Goal: Task Accomplishment & Management: Complete application form

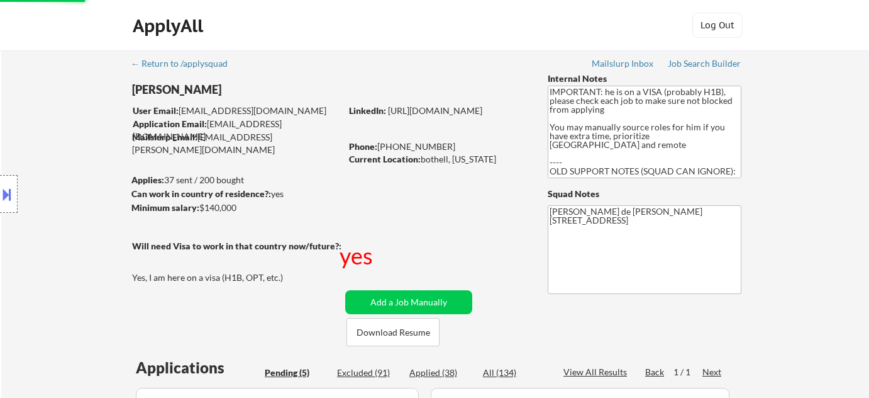
select select ""pending""
select select ""applied""
select select ""pending""
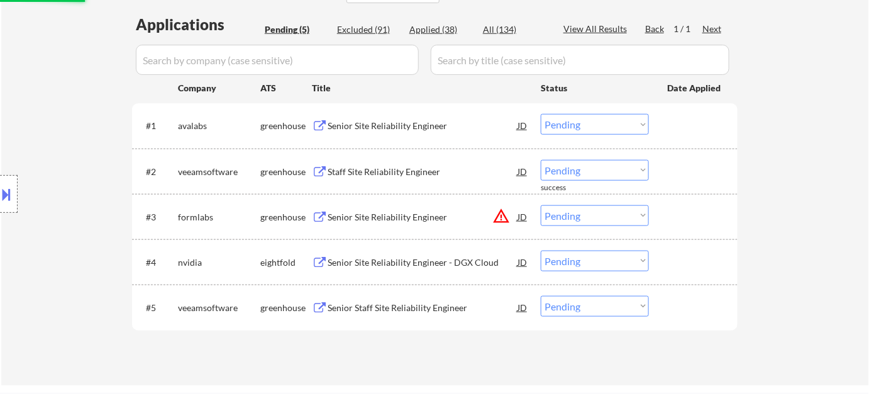
scroll to position [343, 0]
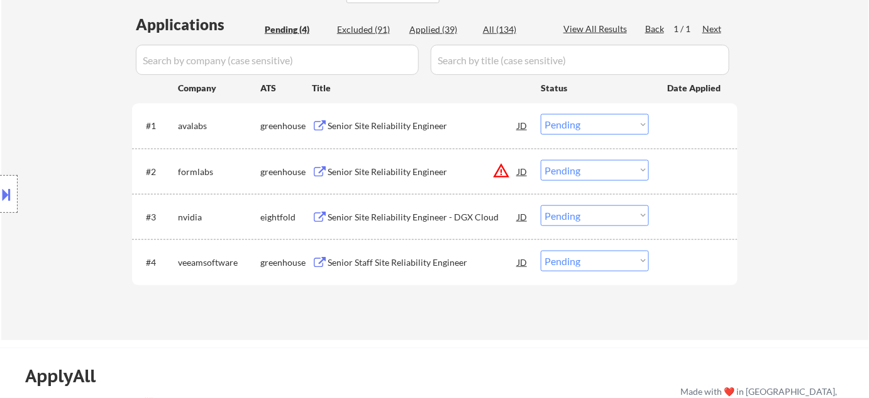
click at [414, 172] on div "Senior Site Reliability Engineer" at bounding box center [423, 171] width 190 height 13
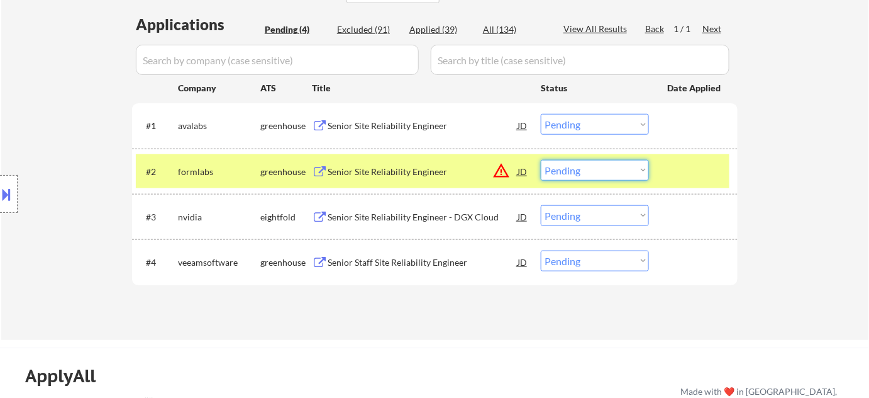
drag, startPoint x: 587, startPoint y: 159, endPoint x: 591, endPoint y: 169, distance: 11.3
click at [587, 160] on select "Choose an option... Pending Applied Excluded (Questions) Excluded (Expired) Exc…" at bounding box center [595, 170] width 108 height 21
click at [541, 160] on select "Choose an option... Pending Applied Excluded (Questions) Excluded (Expired) Exc…" at bounding box center [595, 170] width 108 height 21
select select ""pending""
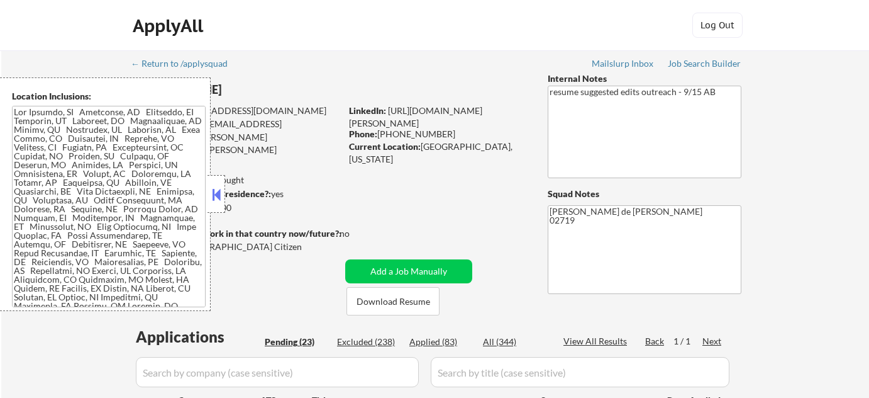
select select ""pending""
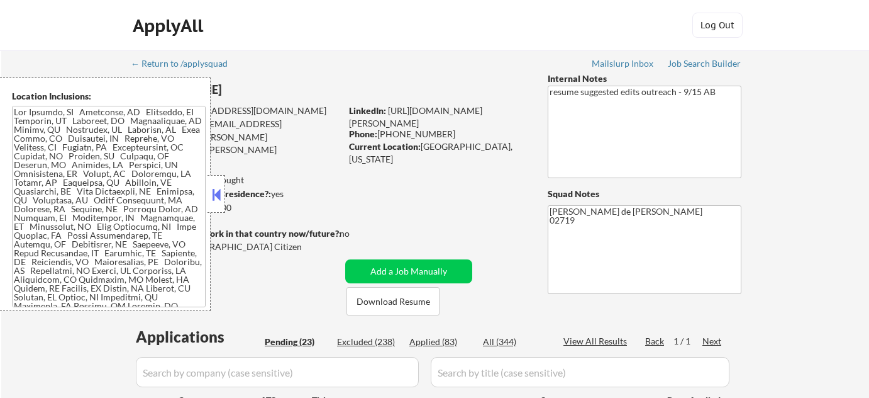
select select ""pending""
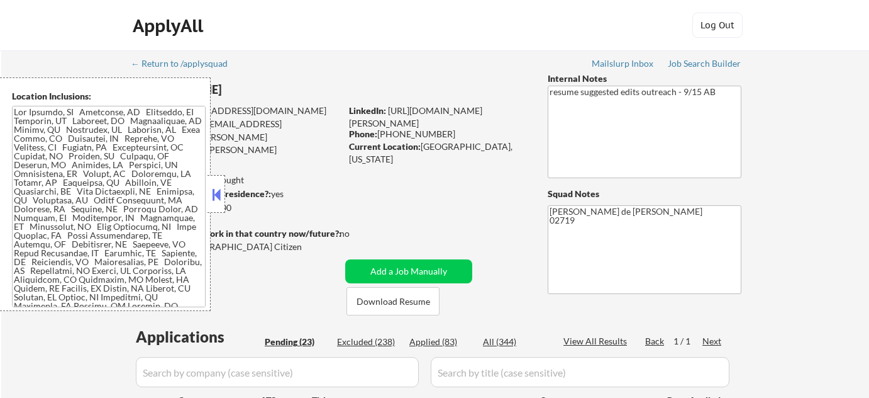
select select ""pending""
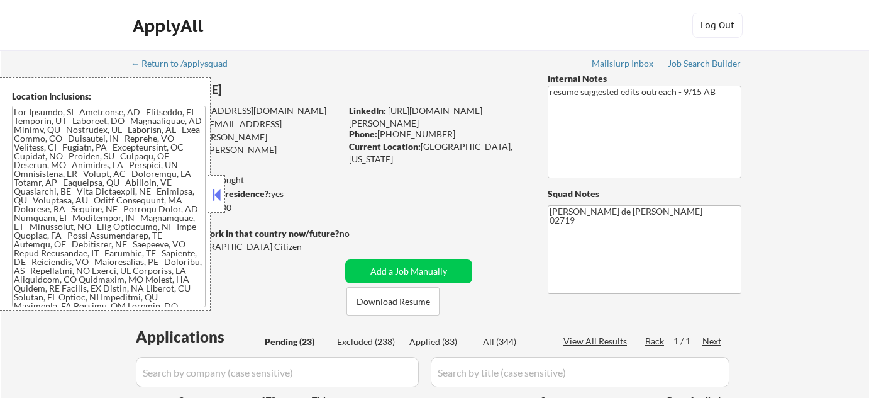
select select ""pending""
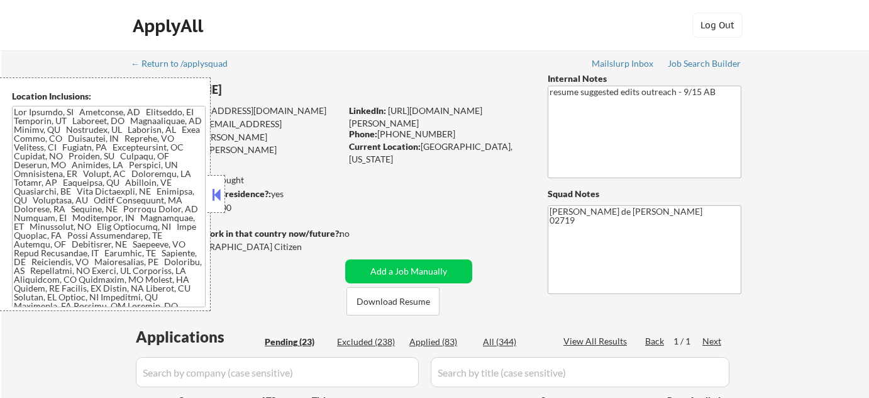
select select ""pending""
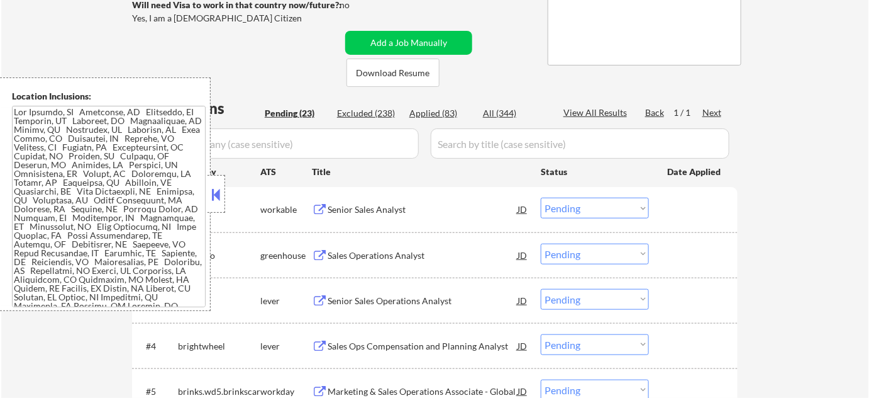
click at [216, 187] on button at bounding box center [217, 194] width 14 height 19
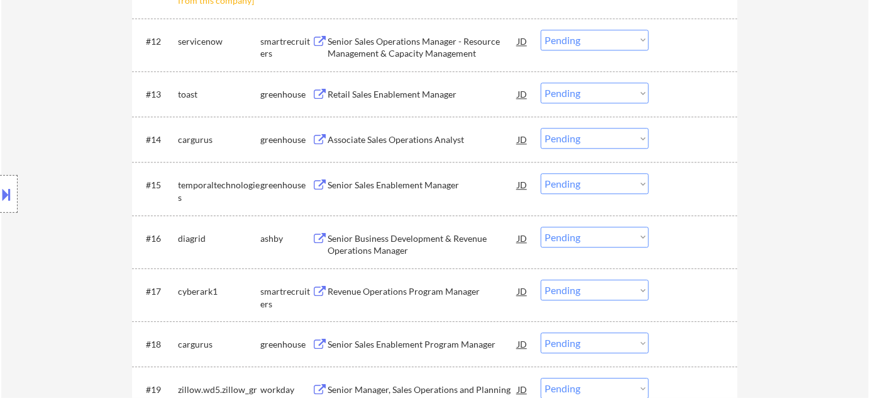
scroll to position [858, 0]
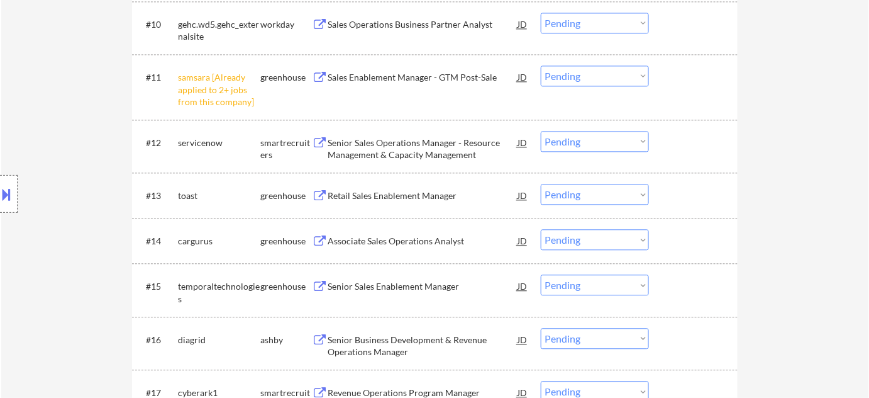
drag, startPoint x: 589, startPoint y: 77, endPoint x: 590, endPoint y: 83, distance: 6.4
click at [589, 77] on select "Choose an option... Pending Applied Excluded (Questions) Excluded (Expired) Exc…" at bounding box center [595, 75] width 108 height 21
click at [541, 65] on select "Choose an option... Pending Applied Excluded (Questions) Excluded (Expired) Exc…" at bounding box center [595, 75] width 108 height 21
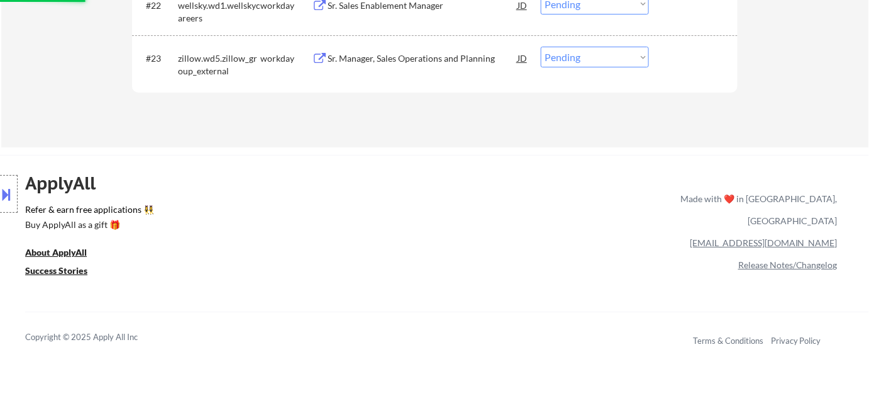
select select ""pending""
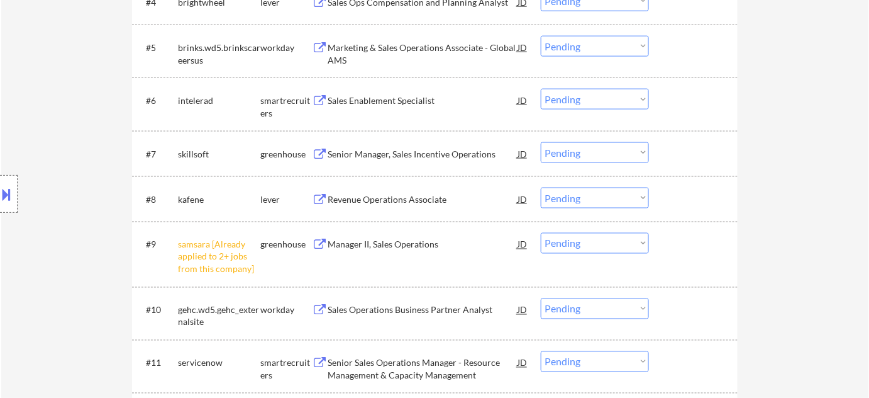
scroll to position [572, 0]
click at [600, 246] on select "Choose an option... Pending Applied Excluded (Questions) Excluded (Expired) Exc…" at bounding box center [595, 243] width 108 height 21
click at [541, 233] on select "Choose an option... Pending Applied Excluded (Questions) Excluded (Expired) Exc…" at bounding box center [595, 243] width 108 height 21
select select ""pending""
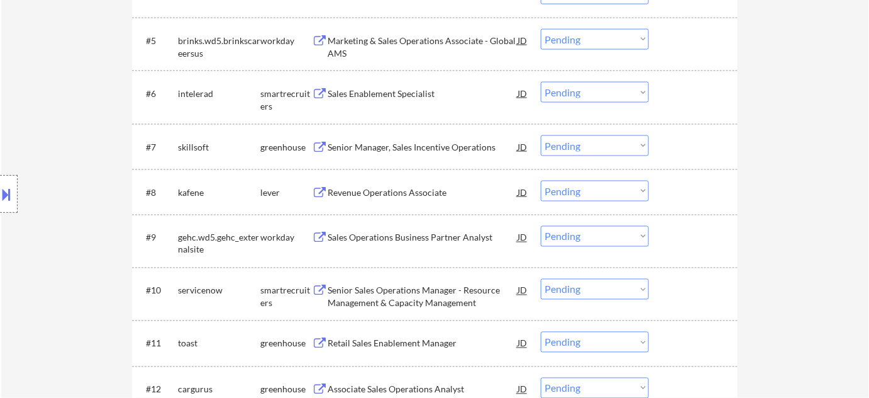
scroll to position [515, 0]
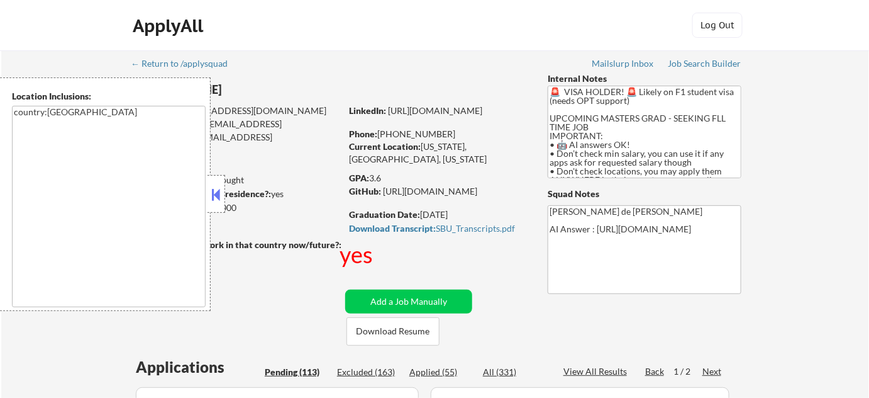
scroll to position [1, 0]
select select ""pending""
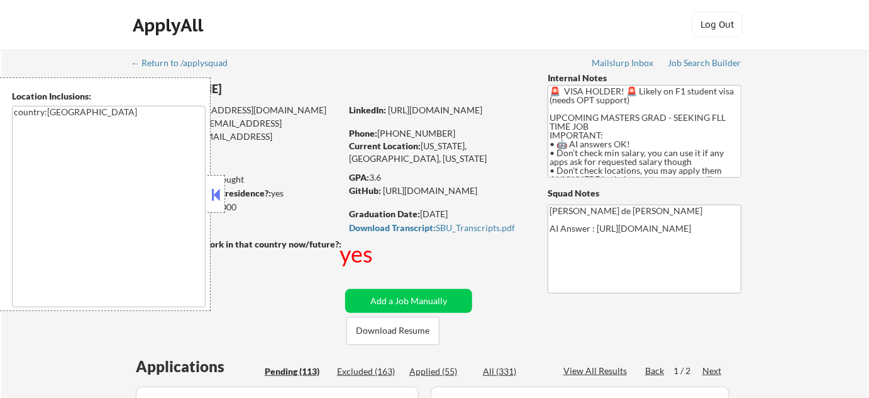
select select ""pending""
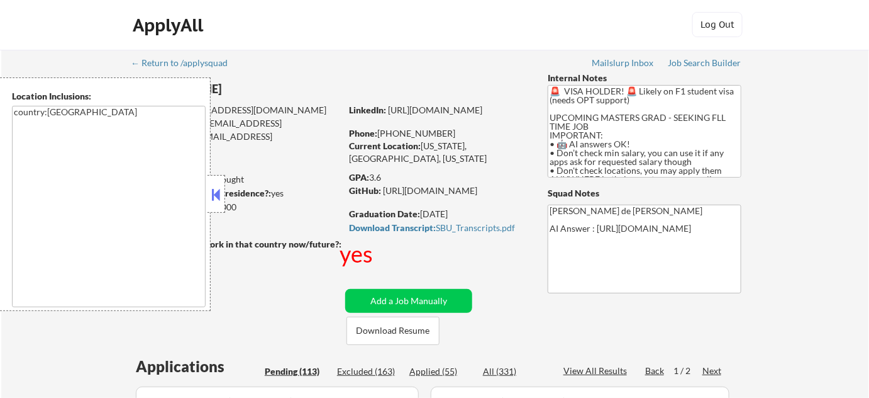
select select ""pending""
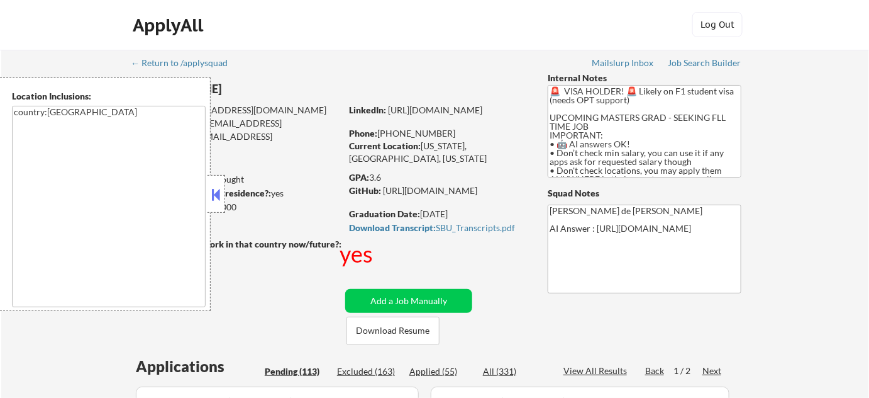
select select ""pending""
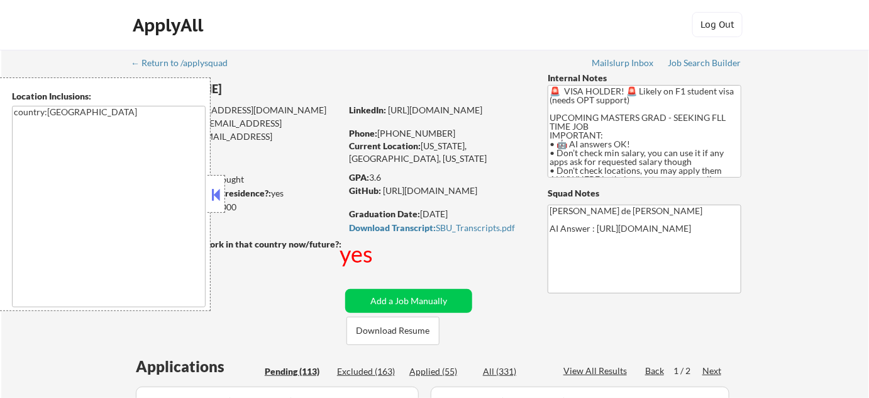
select select ""pending""
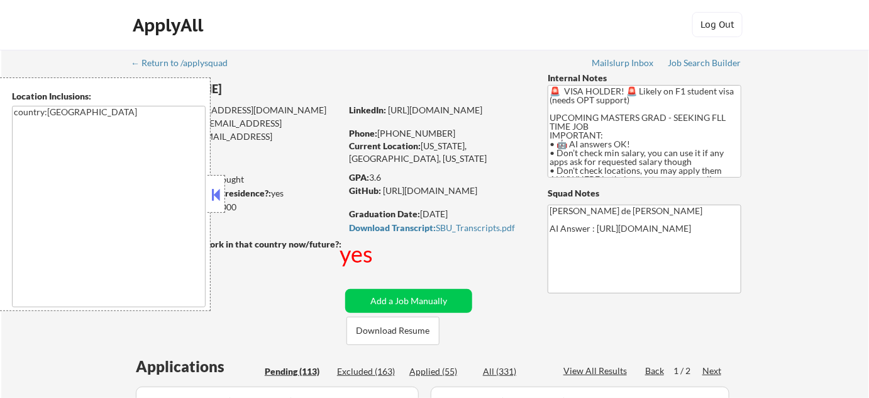
select select ""pending""
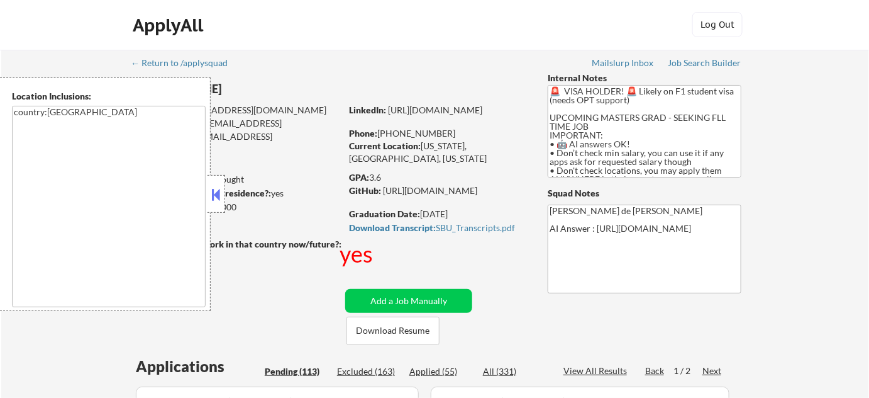
select select ""pending""
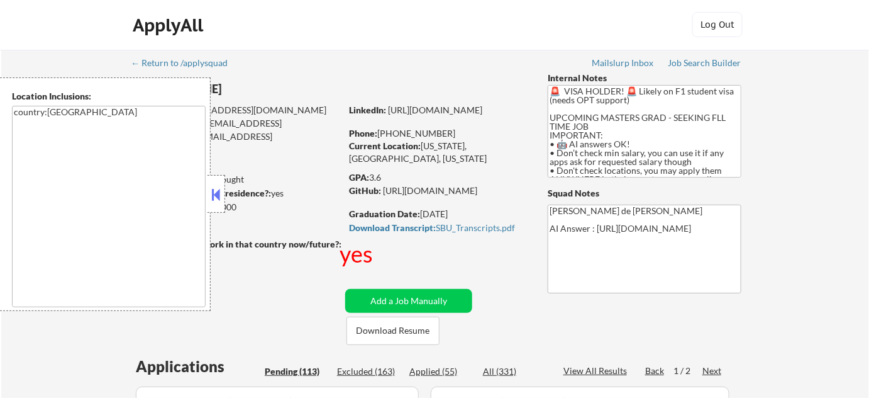
select select ""pending""
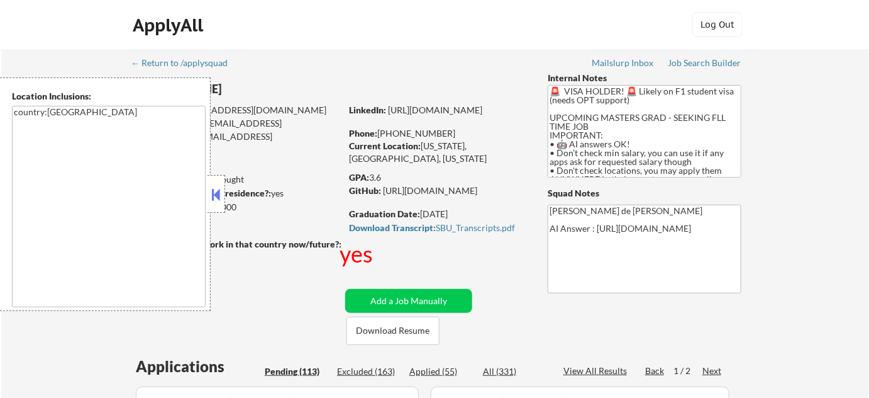
select select ""pending""
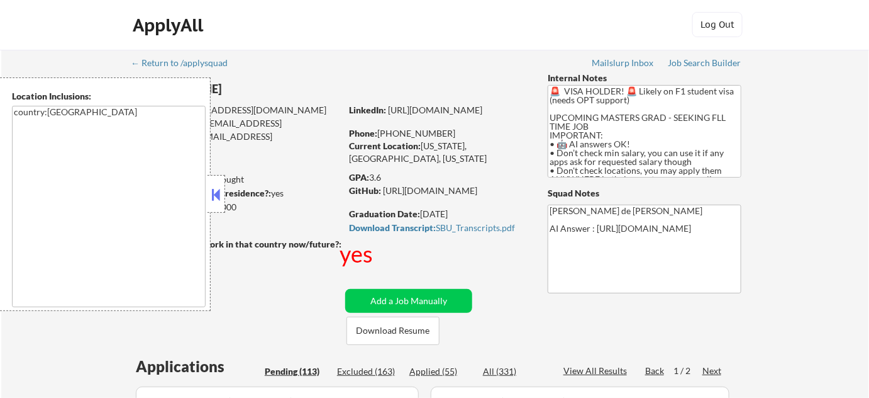
select select ""pending""
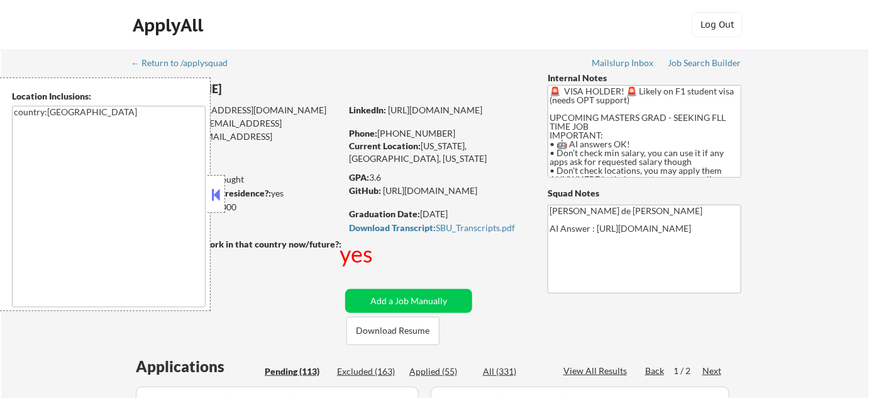
select select ""pending""
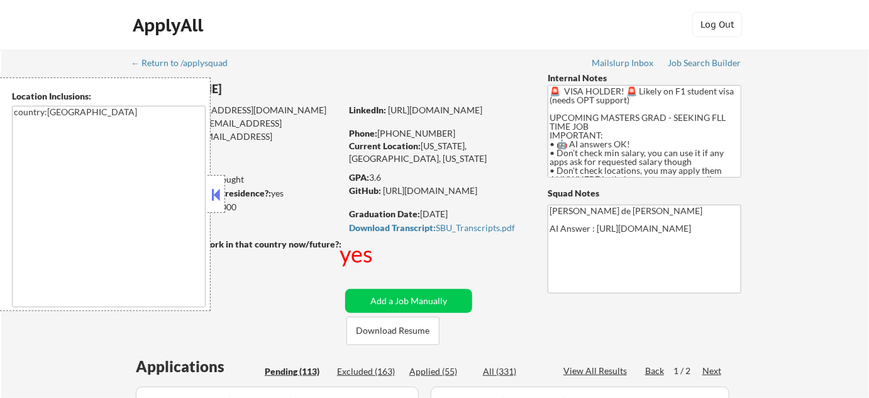
select select ""pending""
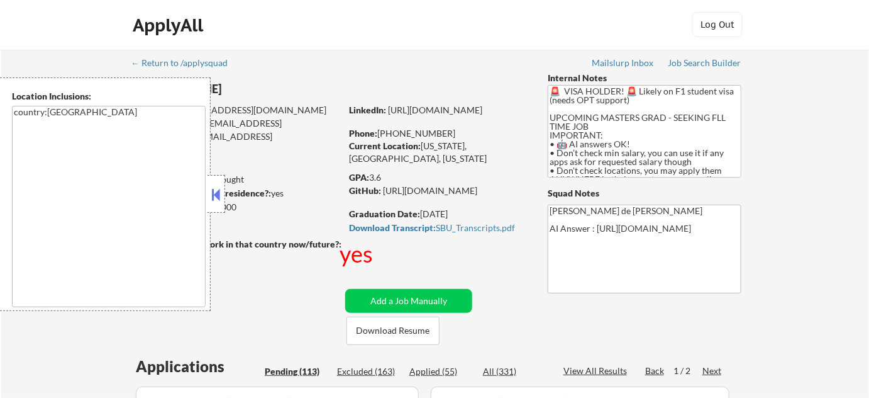
select select ""pending""
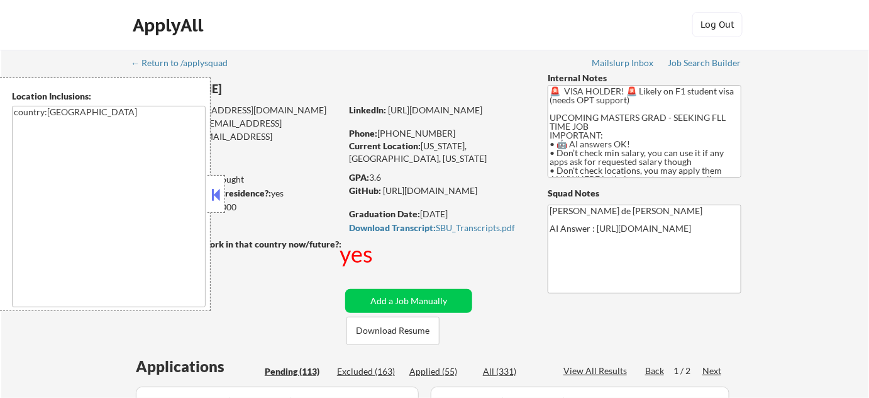
select select ""pending""
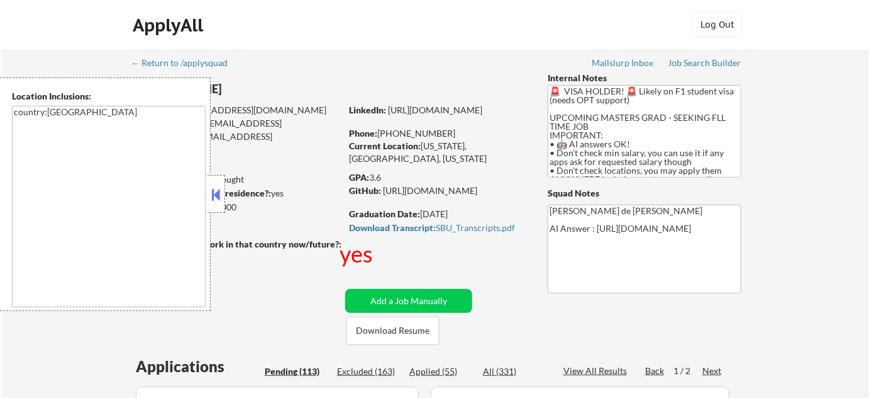
select select ""pending""
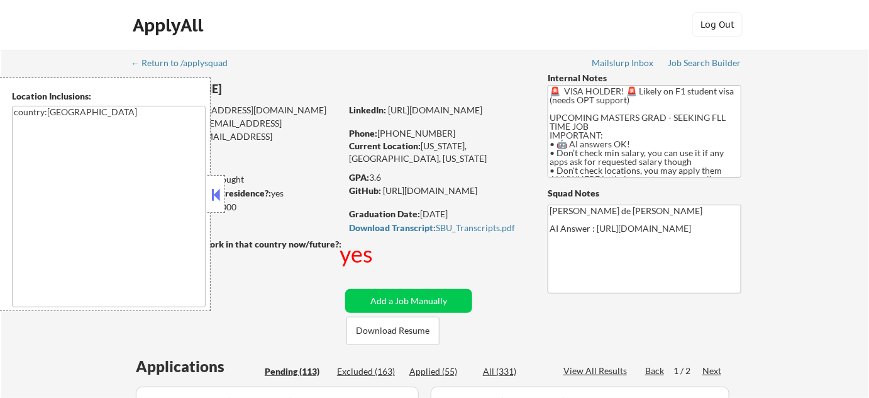
select select ""pending""
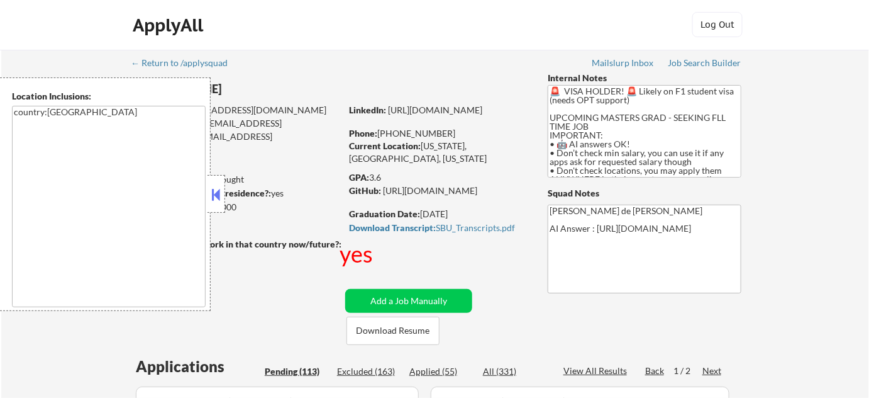
select select ""pending""
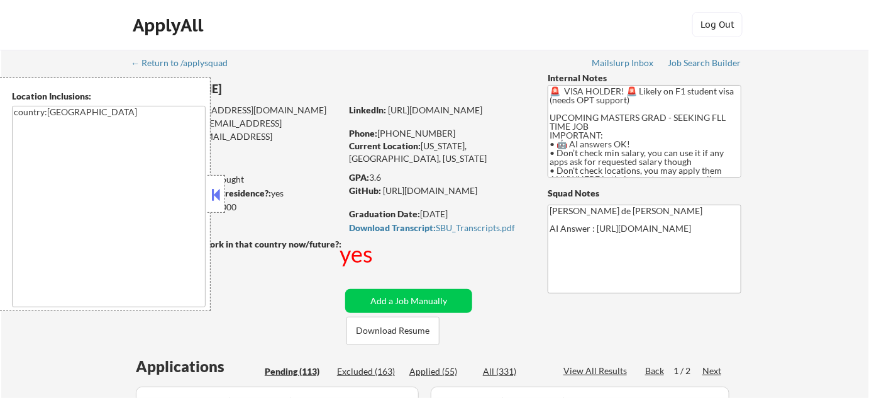
select select ""pending""
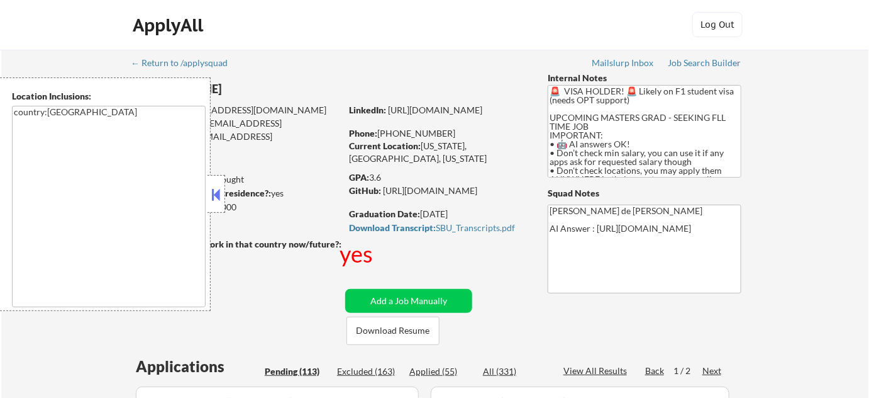
select select ""pending""
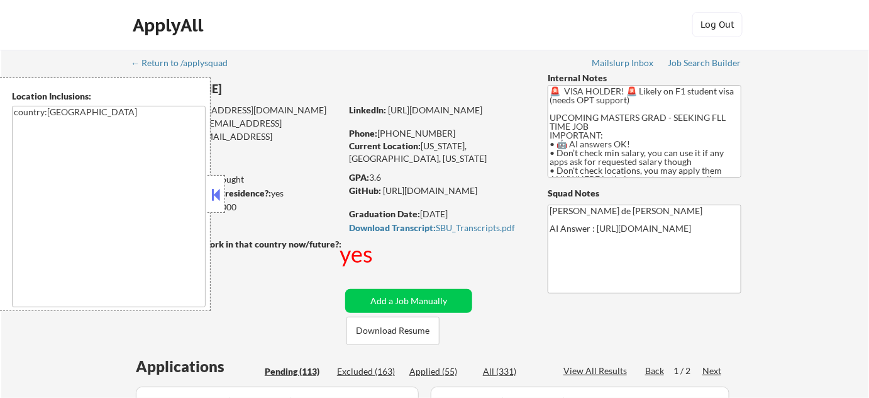
select select ""pending""
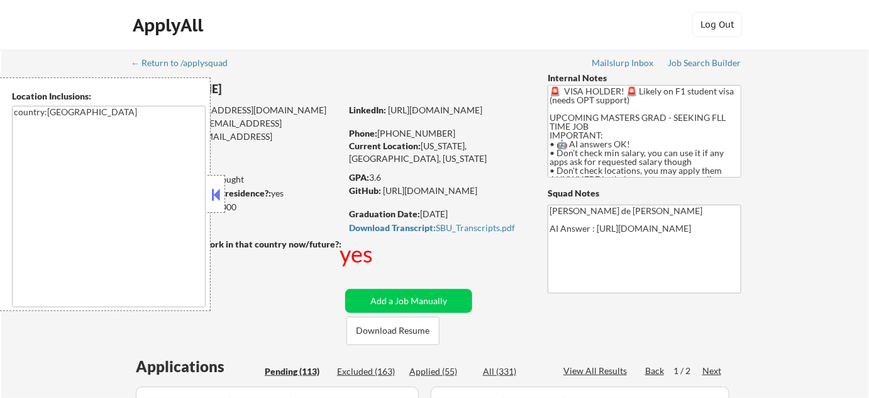
select select ""pending""
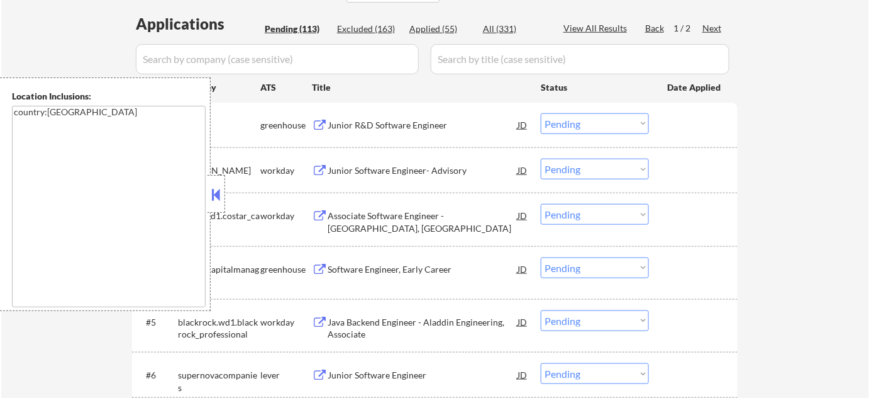
click at [210, 193] on button at bounding box center [217, 194] width 14 height 19
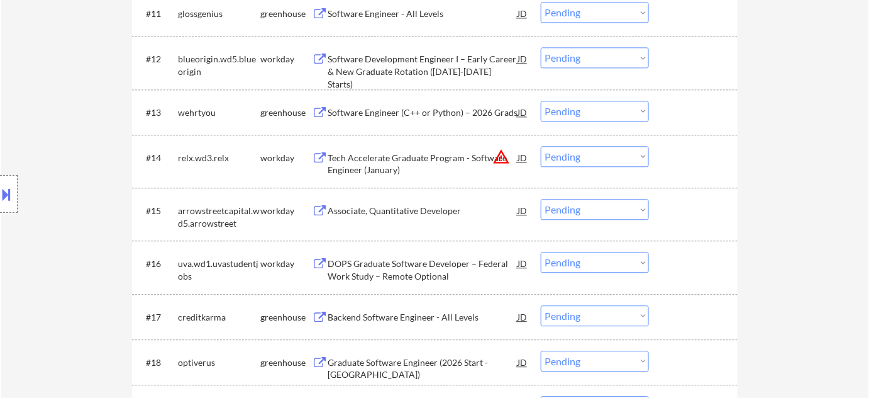
scroll to position [1029, 0]
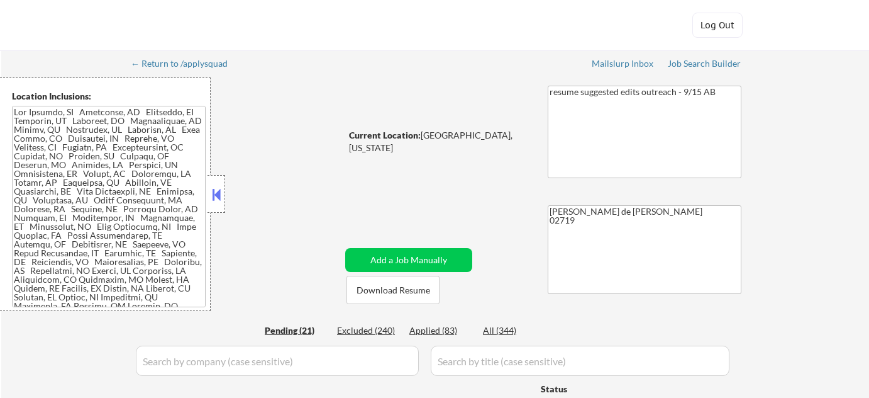
select select ""pending""
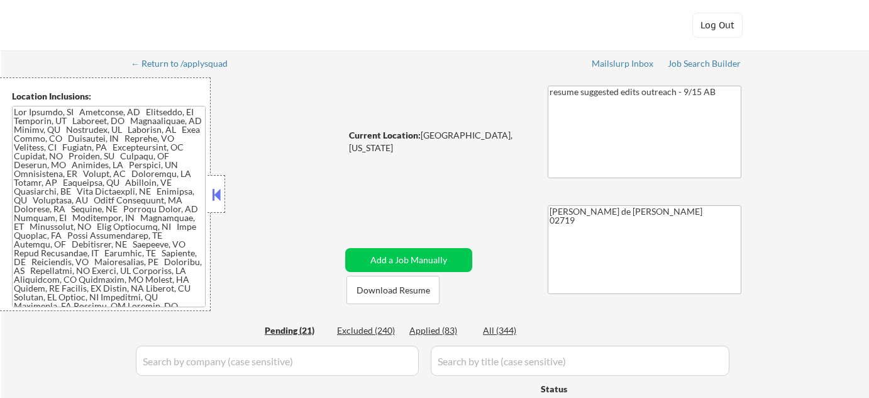
select select ""pending""
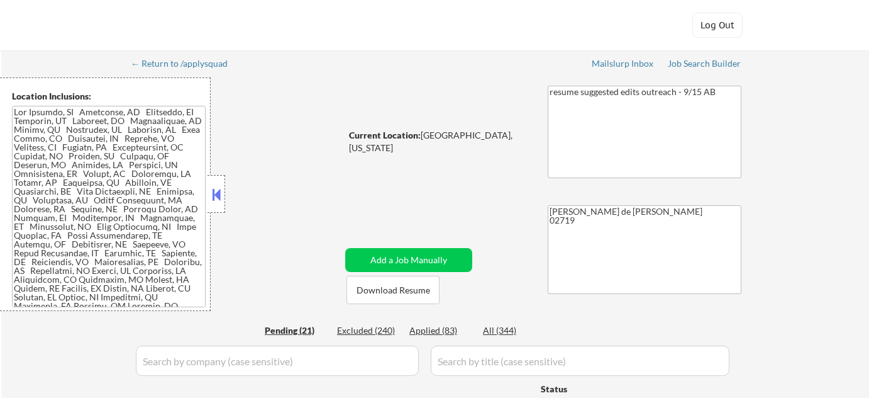
select select ""pending""
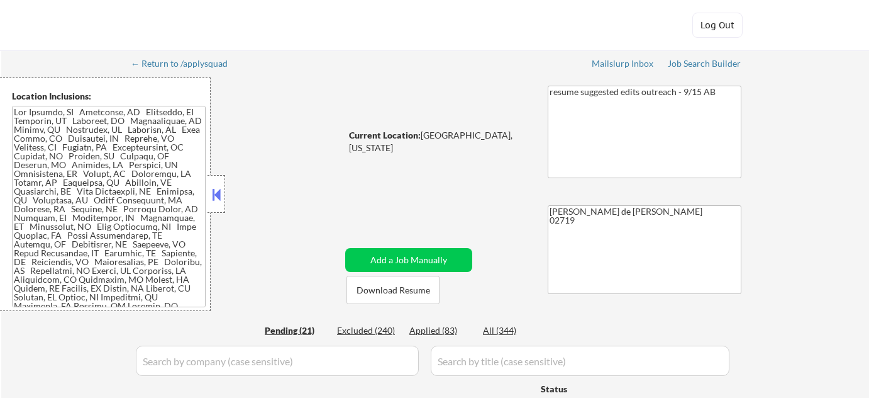
select select ""pending""
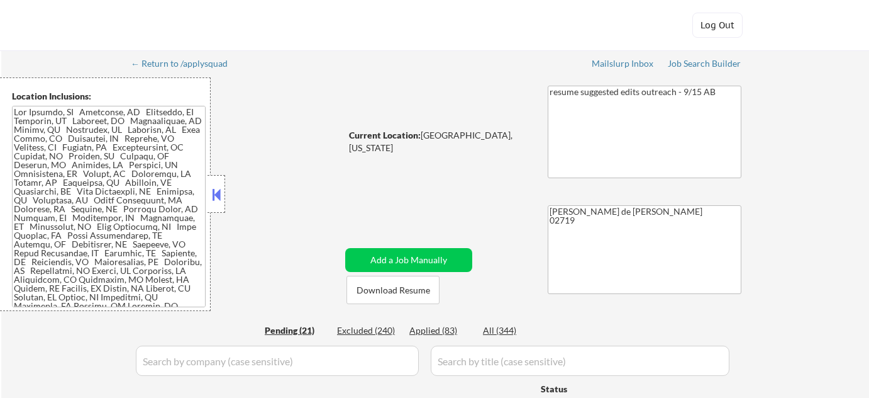
select select ""pending""
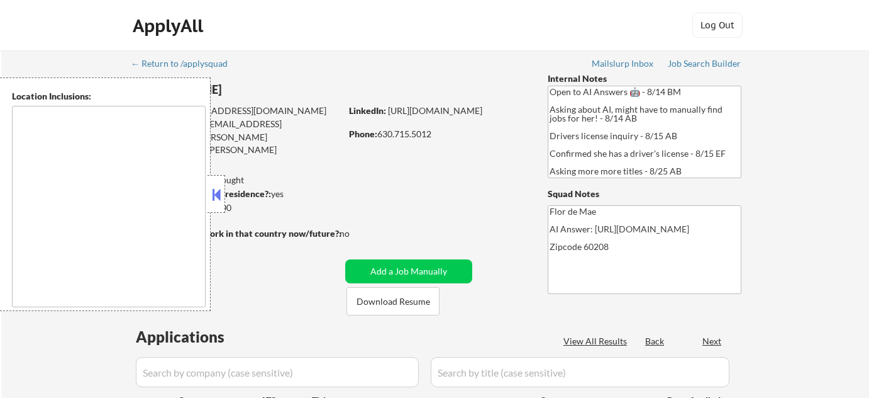
select select ""pending""
type textarea "[GEOGRAPHIC_DATA], [GEOGRAPHIC_DATA][PERSON_NAME], [GEOGRAPHIC_DATA], [GEOGRAPH…"
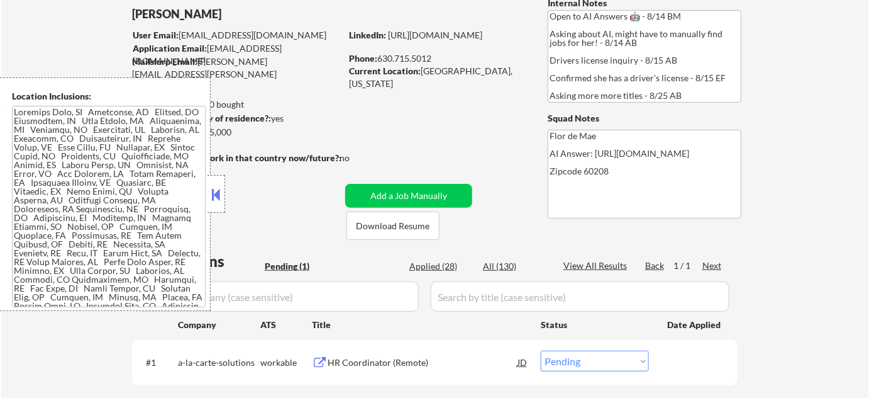
scroll to position [286, 0]
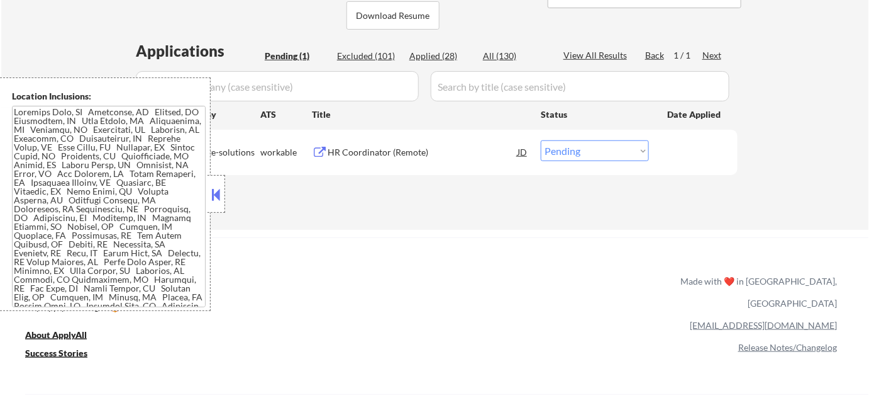
click at [218, 201] on button at bounding box center [217, 194] width 14 height 19
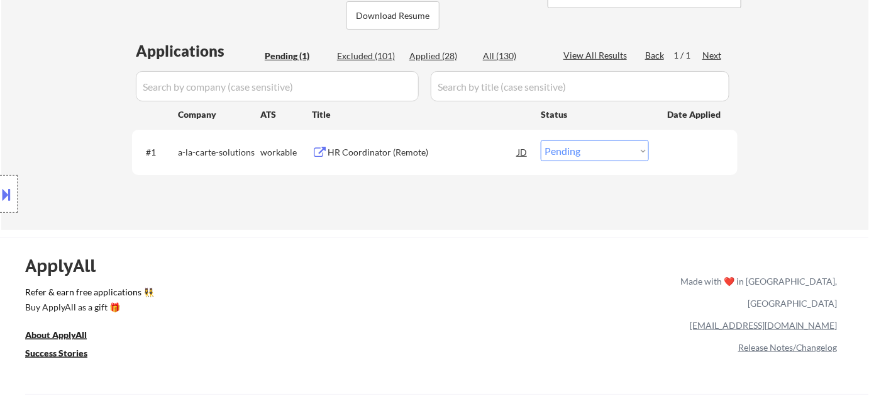
click at [577, 153] on select "Choose an option... Pending Applied Excluded (Questions) Excluded (Expired) Exc…" at bounding box center [595, 150] width 108 height 21
click at [541, 140] on select "Choose an option... Pending Applied Excluded (Questions) Excluded (Expired) Exc…" at bounding box center [595, 150] width 108 height 21
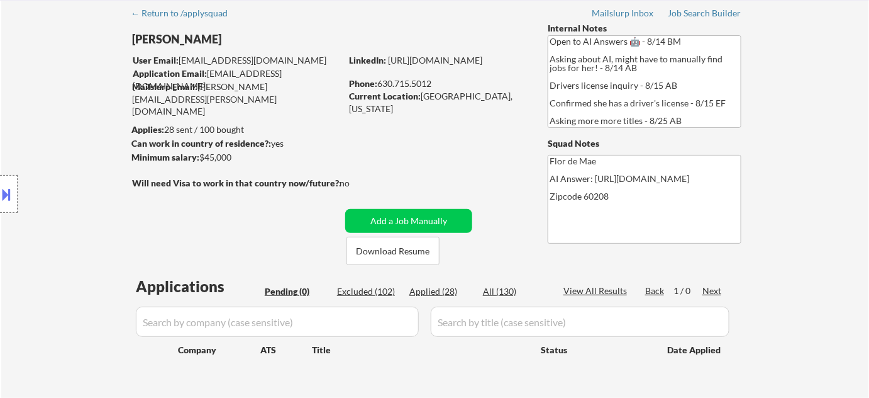
scroll to position [114, 0]
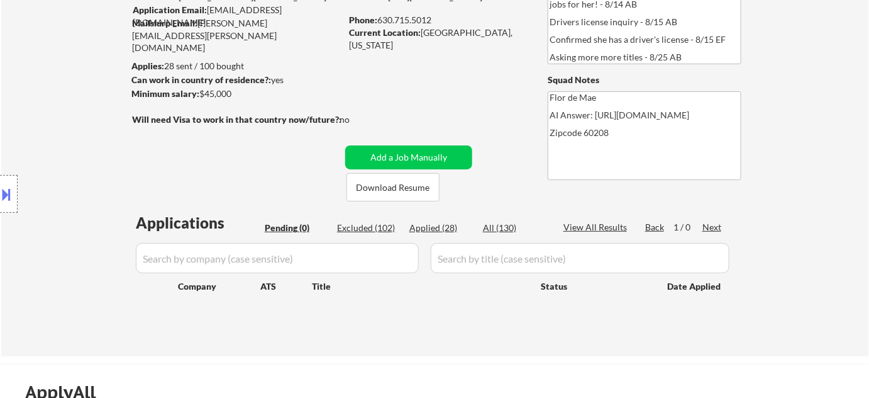
click at [433, 225] on div "Applied (28)" at bounding box center [441, 227] width 63 height 13
select select ""applied""
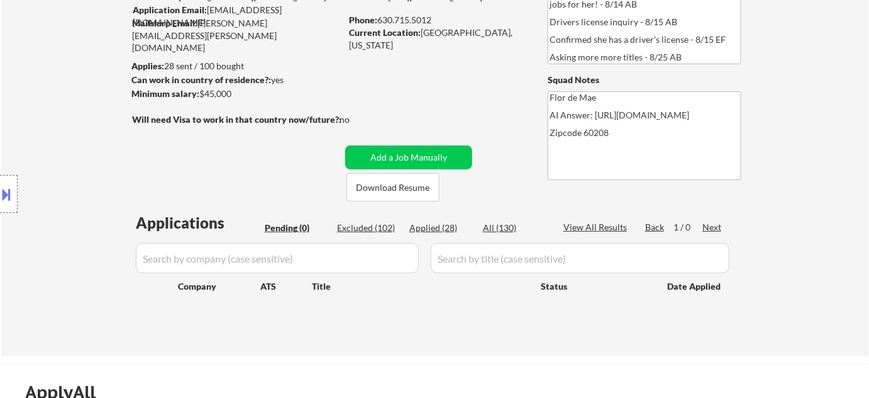
select select ""applied""
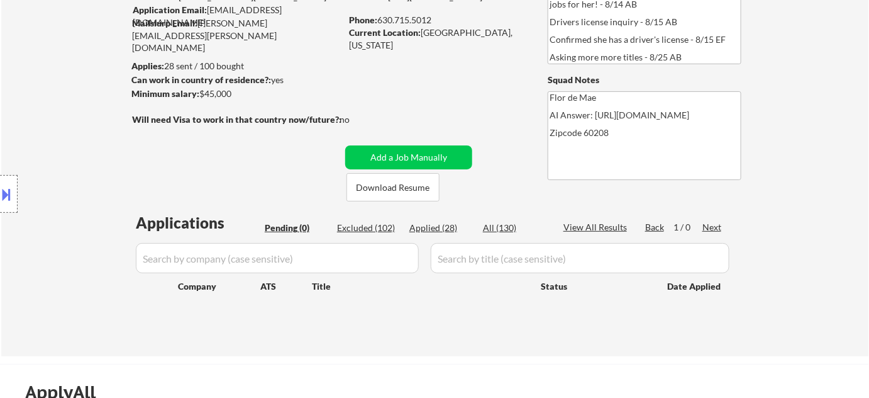
select select ""applied""
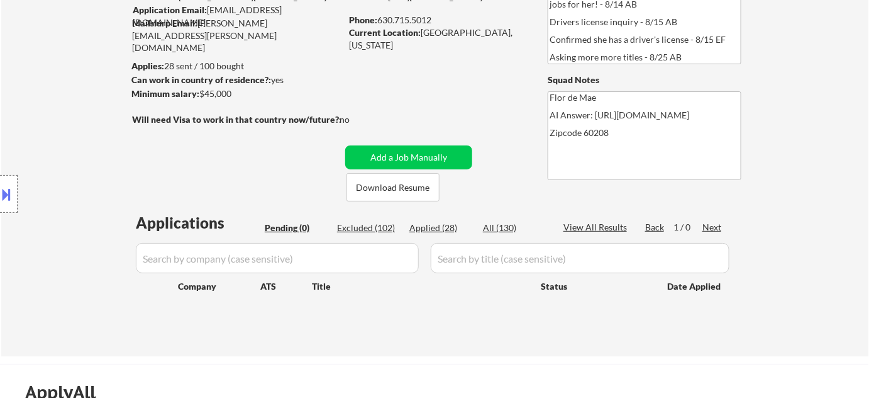
select select ""applied""
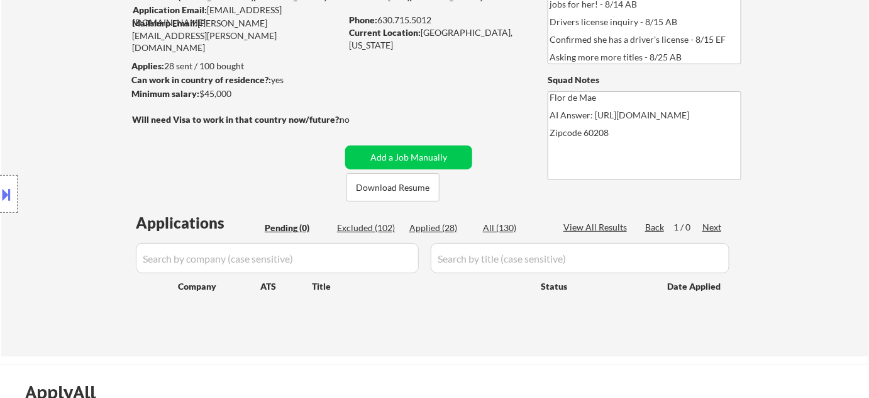
select select ""applied""
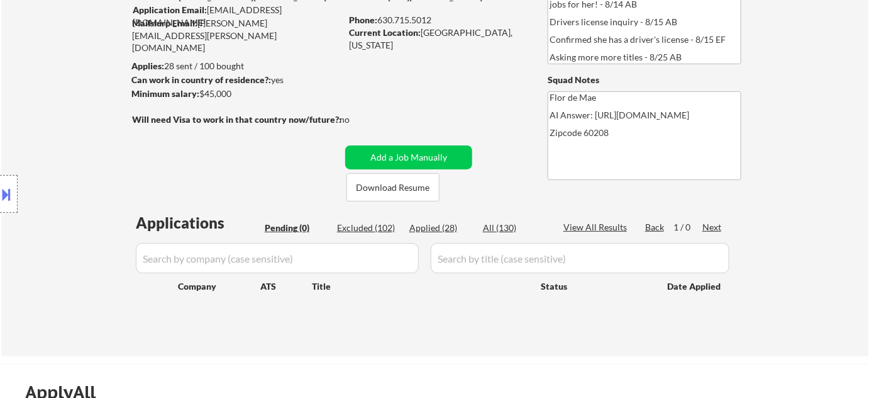
select select ""applied""
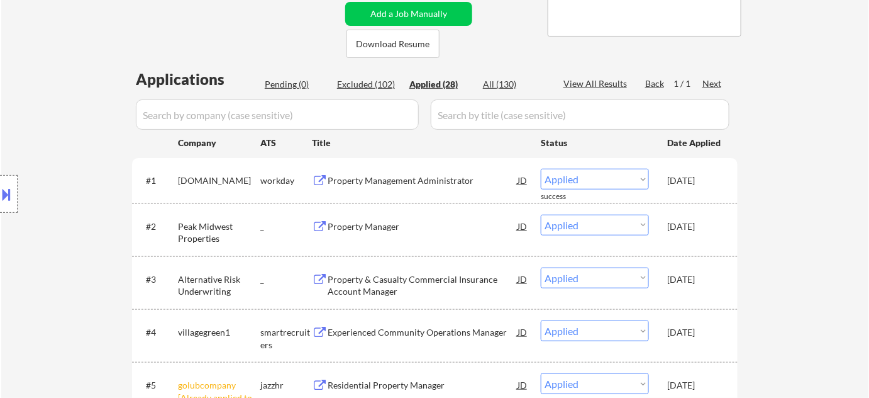
scroll to position [228, 0]
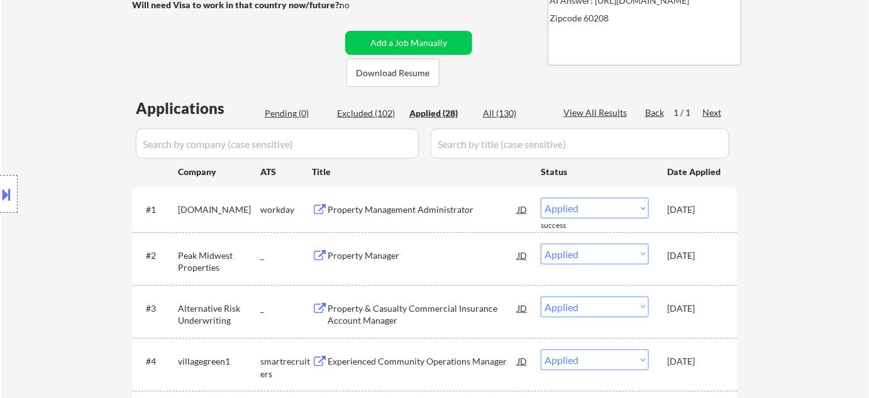
click at [291, 113] on div "Pending (0)" at bounding box center [296, 113] width 63 height 13
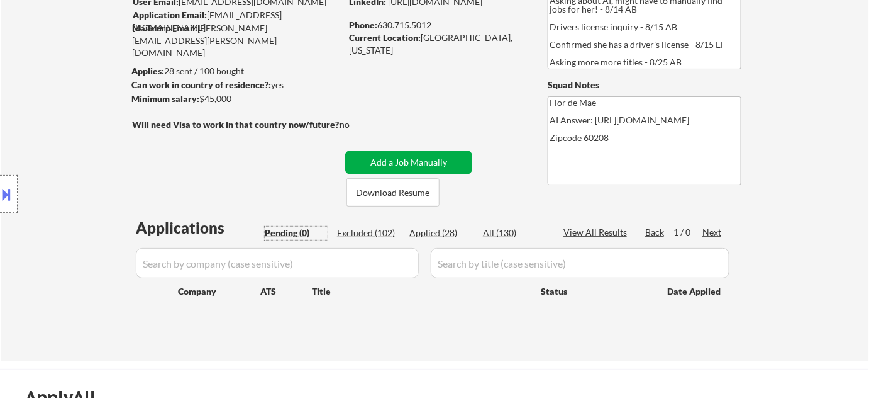
scroll to position [57, 0]
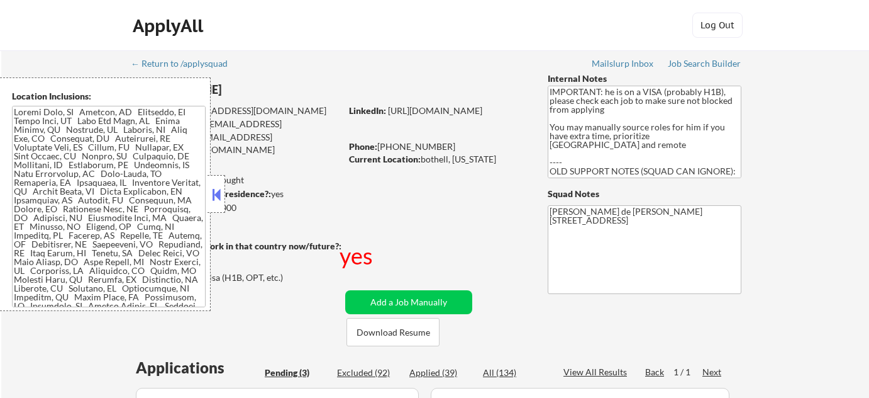
select select ""pending""
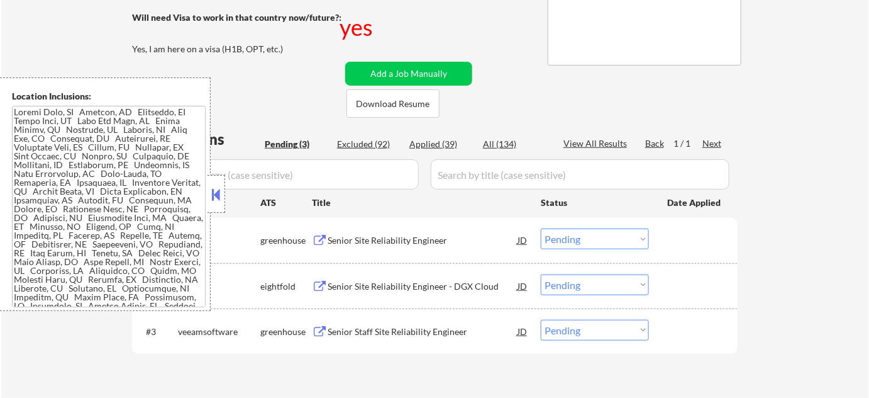
click at [222, 186] on button at bounding box center [217, 194] width 14 height 19
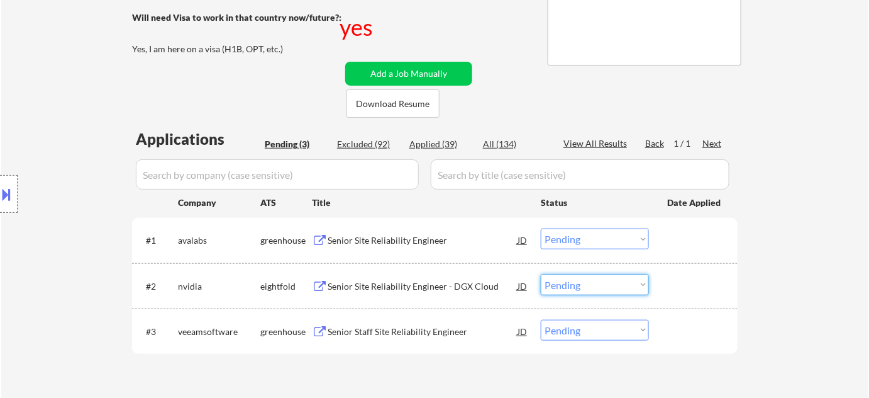
click at [583, 283] on select "Choose an option... Pending Applied Excluded (Questions) Excluded (Expired) Exc…" at bounding box center [595, 284] width 108 height 21
click at [541, 274] on select "Choose an option... Pending Applied Excluded (Questions) Excluded (Expired) Exc…" at bounding box center [595, 284] width 108 height 21
select select ""pending""
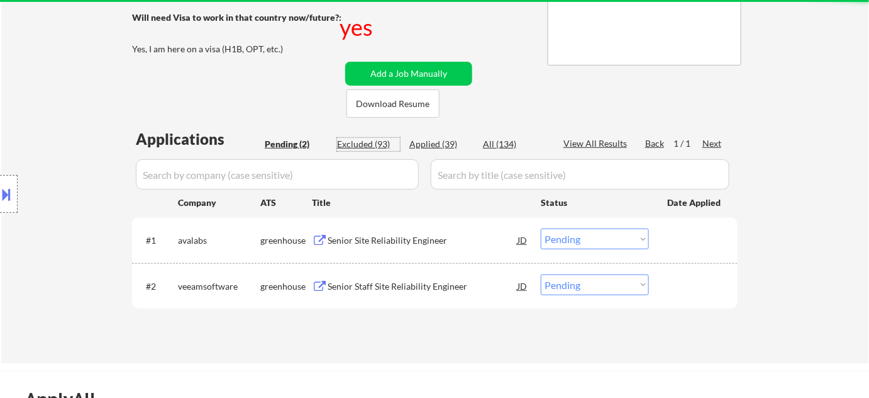
click at [364, 142] on div "Excluded (93)" at bounding box center [368, 144] width 63 height 13
select select ""excluded__expired_""
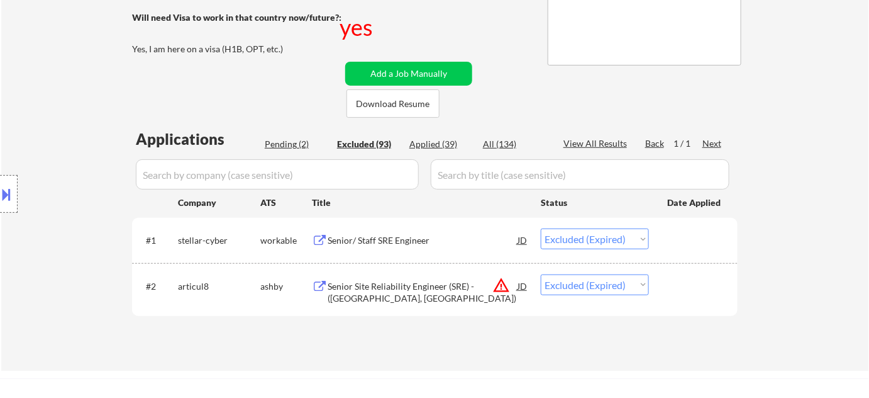
select select ""excluded__other_""
select select ""excluded__bad_match_""
select select ""excluded__expired_""
select select ""excluded__bad_match_""
select select ""excluded__location_""
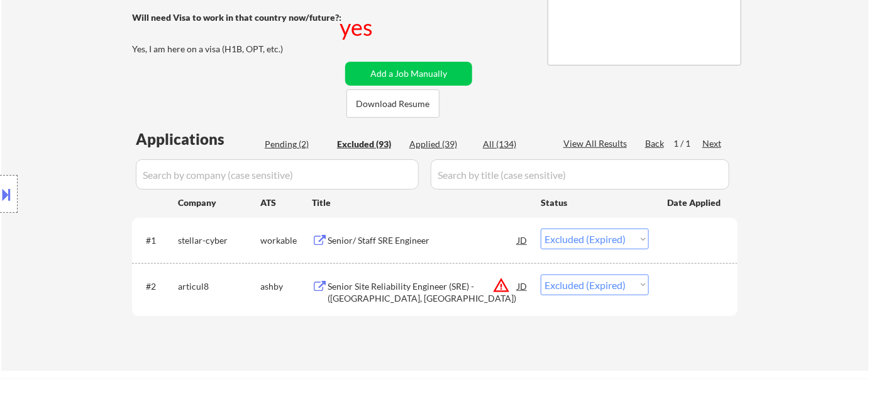
select select ""excluded""
select select ""excluded__bad_match_""
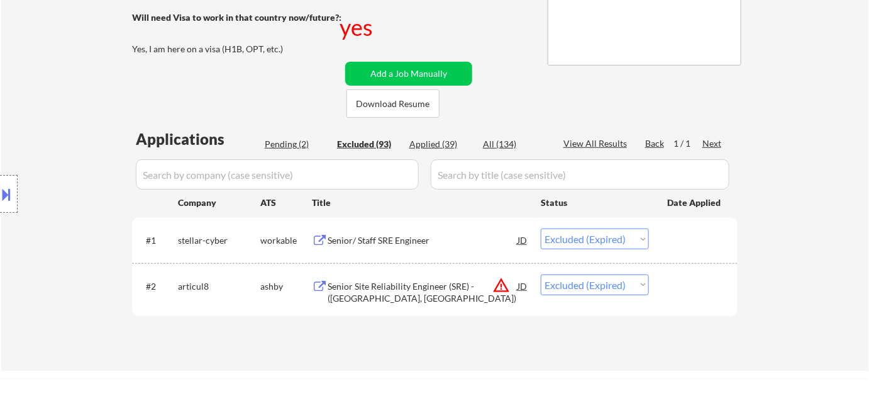
select select ""excluded""
select select ""excluded__other_""
select select ""excluded__location_""
select select ""excluded__expired_""
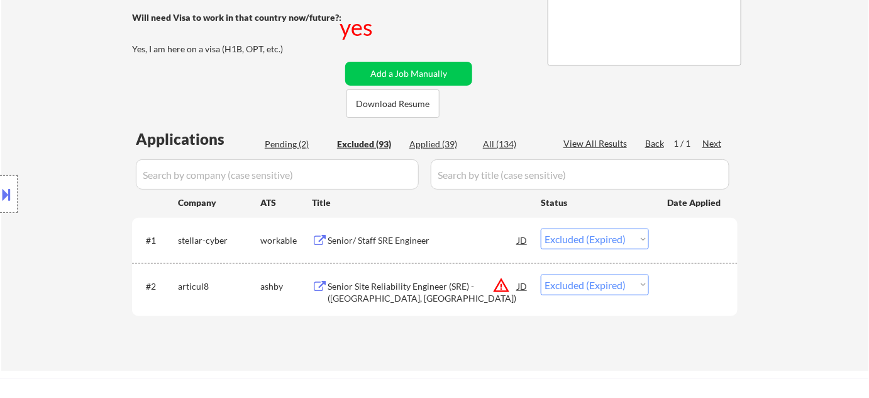
select select ""excluded__bad_match_""
select select ""excluded__expired_""
select select ""excluded__location_""
select select ""excluded__bad_match_""
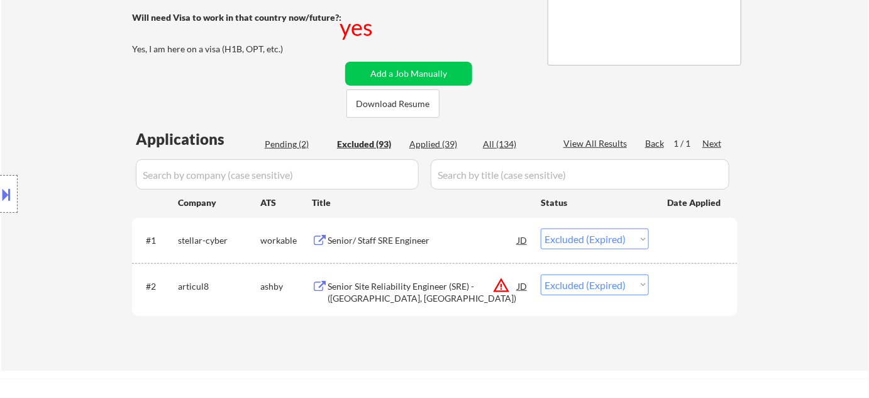
select select ""excluded__bad_match_""
select select ""excluded""
select select ""excluded__bad_match_""
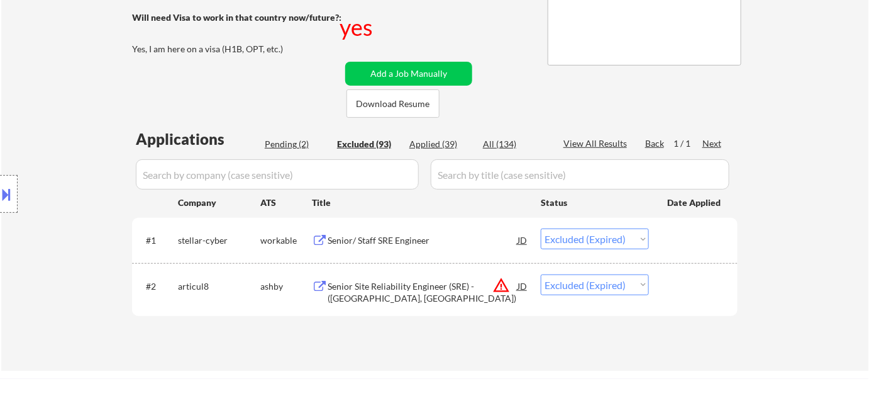
select select ""excluded__bad_match_""
select select ""excluded__expired_""
select select ""excluded__bad_match_""
select select ""excluded__other_""
select select ""excluded__expired_""
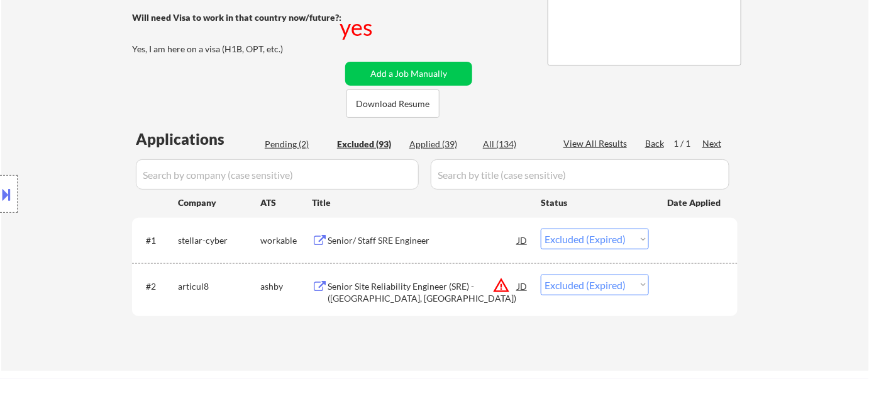
select select ""excluded__bad_match_""
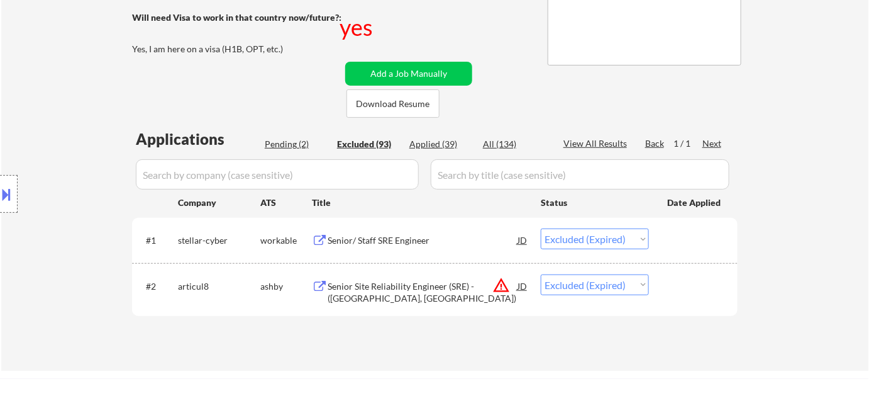
select select ""excluded__bad_match_""
select select ""excluded__other_""
select select ""excluded__location_""
select select ""excluded__bad_match_""
select select ""excluded__other_""
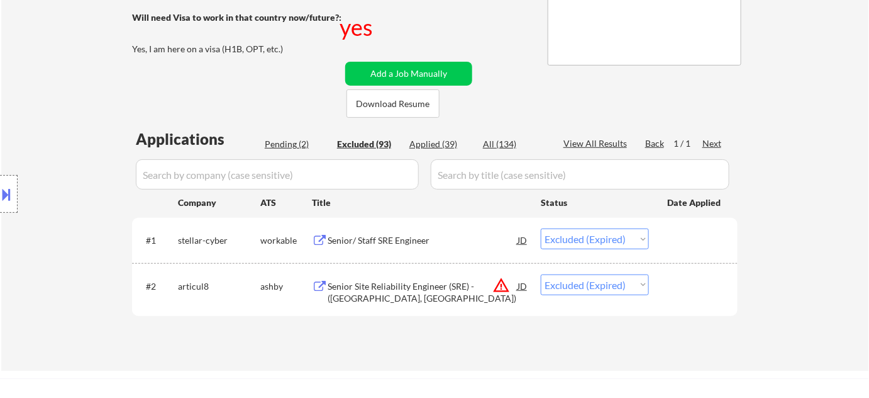
select select ""excluded__other_""
select select ""excluded__expired_""
select select ""excluded__bad_match_""
select select ""excluded__expired_""
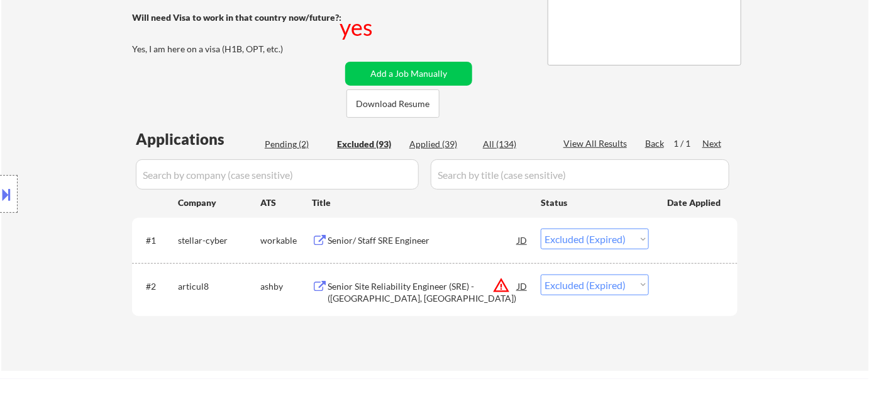
select select ""excluded""
select select ""excluded__blocklist_""
select select ""excluded__bad_match_""
select select ""excluded""
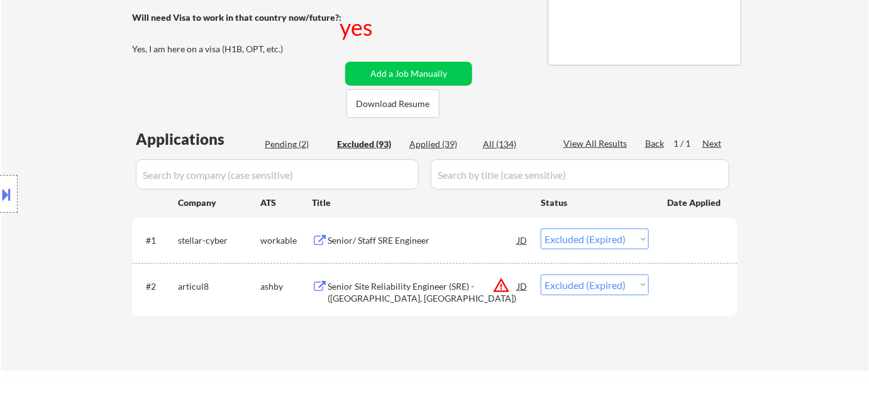
select select ""excluded__bad_match_""
select select ""excluded__expired_""
select select ""excluded__bad_match_""
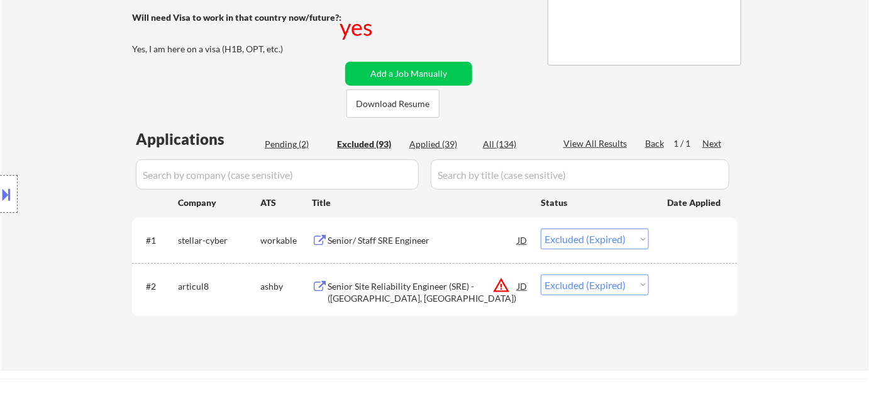
select select ""excluded__expired_""
select select ""excluded__bad_match_""
select select ""excluded__expired_""
select select ""excluded__blocklist_""
select select ""excluded__expired_""
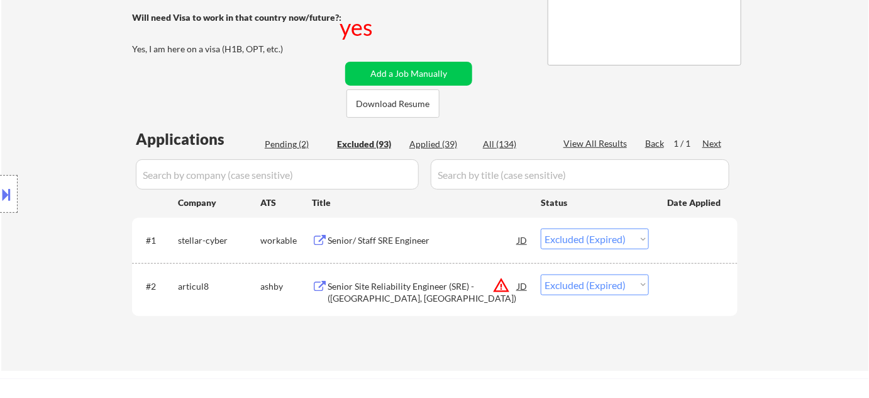
select select ""excluded__location_""
select select ""excluded__bad_match_""
select select ""excluded__location_""
select select ""excluded""
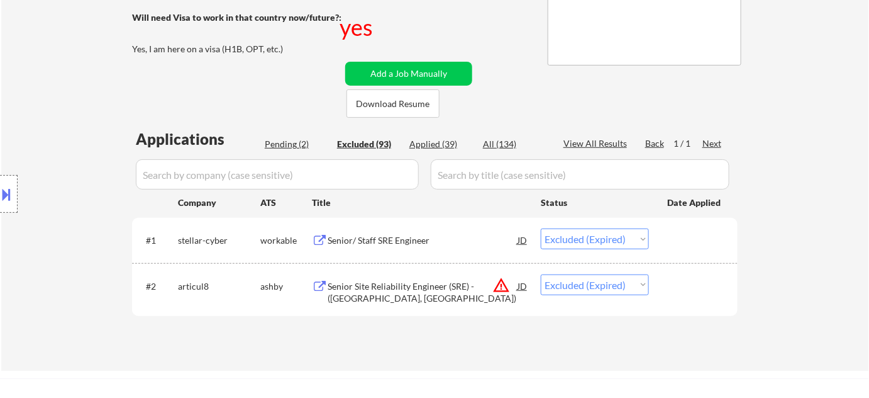
select select ""excluded__bad_match_""
select select ""excluded__other_""
select select ""excluded__expired_""
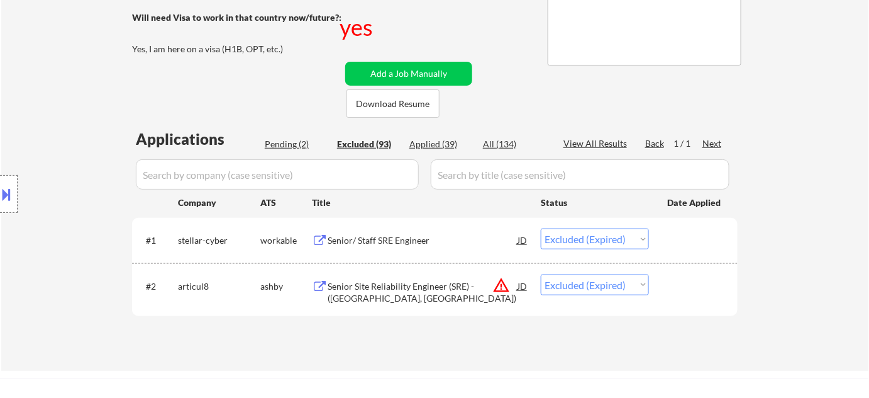
select select ""excluded__bad_match_""
select select ""excluded__expired_""
select select ""excluded__bad_match_""
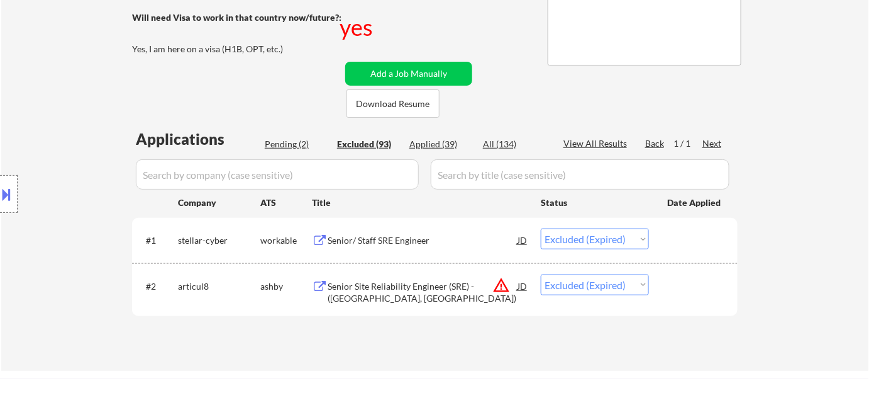
select select ""excluded__bad_match_""
select select ""excluded__expired_""
select select ""excluded__bad_match_""
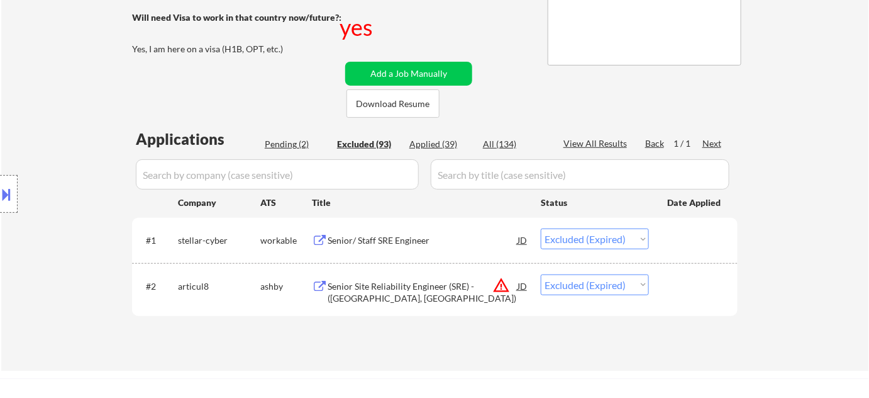
select select ""excluded__expired_""
select select ""excluded__bad_match_""
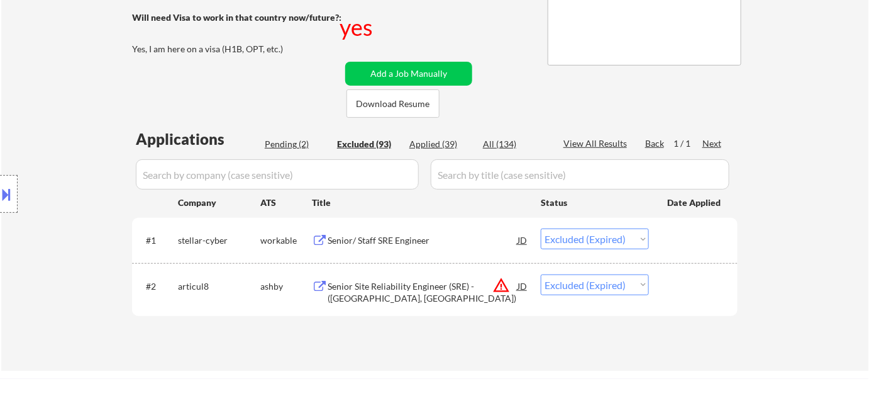
select select ""excluded__bad_match_""
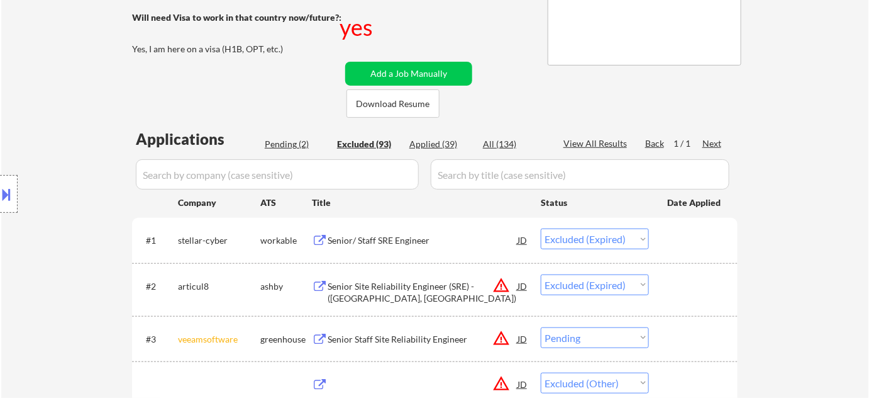
select select ""excluded__other_""
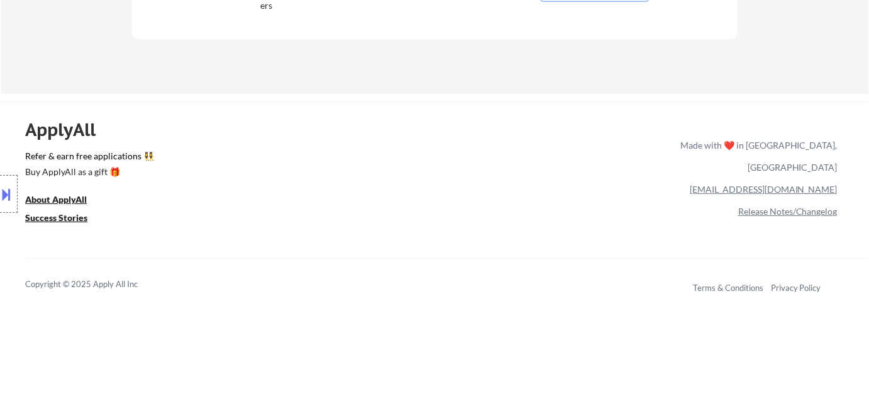
scroll to position [5033, 0]
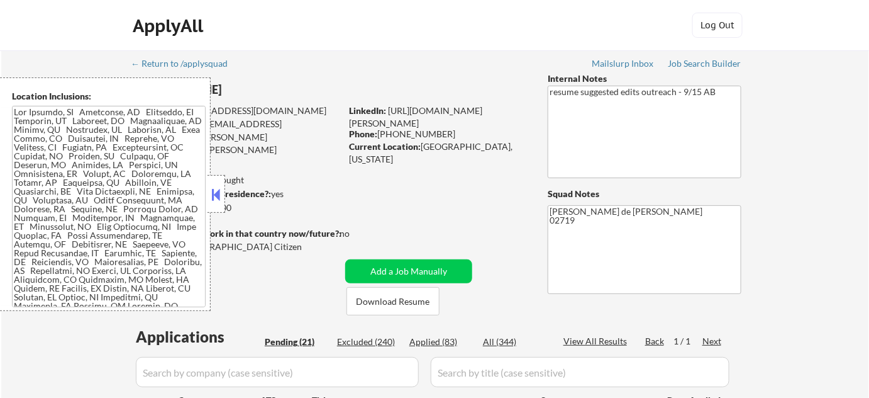
select select ""pending""
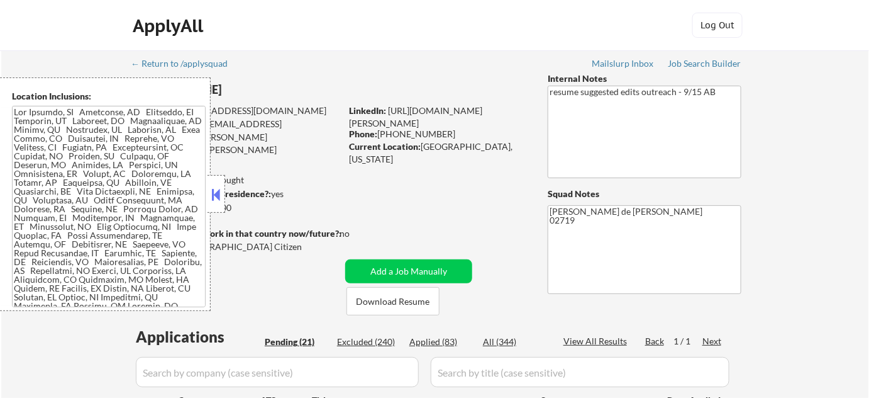
select select ""pending""
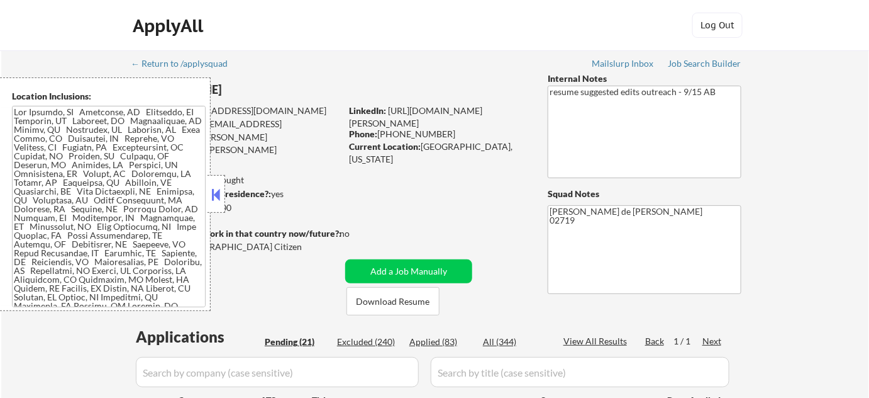
select select ""pending""
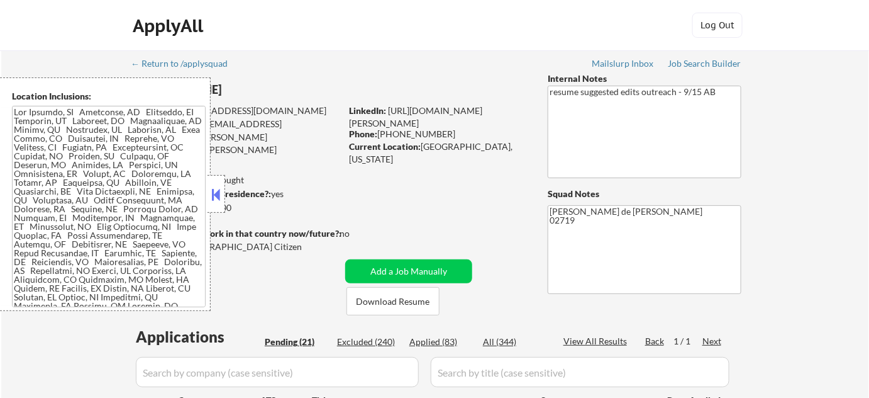
select select ""pending""
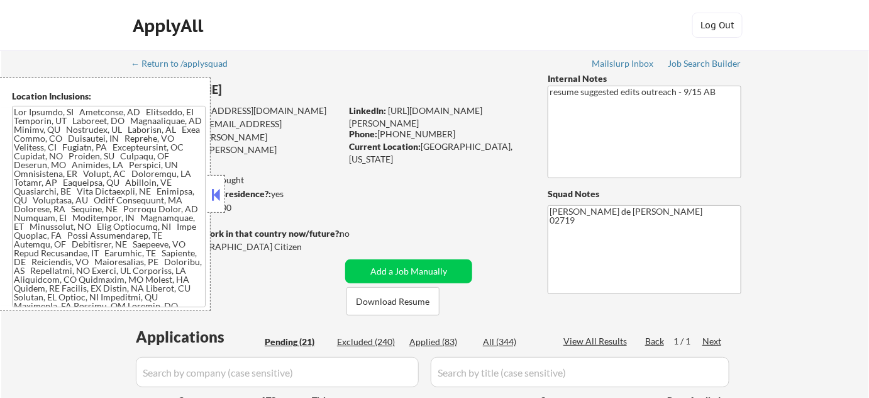
select select ""pending""
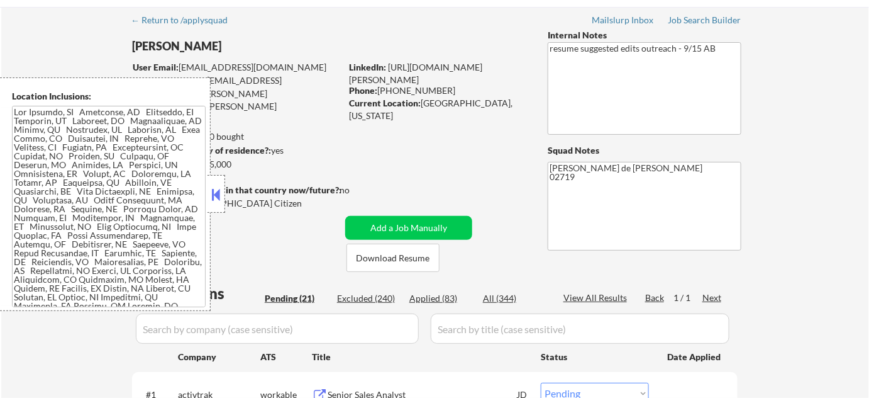
scroll to position [228, 0]
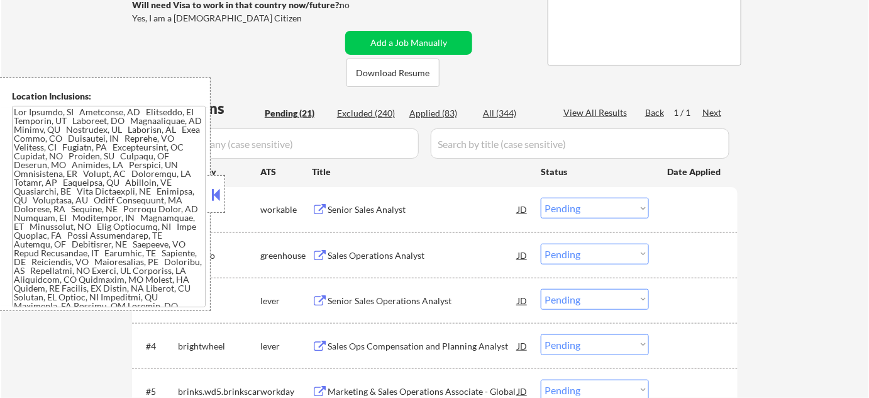
click at [215, 187] on button at bounding box center [217, 194] width 14 height 19
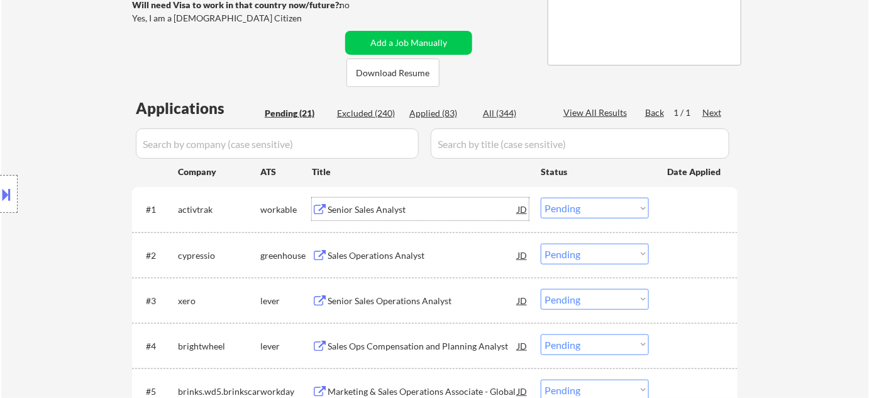
click at [369, 206] on div "Senior Sales Analyst" at bounding box center [423, 209] width 190 height 13
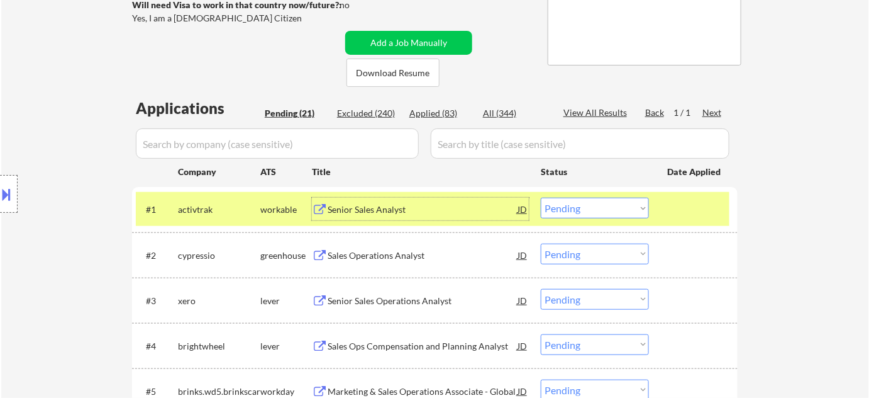
click at [0, 182] on div at bounding box center [9, 194] width 18 height 38
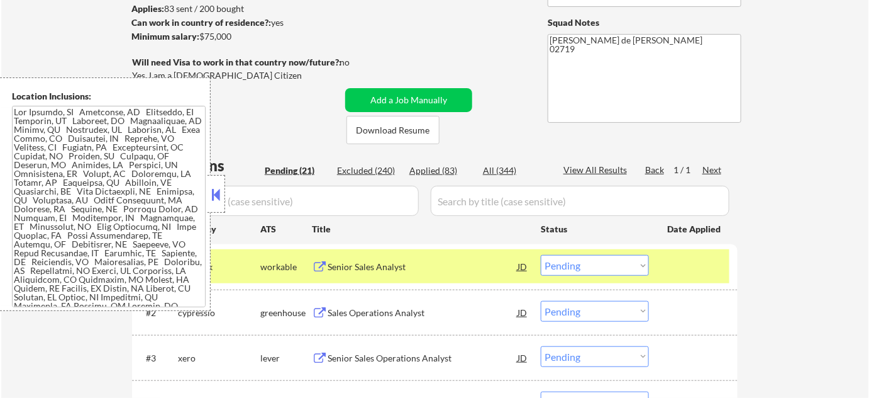
scroll to position [0, 0]
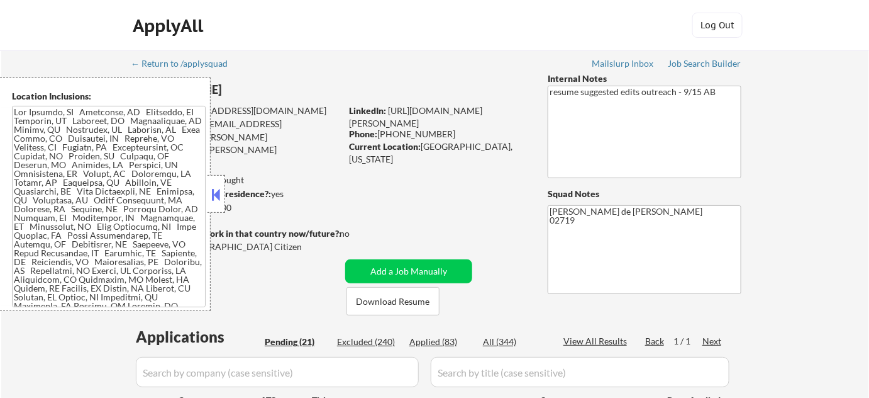
click at [211, 196] on button at bounding box center [217, 194] width 14 height 19
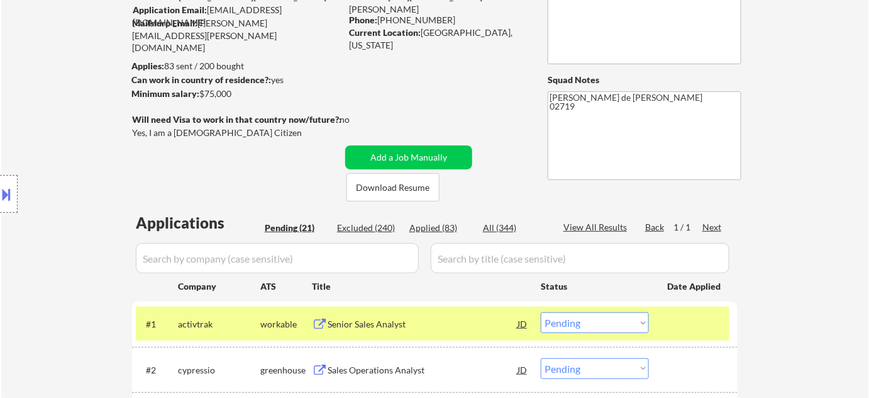
scroll to position [286, 0]
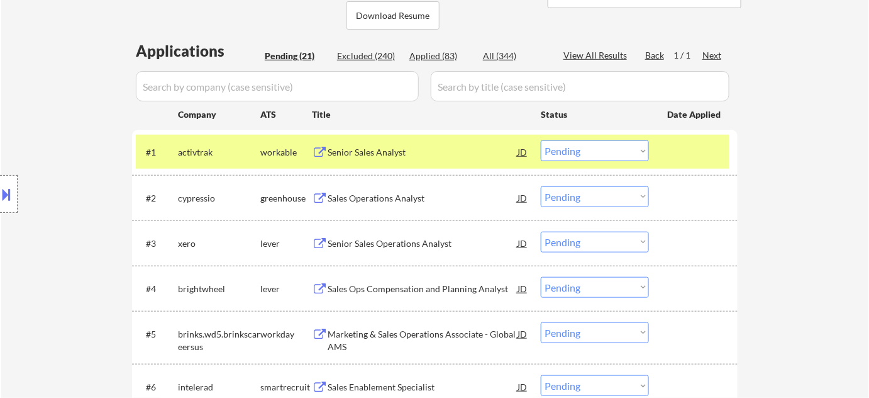
drag, startPoint x: 592, startPoint y: 148, endPoint x: 590, endPoint y: 159, distance: 10.4
click at [592, 148] on select "Choose an option... Pending Applied Excluded (Questions) Excluded (Expired) Exc…" at bounding box center [595, 150] width 108 height 21
click at [541, 140] on select "Choose an option... Pending Applied Excluded (Questions) Excluded (Expired) Exc…" at bounding box center [595, 150] width 108 height 21
click at [413, 196] on div "Sales Operations Analyst" at bounding box center [423, 198] width 190 height 13
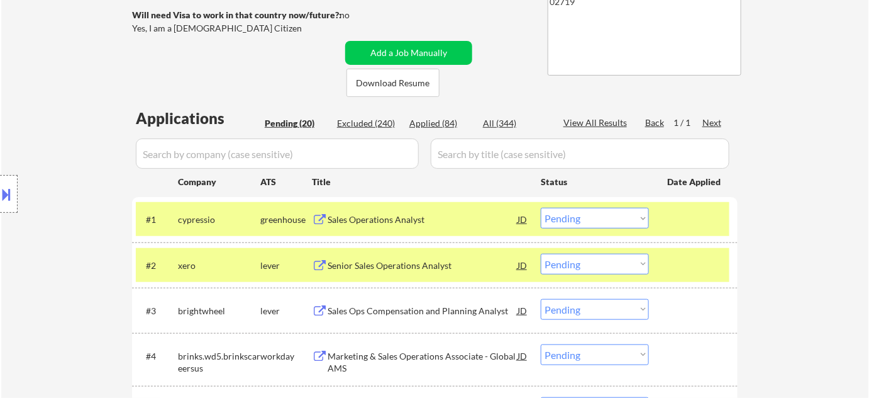
scroll to position [228, 0]
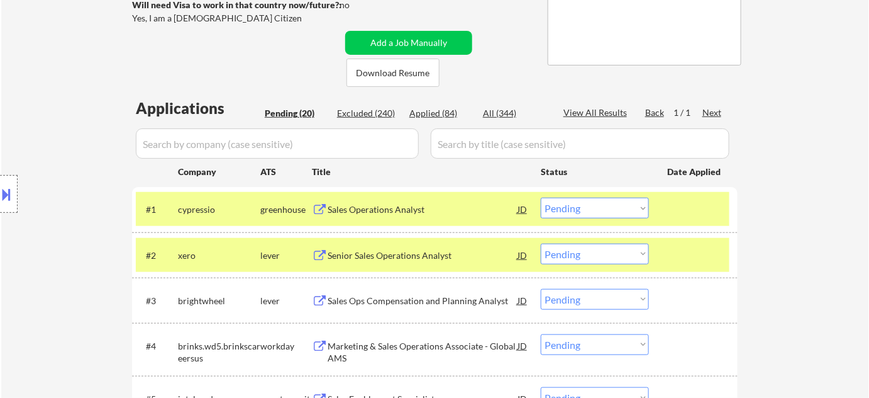
click at [576, 213] on select "Choose an option... Pending Applied Excluded (Questions) Excluded (Expired) Exc…" at bounding box center [595, 208] width 108 height 21
click at [541, 198] on select "Choose an option... Pending Applied Excluded (Questions) Excluded (Expired) Exc…" at bounding box center [595, 208] width 108 height 21
click at [443, 247] on div "Senior Sales Operations Analyst" at bounding box center [423, 254] width 190 height 23
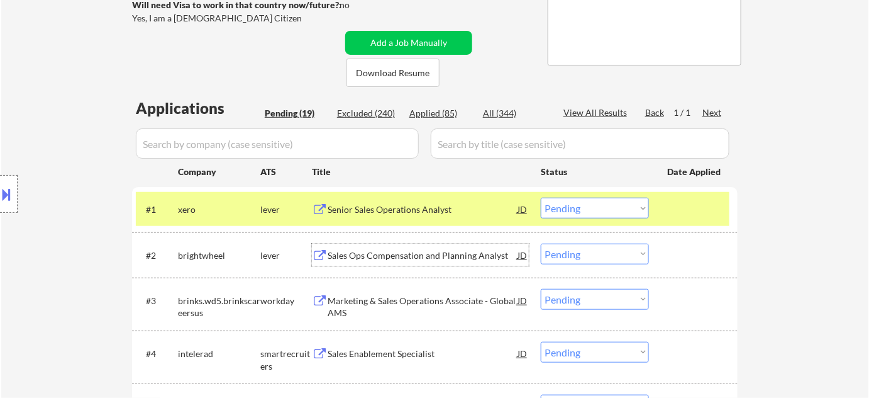
click at [591, 207] on select "Choose an option... Pending Applied Excluded (Questions) Excluded (Expired) Exc…" at bounding box center [595, 208] width 108 height 21
click at [541, 198] on select "Choose an option... Pending Applied Excluded (Questions) Excluded (Expired) Exc…" at bounding box center [595, 208] width 108 height 21
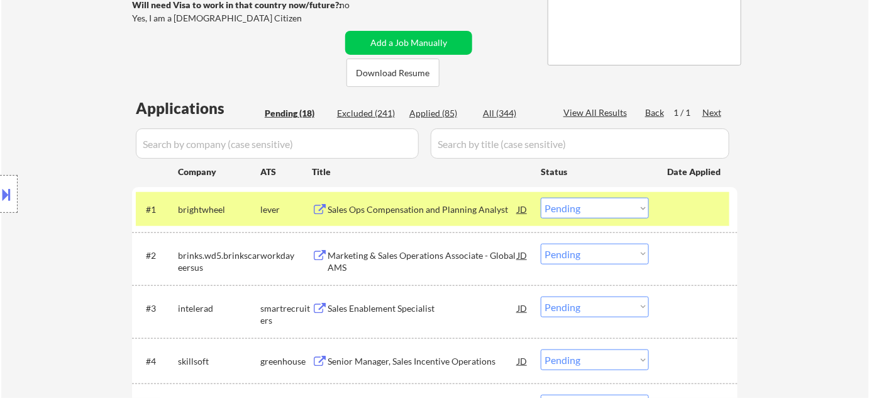
click at [459, 213] on div "Sales Ops Compensation and Planning Analyst" at bounding box center [423, 209] width 190 height 13
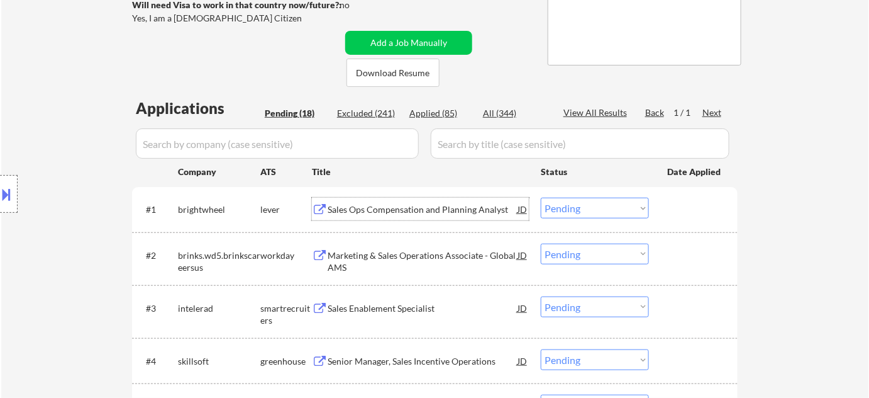
click at [595, 198] on select "Choose an option... Pending Applied Excluded (Questions) Excluded (Expired) Exc…" at bounding box center [595, 208] width 108 height 21
click at [541, 198] on select "Choose an option... Pending Applied Excluded (Questions) Excluded (Expired) Exc…" at bounding box center [595, 208] width 108 height 21
select select ""pending""
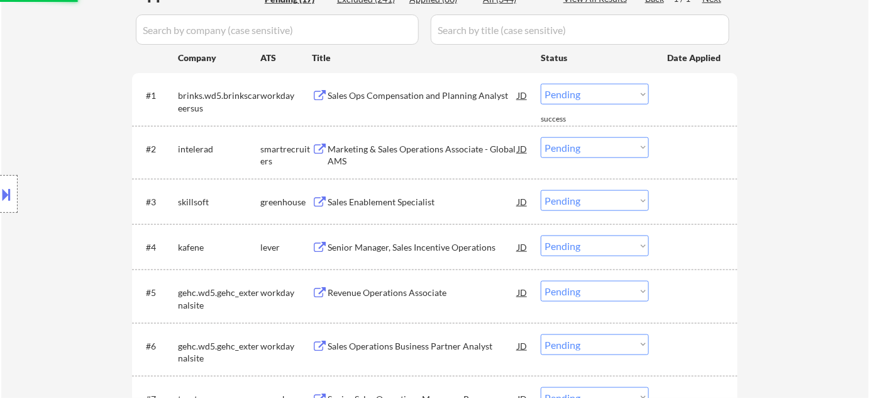
scroll to position [343, 0]
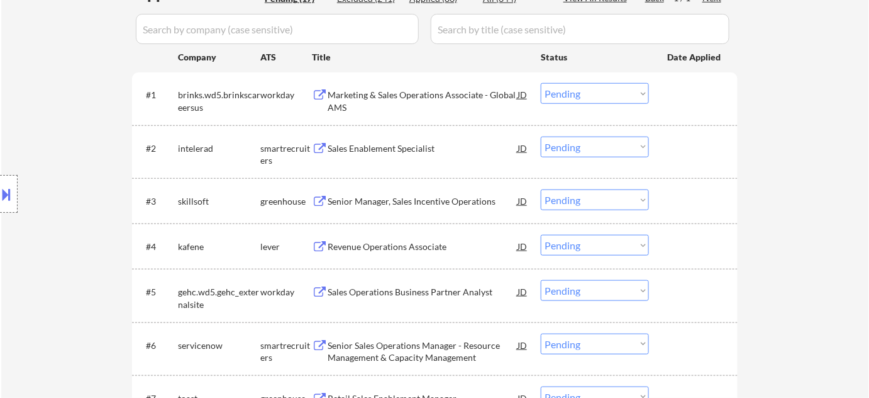
click at [403, 142] on div "Sales Enablement Specialist" at bounding box center [423, 148] width 190 height 13
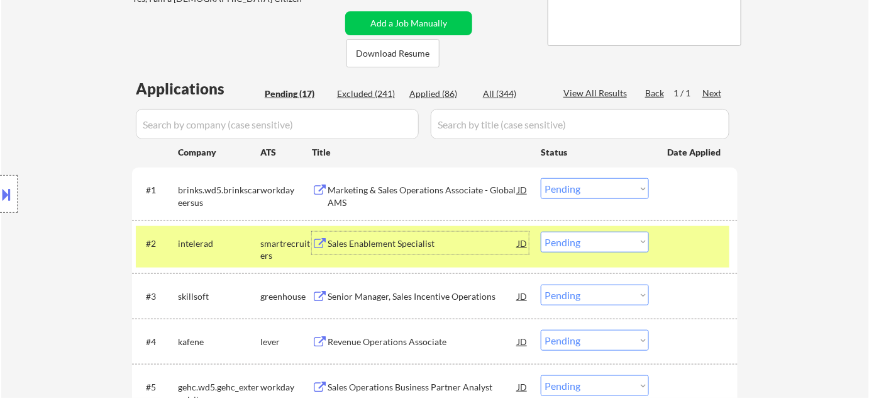
scroll to position [400, 0]
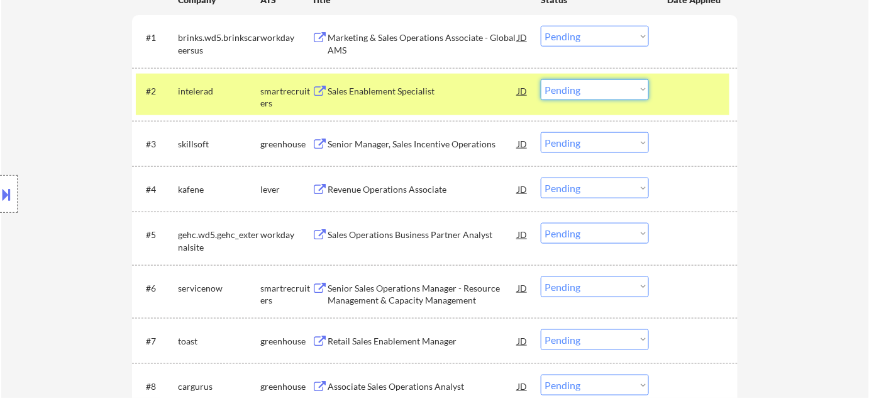
drag, startPoint x: 574, startPoint y: 82, endPoint x: 573, endPoint y: 94, distance: 12.6
click at [574, 82] on select "Choose an option... Pending Applied Excluded (Questions) Excluded (Expired) Exc…" at bounding box center [595, 89] width 108 height 21
click at [541, 79] on select "Choose an option... Pending Applied Excluded (Questions) Excluded (Expired) Exc…" at bounding box center [595, 89] width 108 height 21
select select ""pending""
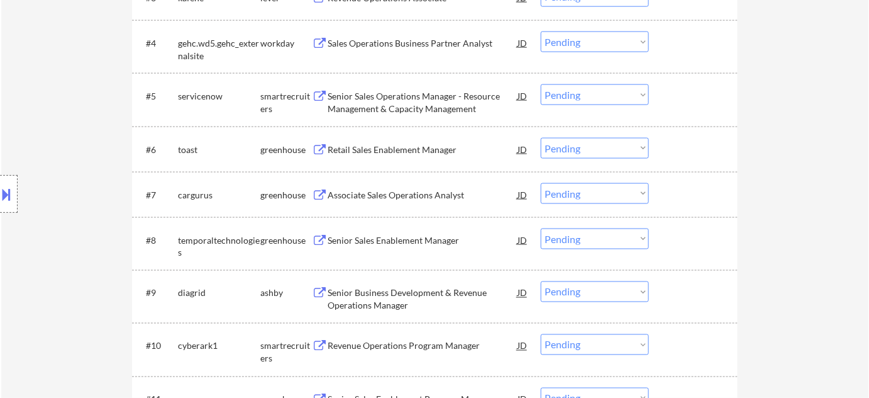
scroll to position [572, 0]
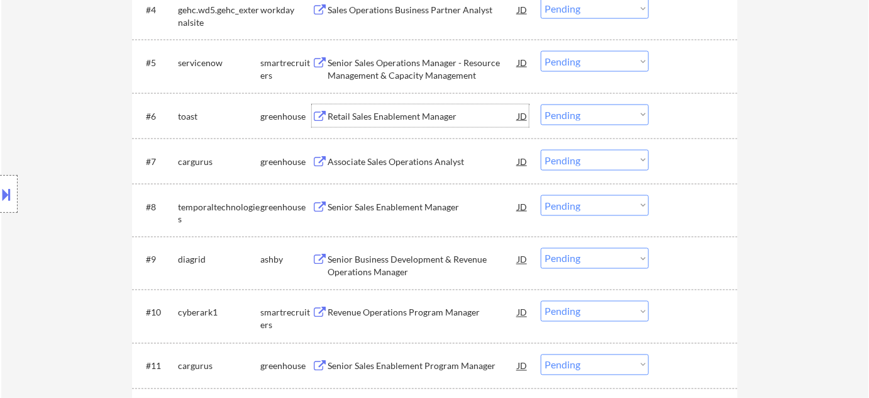
click at [401, 115] on div "Retail Sales Enablement Manager" at bounding box center [423, 116] width 190 height 13
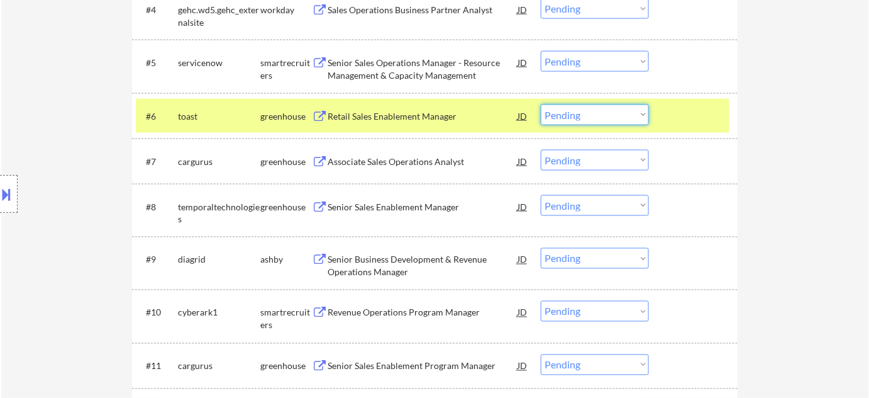
click at [618, 118] on select "Choose an option... Pending Applied Excluded (Questions) Excluded (Expired) Exc…" at bounding box center [595, 114] width 108 height 21
click at [541, 104] on select "Choose an option... Pending Applied Excluded (Questions) Excluded (Expired) Exc…" at bounding box center [595, 114] width 108 height 21
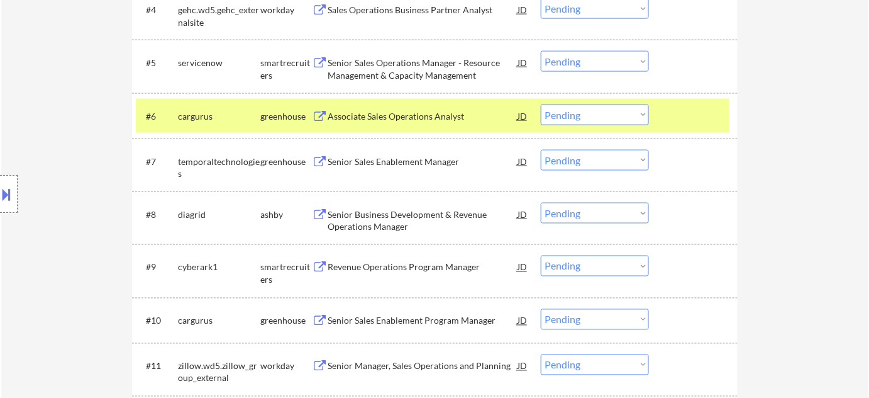
click at [405, 119] on div "Associate Sales Operations Analyst" at bounding box center [423, 116] width 190 height 13
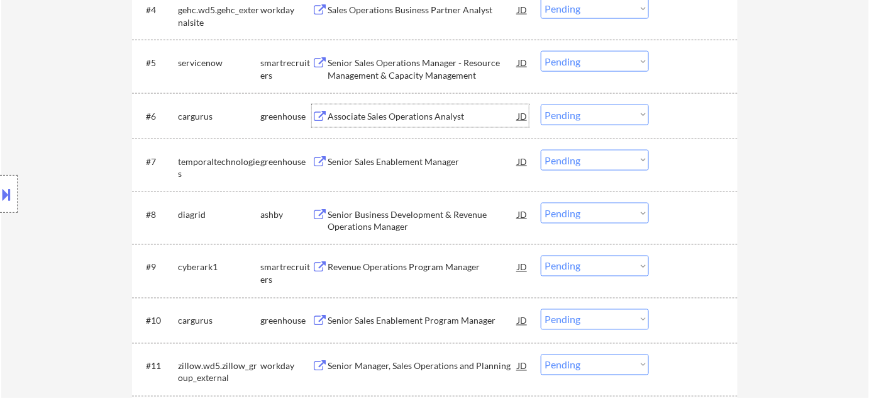
click at [625, 118] on select "Choose an option... Pending Applied Excluded (Questions) Excluded (Expired) Exc…" at bounding box center [595, 114] width 108 height 21
click at [541, 104] on select "Choose an option... Pending Applied Excluded (Questions) Excluded (Expired) Exc…" at bounding box center [595, 114] width 108 height 21
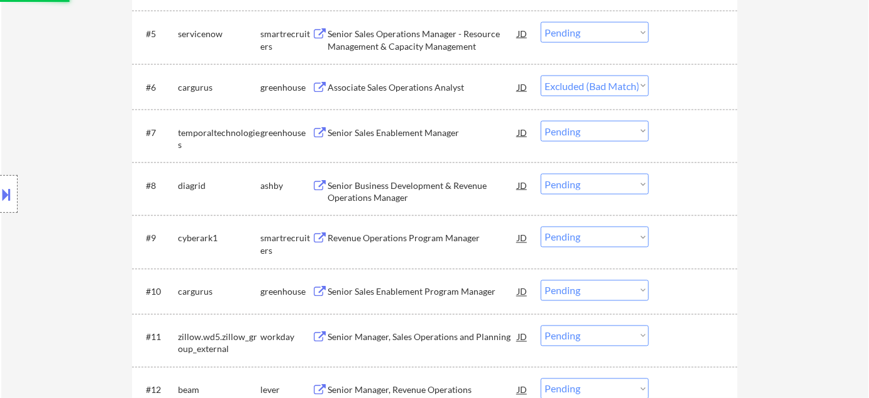
scroll to position [629, 0]
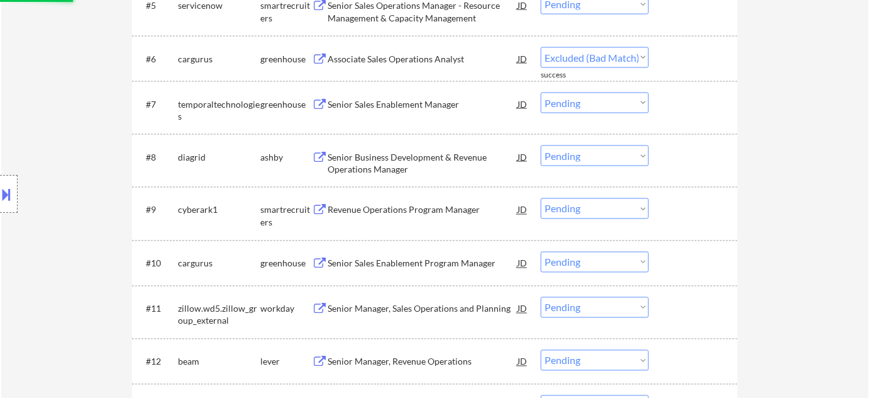
click at [425, 99] on div "Senior Sales Enablement Manager" at bounding box center [423, 104] width 190 height 13
select select ""pending""
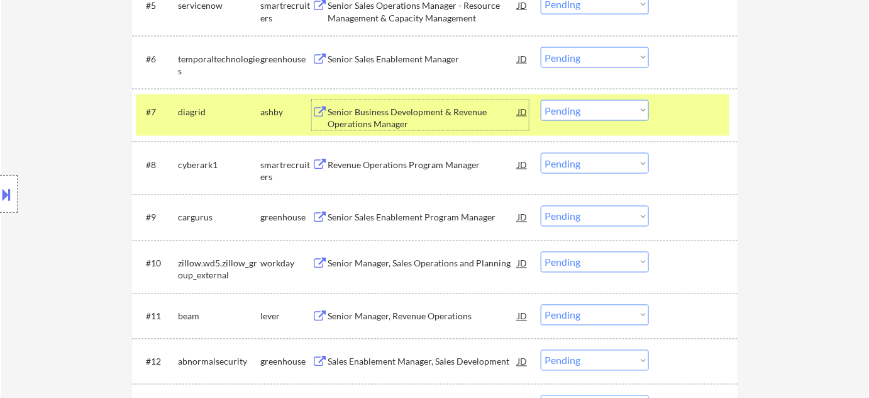
drag, startPoint x: 591, startPoint y: 112, endPoint x: 593, endPoint y: 118, distance: 6.6
click at [591, 112] on select "Choose an option... Pending Applied Excluded (Questions) Excluded (Expired) Exc…" at bounding box center [595, 110] width 108 height 21
click at [541, 100] on select "Choose an option... Pending Applied Excluded (Questions) Excluded (Expired) Exc…" at bounding box center [595, 110] width 108 height 21
select select ""pending""
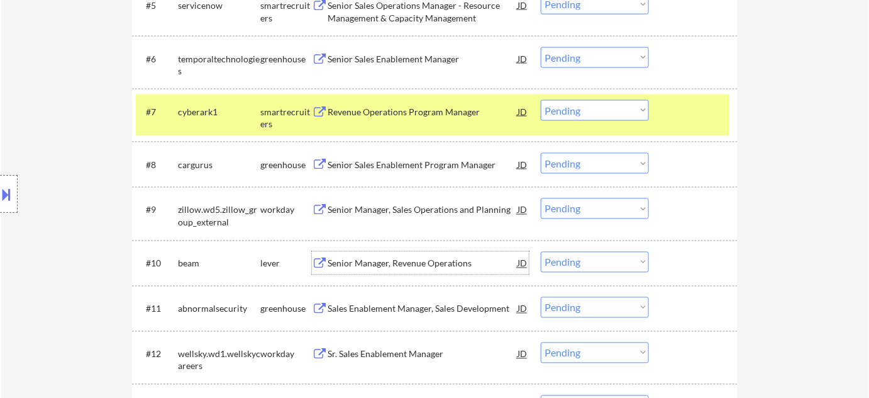
click at [435, 264] on div "Senior Manager, Revenue Operations" at bounding box center [423, 263] width 190 height 13
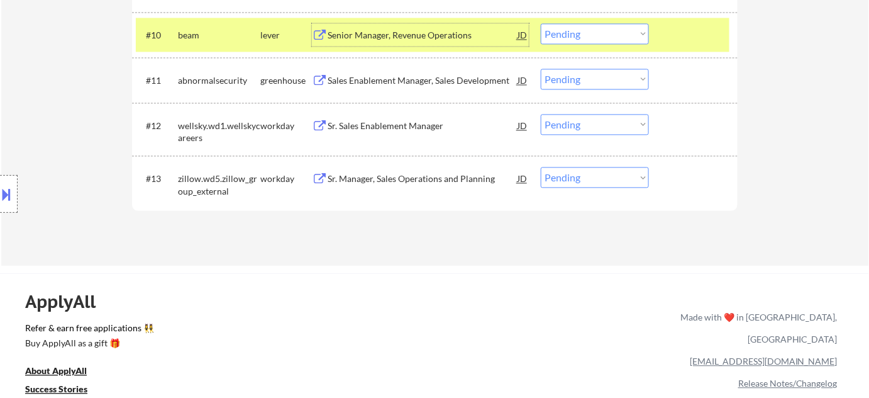
scroll to position [800, 0]
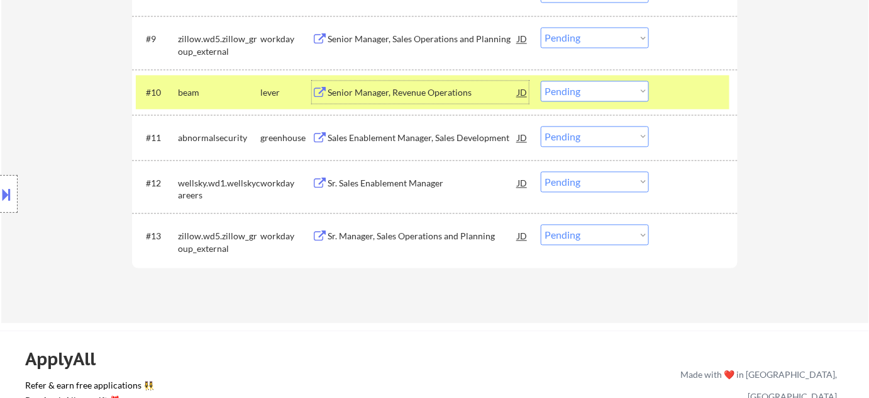
click at [396, 133] on div "Sales Enablement Manager, Sales Development" at bounding box center [423, 137] width 190 height 13
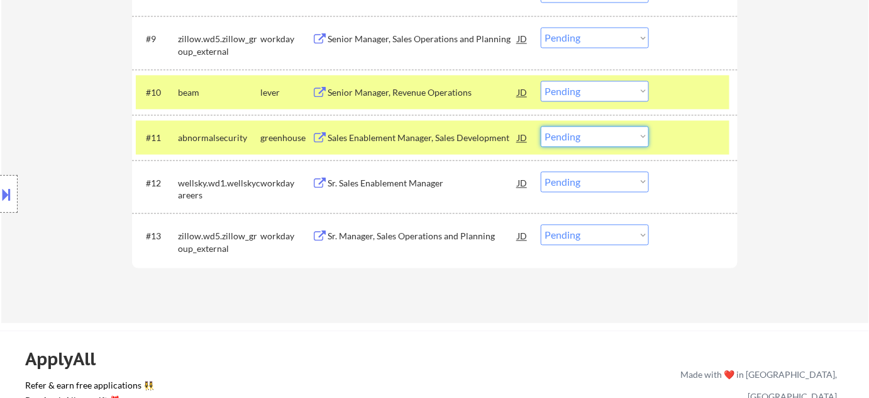
click at [561, 138] on select "Choose an option... Pending Applied Excluded (Questions) Excluded (Expired) Exc…" at bounding box center [595, 136] width 108 height 21
click at [541, 126] on select "Choose an option... Pending Applied Excluded (Questions) Excluded (Expired) Exc…" at bounding box center [595, 136] width 108 height 21
select select ""pending""
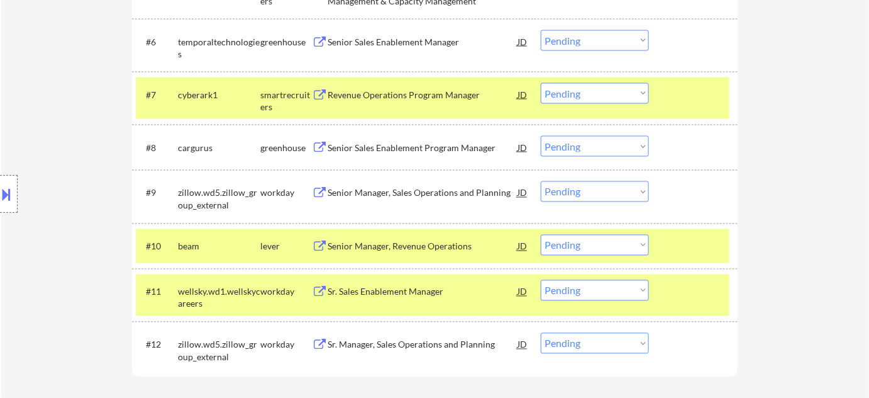
scroll to position [629, 0]
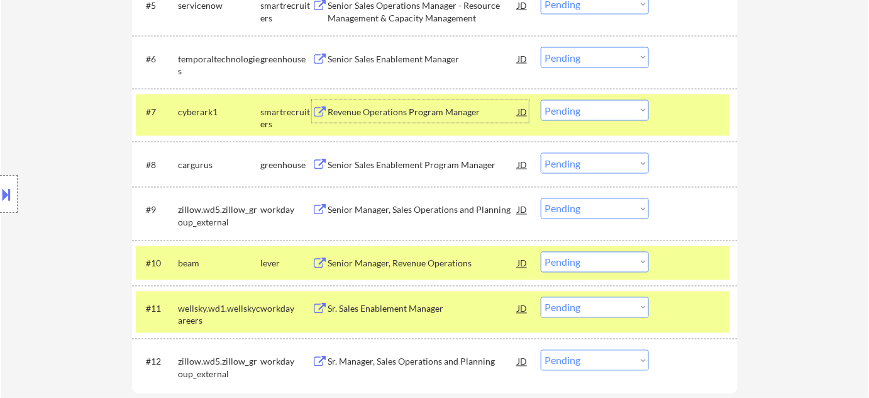
click at [406, 108] on div "Revenue Operations Program Manager" at bounding box center [423, 112] width 190 height 13
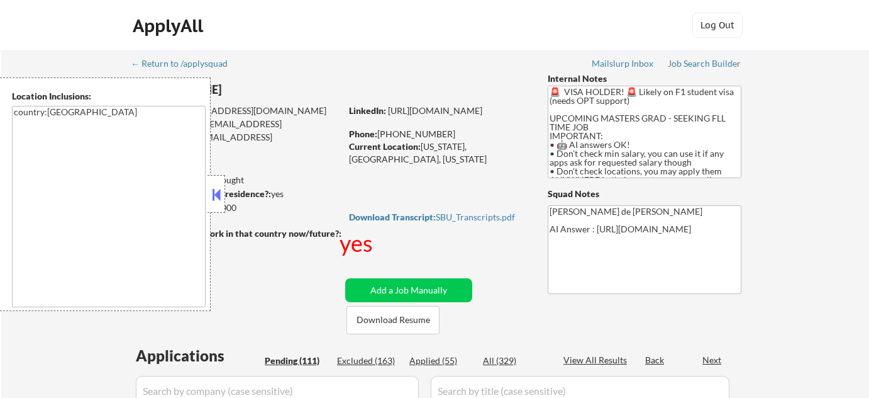
select select ""pending""
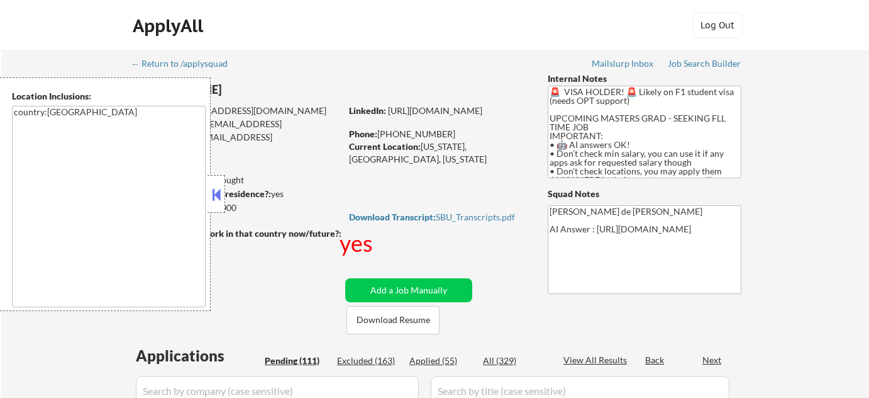
select select ""pending""
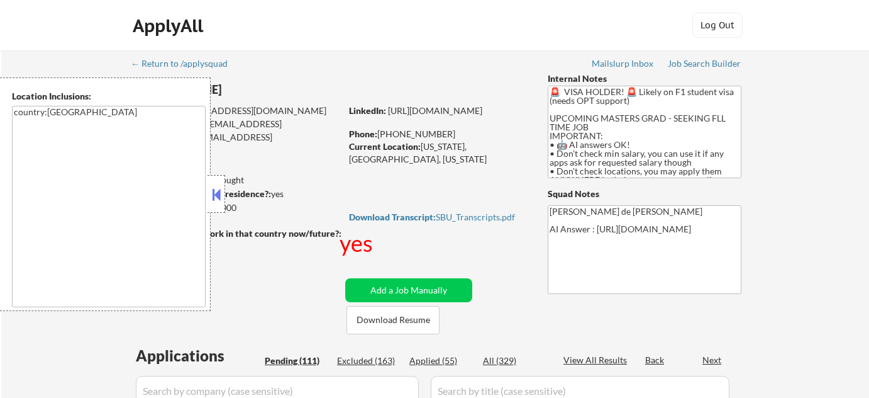
select select ""pending""
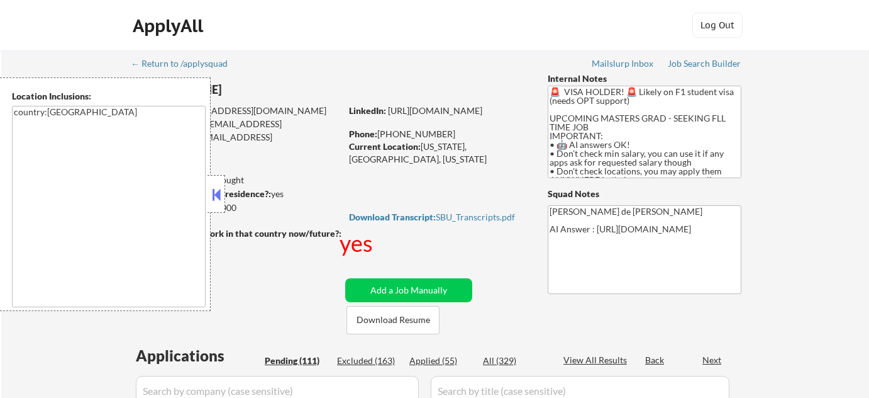
select select ""pending""
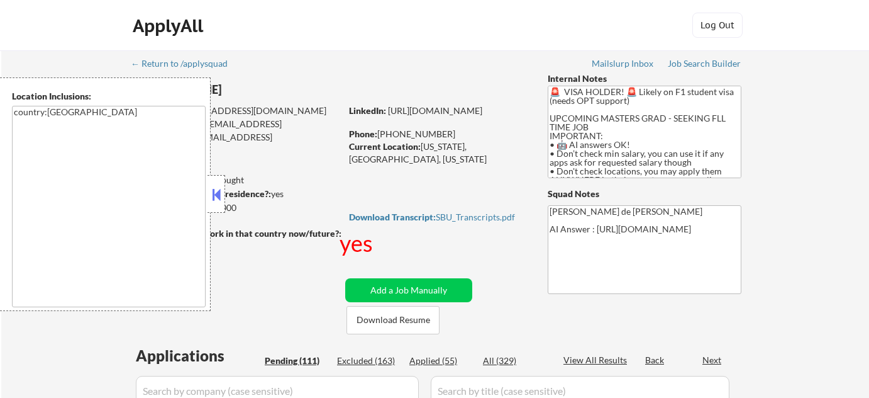
select select ""pending""
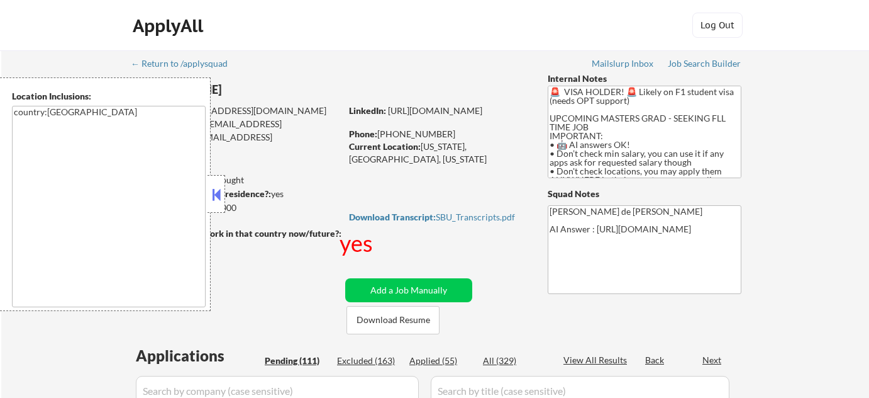
select select ""pending""
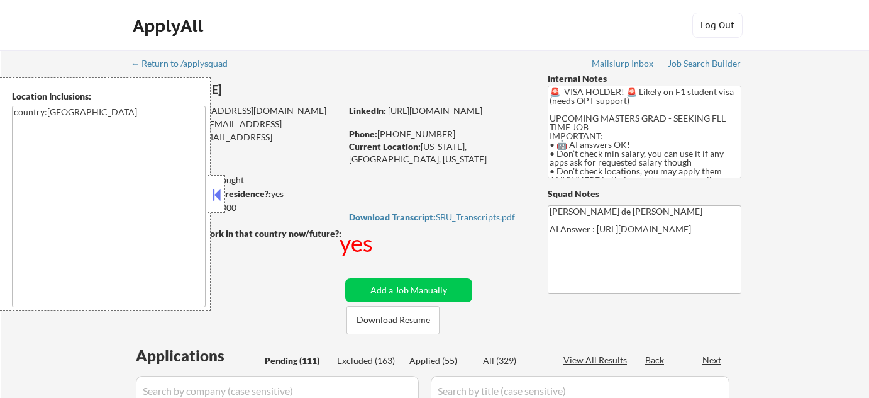
select select ""pending""
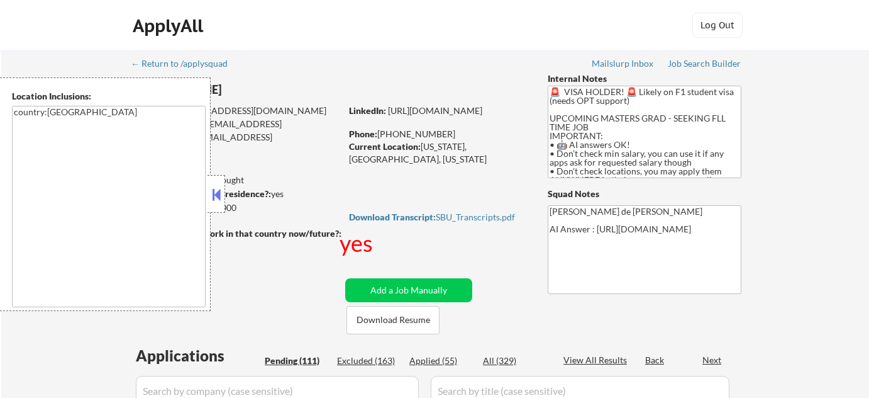
select select ""pending""
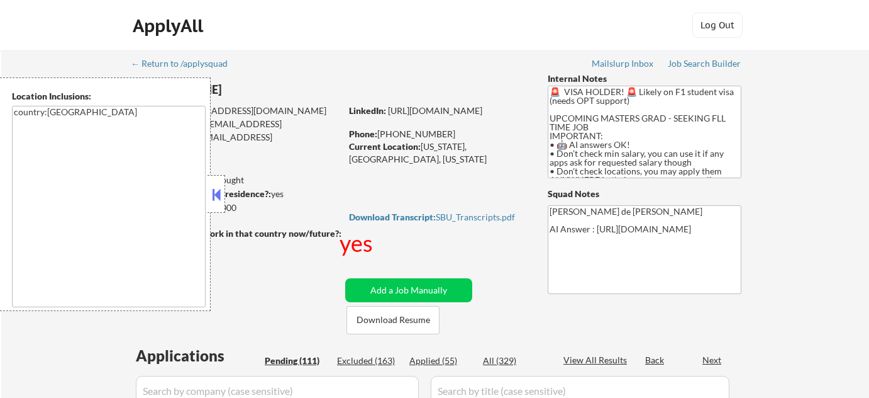
select select ""pending""
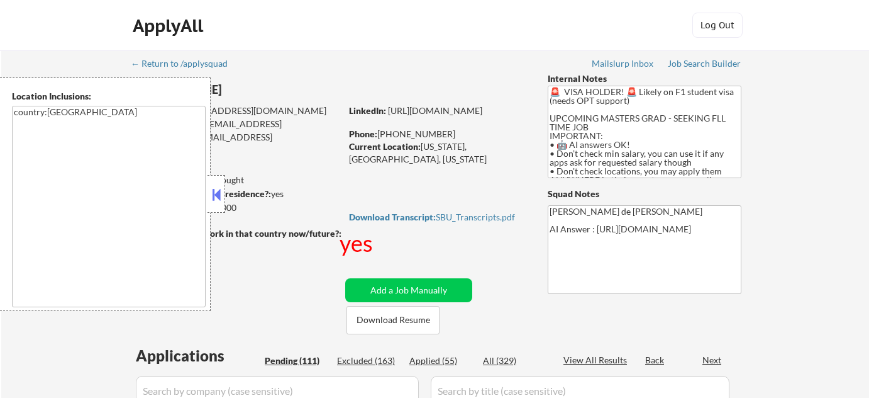
select select ""pending""
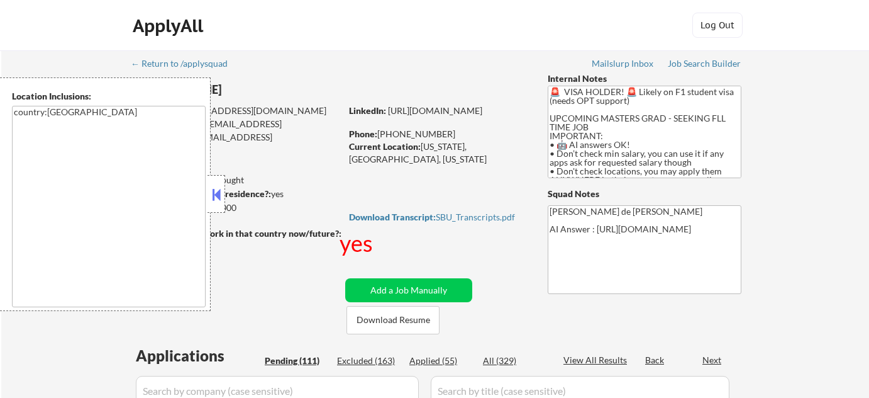
select select ""pending""
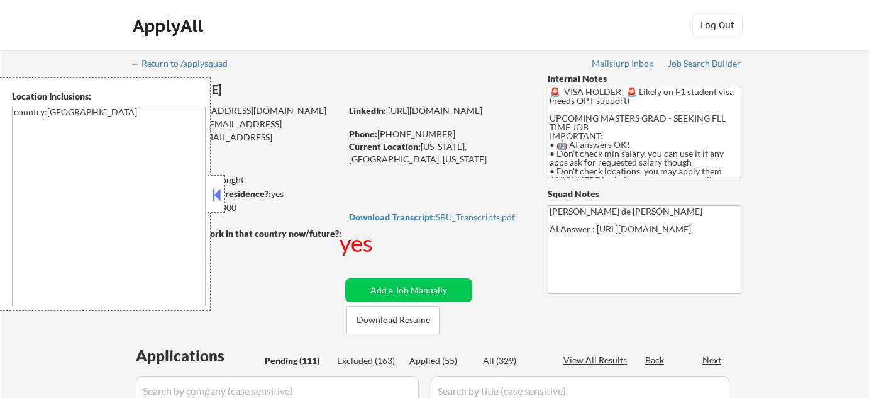
select select ""pending""
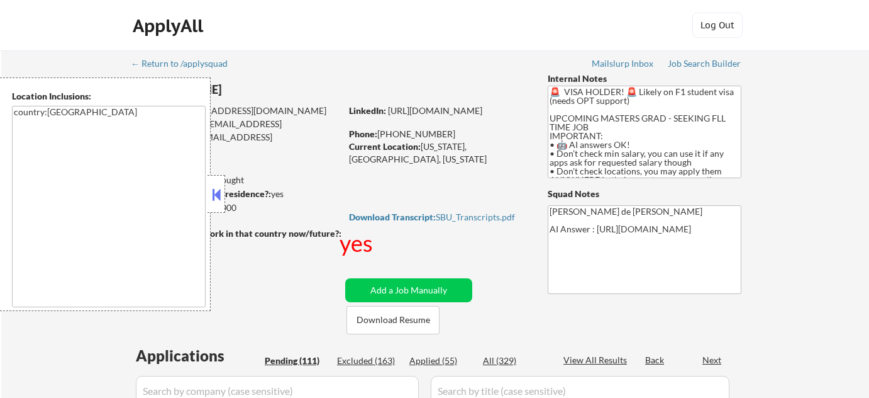
select select ""pending""
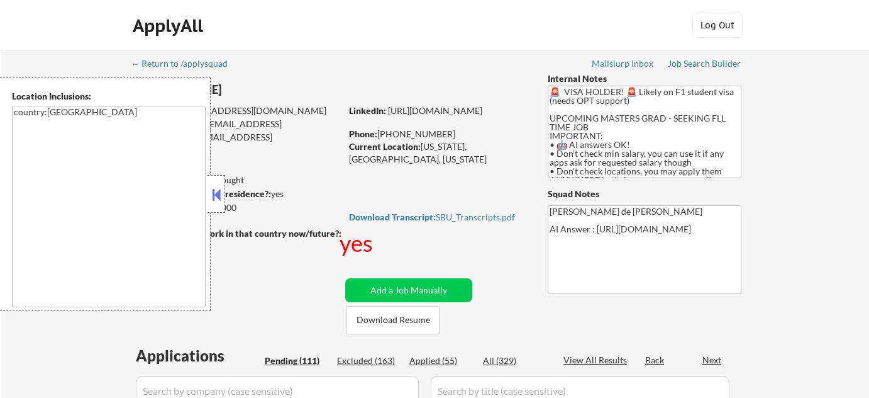
select select ""pending""
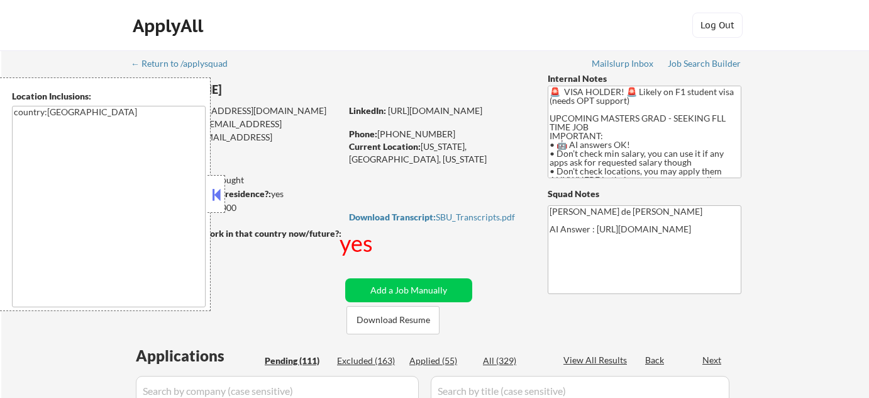
select select ""pending""
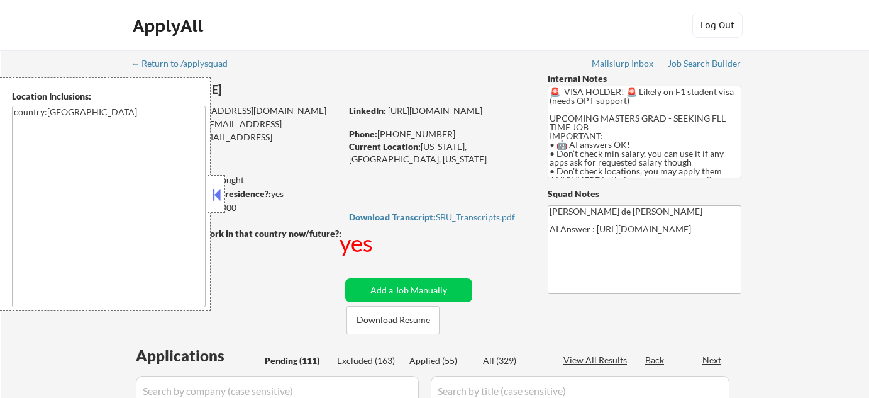
select select ""pending""
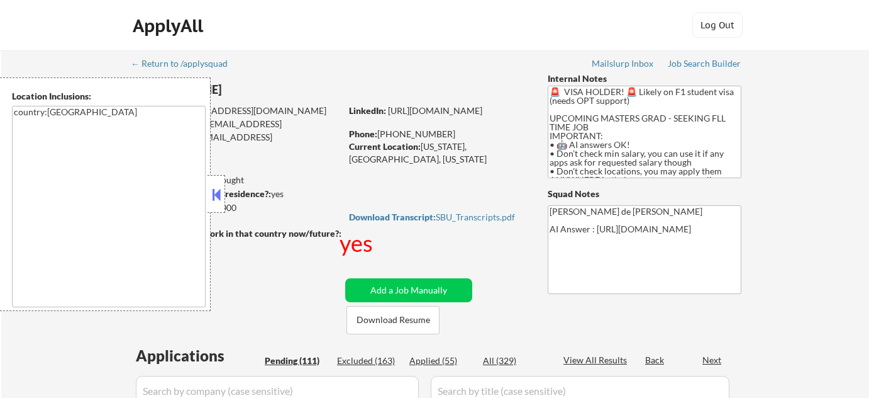
select select ""pending""
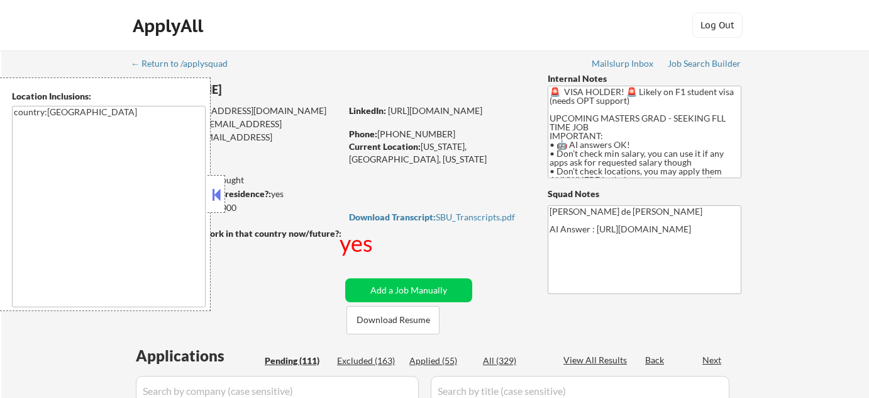
select select ""pending""
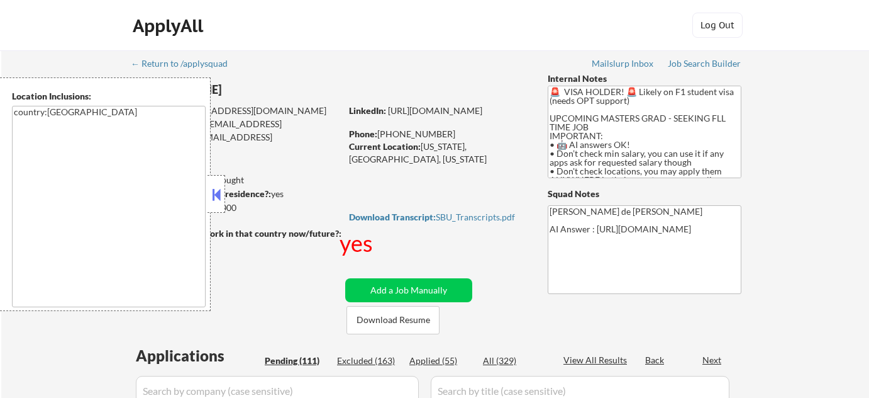
select select ""pending""
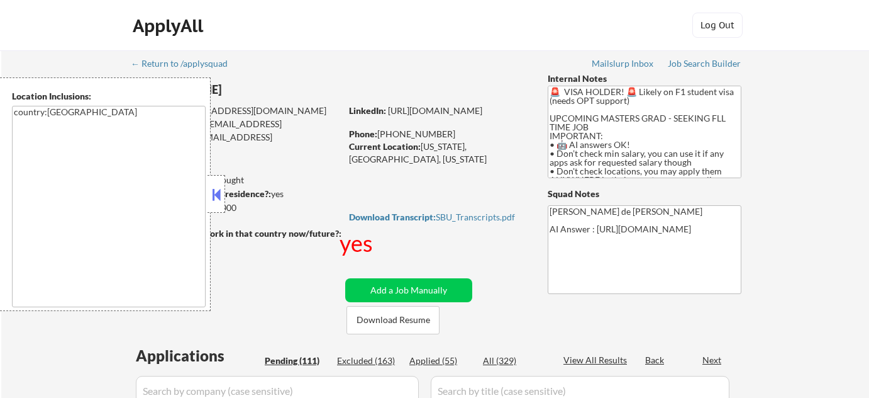
select select ""pending""
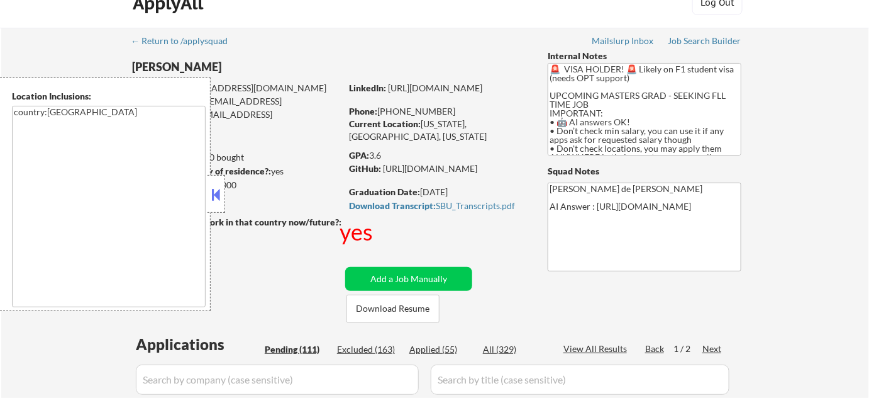
scroll to position [171, 0]
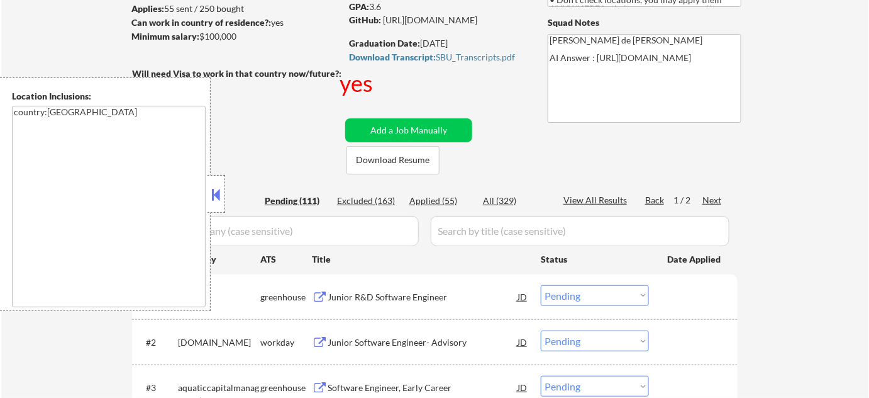
click at [221, 196] on button at bounding box center [217, 194] width 14 height 19
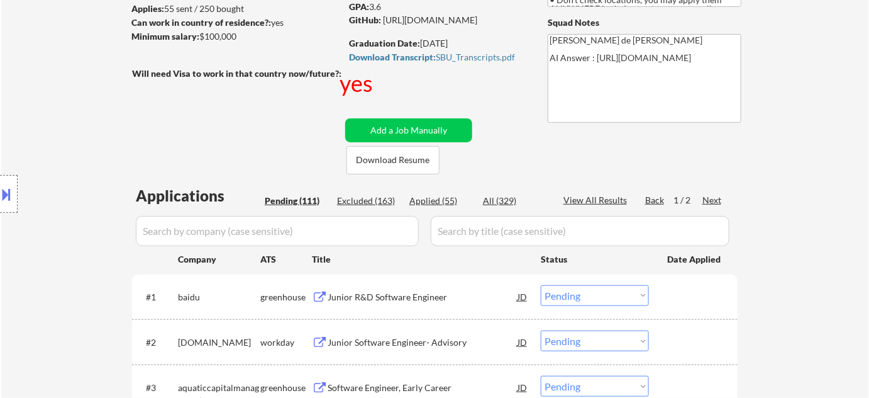
scroll to position [228, 0]
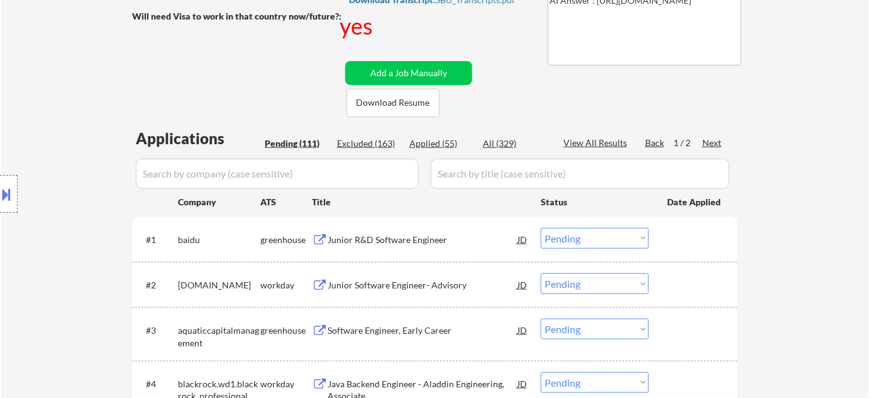
click at [401, 238] on div "Junior R&D Software Engineer" at bounding box center [423, 239] width 190 height 13
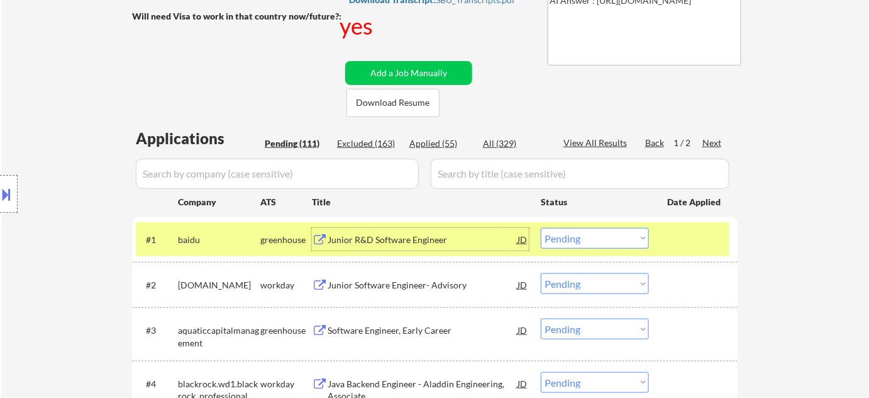
scroll to position [286, 0]
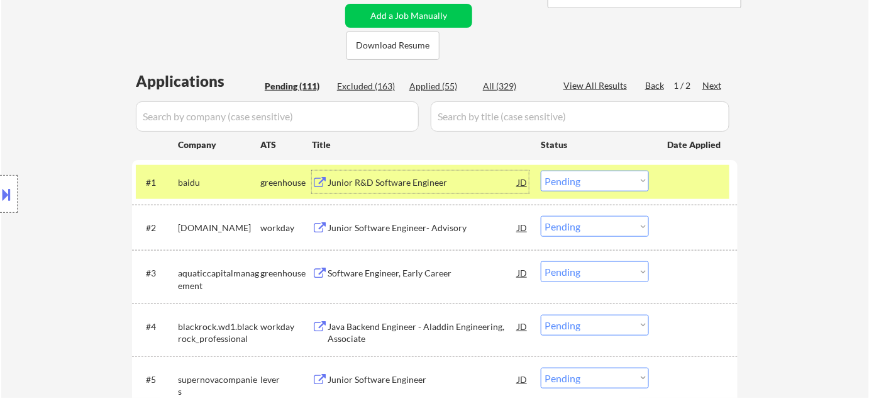
click at [572, 184] on select "Choose an option... Pending Applied Excluded (Questions) Excluded (Expired) Exc…" at bounding box center [595, 180] width 108 height 21
click at [541, 170] on select "Choose an option... Pending Applied Excluded (Questions) Excluded (Expired) Exc…" at bounding box center [595, 180] width 108 height 21
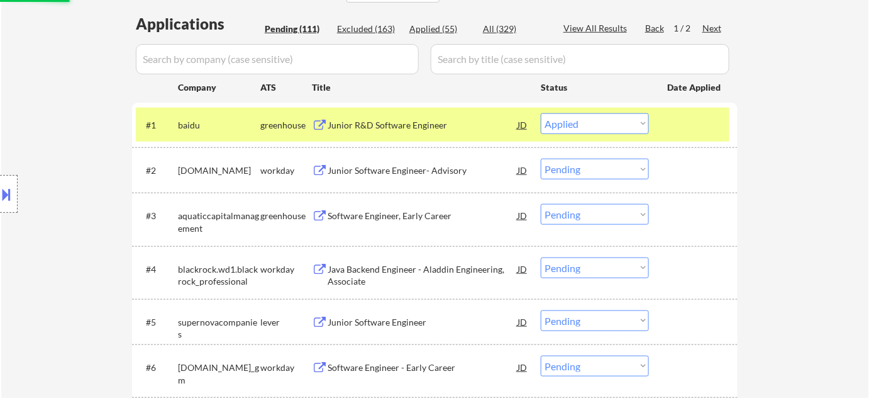
click at [420, 219] on div "Software Engineer, Early Career" at bounding box center [423, 216] width 190 height 13
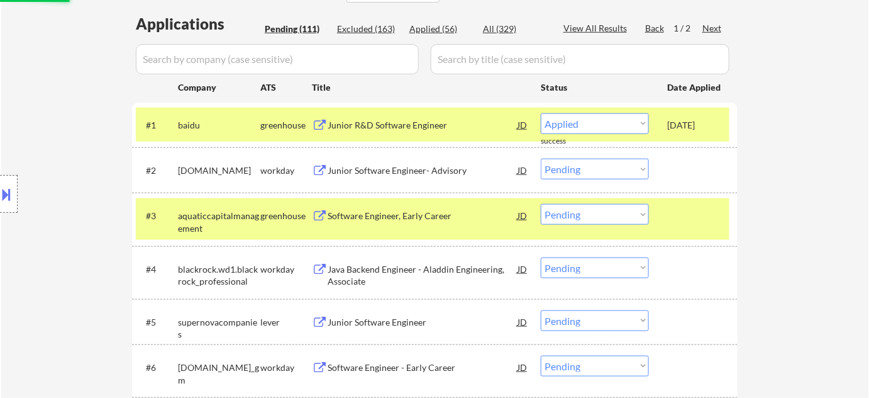
select select ""pending""
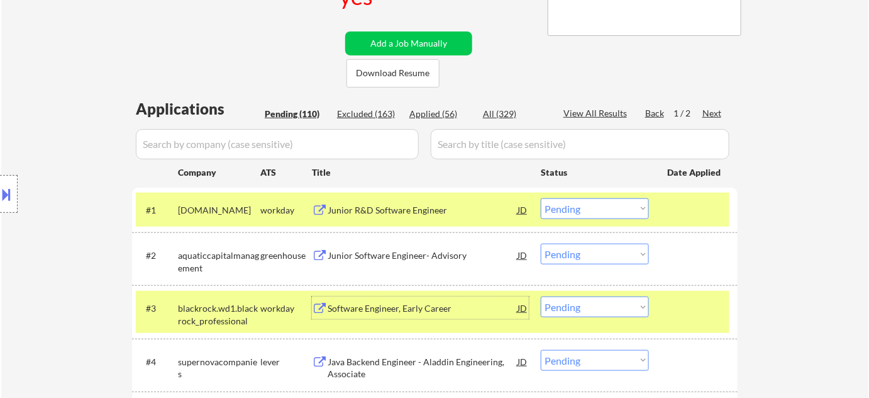
scroll to position [114, 0]
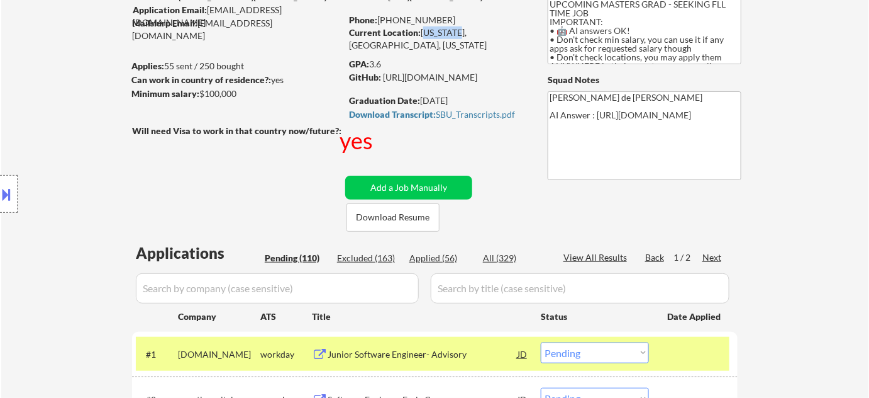
drag, startPoint x: 423, startPoint y: 33, endPoint x: 457, endPoint y: 30, distance: 34.7
click at [457, 30] on div "Current Location: New York, USA, New York" at bounding box center [438, 38] width 178 height 25
copy div "New York"
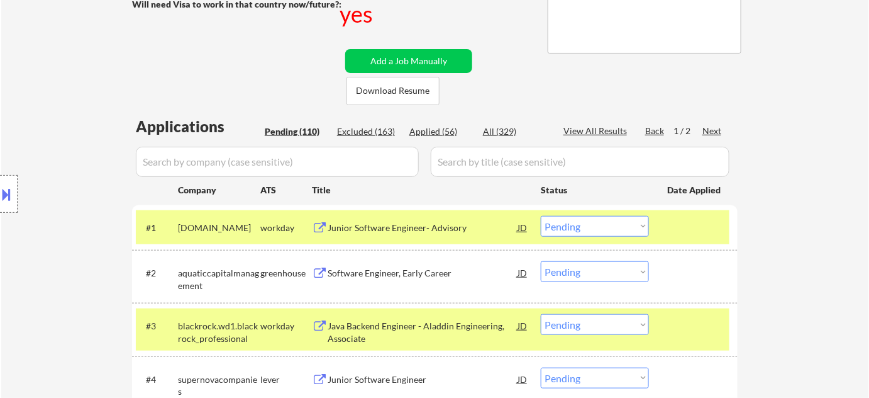
scroll to position [286, 0]
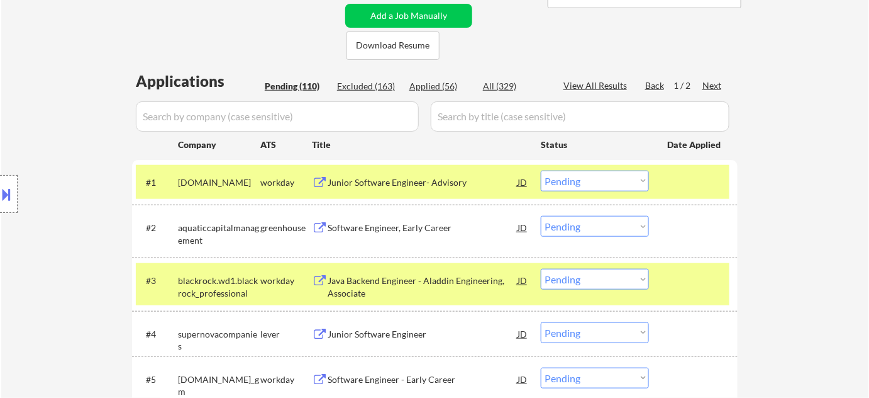
click at [594, 236] on select "Choose an option... Pending Applied Excluded (Questions) Excluded (Expired) Exc…" at bounding box center [595, 226] width 108 height 21
click at [541, 216] on select "Choose an option... Pending Applied Excluded (Questions) Excluded (Expired) Exc…" at bounding box center [595, 226] width 108 height 21
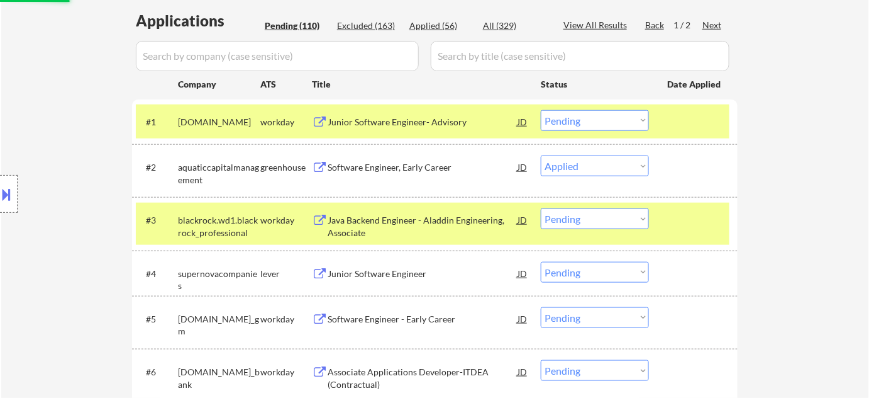
scroll to position [457, 0]
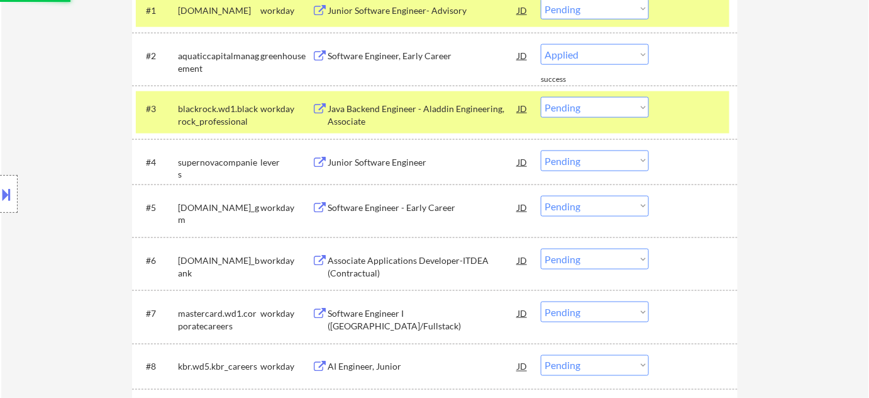
select select ""pending""
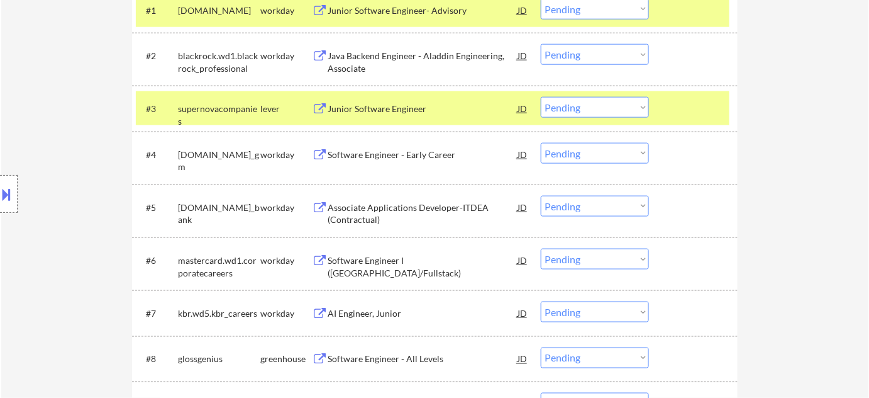
scroll to position [343, 0]
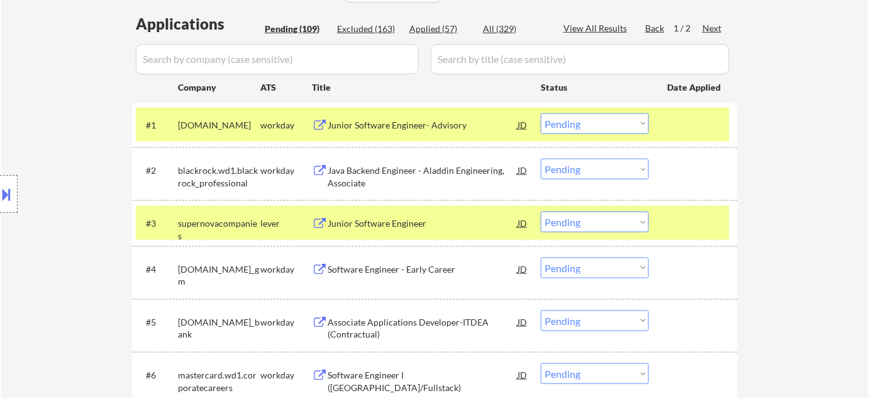
drag, startPoint x: 380, startPoint y: 218, endPoint x: 381, endPoint y: 210, distance: 7.6
click at [379, 218] on div "Junior Software Engineer" at bounding box center [423, 223] width 190 height 13
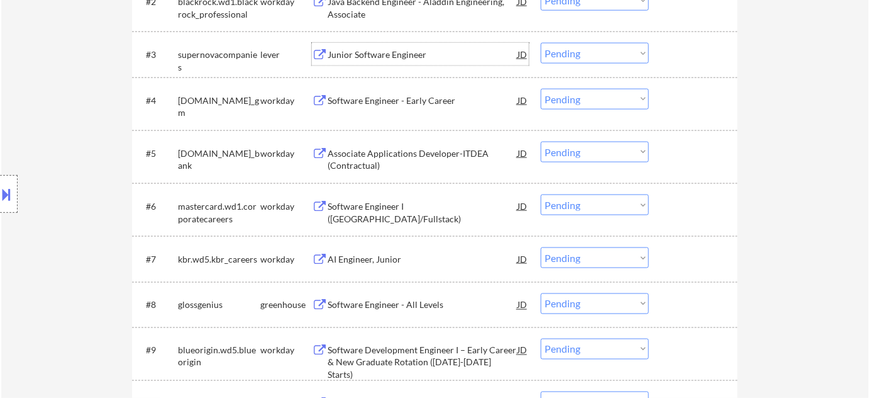
scroll to position [515, 0]
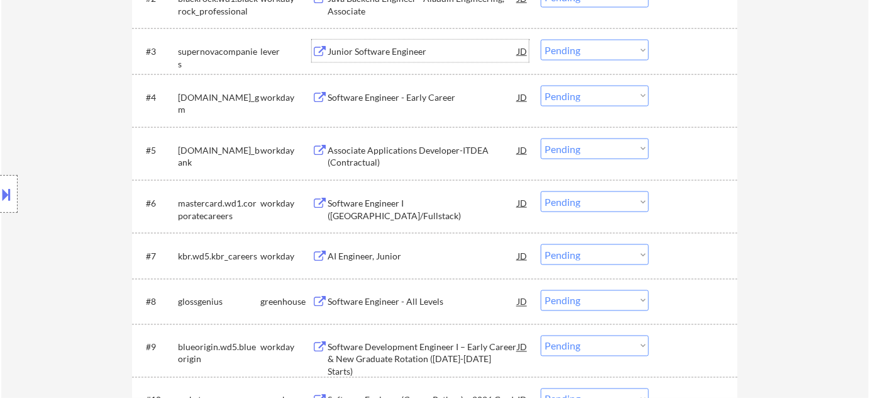
click at [590, 53] on select "Choose an option... Pending Applied Excluded (Questions) Excluded (Expired) Exc…" at bounding box center [595, 50] width 108 height 21
click at [541, 40] on select "Choose an option... Pending Applied Excluded (Questions) Excluded (Expired) Exc…" at bounding box center [595, 50] width 108 height 21
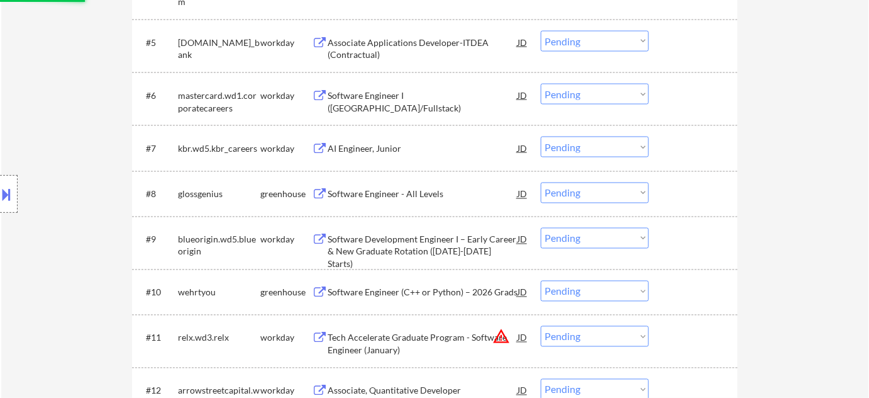
scroll to position [629, 0]
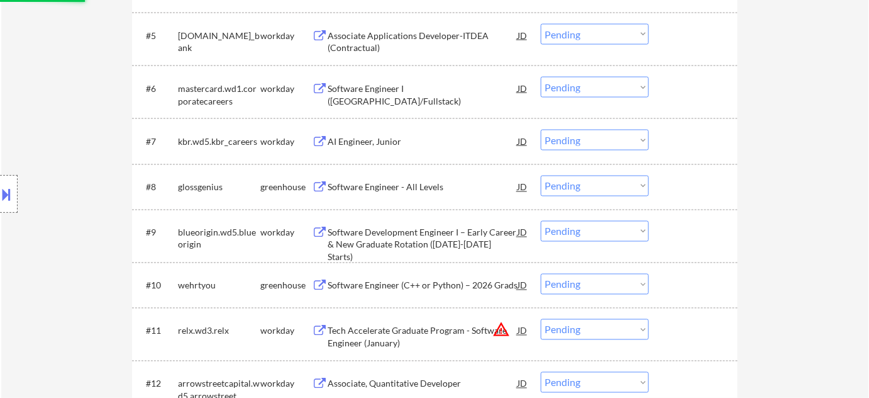
select select ""pending""
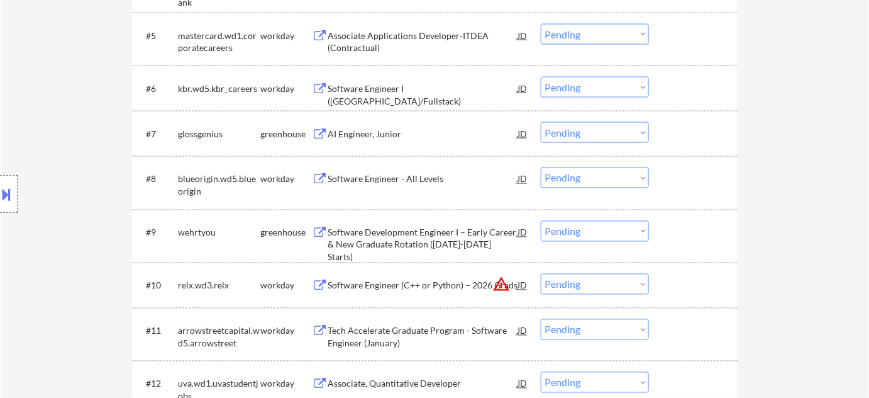
click at [377, 130] on div "AI Engineer, Junior" at bounding box center [423, 134] width 190 height 13
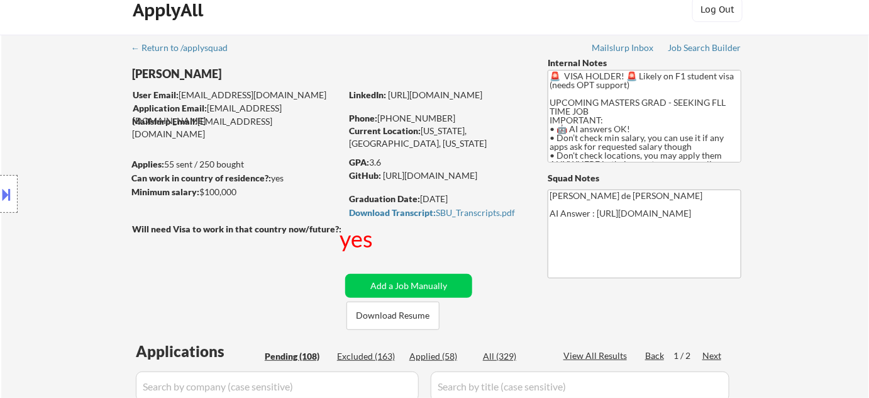
scroll to position [0, 0]
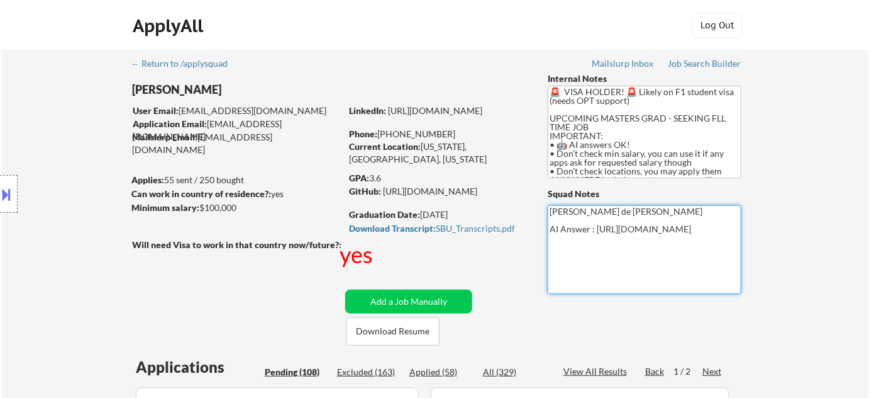
drag, startPoint x: 550, startPoint y: 238, endPoint x: 715, endPoint y: 257, distance: 166.6
click at [715, 257] on textarea "Flor de Mae AI Answer : https://docs.google.com/spreadsheets/d/1uUNXfffLB3LfYqh…" at bounding box center [645, 249] width 194 height 89
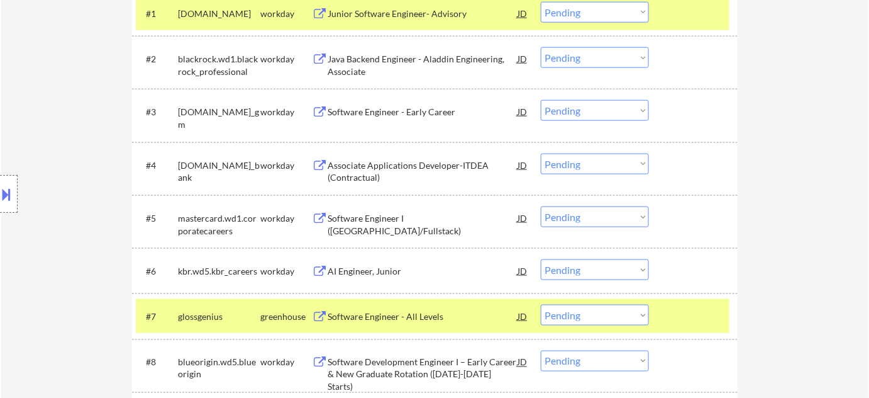
scroll to position [515, 0]
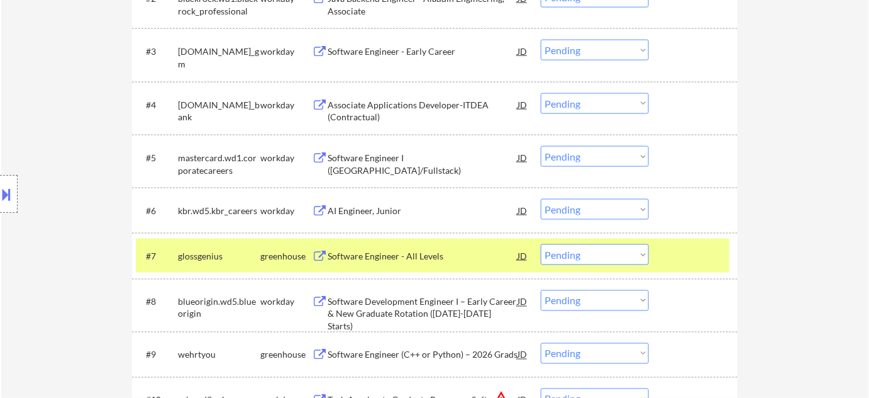
click at [608, 261] on select "Choose an option... Pending Applied Excluded (Questions) Excluded (Expired) Exc…" at bounding box center [595, 254] width 108 height 21
click at [541, 244] on select "Choose an option... Pending Applied Excluded (Questions) Excluded (Expired) Exc…" at bounding box center [595, 254] width 108 height 21
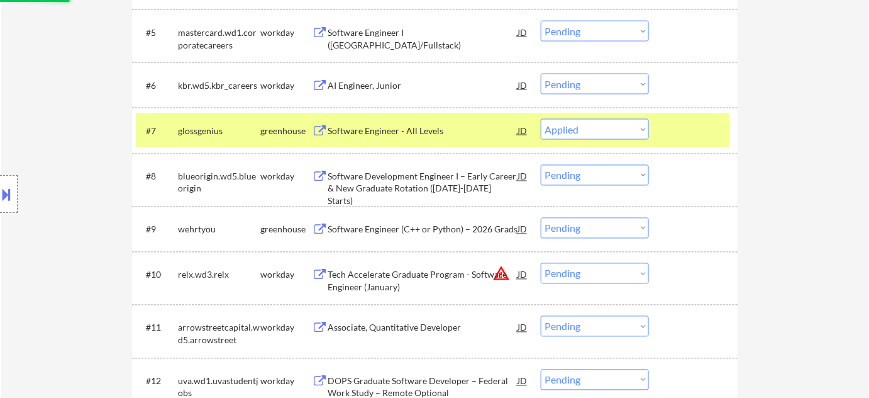
scroll to position [686, 0]
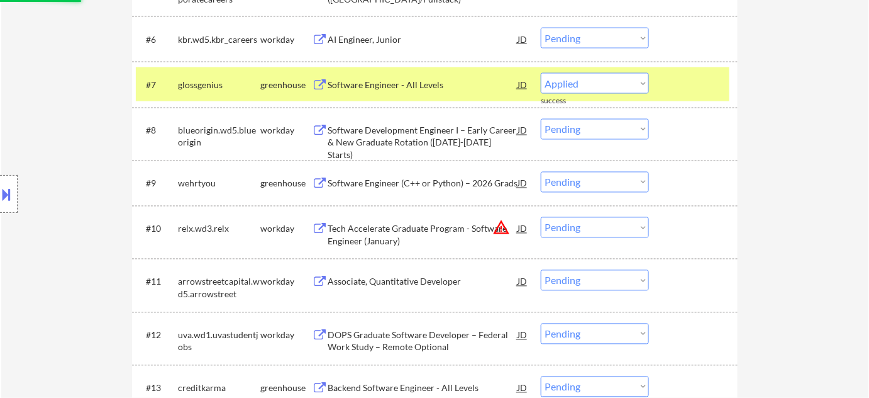
select select ""pending""
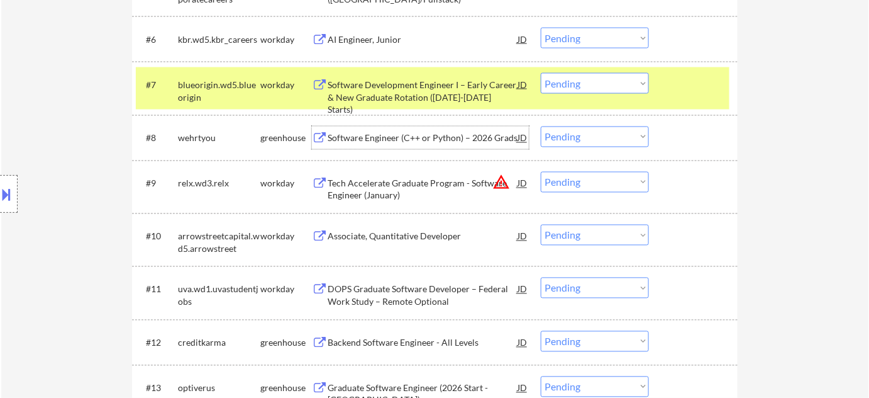
click at [440, 136] on div "Software Engineer (C++ or Python) – 2026 Grads" at bounding box center [423, 138] width 190 height 13
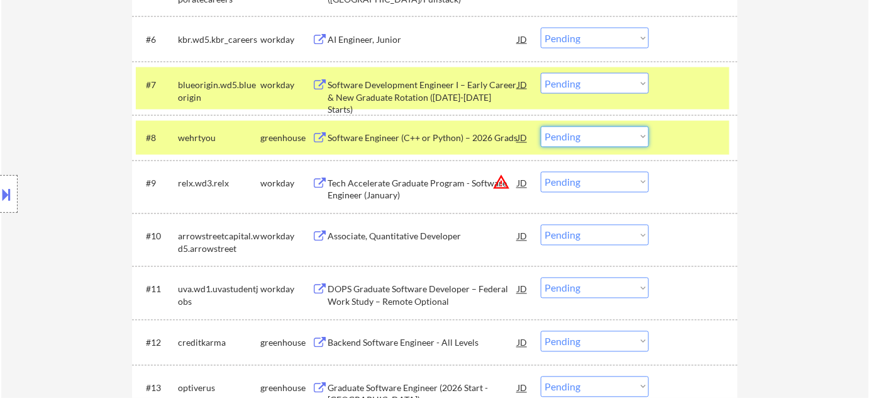
drag, startPoint x: 554, startPoint y: 130, endPoint x: 558, endPoint y: 143, distance: 13.1
click at [554, 130] on select "Choose an option... Pending Applied Excluded (Questions) Excluded (Expired) Exc…" at bounding box center [595, 136] width 108 height 21
click at [541, 126] on select "Choose an option... Pending Applied Excluded (Questions) Excluded (Expired) Exc…" at bounding box center [595, 136] width 108 height 21
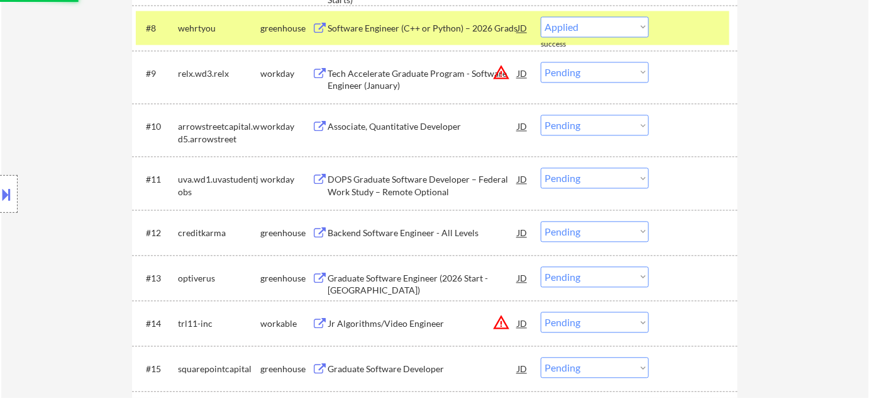
scroll to position [800, 0]
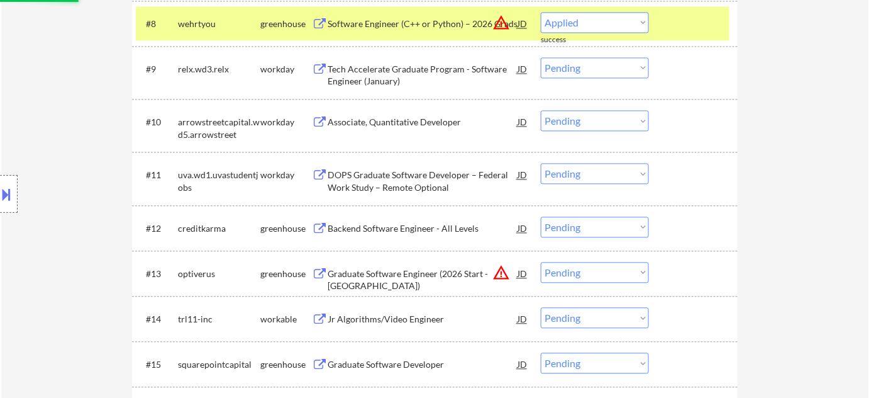
select select ""pending""
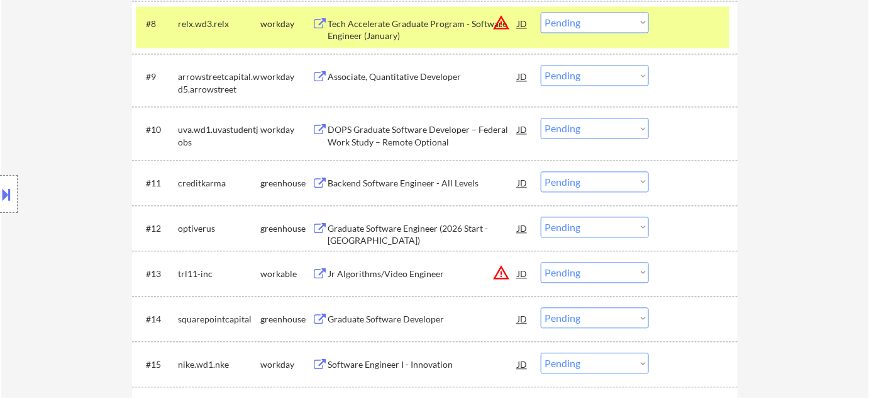
click at [408, 175] on div "Backend Software Engineer - All Levels" at bounding box center [423, 182] width 190 height 23
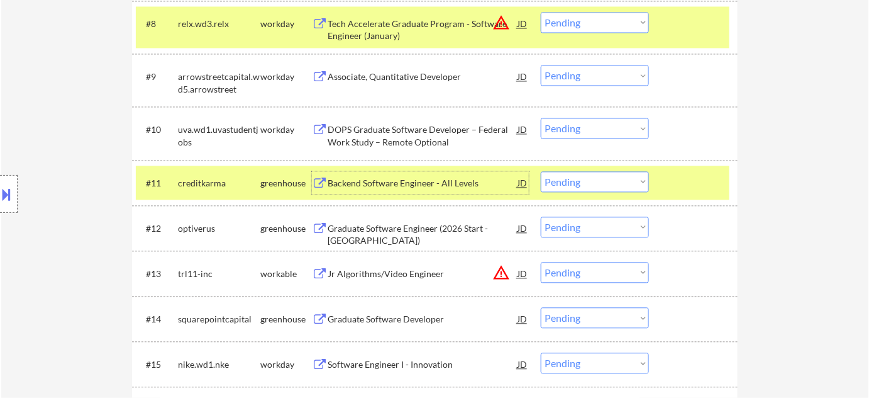
drag, startPoint x: 585, startPoint y: 176, endPoint x: 585, endPoint y: 184, distance: 8.2
click at [585, 176] on select "Choose an option... Pending Applied Excluded (Questions) Excluded (Expired) Exc…" at bounding box center [595, 181] width 108 height 21
click at [541, 171] on select "Choose an option... Pending Applied Excluded (Questions) Excluded (Expired) Exc…" at bounding box center [595, 181] width 108 height 21
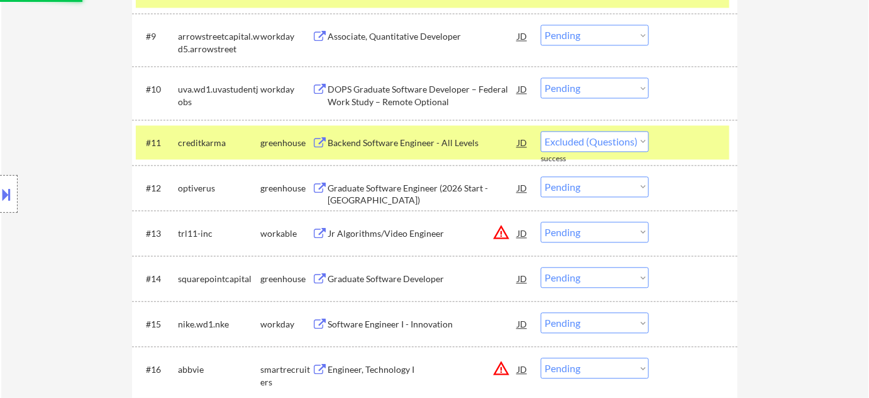
scroll to position [972, 0]
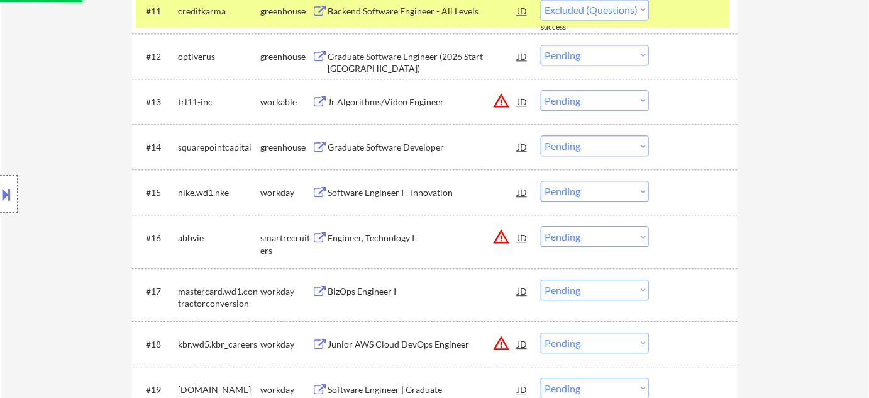
select select ""pending""
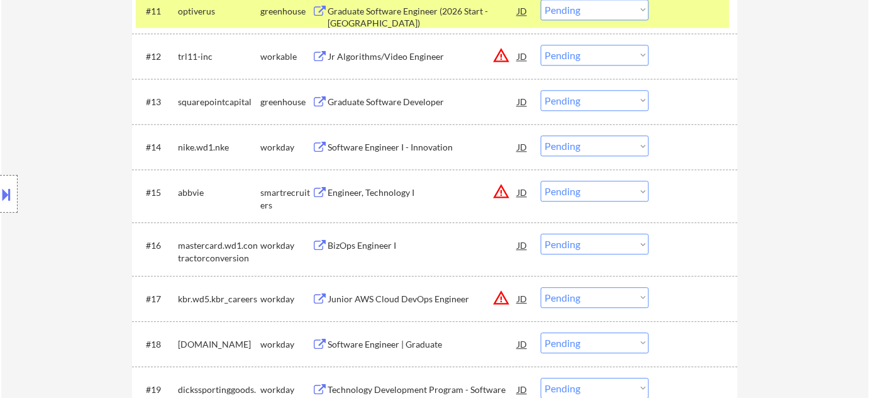
click at [404, 91] on div "Graduate Software Developer" at bounding box center [423, 101] width 190 height 23
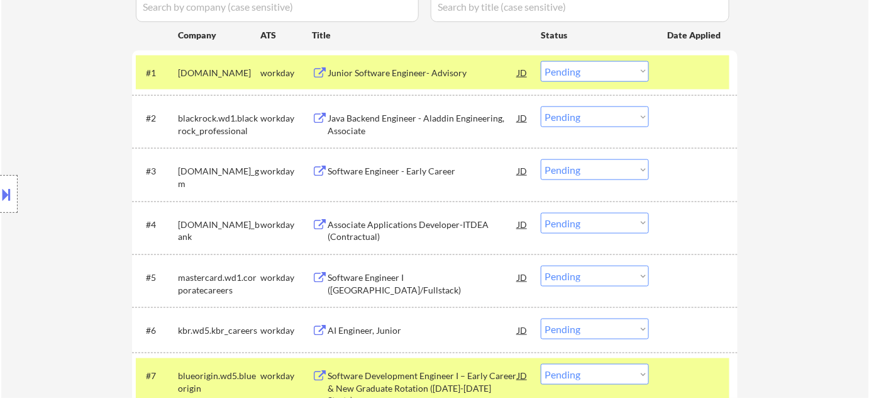
scroll to position [686, 0]
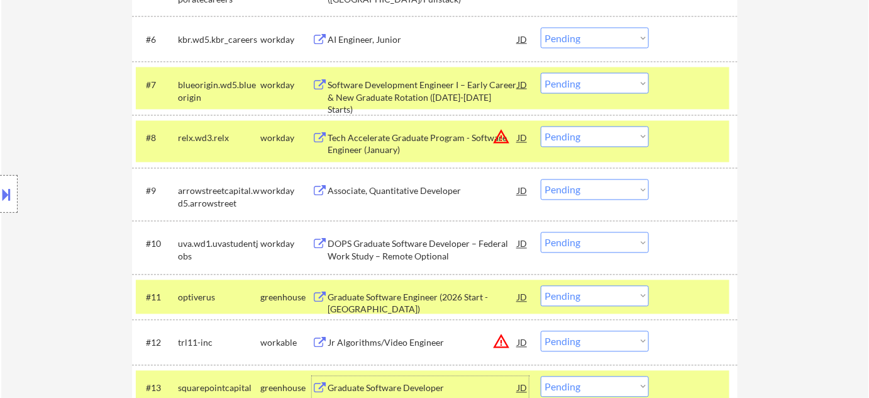
click at [394, 145] on div "Tech Accelerate Graduate Program - Software Engineer (January)" at bounding box center [423, 144] width 190 height 25
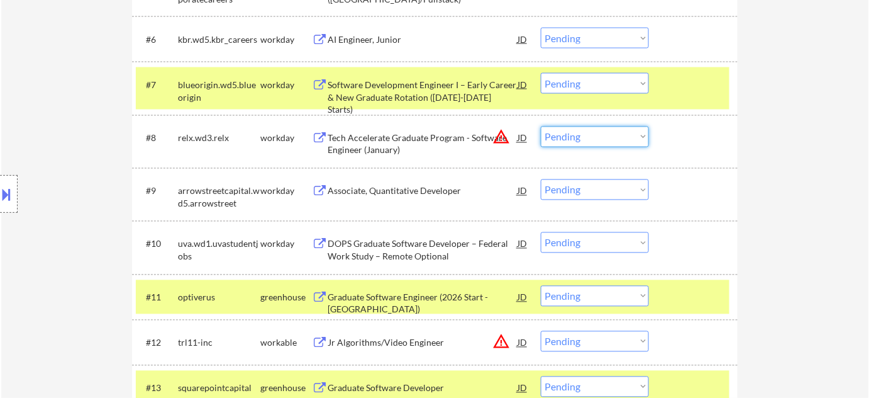
drag, startPoint x: 620, startPoint y: 133, endPoint x: 615, endPoint y: 145, distance: 12.7
click at [620, 133] on select "Choose an option... Pending Applied Excluded (Questions) Excluded (Expired) Exc…" at bounding box center [595, 136] width 108 height 21
click at [541, 126] on select "Choose an option... Pending Applied Excluded (Questions) Excluded (Expired) Exc…" at bounding box center [595, 136] width 108 height 21
select select ""pending""
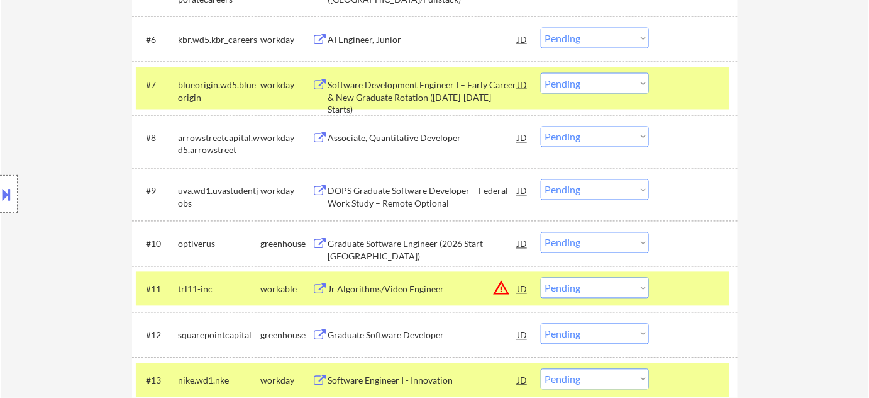
scroll to position [800, 0]
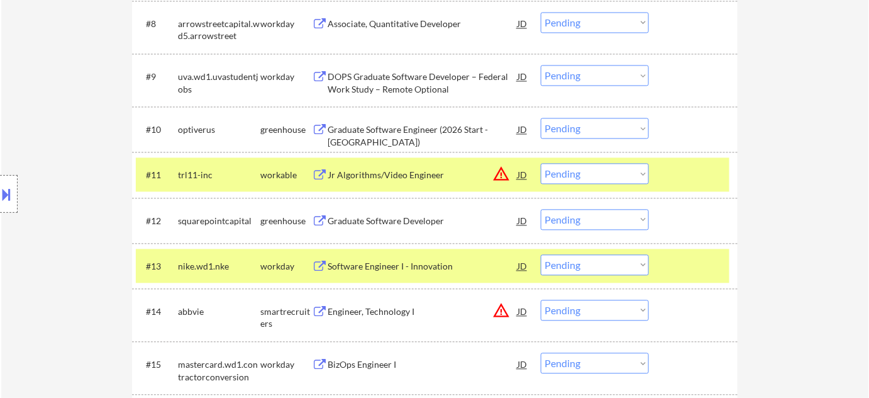
click at [432, 177] on div "Jr Algorithms/Video Engineer" at bounding box center [423, 175] width 190 height 13
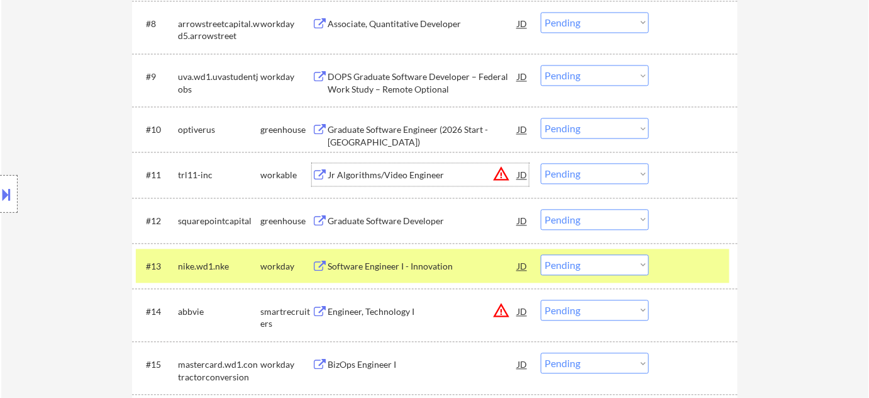
click at [576, 163] on select "Choose an option... Pending Applied Excluded (Questions) Excluded (Expired) Exc…" at bounding box center [595, 173] width 108 height 21
click at [541, 163] on select "Choose an option... Pending Applied Excluded (Questions) Excluded (Expired) Exc…" at bounding box center [595, 173] width 108 height 21
select select ""pending""
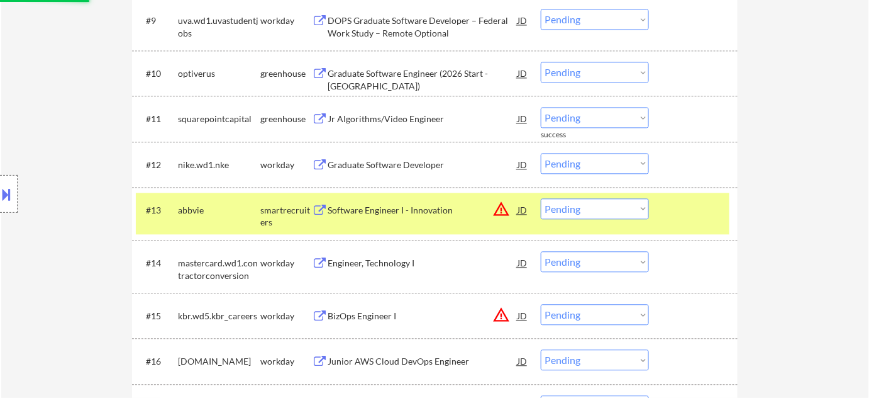
scroll to position [858, 0]
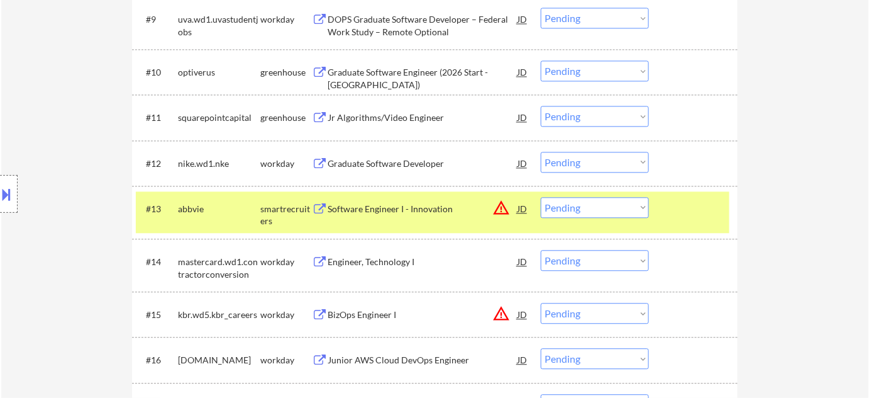
click at [414, 210] on div "Software Engineer I - Innovation" at bounding box center [423, 209] width 190 height 13
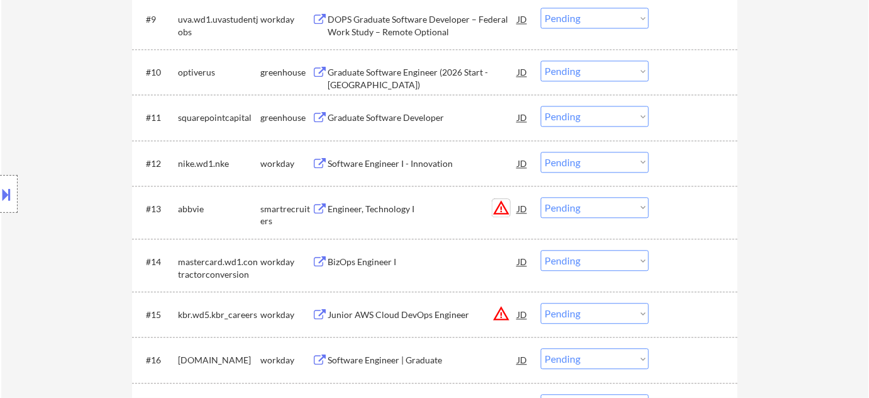
click at [501, 204] on button "warning_amber" at bounding box center [502, 208] width 18 height 18
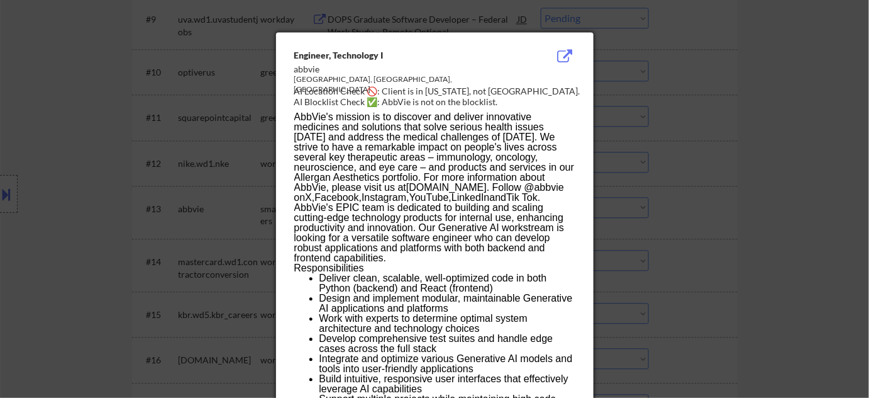
click at [672, 208] on div at bounding box center [434, 199] width 869 height 398
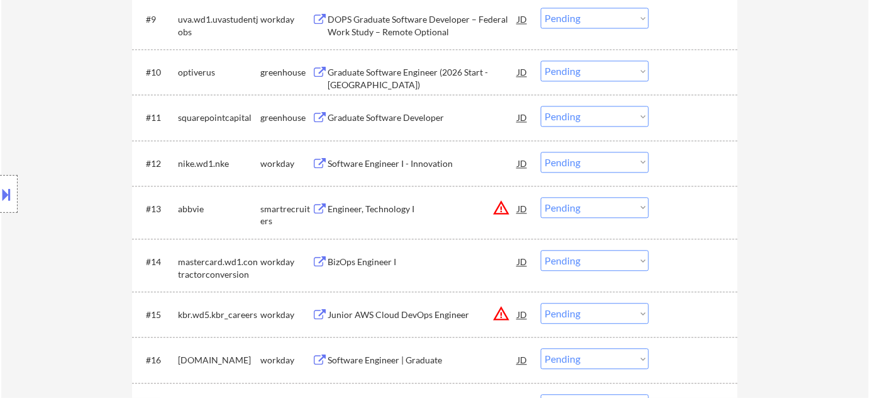
click at [617, 209] on select "Choose an option... Pending Applied Excluded (Questions) Excluded (Expired) Exc…" at bounding box center [595, 207] width 108 height 21
click at [541, 197] on select "Choose an option... Pending Applied Excluded (Questions) Excluded (Expired) Exc…" at bounding box center [595, 207] width 108 height 21
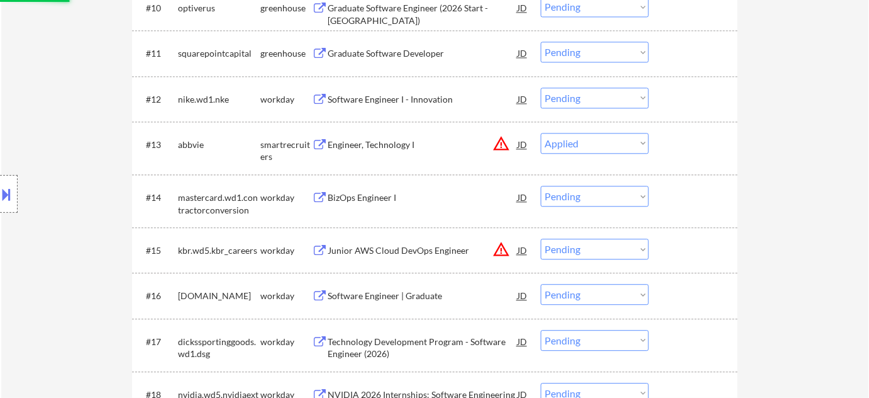
scroll to position [972, 0]
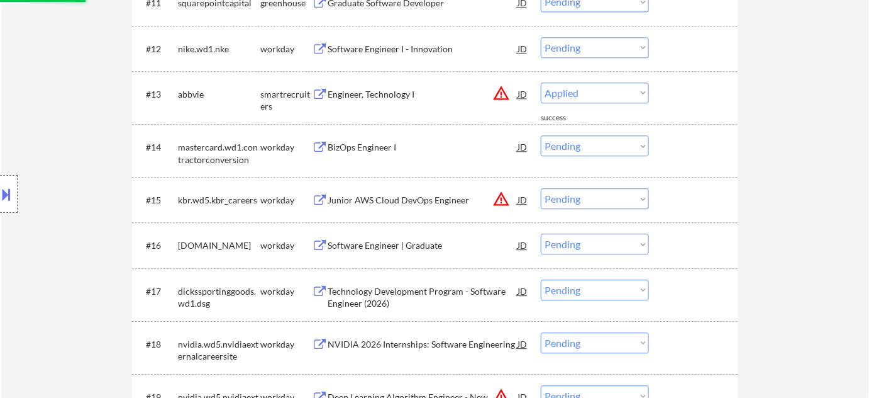
select select ""pending""
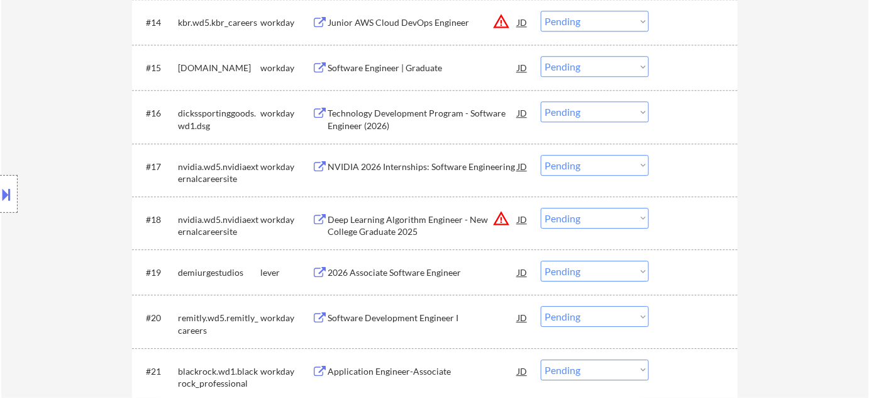
scroll to position [1144, 0]
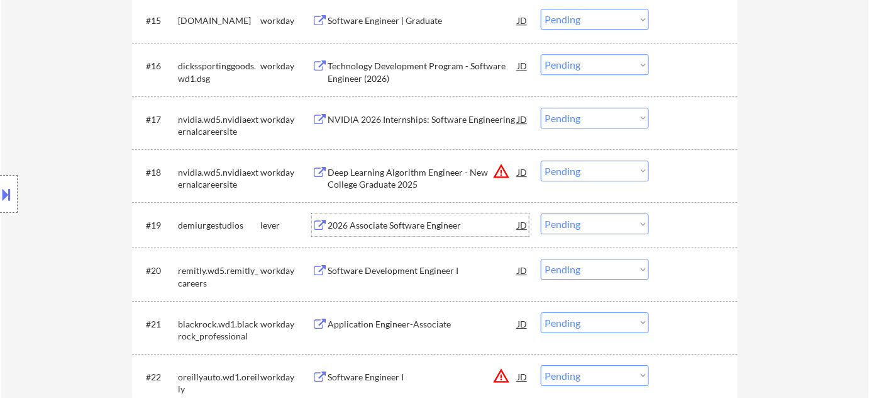
click at [413, 221] on div "2026 Associate Software Engineer" at bounding box center [423, 225] width 190 height 13
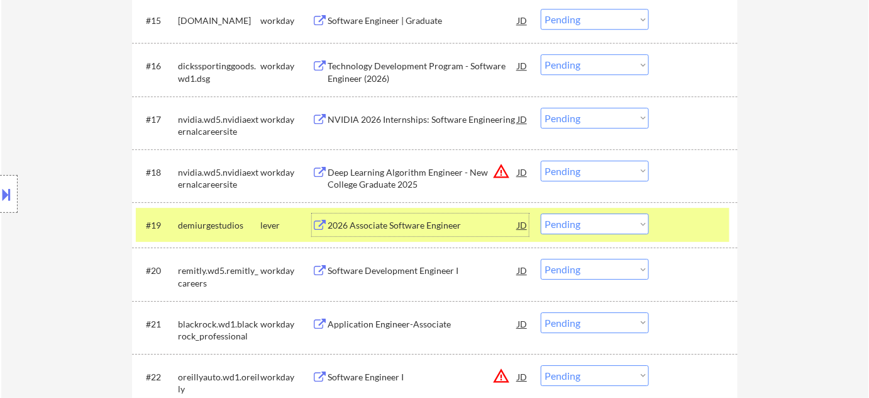
click at [382, 226] on div "2026 Associate Software Engineer" at bounding box center [423, 225] width 190 height 13
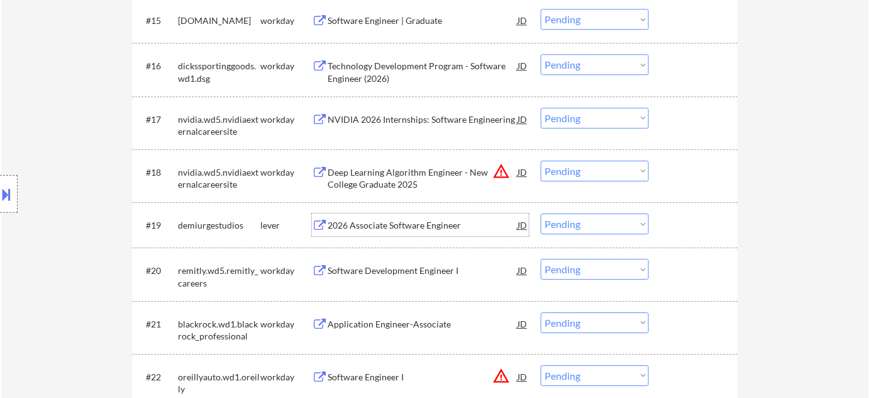
click at [576, 220] on select "Choose an option... Pending Applied Excluded (Questions) Excluded (Expired) Exc…" at bounding box center [595, 223] width 108 height 21
click at [541, 213] on select "Choose an option... Pending Applied Excluded (Questions) Excluded (Expired) Exc…" at bounding box center [595, 223] width 108 height 21
drag, startPoint x: 572, startPoint y: 221, endPoint x: 566, endPoint y: 233, distance: 12.7
click at [572, 221] on select "Choose an option... Pending Applied Excluded (Questions) Excluded (Expired) Exc…" at bounding box center [595, 223] width 108 height 21
click at [541, 213] on select "Choose an option... Pending Applied Excluded (Questions) Excluded (Expired) Exc…" at bounding box center [595, 223] width 108 height 21
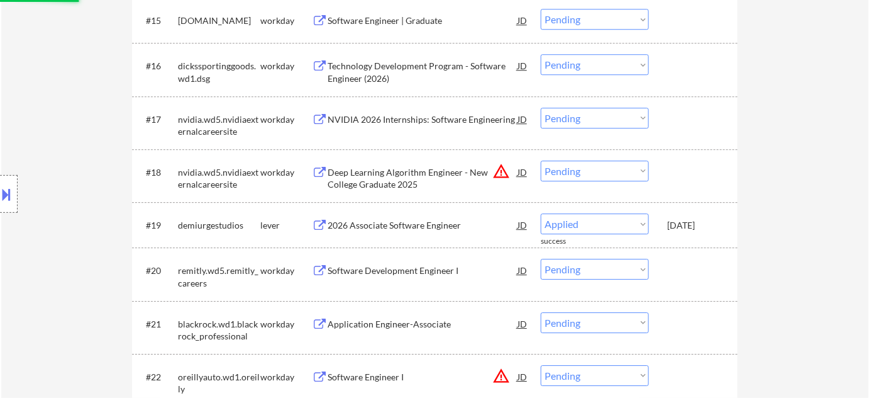
select select ""pending""
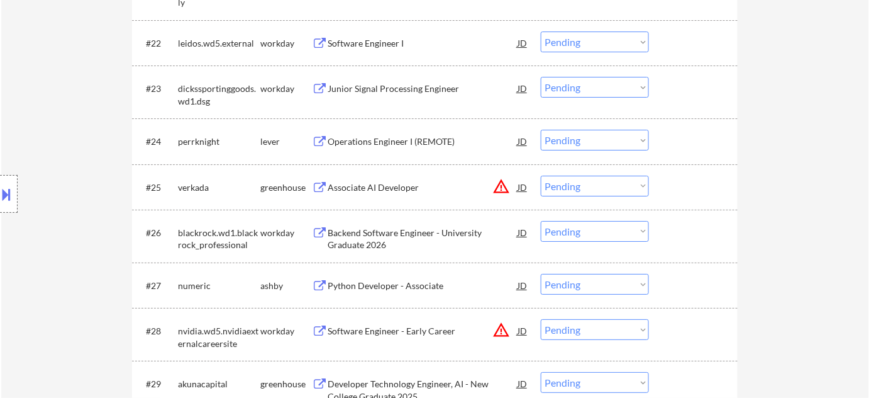
scroll to position [1487, 0]
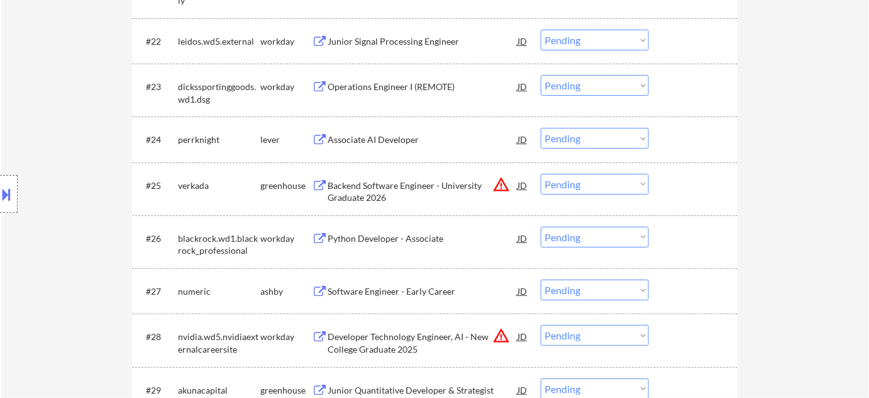
click at [396, 141] on div "Associate AI Developer" at bounding box center [423, 139] width 190 height 13
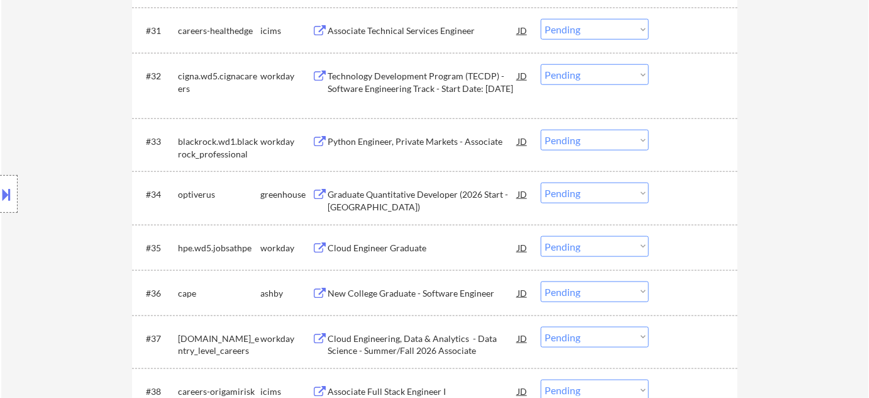
scroll to position [2001, 0]
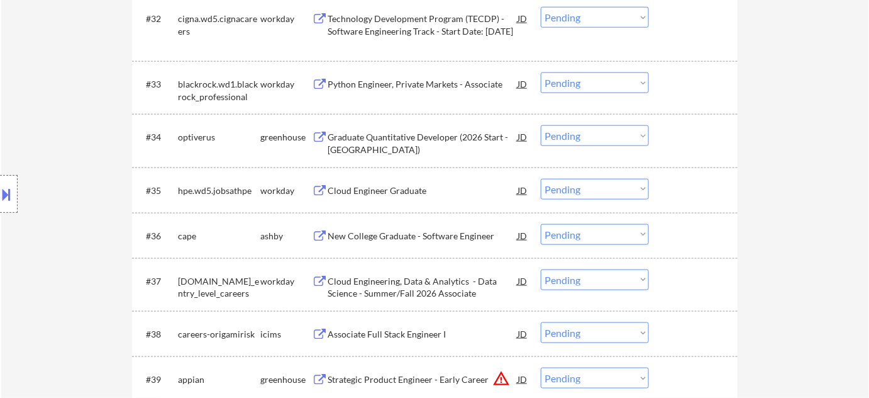
click at [420, 233] on div "New College Graduate - Software Engineer" at bounding box center [423, 236] width 190 height 13
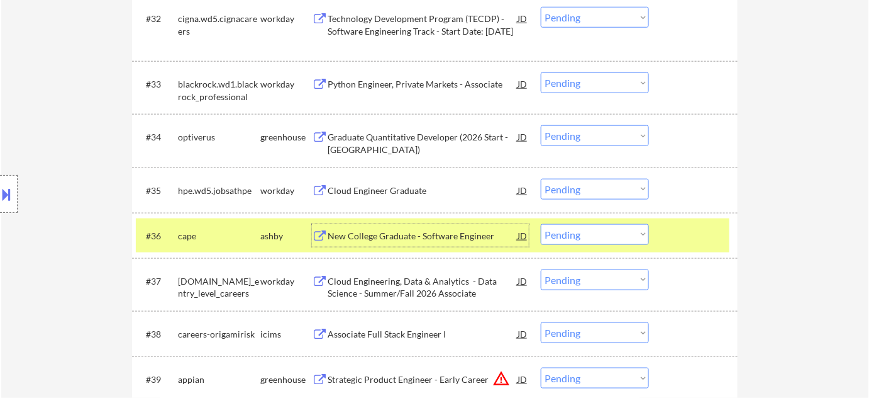
drag, startPoint x: 571, startPoint y: 233, endPoint x: 572, endPoint y: 242, distance: 8.8
click at [571, 233] on select "Choose an option... Pending Applied Excluded (Questions) Excluded (Expired) Exc…" at bounding box center [595, 234] width 108 height 21
click at [541, 224] on select "Choose an option... Pending Applied Excluded (Questions) Excluded (Expired) Exc…" at bounding box center [595, 234] width 108 height 21
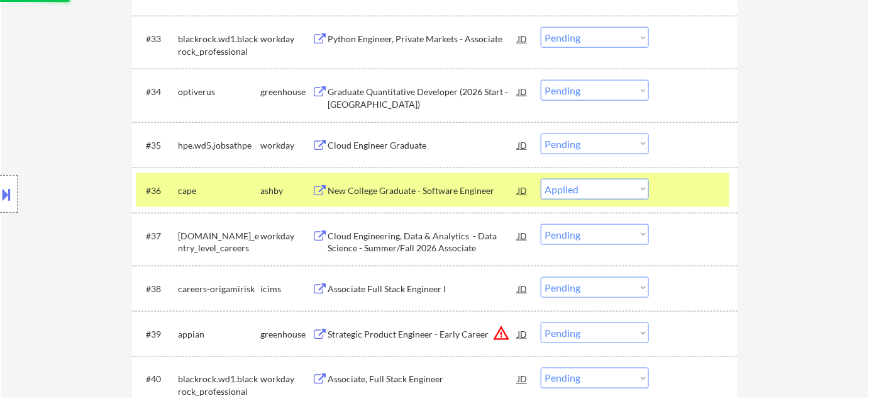
scroll to position [2059, 0]
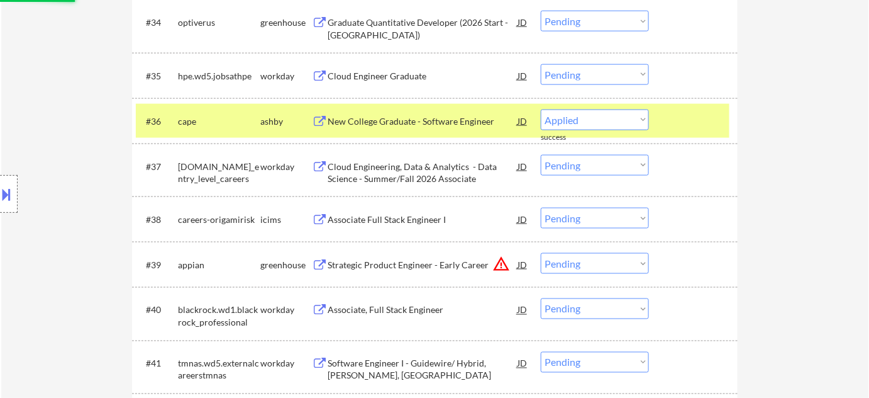
select select ""pending""
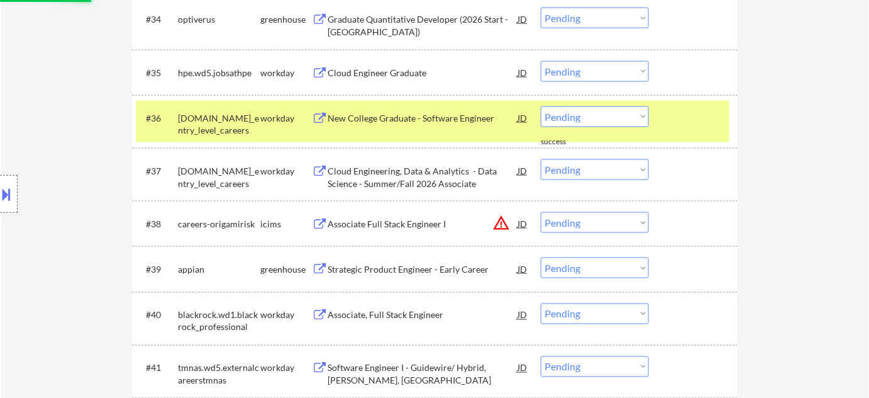
scroll to position [2288, 0]
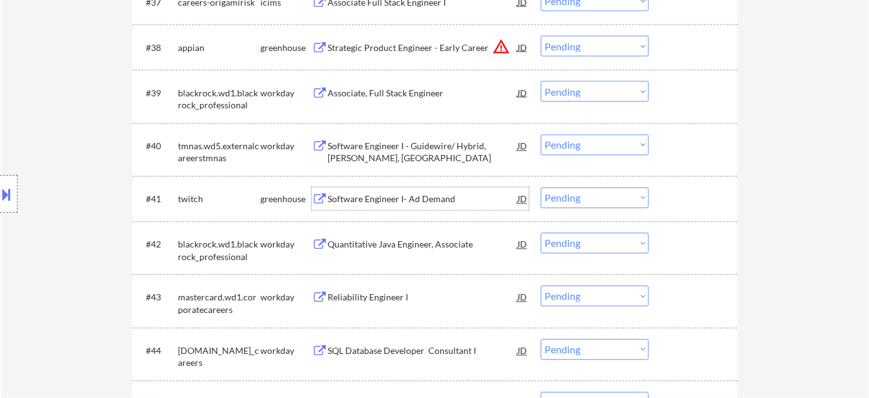
click at [416, 194] on div "Software Engineer I- Ad Demand" at bounding box center [423, 199] width 190 height 13
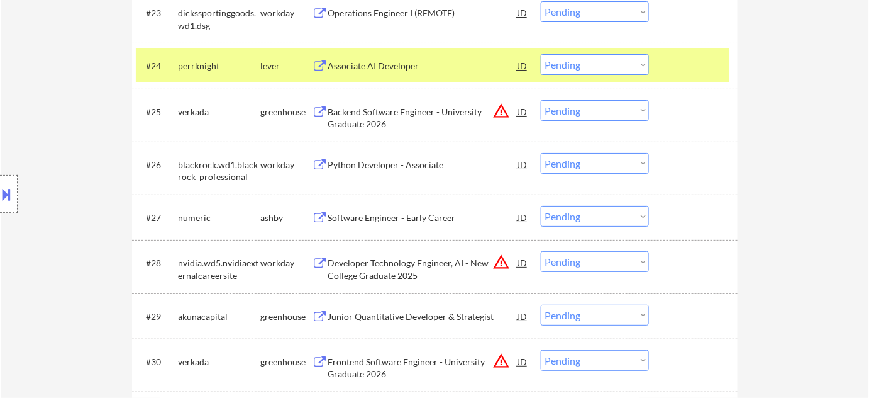
scroll to position [1716, 0]
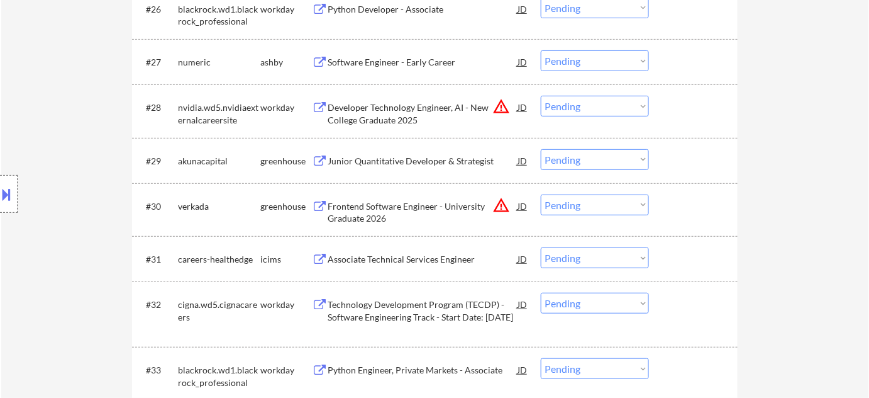
click at [396, 60] on div "Software Engineer - Early Career" at bounding box center [423, 62] width 190 height 13
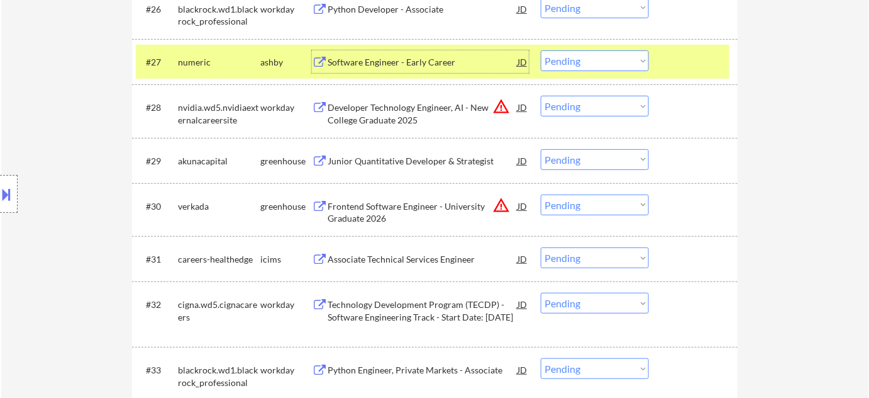
click at [573, 63] on select "Choose an option... Pending Applied Excluded (Questions) Excluded (Expired) Exc…" at bounding box center [595, 60] width 108 height 21
click at [541, 50] on select "Choose an option... Pending Applied Excluded (Questions) Excluded (Expired) Exc…" at bounding box center [595, 60] width 108 height 21
select select ""pending""
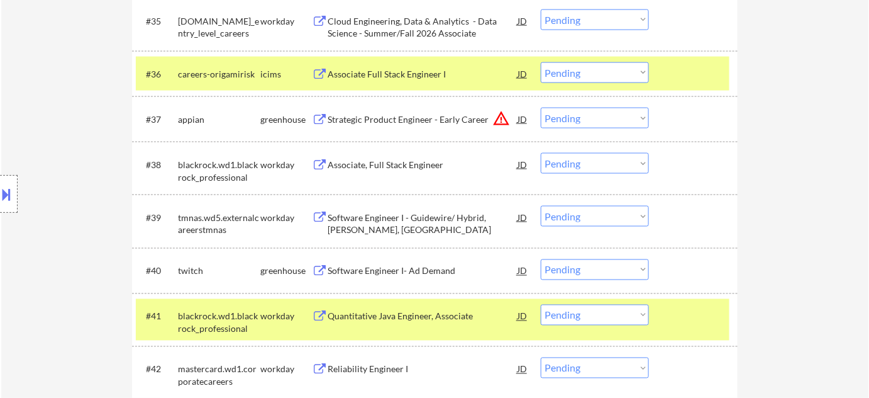
scroll to position [2173, 0]
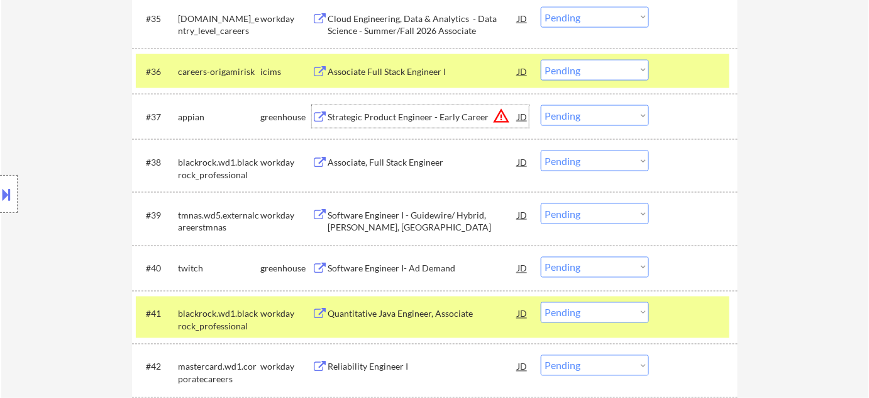
click at [423, 116] on div "Strategic Product Engineer - Early Career" at bounding box center [423, 117] width 190 height 13
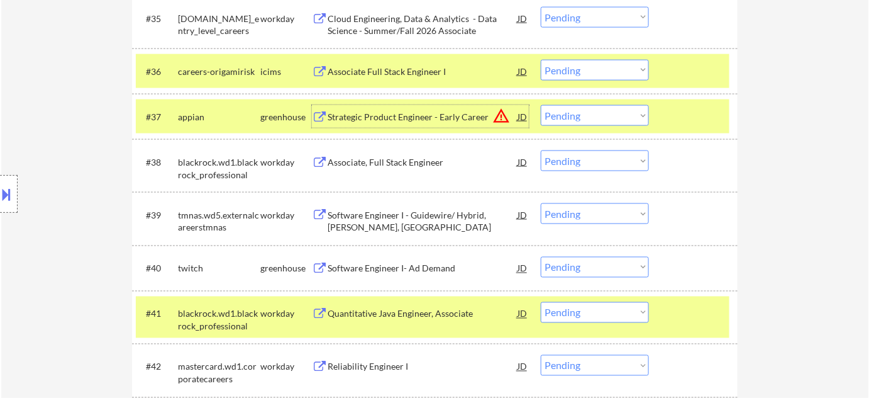
click at [572, 115] on select "Choose an option... Pending Applied Excluded (Questions) Excluded (Expired) Exc…" at bounding box center [595, 115] width 108 height 21
click at [541, 105] on select "Choose an option... Pending Applied Excluded (Questions) Excluded (Expired) Exc…" at bounding box center [595, 115] width 108 height 21
select select ""pending""
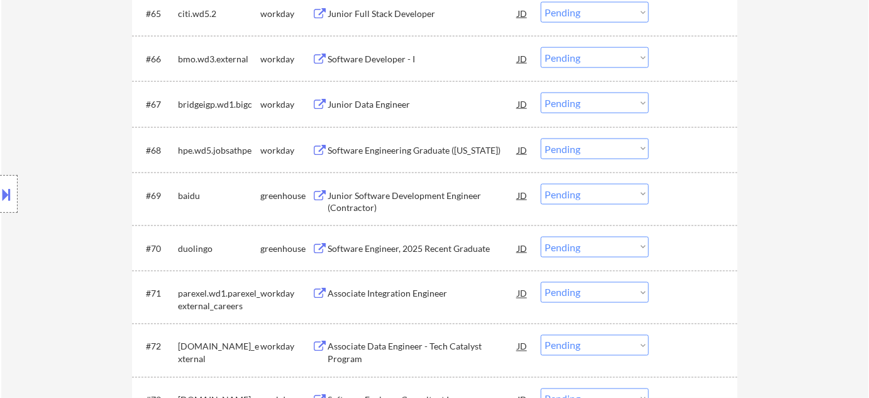
scroll to position [3775, 0]
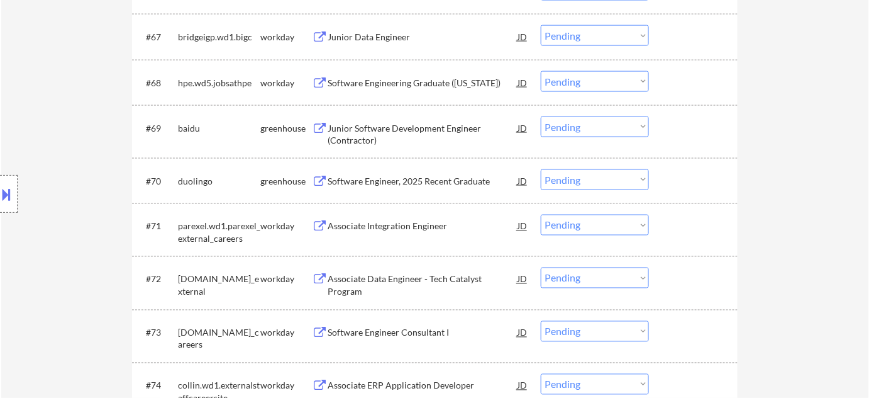
click at [347, 122] on div "Junior Software Development Engineer (Contractor)" at bounding box center [423, 134] width 190 height 25
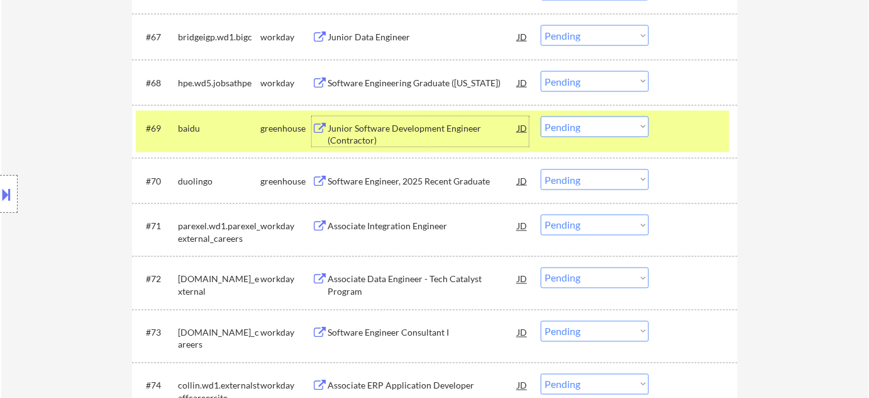
click at [572, 125] on select "Choose an option... Pending Applied Excluded (Questions) Excluded (Expired) Exc…" at bounding box center [595, 126] width 108 height 21
click at [541, 116] on select "Choose an option... Pending Applied Excluded (Questions) Excluded (Expired) Exc…" at bounding box center [595, 126] width 108 height 21
select select ""pending""
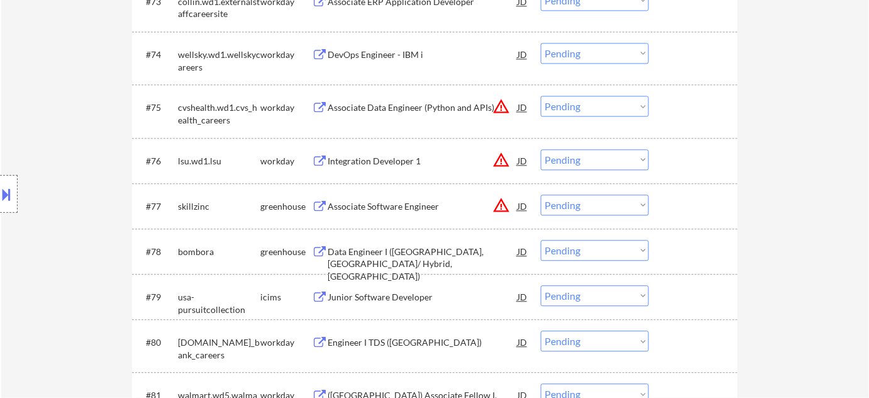
scroll to position [4118, 0]
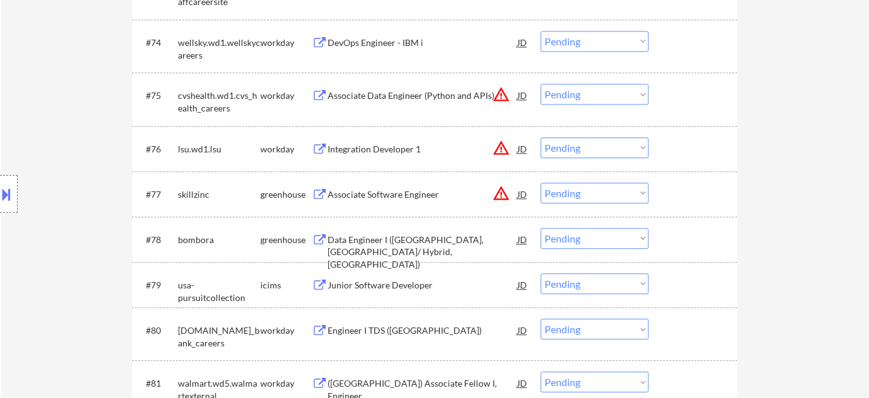
click at [406, 198] on div "Associate Software Engineer" at bounding box center [423, 194] width 190 height 13
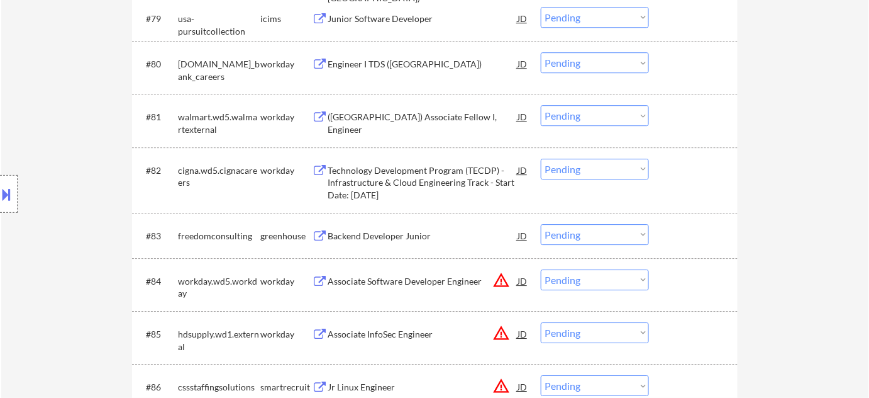
scroll to position [4404, 0]
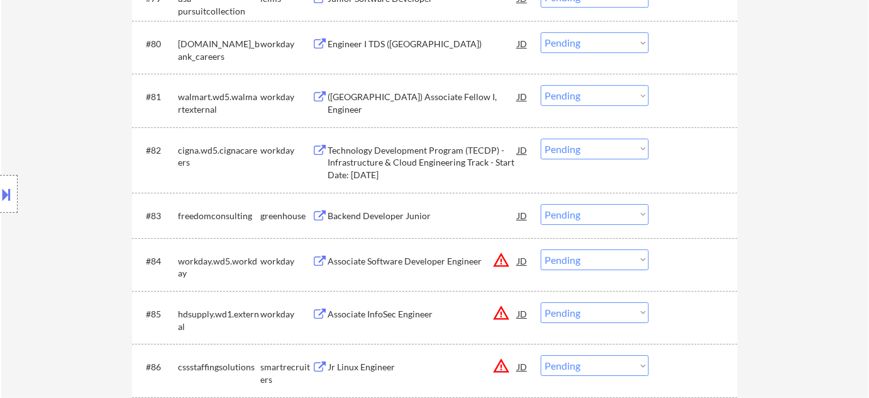
click at [411, 218] on div "Backend Developer Junior" at bounding box center [423, 216] width 190 height 13
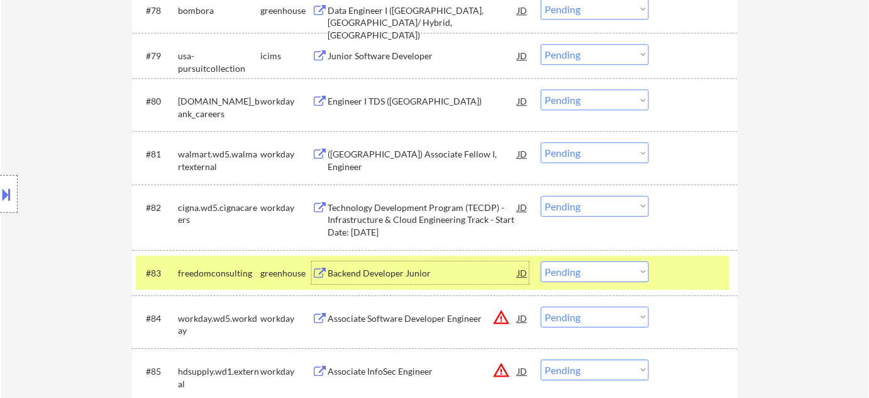
scroll to position [4290, 0]
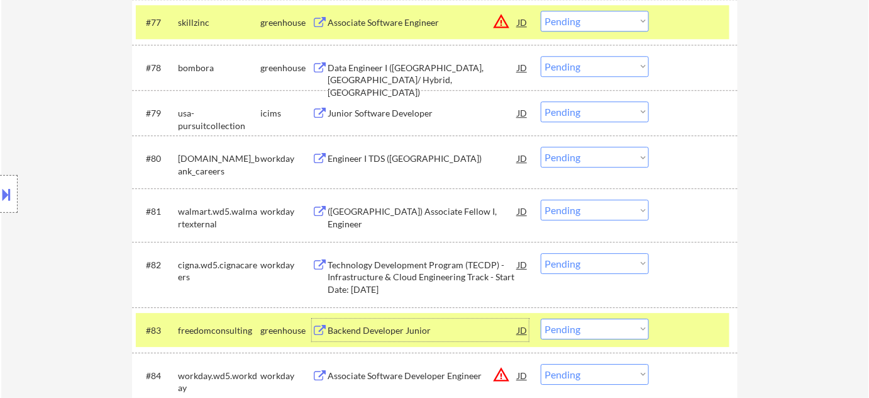
click at [590, 21] on select "Choose an option... Pending Applied Excluded (Questions) Excluded (Expired) Exc…" at bounding box center [595, 21] width 108 height 21
click at [541, 11] on select "Choose an option... Pending Applied Excluded (Questions) Excluded (Expired) Exc…" at bounding box center [595, 21] width 108 height 21
select select ""pending""
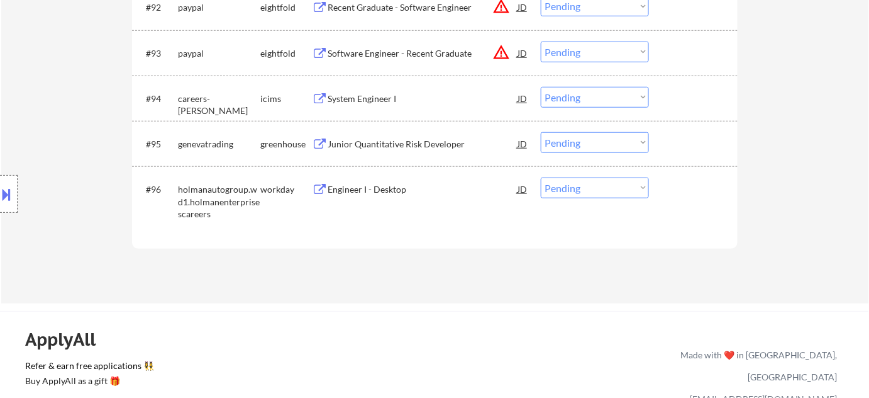
scroll to position [5090, 0]
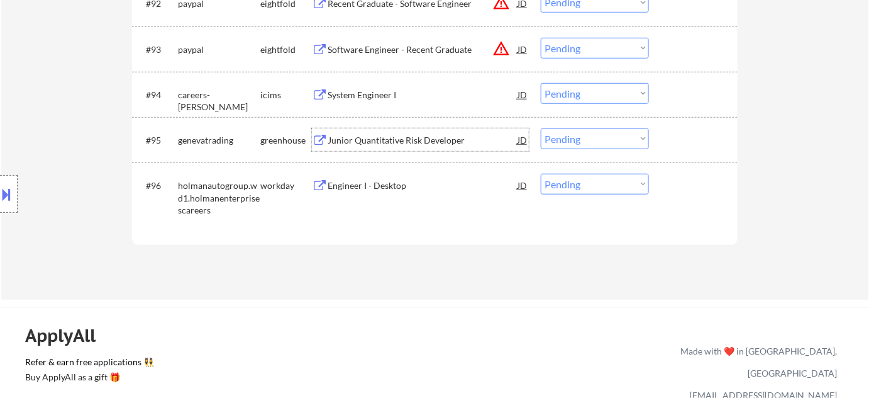
click at [415, 141] on div "Junior Quantitative Risk Developer" at bounding box center [423, 140] width 190 height 13
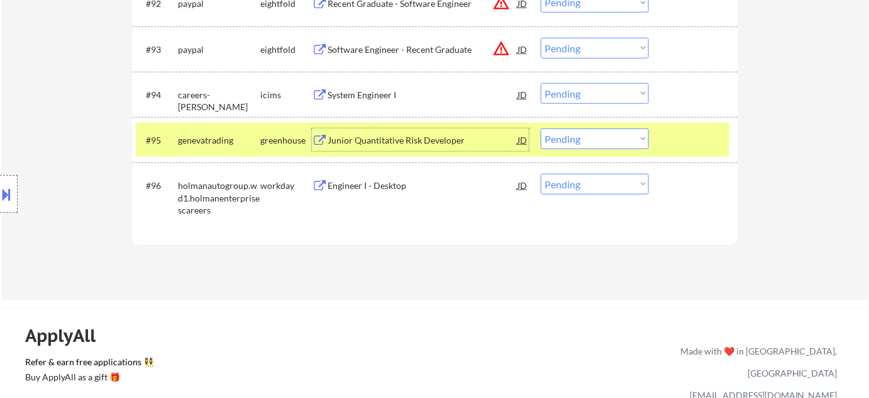
click at [600, 137] on select "Choose an option... Pending Applied Excluded (Questions) Excluded (Expired) Exc…" at bounding box center [595, 138] width 108 height 21
click at [541, 128] on select "Choose an option... Pending Applied Excluded (Questions) Excluded (Expired) Exc…" at bounding box center [595, 138] width 108 height 21
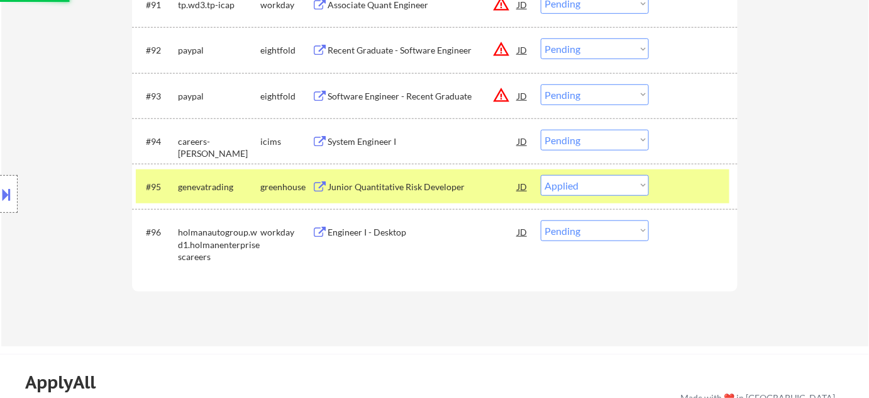
scroll to position [4976, 0]
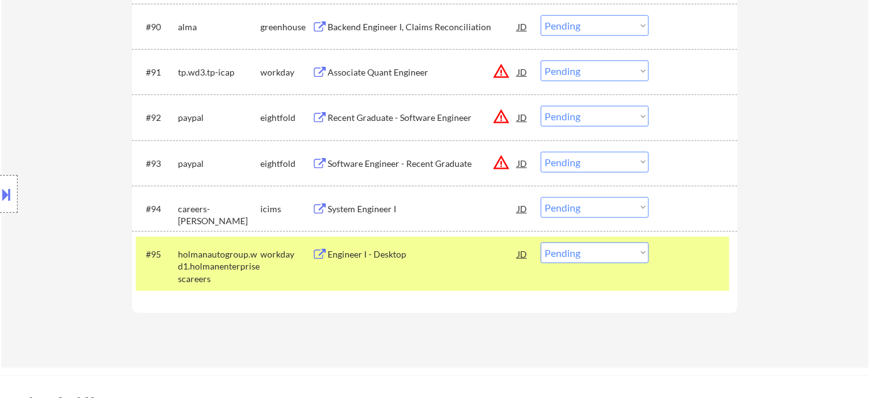
click at [394, 249] on div "Engineer I - Desktop" at bounding box center [423, 254] width 190 height 13
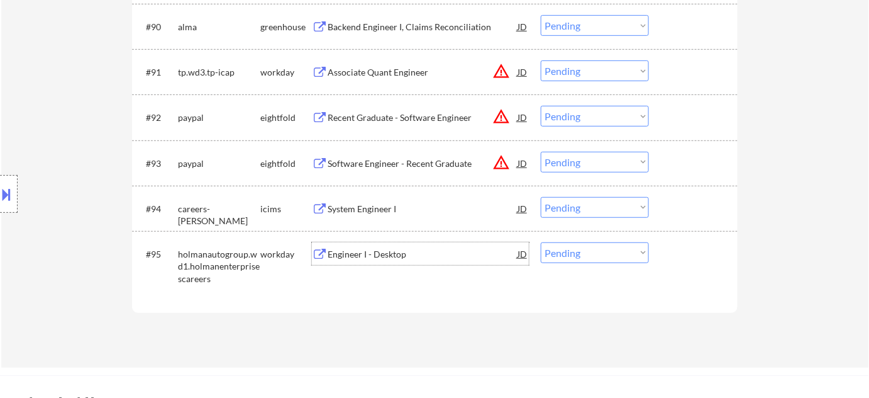
click at [600, 256] on select "Choose an option... Pending Applied Excluded (Questions) Excluded (Expired) Exc…" at bounding box center [595, 252] width 108 height 21
select select ""excluded__bad_match_""
click at [541, 242] on select "Choose an option... Pending Applied Excluded (Questions) Excluded (Expired) Exc…" at bounding box center [595, 252] width 108 height 21
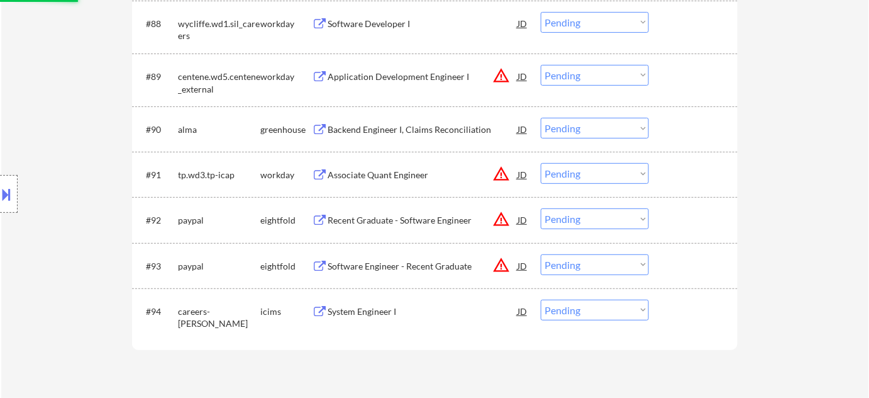
scroll to position [4861, 0]
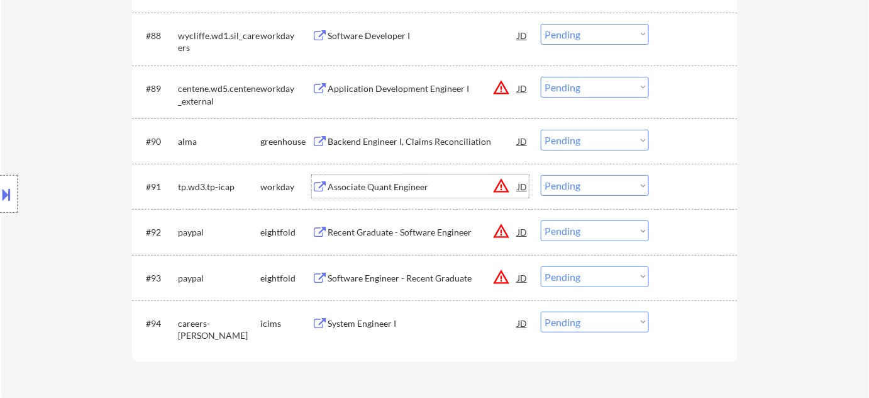
click at [402, 191] on div "Associate Quant Engineer" at bounding box center [423, 187] width 190 height 13
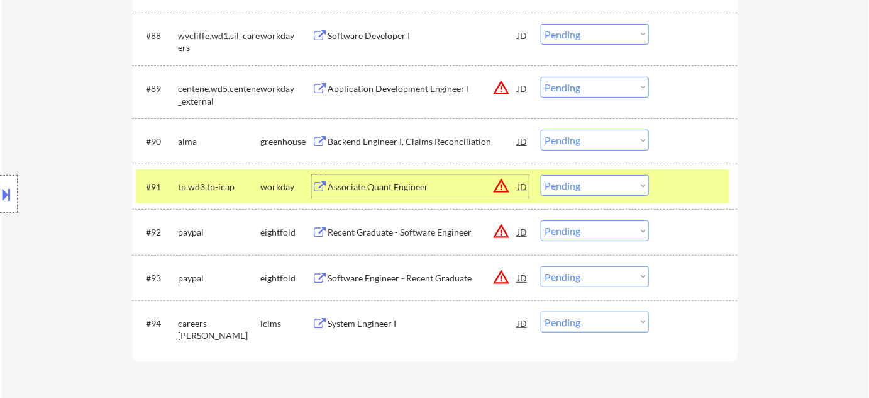
click at [597, 198] on div "#91 tp.wd3.tp-icap workday Associate Quant Engineer JD warning_amber Choose an …" at bounding box center [433, 186] width 594 height 34
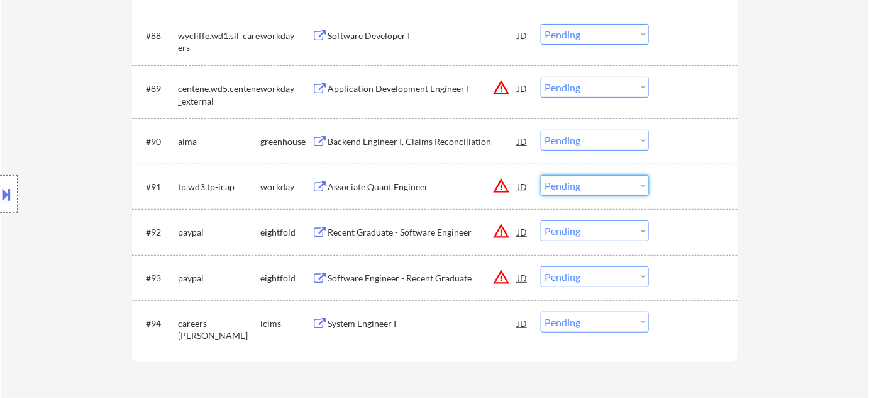
click at [606, 189] on select "Choose an option... Pending Applied Excluded (Questions) Excluded (Expired) Exc…" at bounding box center [595, 185] width 108 height 21
click at [541, 175] on select "Choose an option... Pending Applied Excluded (Questions) Excluded (Expired) Exc…" at bounding box center [595, 185] width 108 height 21
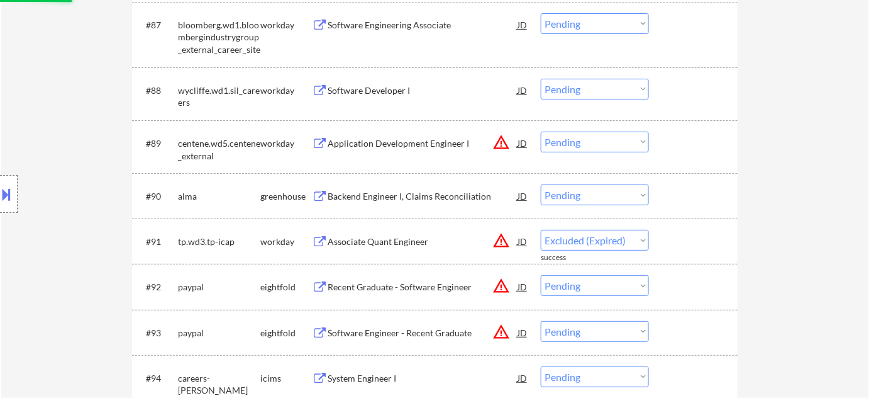
scroll to position [4804, 0]
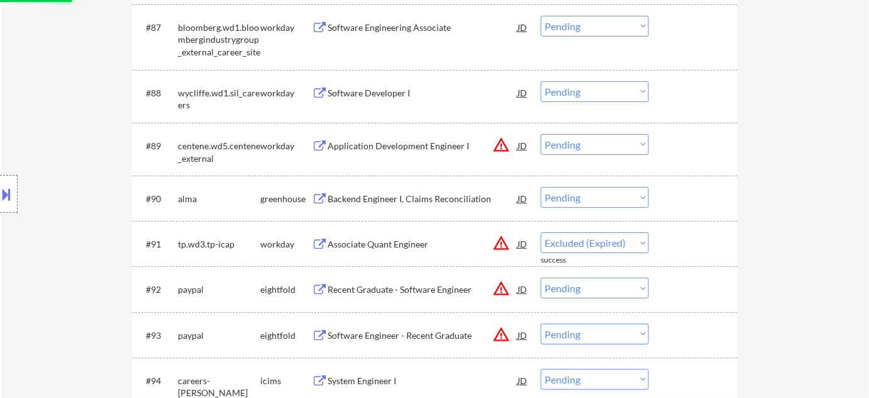
select select ""pending""
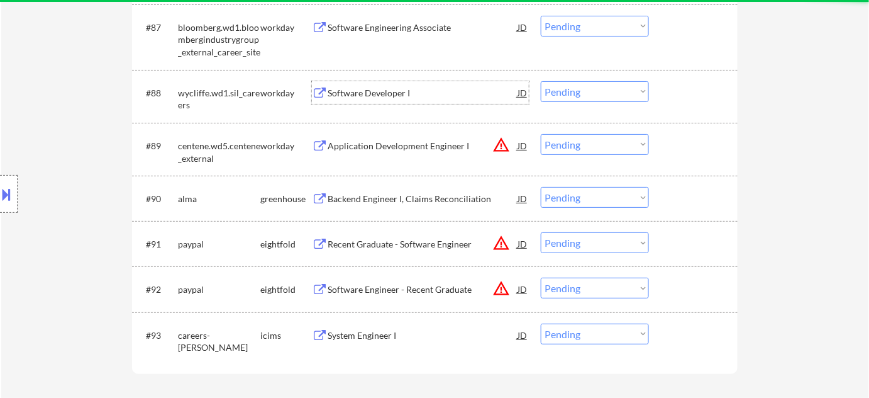
click at [395, 85] on div "Software Developer I" at bounding box center [423, 92] width 190 height 23
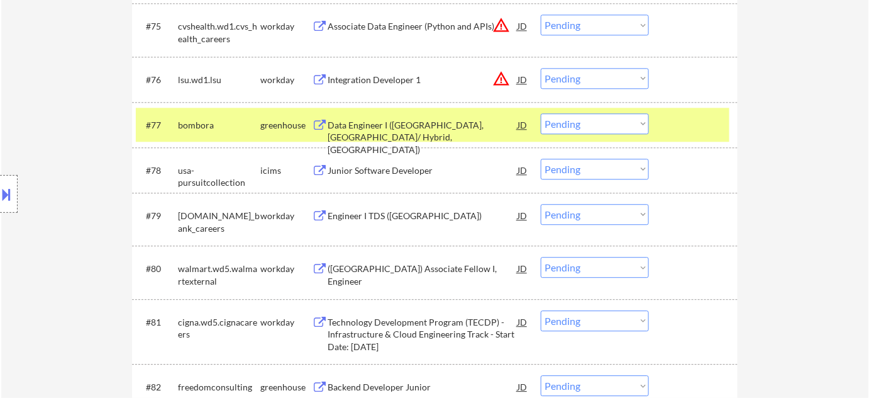
scroll to position [4003, 0]
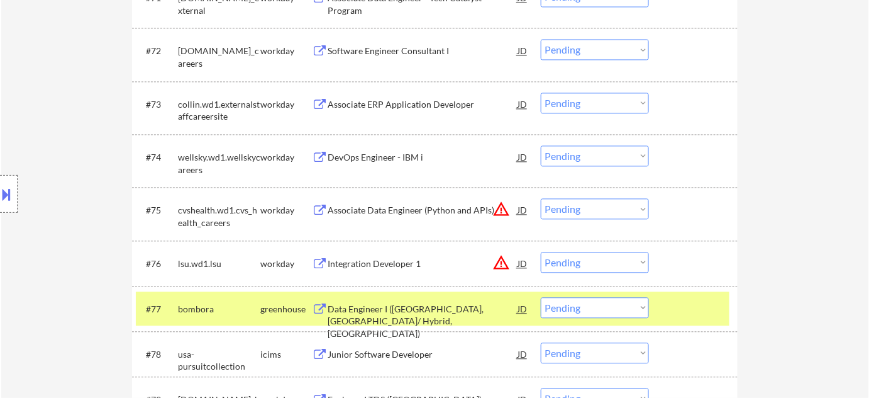
drag, startPoint x: 869, startPoint y: 282, endPoint x: 876, endPoint y: 231, distance: 52.1
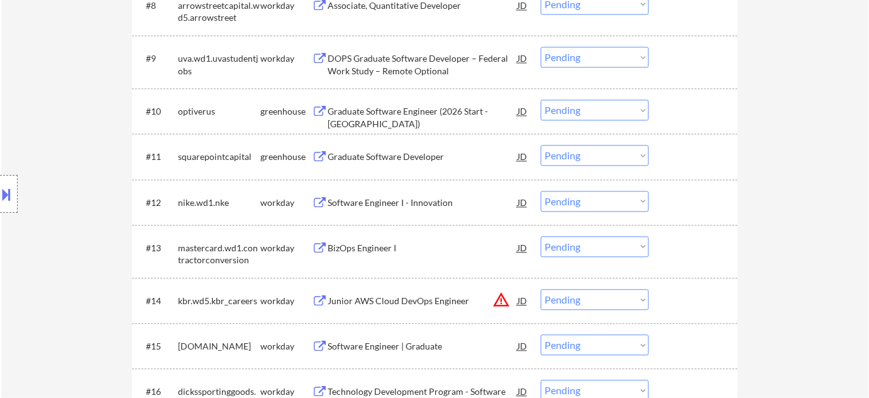
scroll to position [0, 0]
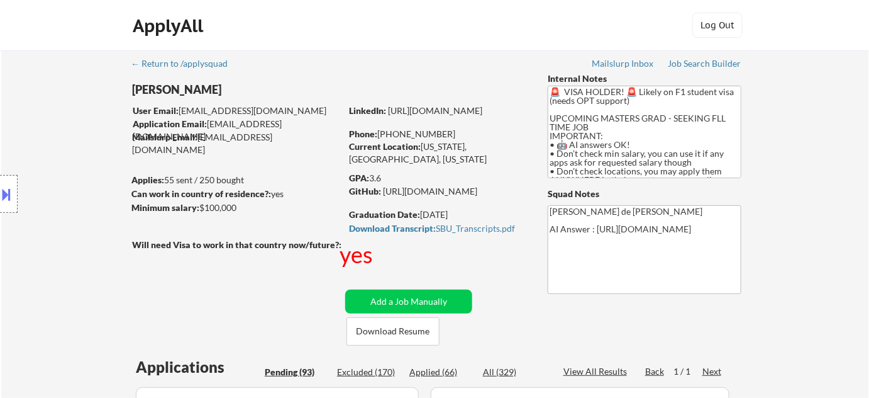
drag, startPoint x: 391, startPoint y: 133, endPoint x: 451, endPoint y: 137, distance: 60.5
click at [451, 137] on div "Phone: +1 516-434-1033" at bounding box center [438, 134] width 178 height 13
copy div "516-434-1033"
select select ""PLACEHOLDER_1427118222253""
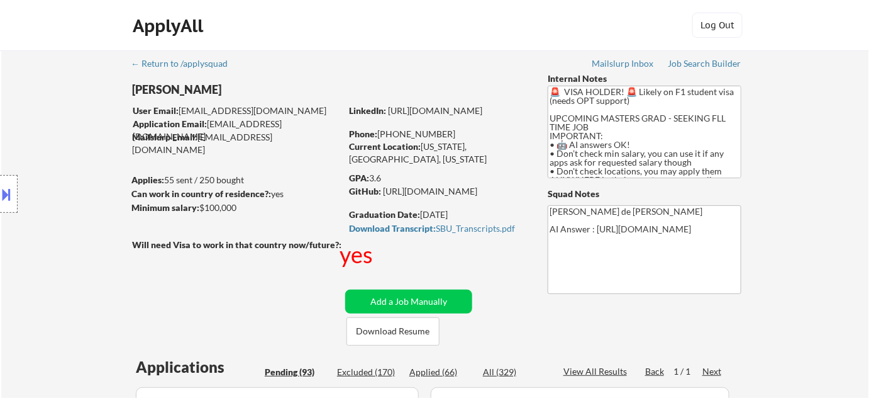
select select ""PLACEHOLDER_1427118222253""
select select ""pending""
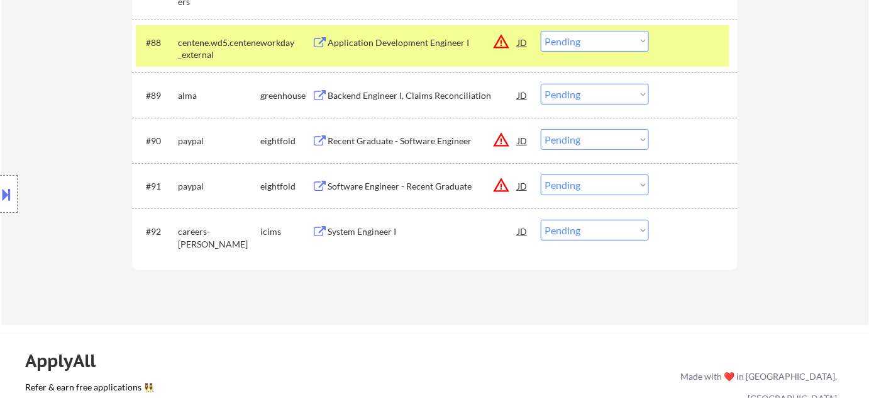
scroll to position [4777, 0]
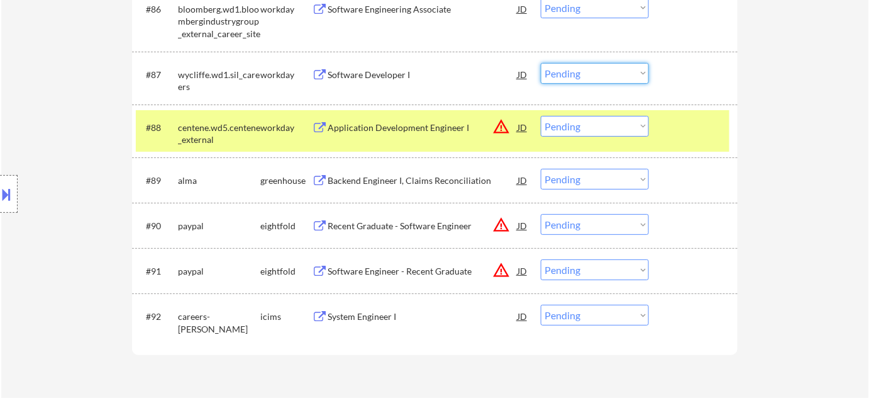
drag, startPoint x: 580, startPoint y: 68, endPoint x: 582, endPoint y: 74, distance: 6.6
click at [580, 68] on select "Choose an option... Pending Applied Excluded (Questions) Excluded (Expired) Exc…" at bounding box center [595, 73] width 108 height 21
click at [541, 63] on select "Choose an option... Pending Applied Excluded (Questions) Excluded (Expired) Exc…" at bounding box center [595, 73] width 108 height 21
select select ""pending""
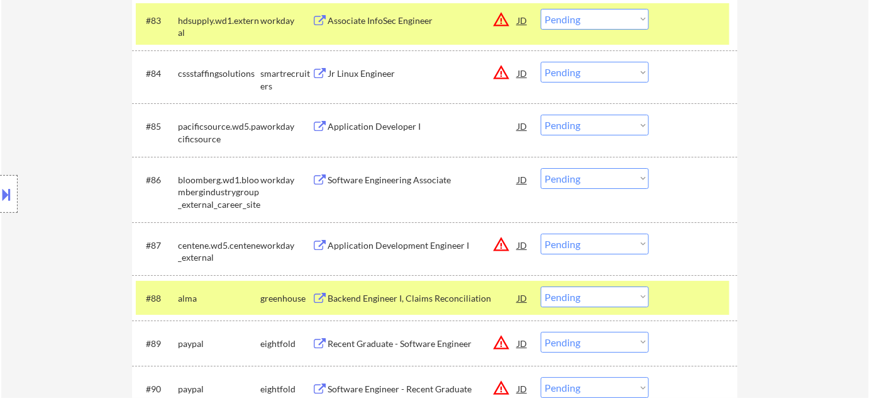
scroll to position [4605, 0]
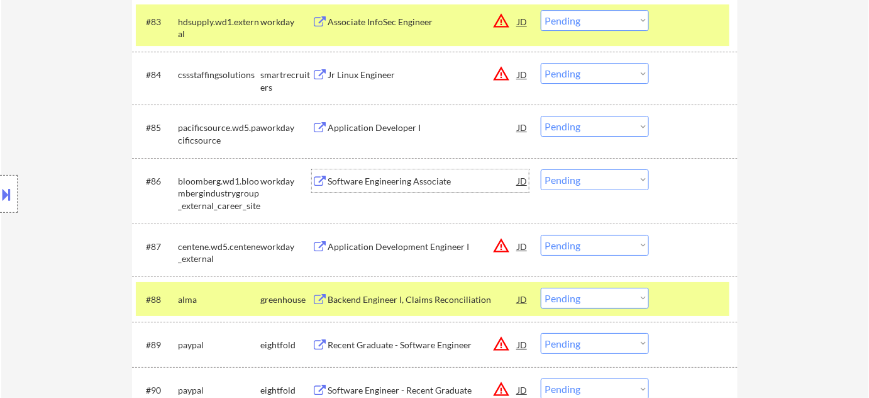
click at [373, 182] on div "Software Engineering Associate" at bounding box center [423, 181] width 190 height 13
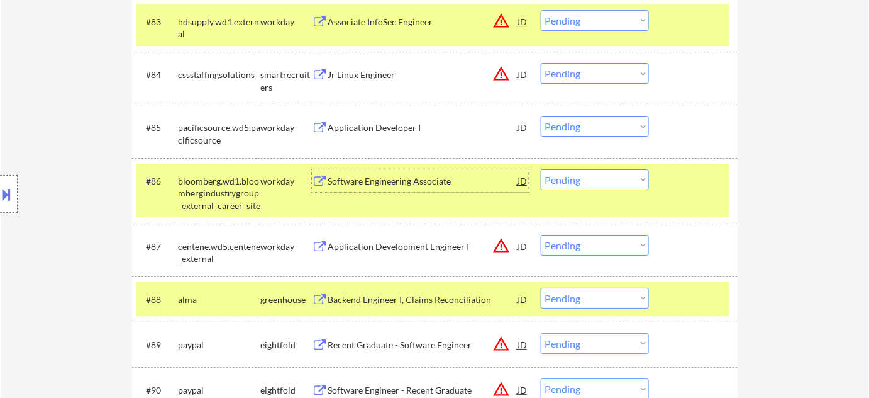
click at [384, 77] on div "Jr Linux Engineer" at bounding box center [423, 75] width 190 height 13
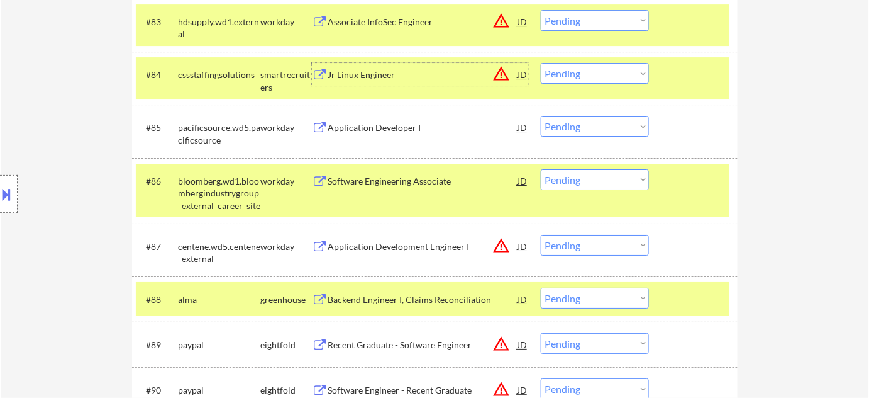
click at [594, 69] on select "Choose an option... Pending Applied Excluded (Questions) Excluded (Expired) Exc…" at bounding box center [595, 73] width 108 height 21
click at [541, 63] on select "Choose an option... Pending Applied Excluded (Questions) Excluded (Expired) Exc…" at bounding box center [595, 73] width 108 height 21
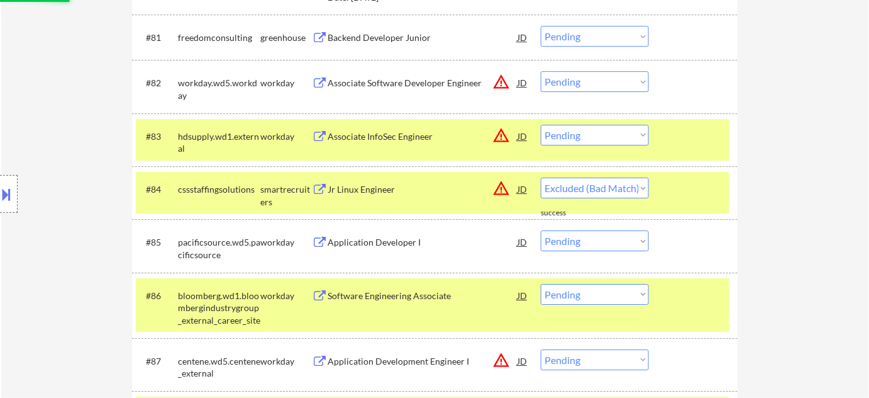
select select ""pending""
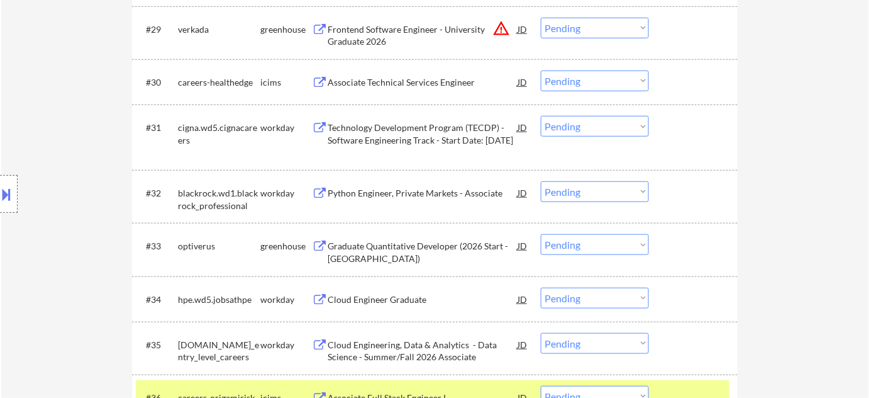
scroll to position [0, 0]
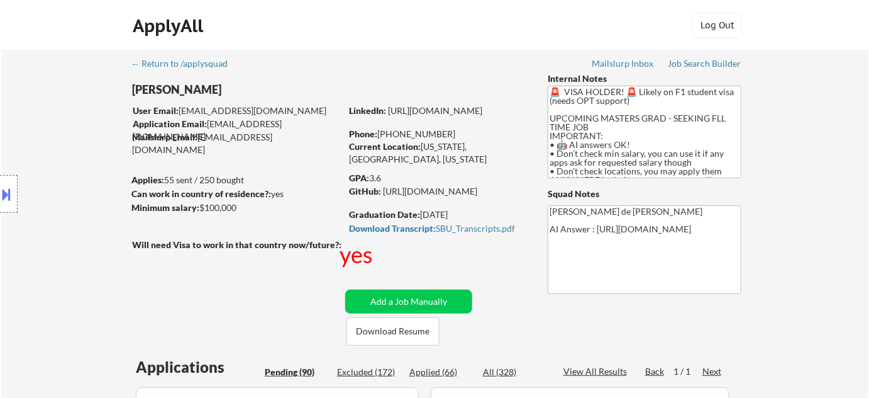
drag, startPoint x: 391, startPoint y: 135, endPoint x: 451, endPoint y: 135, distance: 59.8
click at [457, 133] on div "Phone: +1 516-434-1033" at bounding box center [438, 134] width 178 height 13
copy div "516-434-1033"
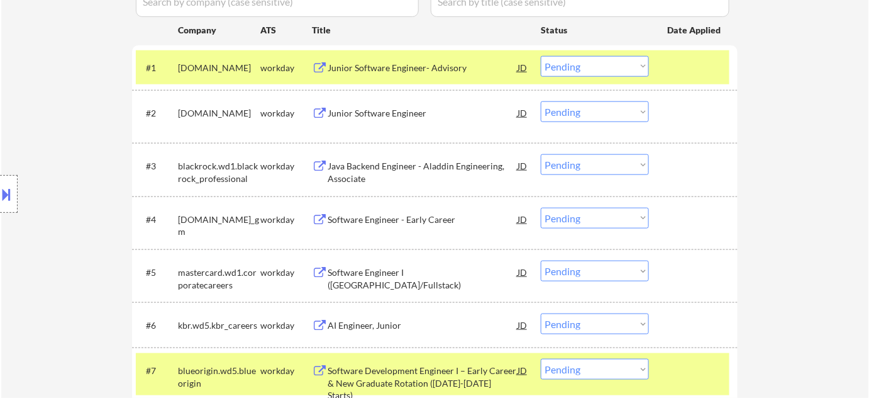
scroll to position [4534, 0]
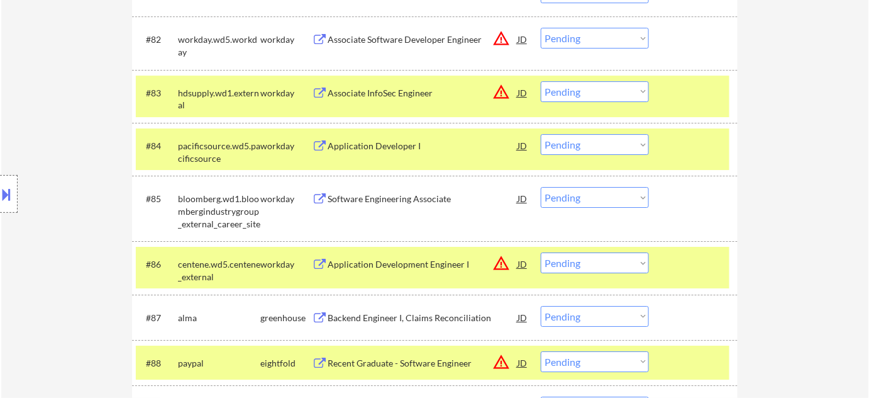
click at [576, 198] on select "Choose an option... Pending Applied Excluded (Questions) Excluded (Expired) Exc…" at bounding box center [595, 197] width 108 height 21
click at [541, 187] on select "Choose an option... Pending Applied Excluded (Questions) Excluded (Expired) Exc…" at bounding box center [595, 197] width 108 height 21
select select ""pending""
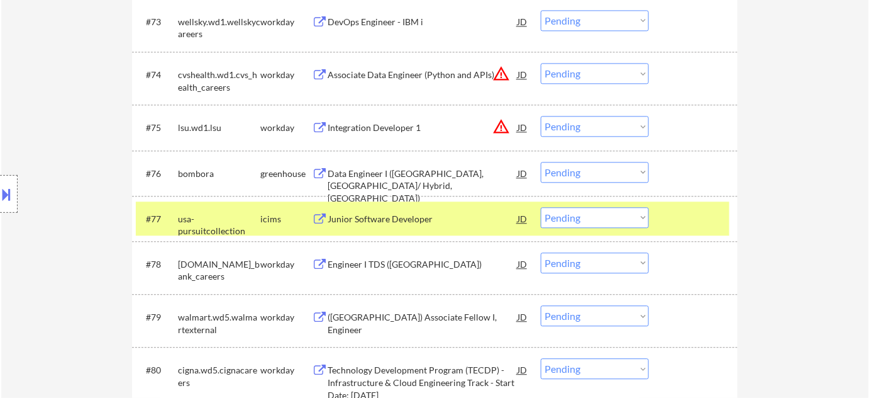
scroll to position [4077, 0]
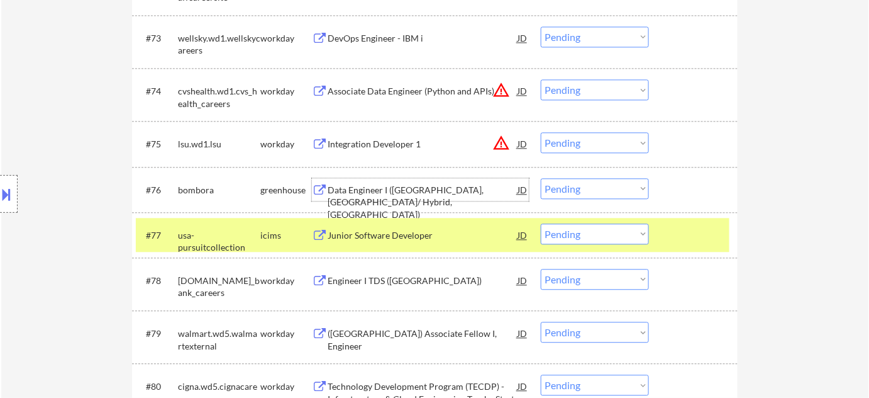
click at [405, 191] on div "Data Engineer I (Reno, NV/ Hybrid, US)" at bounding box center [423, 202] width 190 height 37
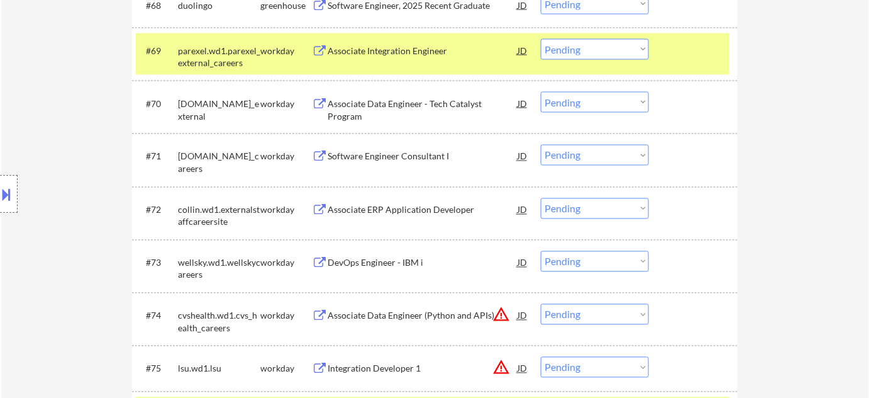
scroll to position [3676, 0]
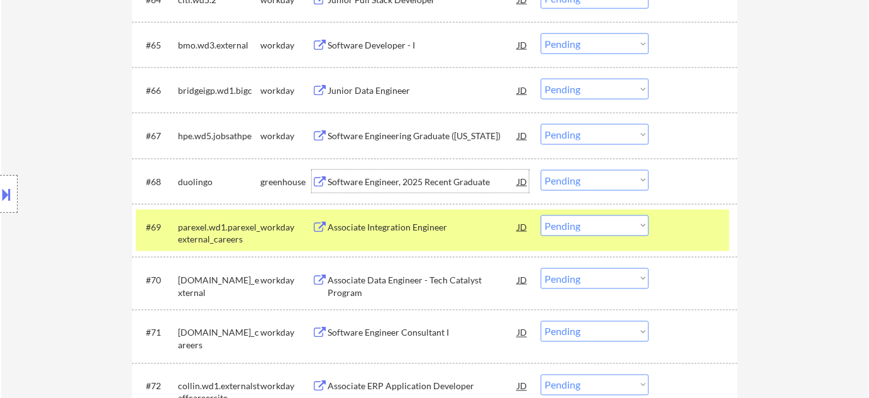
click at [375, 181] on div "Software Engineer, 2025 Recent Graduate" at bounding box center [423, 182] width 190 height 13
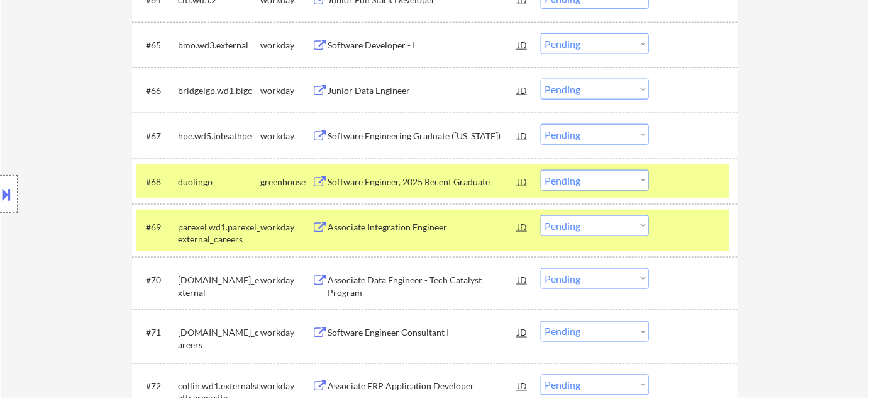
scroll to position [4067, 0]
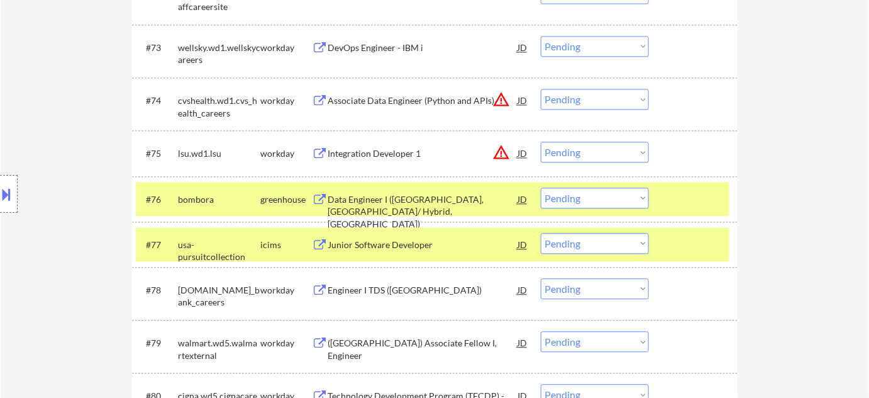
click at [553, 198] on select "Choose an option... Pending Applied Excluded (Questions) Excluded (Expired) Exc…" at bounding box center [595, 197] width 108 height 21
click at [541, 187] on select "Choose an option... Pending Applied Excluded (Questions) Excluded (Expired) Exc…" at bounding box center [595, 197] width 108 height 21
select select ""pending""
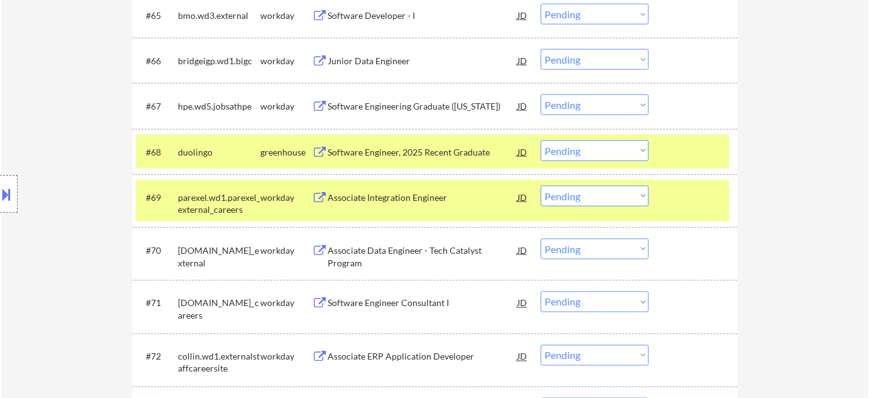
scroll to position [3610, 0]
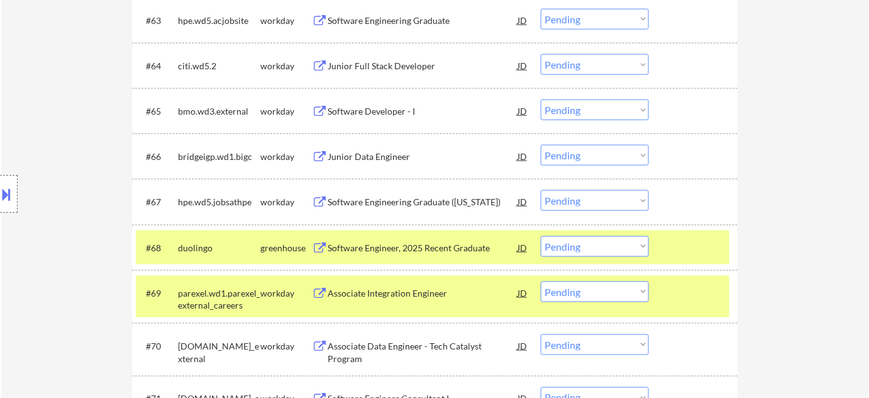
click at [618, 247] on select "Choose an option... Pending Applied Excluded (Questions) Excluded (Expired) Exc…" at bounding box center [595, 246] width 108 height 21
click at [541, 236] on select "Choose an option... Pending Applied Excluded (Questions) Excluded (Expired) Exc…" at bounding box center [595, 246] width 108 height 21
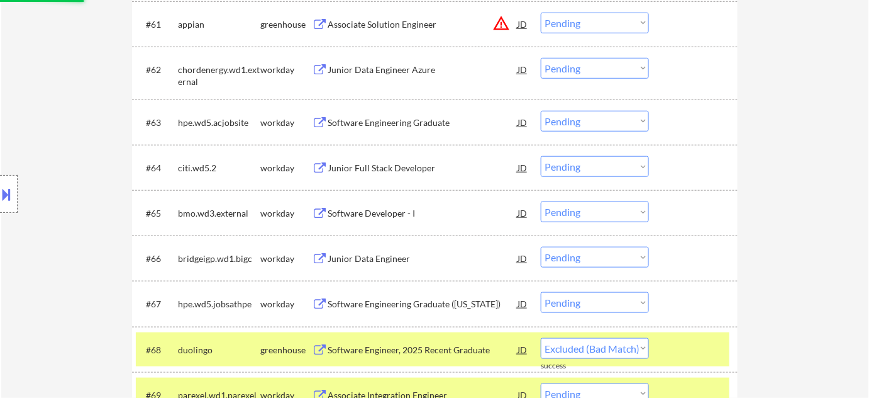
scroll to position [3496, 0]
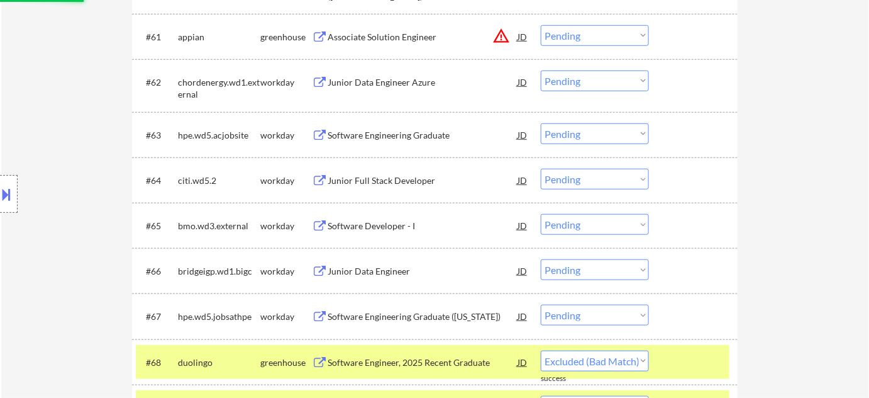
select select ""pending""
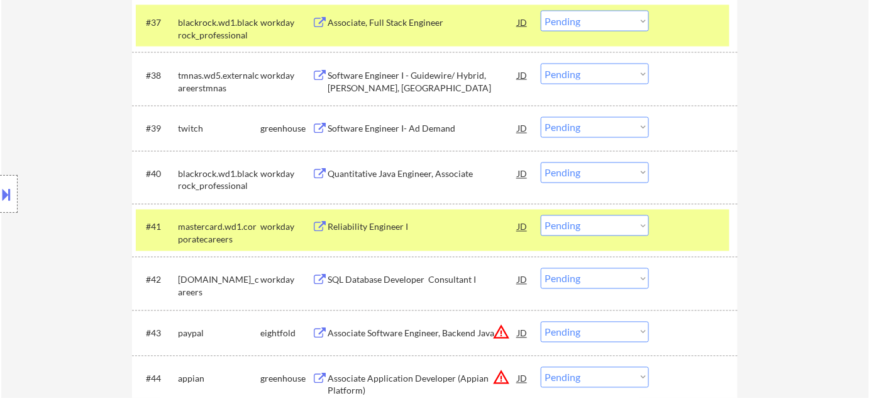
scroll to position [2237, 0]
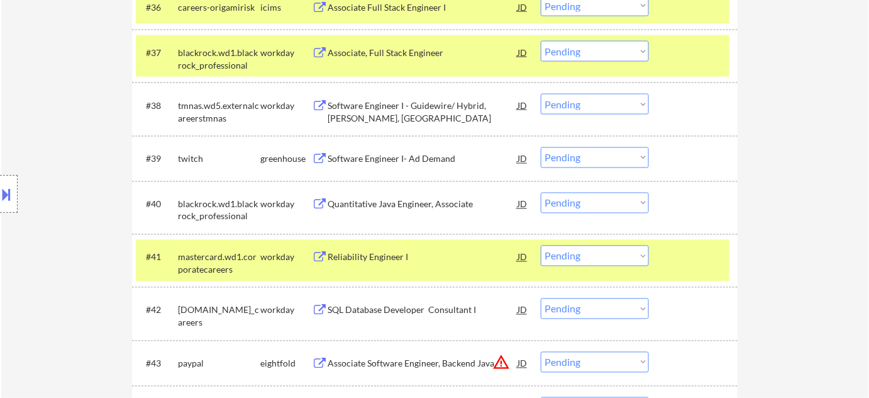
click at [362, 118] on div "Software Engineer I - Guidewire/ Hybrid, Bala Cynwyd, PA" at bounding box center [423, 111] width 190 height 25
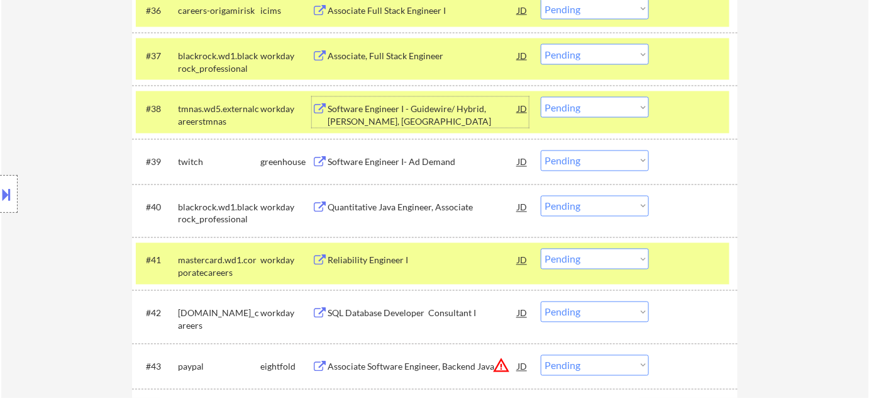
scroll to position [2123, 0]
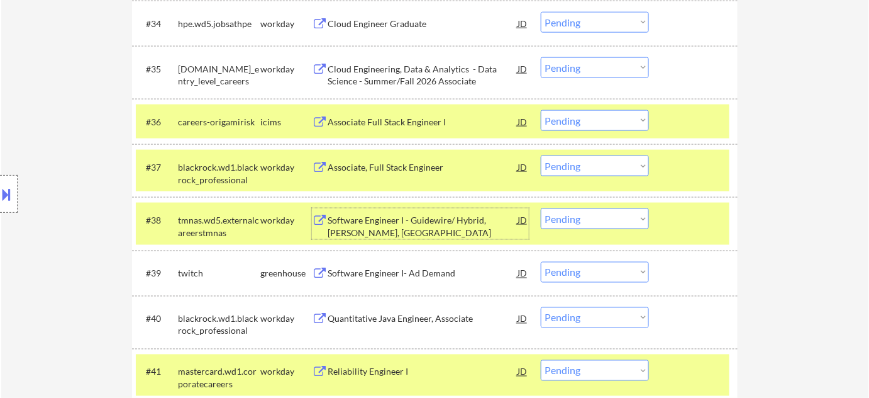
click at [410, 165] on div "Associate, Full Stack Engineer" at bounding box center [423, 167] width 190 height 13
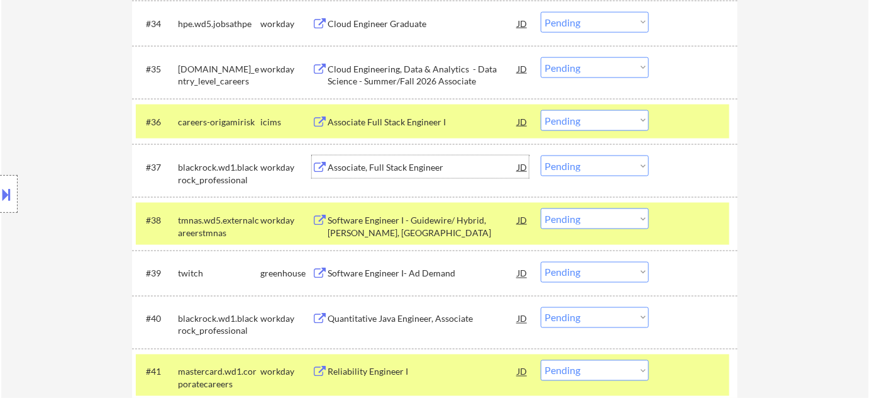
click at [575, 167] on select "Choose an option... Pending Applied Excluded (Questions) Excluded (Expired) Exc…" at bounding box center [595, 165] width 108 height 21
click at [541, 155] on select "Choose an option... Pending Applied Excluded (Questions) Excluded (Expired) Exc…" at bounding box center [595, 165] width 108 height 21
select select ""pending""
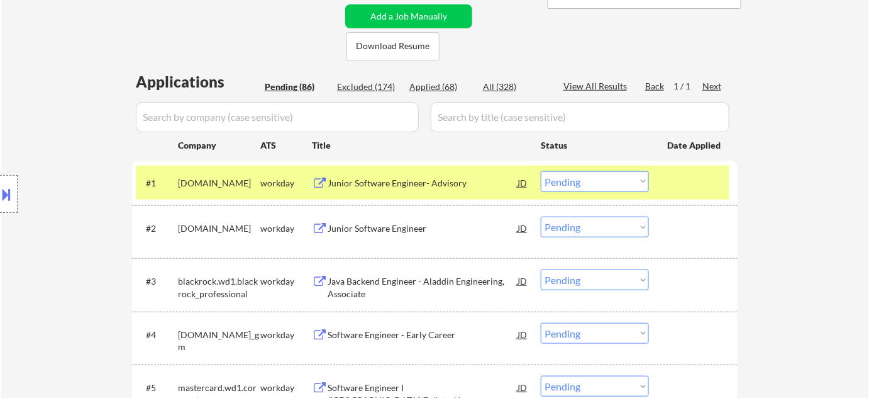
scroll to position [293, 0]
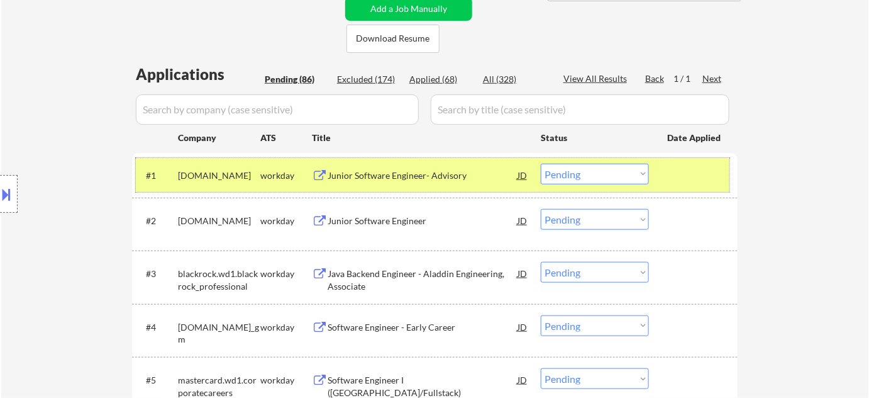
click at [686, 177] on div at bounding box center [695, 175] width 55 height 23
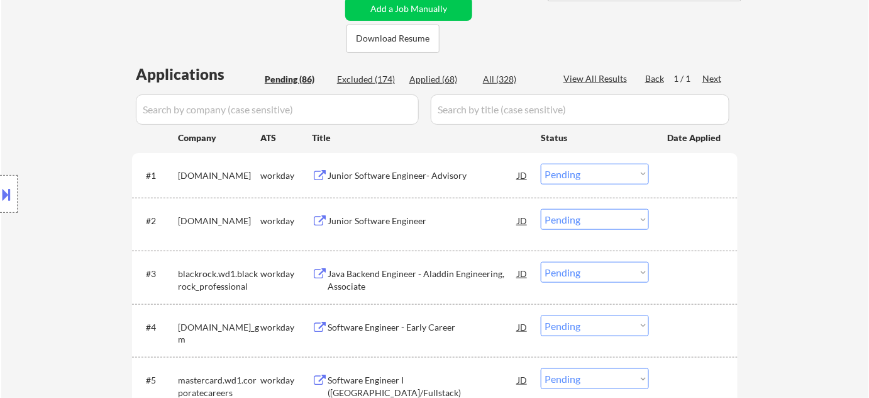
click at [342, 173] on div "Junior Software Engineer- Advisory" at bounding box center [423, 175] width 190 height 13
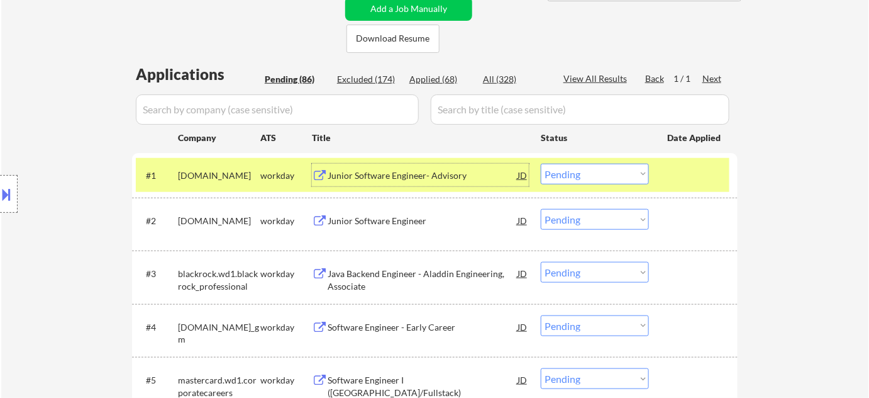
click at [554, 176] on select "Choose an option... Pending Applied Excluded (Questions) Excluded (Expired) Exc…" at bounding box center [595, 174] width 108 height 21
click at [541, 164] on select "Choose an option... Pending Applied Excluded (Questions) Excluded (Expired) Exc…" at bounding box center [595, 174] width 108 height 21
select select ""pending""
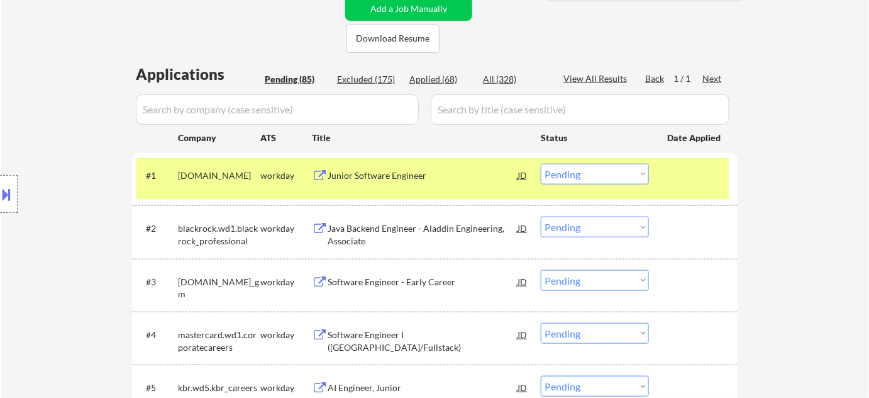
click at [374, 228] on div "Java Backend Engineer - Aladdin Engineering, Associate" at bounding box center [423, 234] width 190 height 25
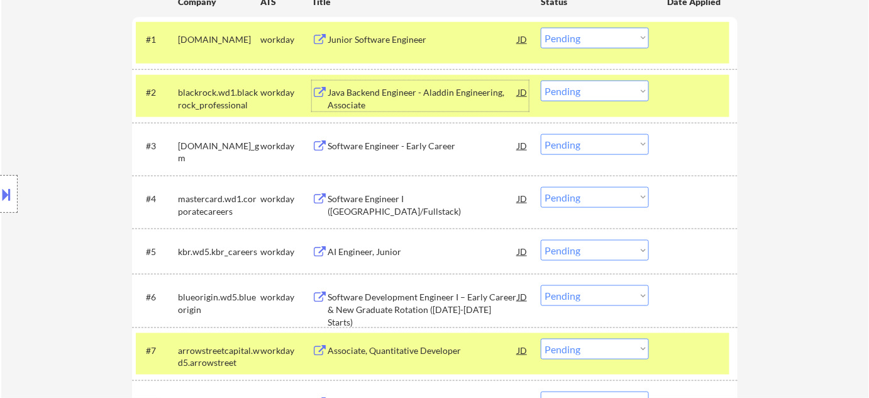
scroll to position [407, 0]
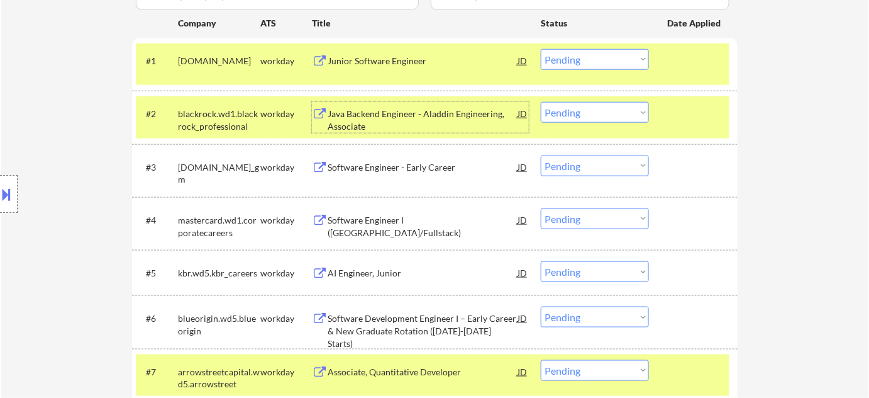
click at [361, 162] on div "Software Engineer - Early Career" at bounding box center [423, 167] width 190 height 13
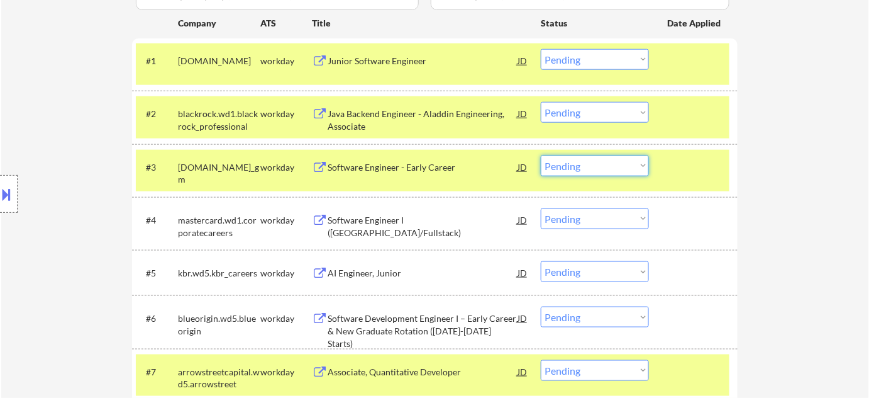
click at [599, 169] on select "Choose an option... Pending Applied Excluded (Questions) Excluded (Expired) Exc…" at bounding box center [595, 165] width 108 height 21
click at [566, 165] on select "Choose an option... Pending Applied Excluded (Questions) Excluded (Expired) Exc…" at bounding box center [595, 165] width 108 height 21
click at [541, 155] on select "Choose an option... Pending Applied Excluded (Questions) Excluded (Expired) Exc…" at bounding box center [595, 165] width 108 height 21
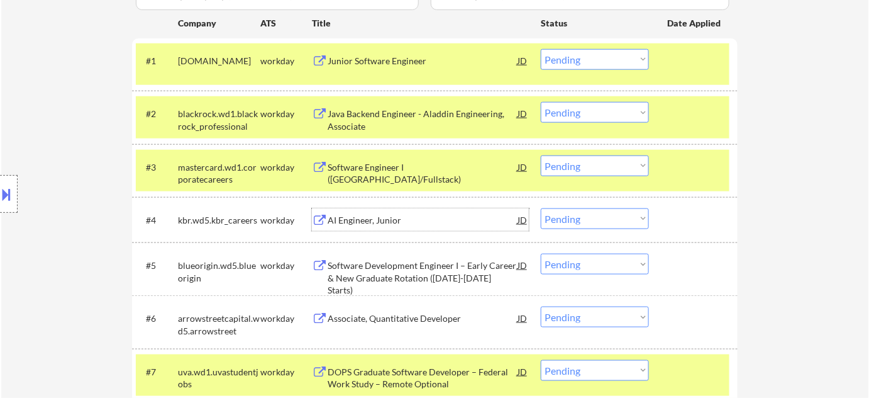
click at [356, 219] on div "AI Engineer, Junior" at bounding box center [423, 220] width 190 height 13
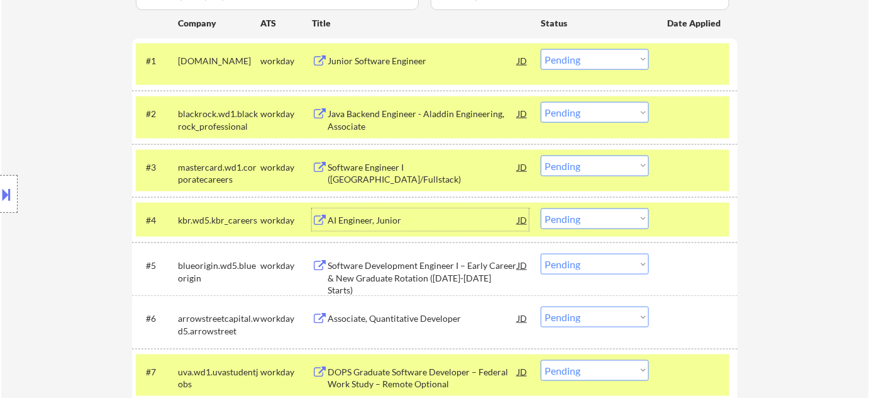
click at [367, 218] on div "AI Engineer, Junior" at bounding box center [423, 220] width 190 height 13
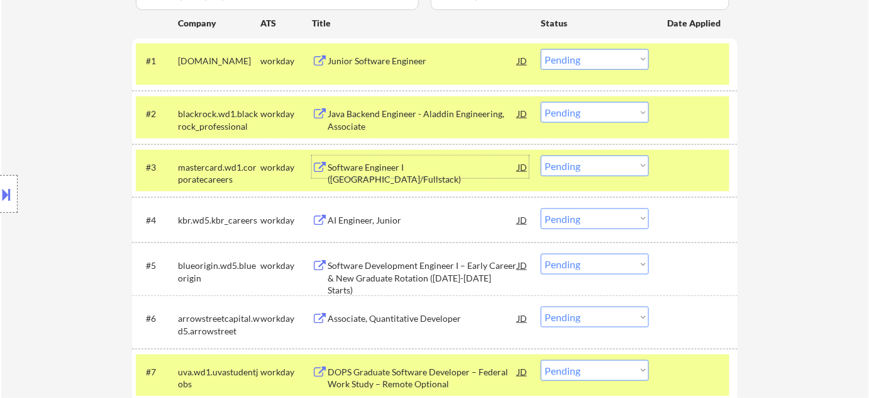
click at [364, 167] on div "Software Engineer I (Java/Fullstack)" at bounding box center [423, 173] width 190 height 25
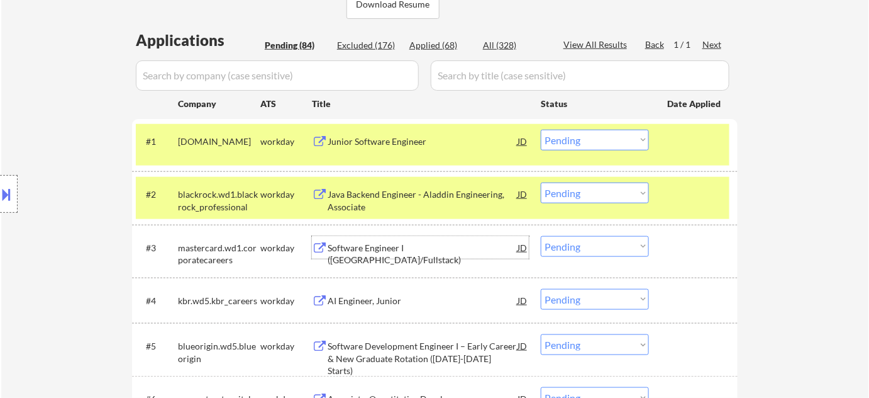
scroll to position [235, 0]
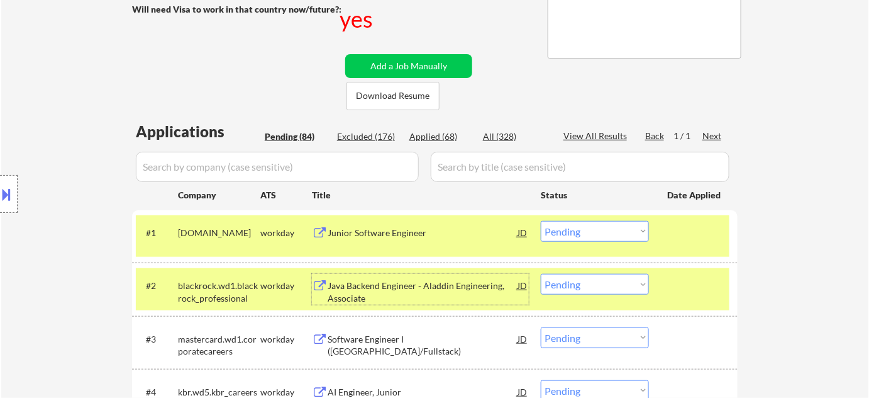
click at [366, 286] on div "Java Backend Engineer - Aladdin Engineering, Associate" at bounding box center [423, 291] width 190 height 25
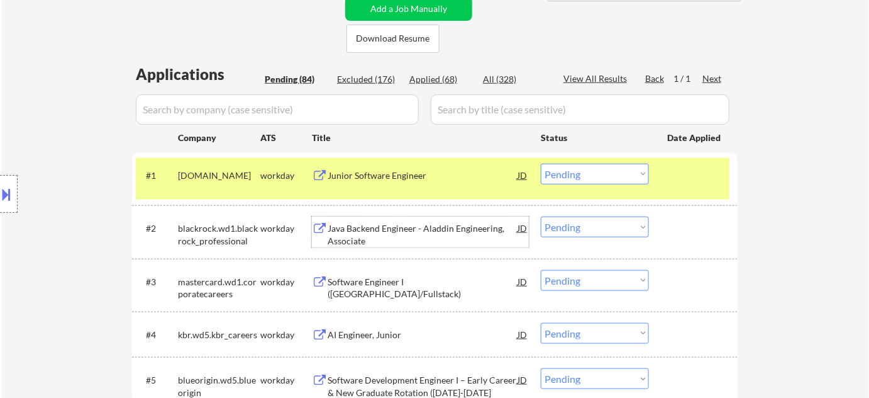
scroll to position [407, 0]
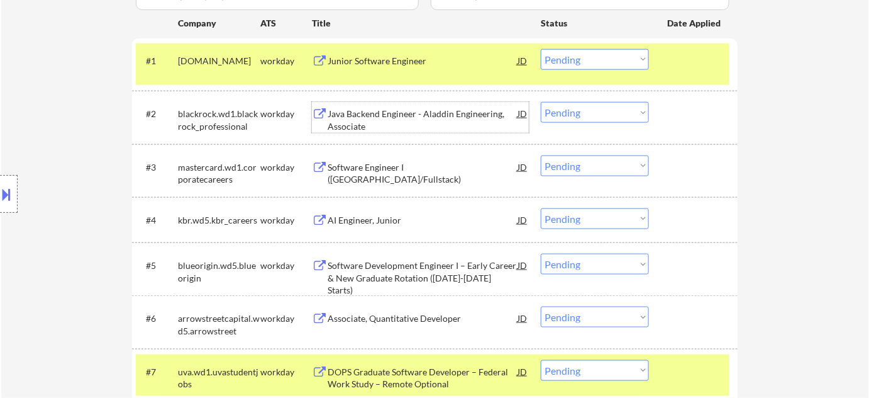
click at [340, 164] on div "Software Engineer I (Java/Fullstack)" at bounding box center [423, 173] width 190 height 25
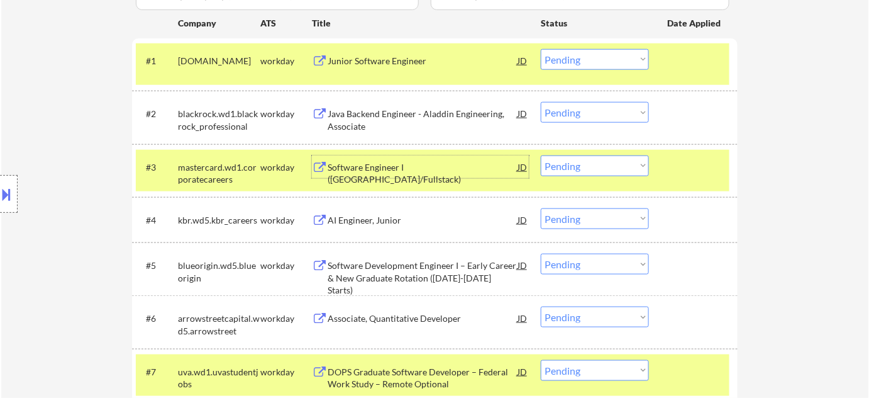
click at [562, 167] on select "Choose an option... Pending Applied Excluded (Questions) Excluded (Expired) Exc…" at bounding box center [595, 165] width 108 height 21
click at [541, 155] on select "Choose an option... Pending Applied Excluded (Questions) Excluded (Expired) Exc…" at bounding box center [595, 165] width 108 height 21
select select ""pending""
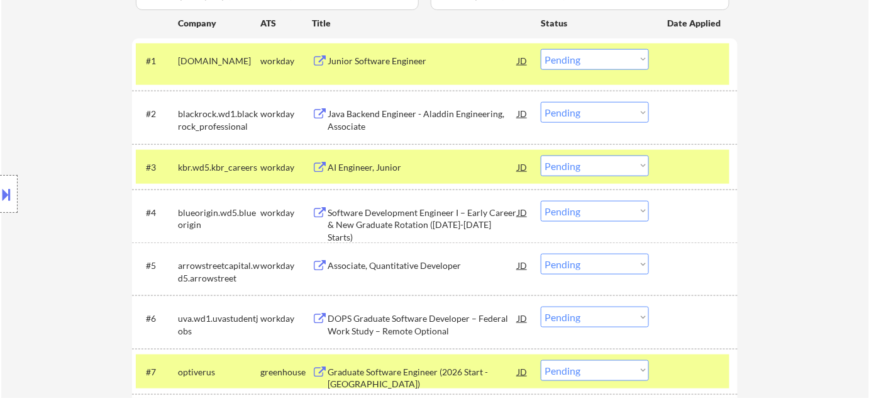
click at [352, 121] on div "Java Backend Engineer - Aladdin Engineering, Associate" at bounding box center [423, 120] width 190 height 25
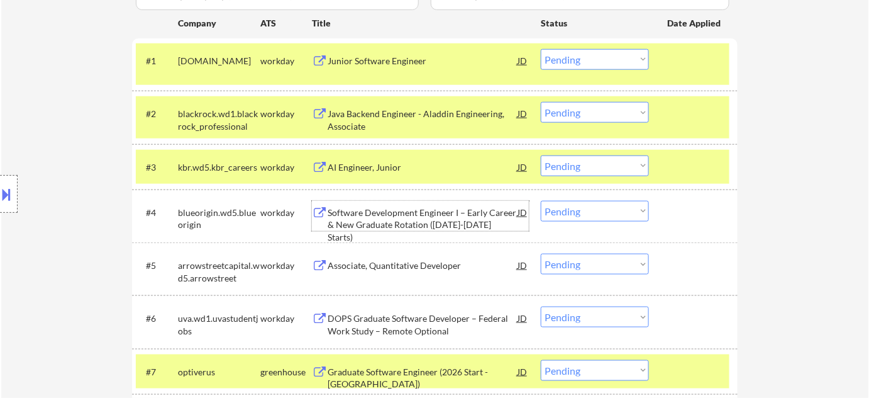
click at [346, 220] on div "Software Development Engineer I – Early Career & New Graduate Rotation (2025-20…" at bounding box center [423, 224] width 190 height 37
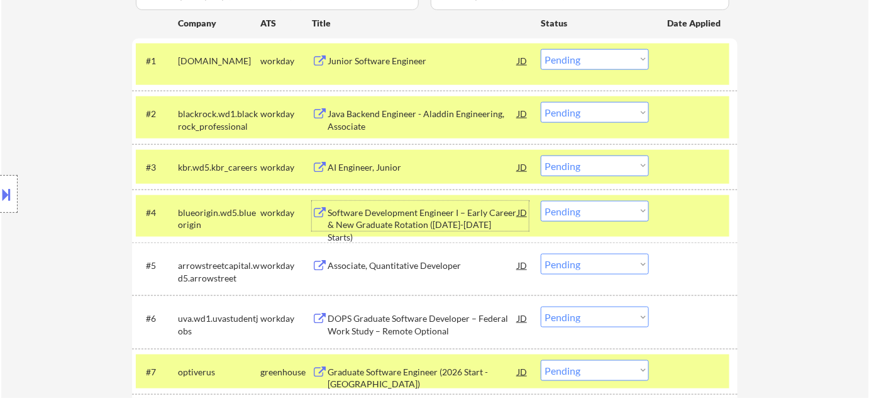
click at [567, 214] on select "Choose an option... Pending Applied Excluded (Questions) Excluded (Expired) Exc…" at bounding box center [595, 211] width 108 height 21
click at [541, 201] on select "Choose an option... Pending Applied Excluded (Questions) Excluded (Expired) Exc…" at bounding box center [595, 211] width 108 height 21
select select ""pending""
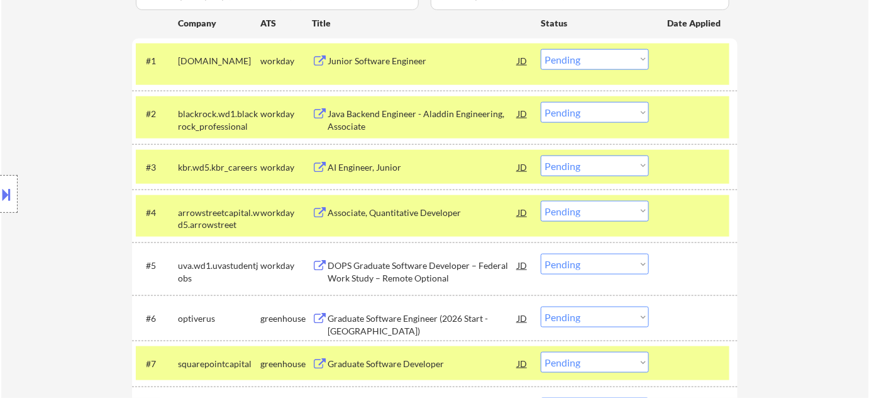
click at [355, 269] on div "DOPS Graduate Software Developer – Federal Work Study – Remote Optional" at bounding box center [423, 271] width 190 height 25
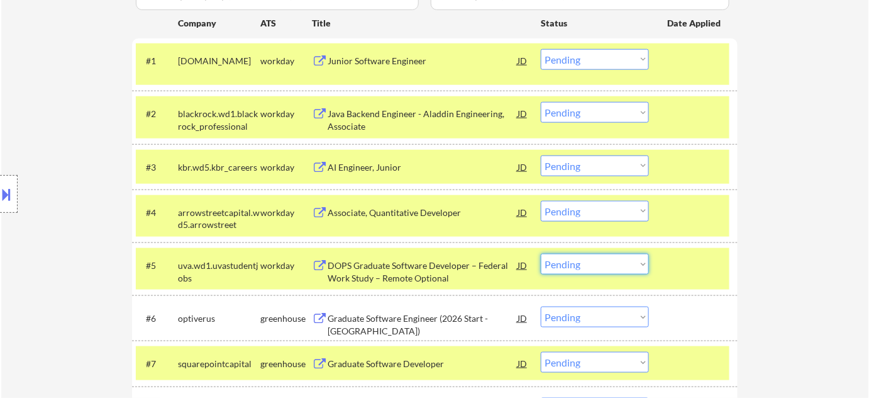
click at [580, 268] on select "Choose an option... Pending Applied Excluded (Questions) Excluded (Expired) Exc…" at bounding box center [595, 264] width 108 height 21
click at [541, 254] on select "Choose an option... Pending Applied Excluded (Questions) Excluded (Expired) Exc…" at bounding box center [595, 264] width 108 height 21
select select ""pending""
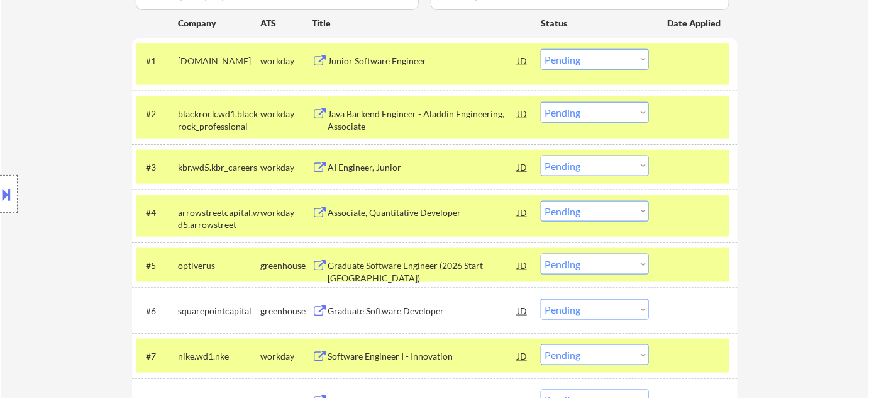
click at [355, 311] on div "Graduate Software Developer" at bounding box center [423, 311] width 190 height 13
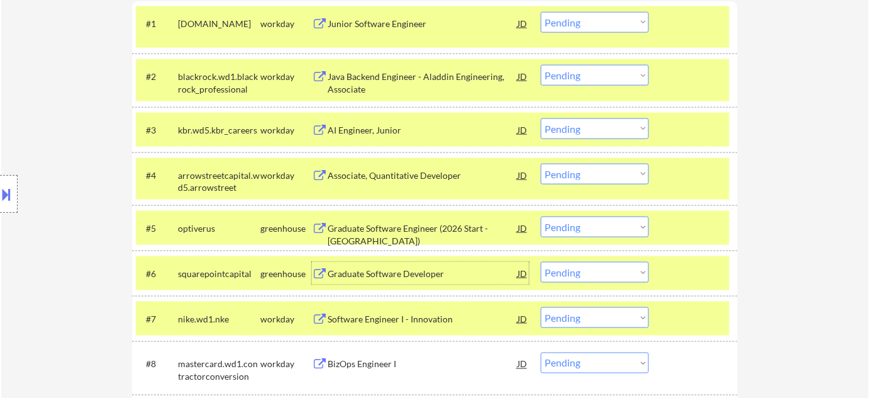
scroll to position [464, 0]
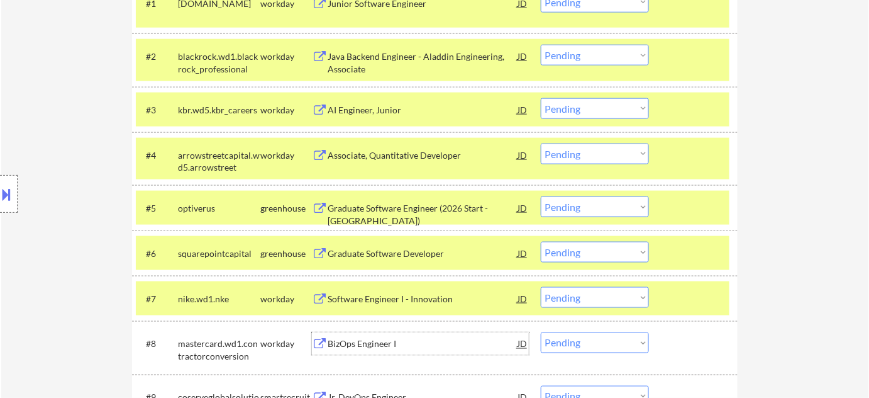
click at [349, 347] on div "BizOps Engineer I" at bounding box center [423, 344] width 190 height 13
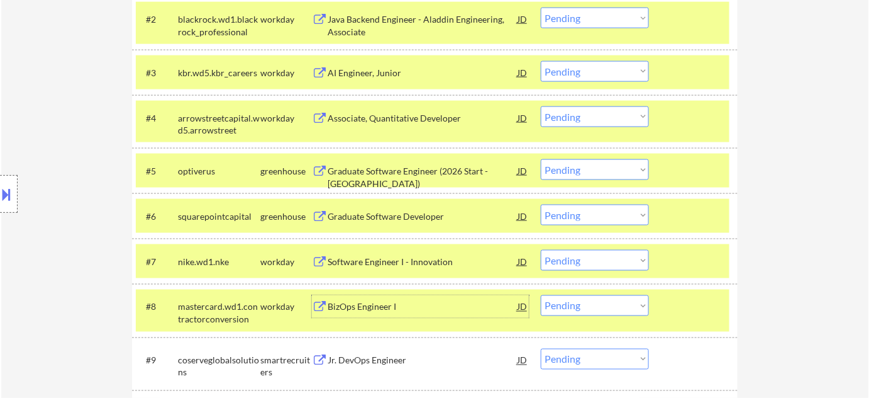
scroll to position [522, 0]
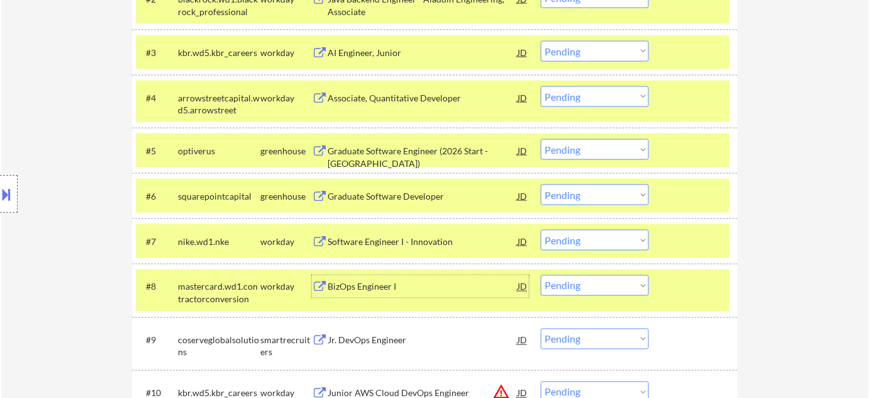
click at [377, 288] on div "BizOps Engineer I" at bounding box center [423, 287] width 190 height 13
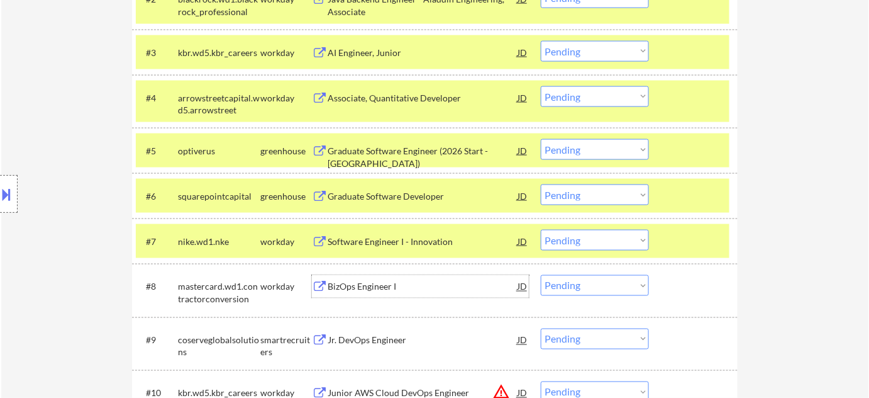
click at [374, 289] on div "BizOps Engineer I" at bounding box center [423, 287] width 190 height 13
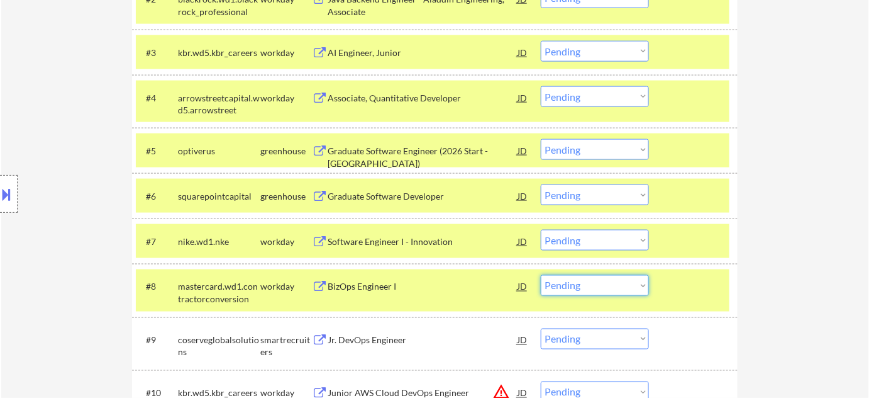
click at [627, 285] on select "Choose an option... Pending Applied Excluded (Questions) Excluded (Expired) Exc…" at bounding box center [595, 285] width 108 height 21
click at [541, 275] on select "Choose an option... Pending Applied Excluded (Questions) Excluded (Expired) Exc…" at bounding box center [595, 285] width 108 height 21
select select ""pending""
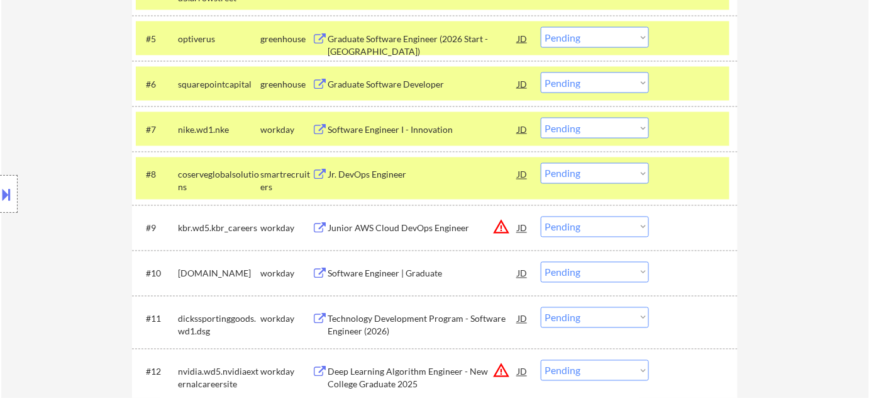
scroll to position [635, 0]
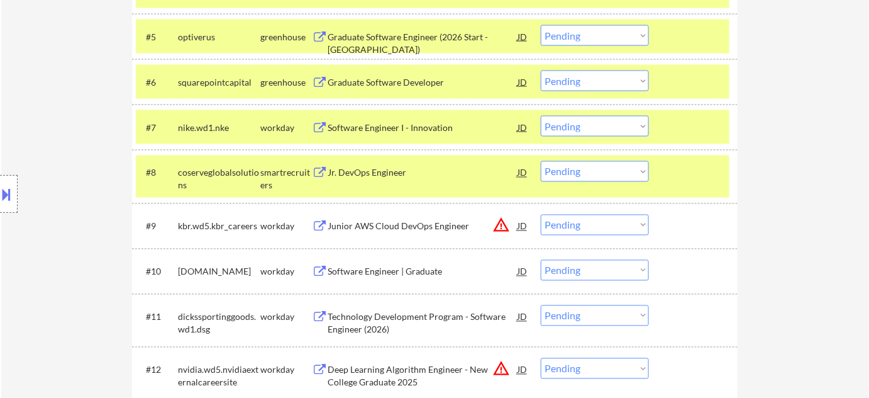
click at [357, 270] on div "Software Engineer | Graduate" at bounding box center [423, 271] width 190 height 13
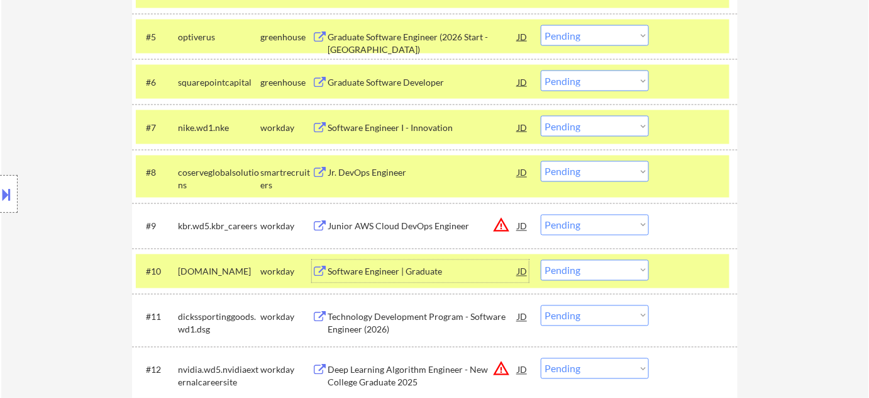
click at [389, 271] on div "Software Engineer | Graduate" at bounding box center [423, 271] width 190 height 13
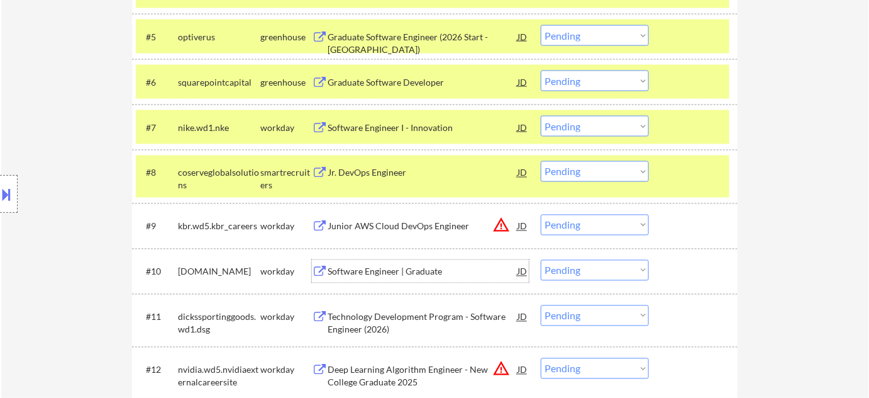
click at [335, 274] on div "Software Engineer | Graduate" at bounding box center [423, 271] width 190 height 13
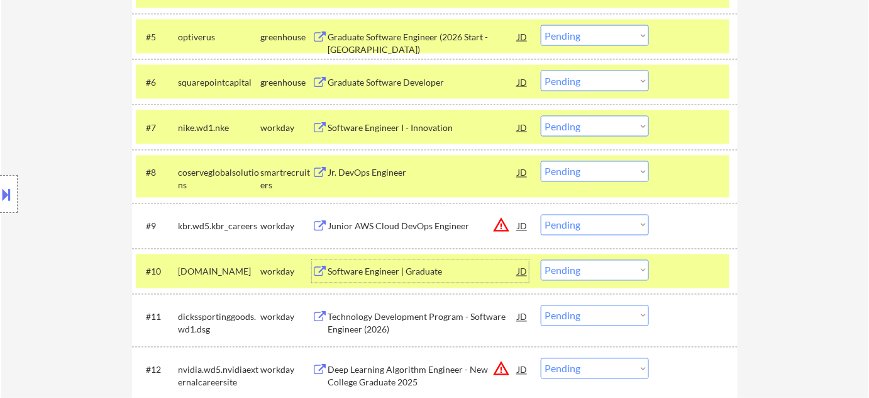
click at [584, 271] on select "Choose an option... Pending Applied Excluded (Questions) Excluded (Expired) Exc…" at bounding box center [595, 270] width 108 height 21
click at [541, 260] on select "Choose an option... Pending Applied Excluded (Questions) Excluded (Expired) Exc…" at bounding box center [595, 270] width 108 height 21
click at [282, 318] on div "workday" at bounding box center [286, 317] width 52 height 13
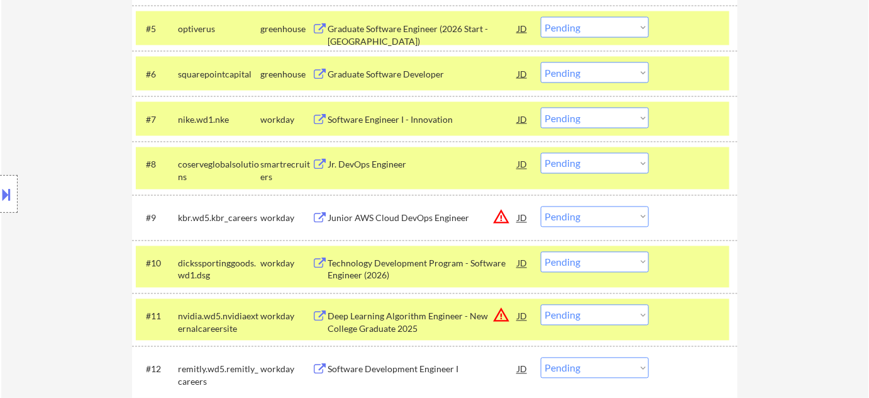
scroll to position [693, 0]
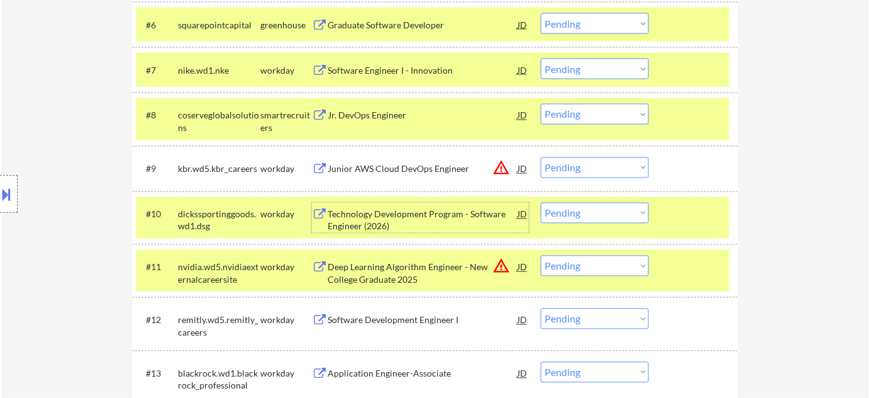
click at [380, 218] on div "Technology Development Program - Software Engineer (2026)" at bounding box center [423, 220] width 190 height 25
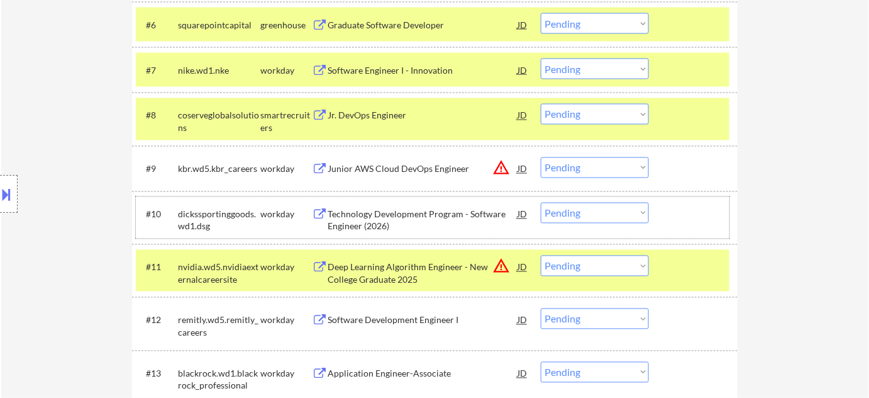
click at [289, 217] on div "workday" at bounding box center [286, 214] width 52 height 13
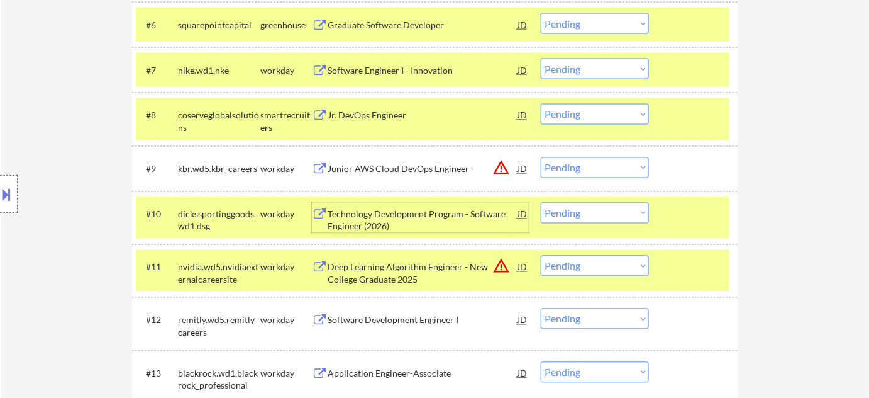
click at [387, 230] on div "Technology Development Program - Software Engineer (2026)" at bounding box center [423, 220] width 190 height 25
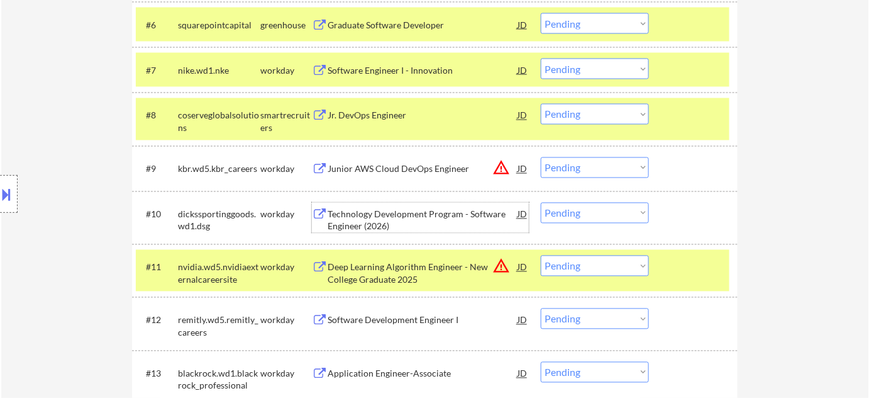
click at [579, 218] on select "Choose an option... Pending Applied Excluded (Questions) Excluded (Expired) Exc…" at bounding box center [595, 213] width 108 height 21
click at [541, 203] on select "Choose an option... Pending Applied Excluded (Questions) Excluded (Expired) Exc…" at bounding box center [595, 213] width 108 height 21
select select ""pending""
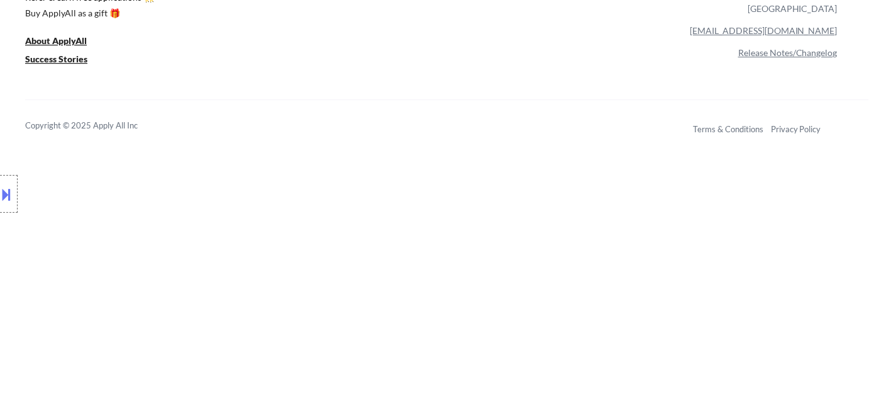
scroll to position [4182, 0]
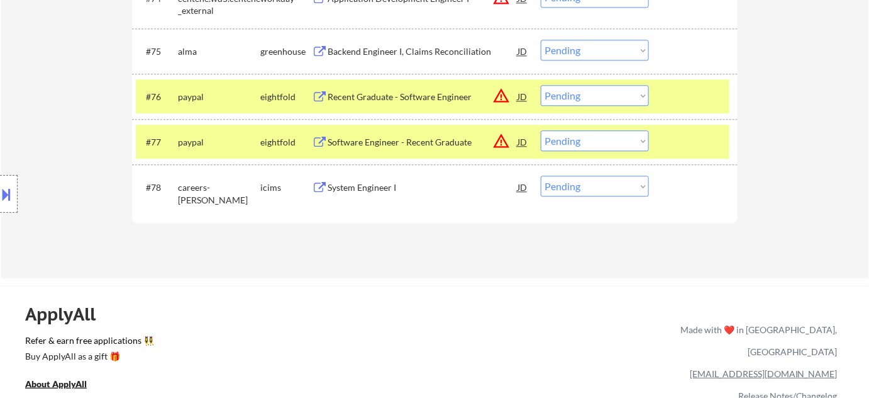
click at [364, 182] on div "System Engineer I" at bounding box center [423, 187] width 190 height 13
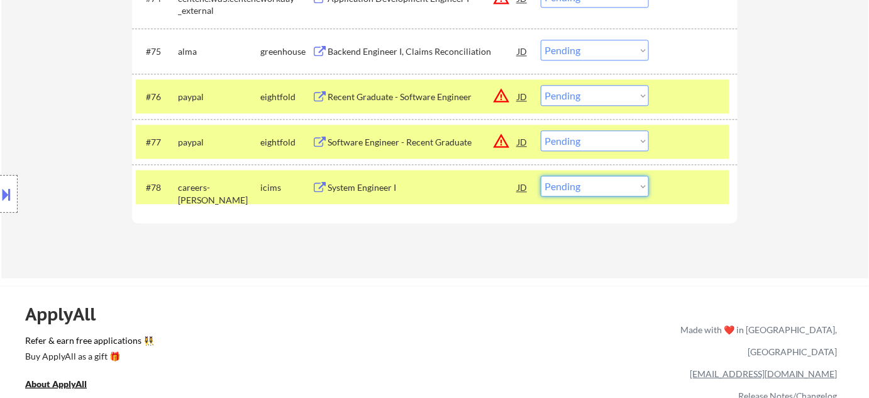
click at [617, 188] on select "Choose an option... Pending Applied Excluded (Questions) Excluded (Expired) Exc…" at bounding box center [595, 186] width 108 height 21
select select ""excluded__bad_match_""
click at [541, 176] on select "Choose an option... Pending Applied Excluded (Questions) Excluded (Expired) Exc…" at bounding box center [595, 186] width 108 height 21
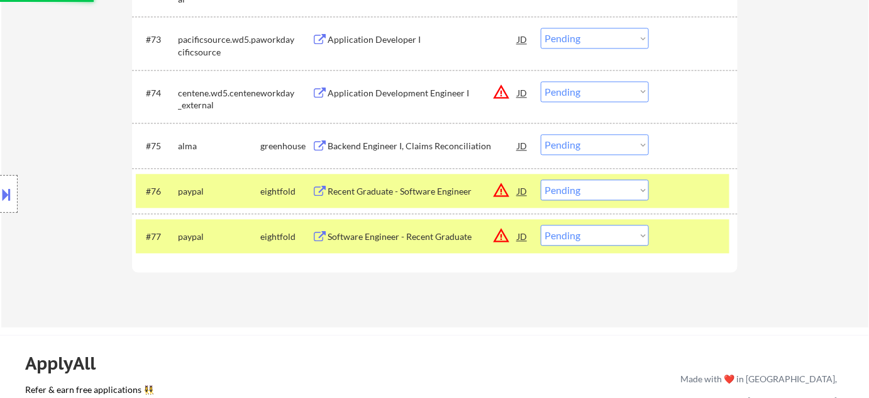
scroll to position [4067, 0]
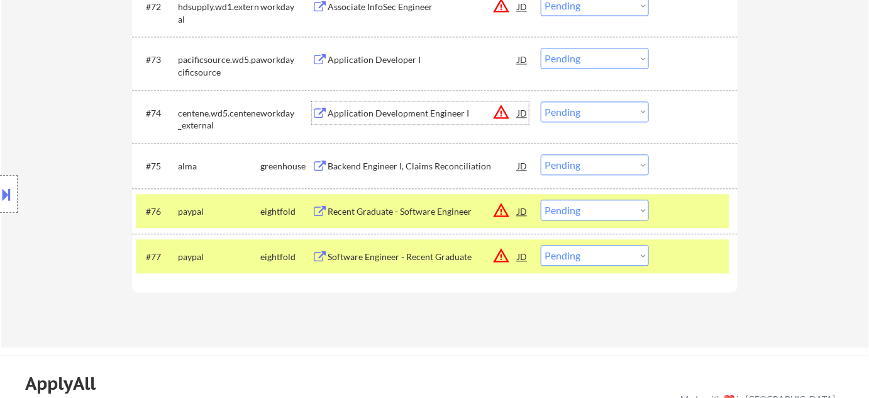
click at [398, 103] on div "Application Development Engineer I" at bounding box center [423, 112] width 190 height 23
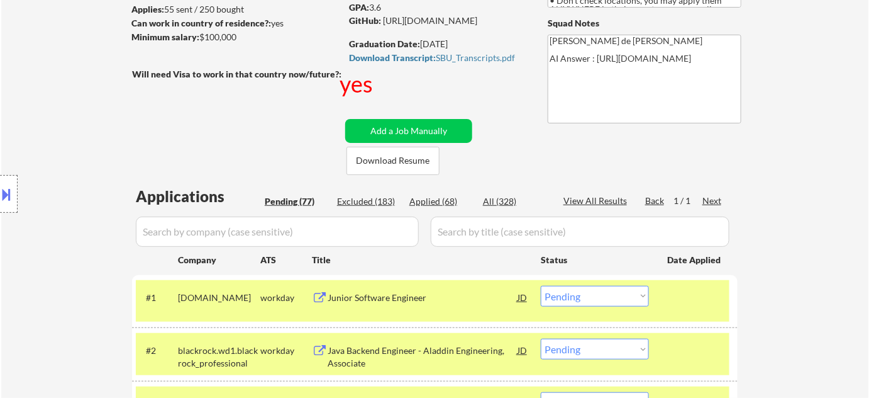
scroll to position [158, 0]
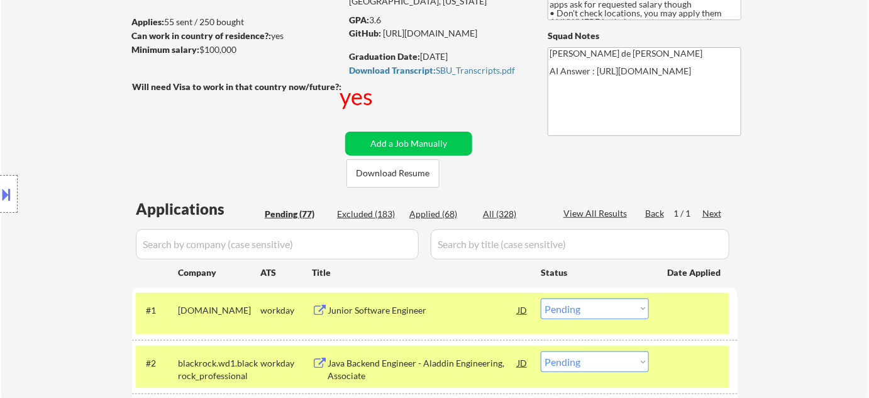
click at [446, 211] on div "Applied (68)" at bounding box center [441, 214] width 63 height 13
select select ""applied""
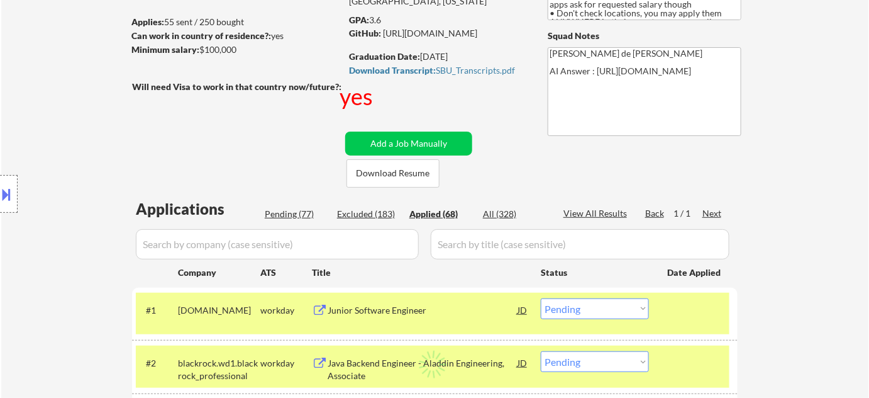
select select ""applied""
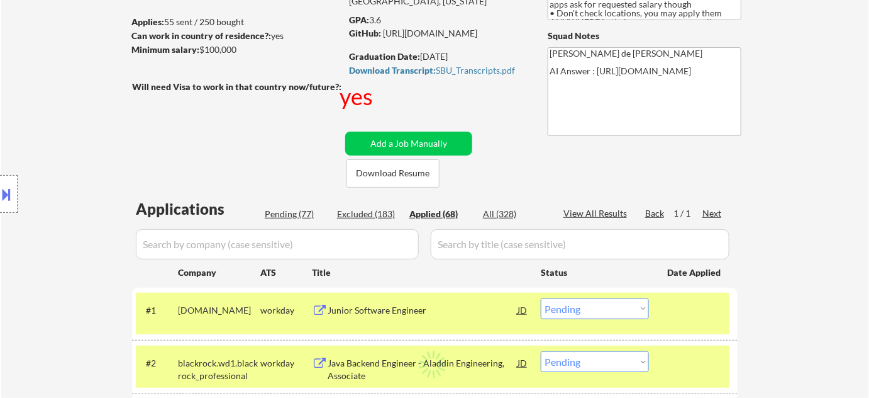
select select ""applied""
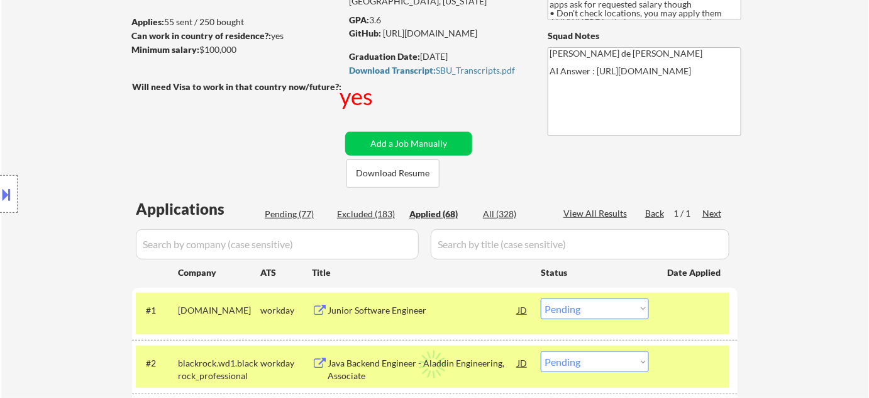
select select ""applied""
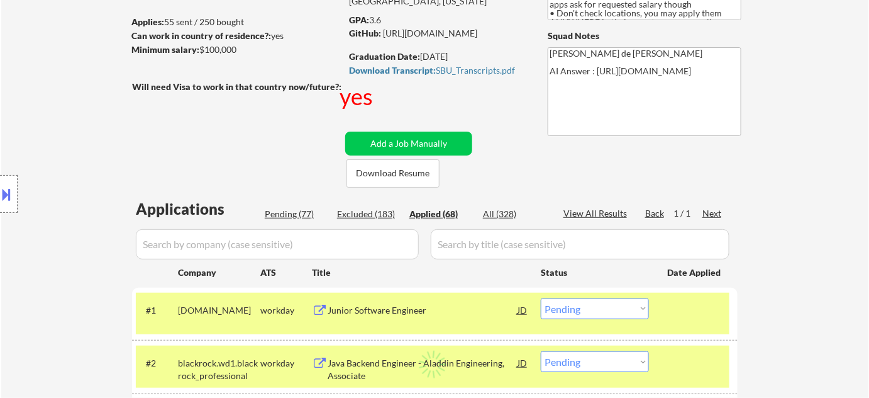
select select ""applied""
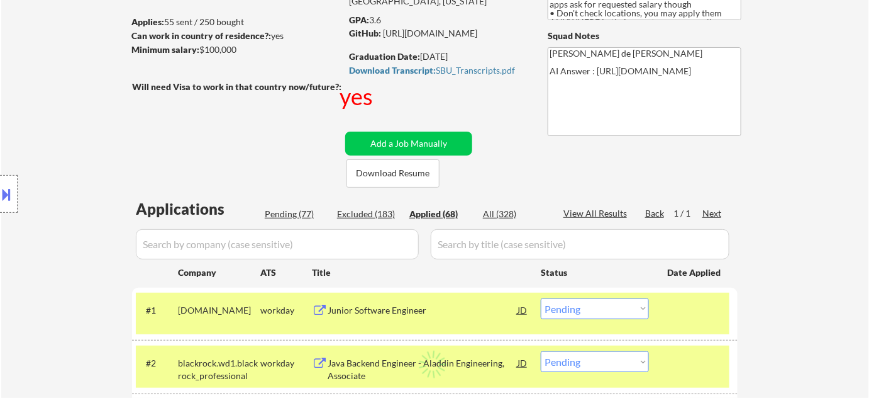
select select ""applied""
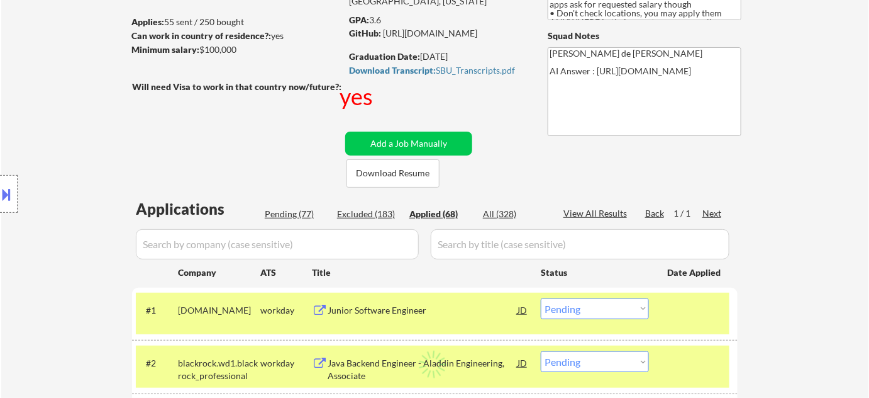
select select ""applied""
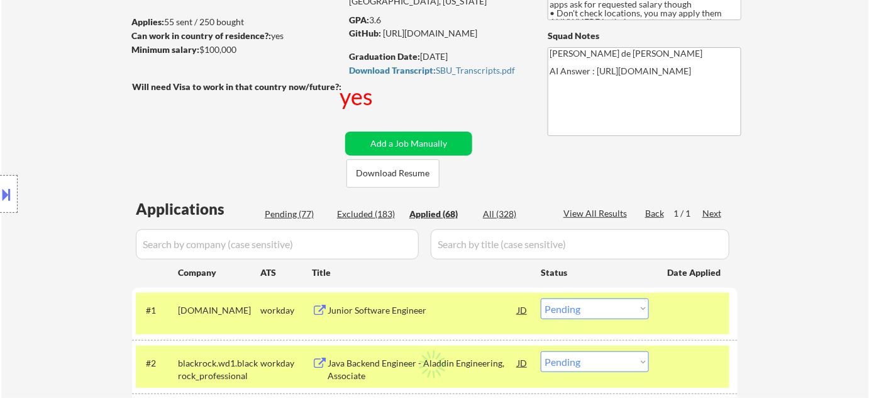
select select ""applied""
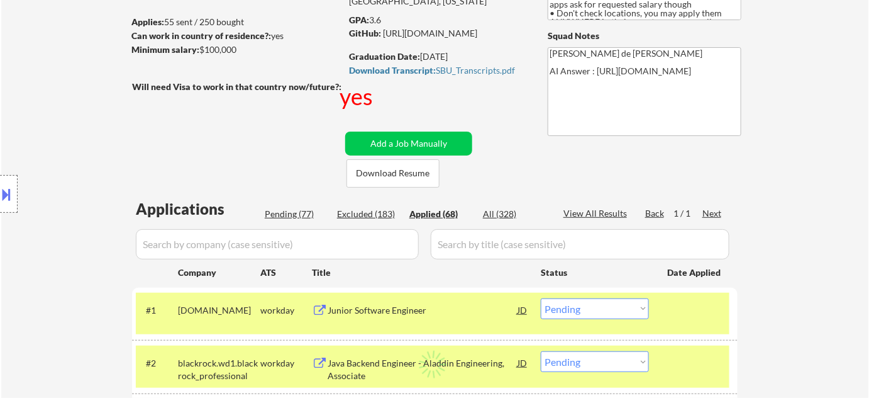
select select ""applied""
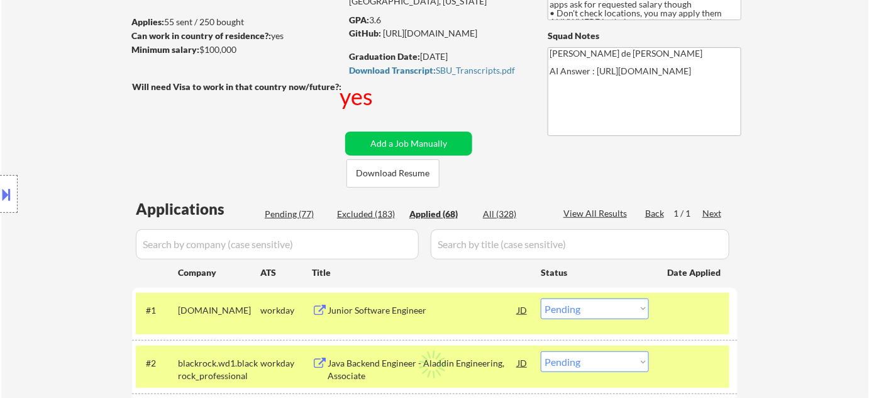
select select ""applied""
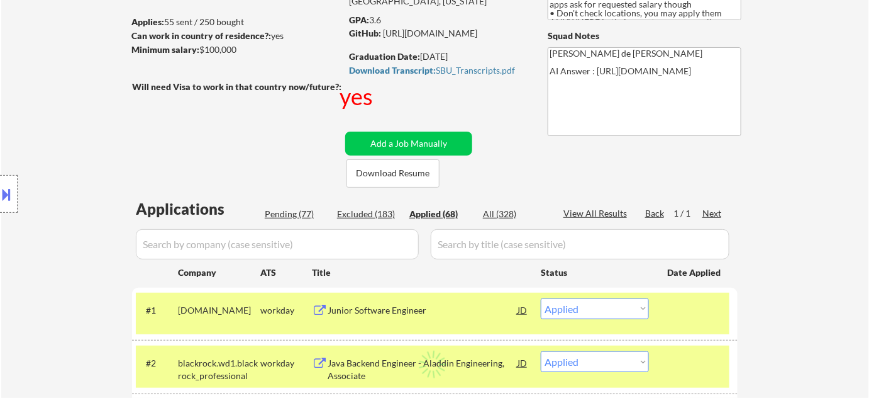
select select ""applied""
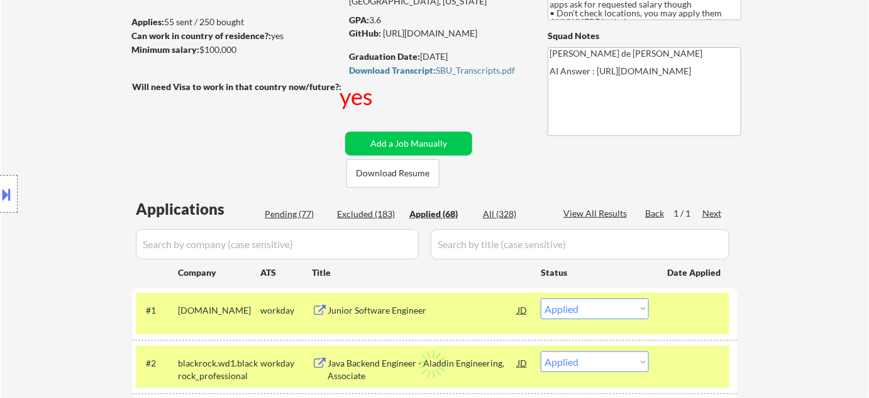
select select ""applied""
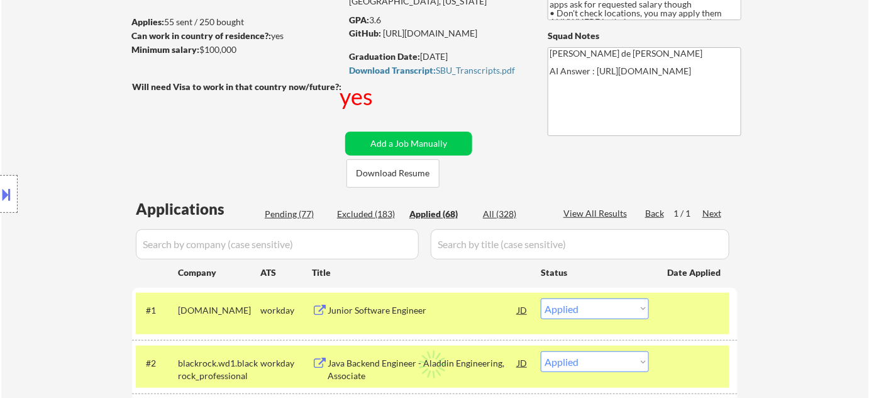
select select ""applied""
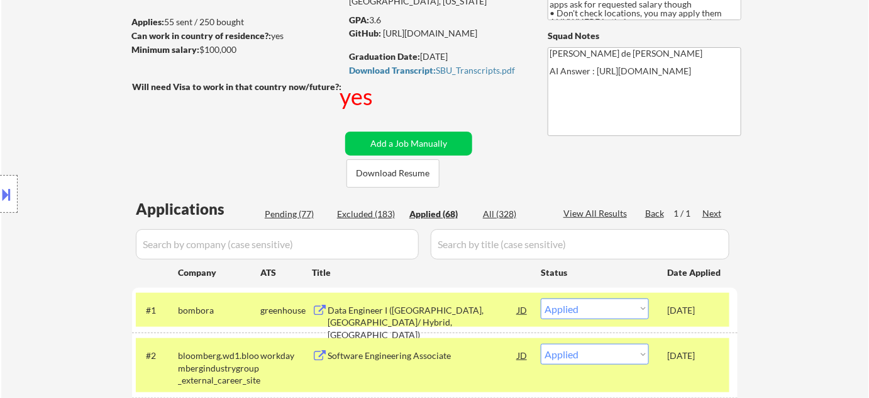
click at [294, 211] on div "Pending (77)" at bounding box center [296, 214] width 63 height 13
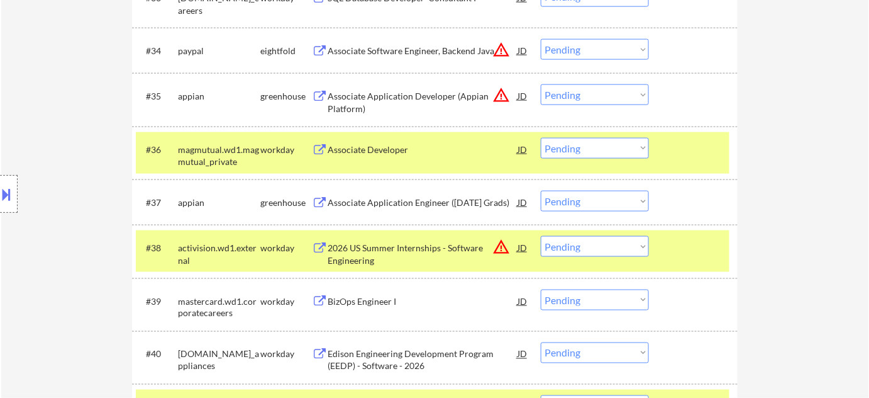
scroll to position [2103, 0]
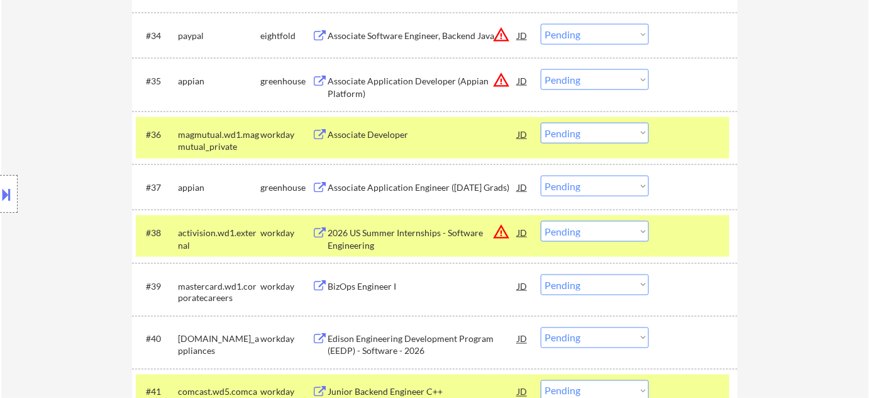
click at [346, 236] on div "2026 US Summer Internships - Software Engineering" at bounding box center [423, 238] width 190 height 25
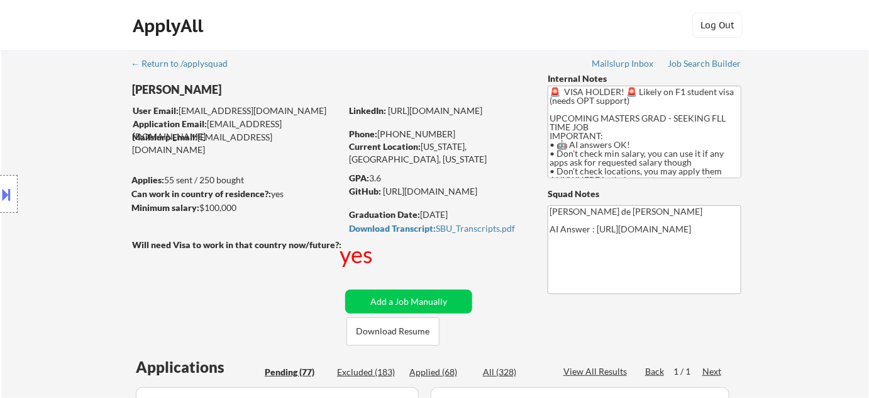
scroll to position [3981, 0]
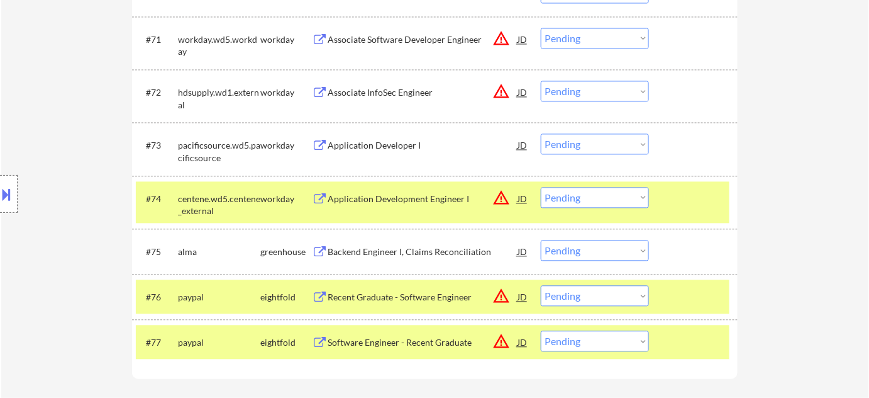
click at [628, 195] on select "Choose an option... Pending Applied Excluded (Questions) Excluded (Expired) Exc…" at bounding box center [595, 197] width 108 height 21
click at [541, 187] on select "Choose an option... Pending Applied Excluded (Questions) Excluded (Expired) Exc…" at bounding box center [595, 197] width 108 height 21
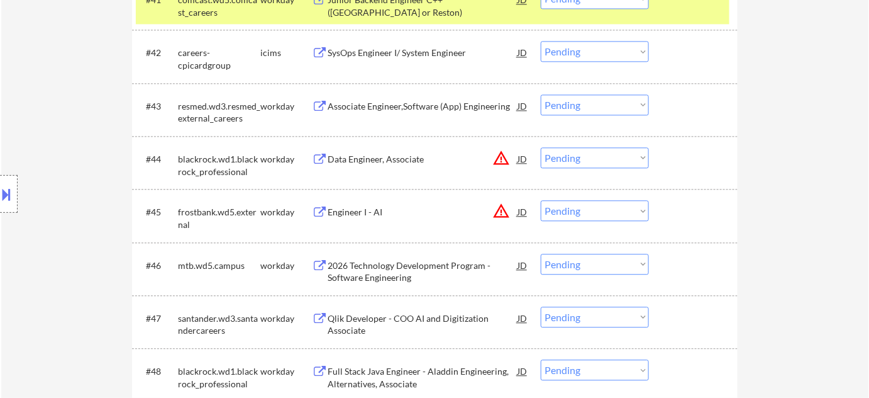
scroll to position [2136, 0]
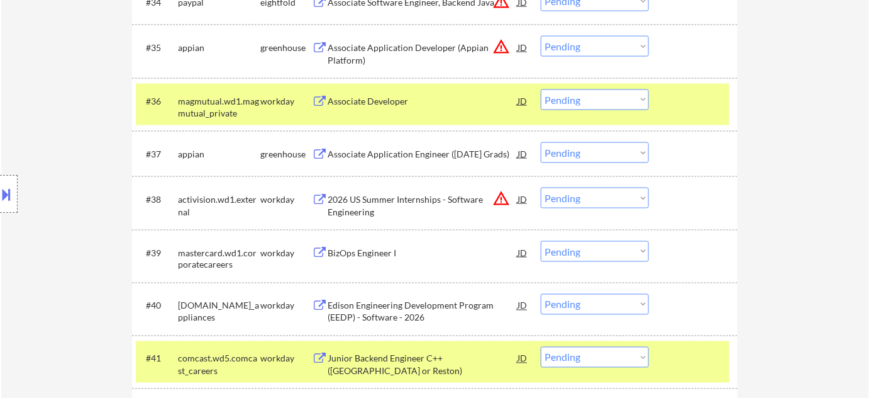
click at [593, 193] on select "Choose an option... Pending Applied Excluded (Questions) Excluded (Expired) Exc…" at bounding box center [595, 197] width 108 height 21
click at [541, 187] on select "Choose an option... Pending Applied Excluded (Questions) Excluded (Expired) Exc…" at bounding box center [595, 197] width 108 height 21
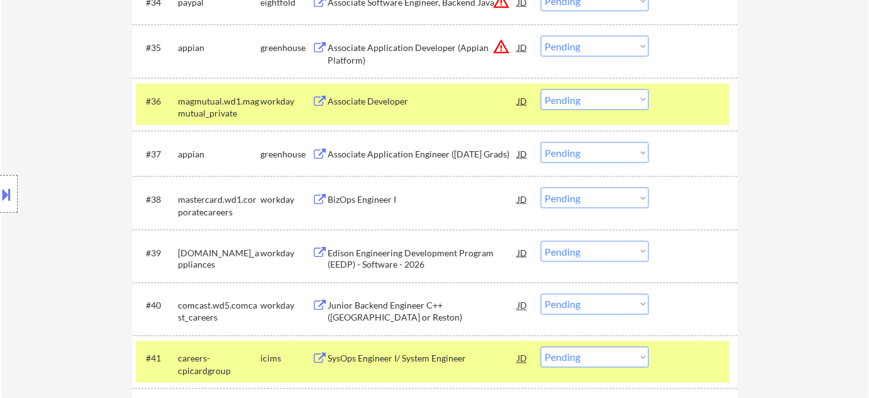
click at [383, 200] on div "BizOps Engineer I" at bounding box center [423, 199] width 190 height 13
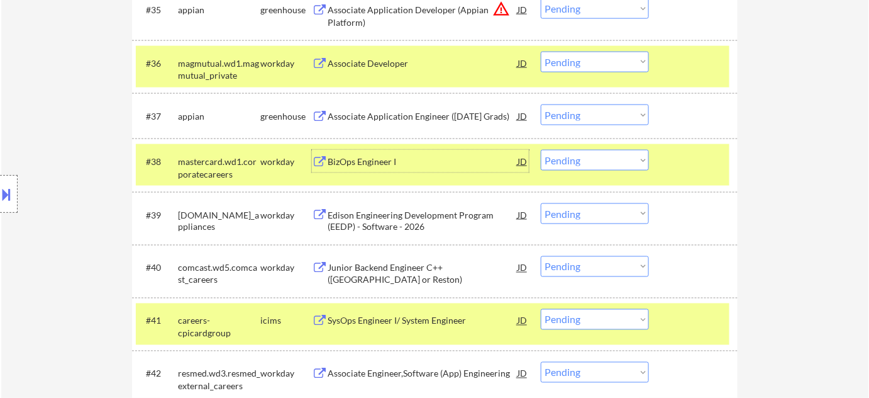
scroll to position [2193, 0]
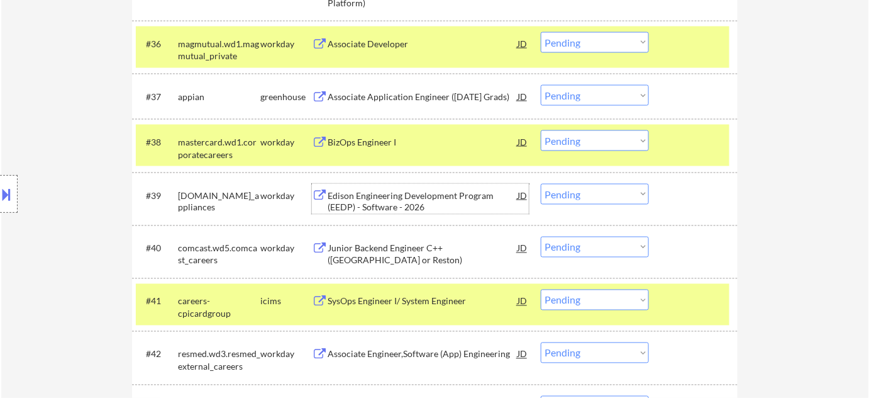
click at [408, 193] on div "Edison Engineering Development Program (EEDP) - Software - 2026" at bounding box center [423, 201] width 190 height 25
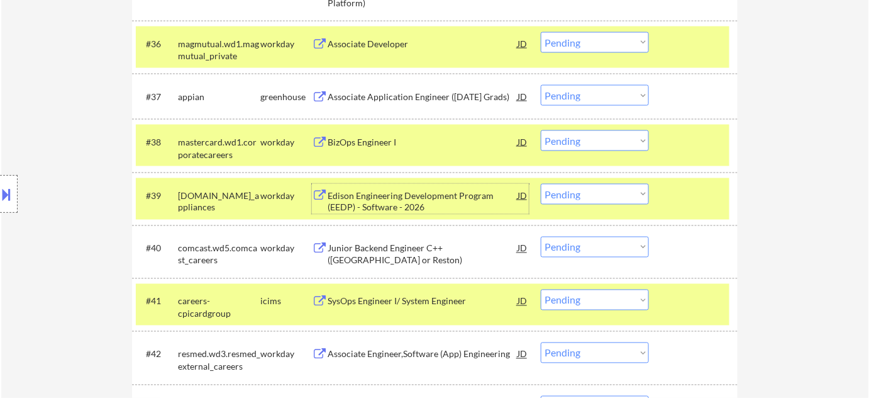
click at [420, 243] on div "Junior Backend Engineer C++ (Chicago or Reston)" at bounding box center [423, 254] width 190 height 25
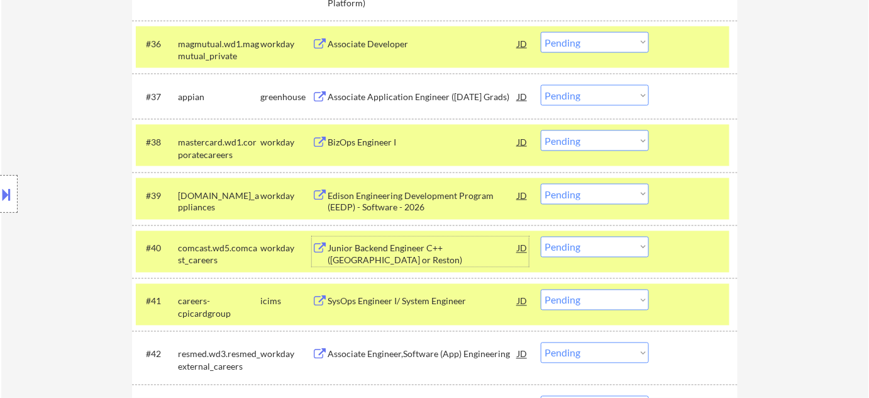
click at [383, 304] on div "SysOps Engineer I/ System Engineer" at bounding box center [423, 301] width 190 height 13
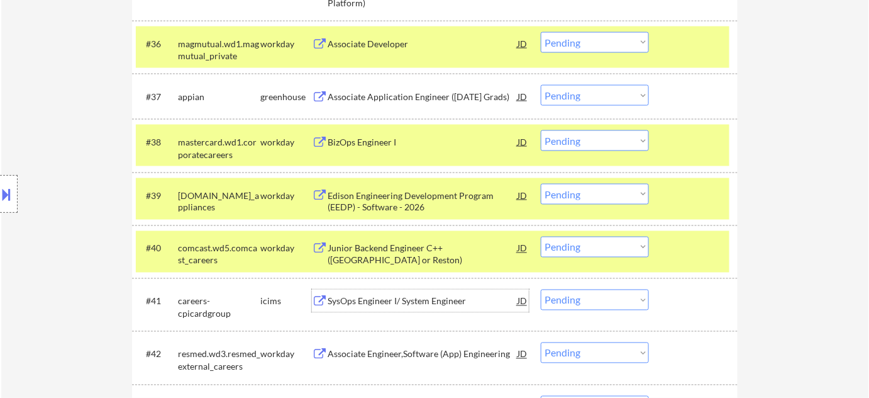
click at [577, 301] on select "Choose an option... Pending Applied Excluded (Questions) Excluded (Expired) Exc…" at bounding box center [595, 299] width 108 height 21
click at [541, 289] on select "Choose an option... Pending Applied Excluded (Questions) Excluded (Expired) Exc…" at bounding box center [595, 299] width 108 height 21
click at [594, 244] on select "Choose an option... Pending Applied Excluded (Questions) Excluded (Expired) Exc…" at bounding box center [595, 247] width 108 height 21
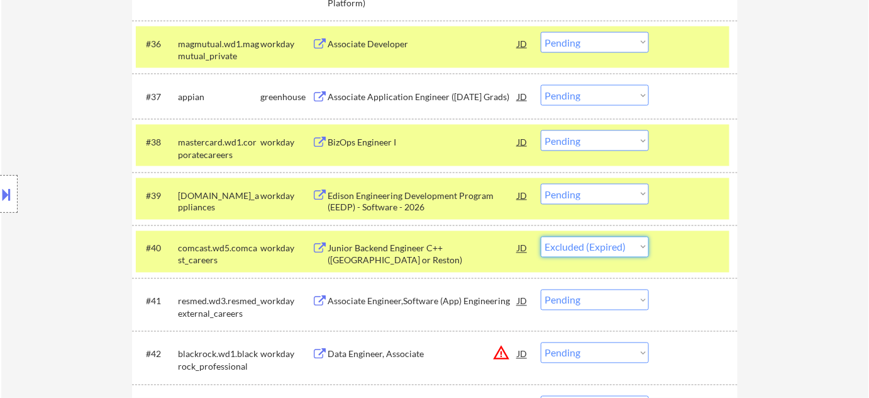
click at [541, 237] on select "Choose an option... Pending Applied Excluded (Questions) Excluded (Expired) Exc…" at bounding box center [595, 247] width 108 height 21
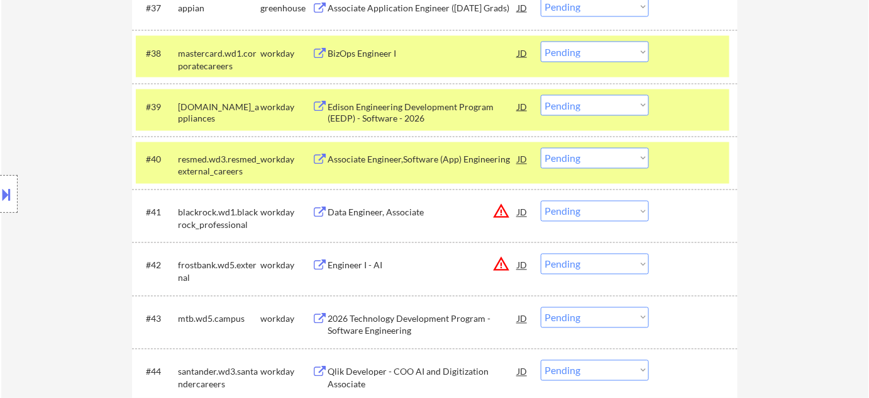
scroll to position [2308, 0]
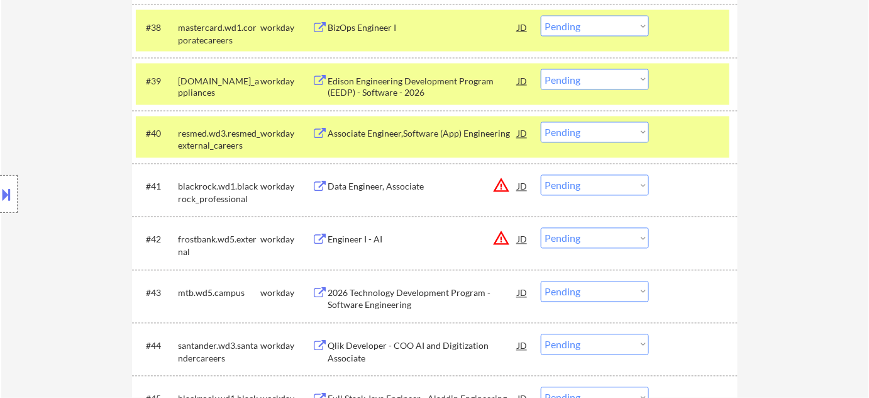
click at [335, 235] on div "Engineer I - AI" at bounding box center [423, 239] width 190 height 13
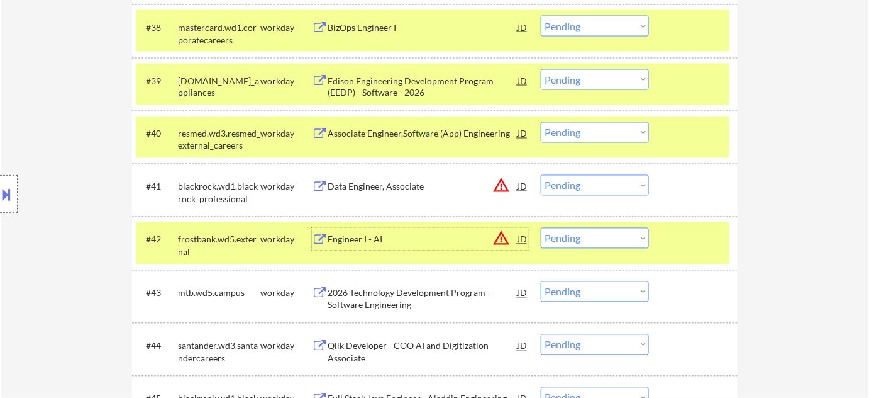
click at [574, 247] on select "Choose an option... Pending Applied Excluded (Questions) Excluded (Expired) Exc…" at bounding box center [595, 238] width 108 height 21
click at [541, 228] on select "Choose an option... Pending Applied Excluded (Questions) Excluded (Expired) Exc…" at bounding box center [595, 238] width 108 height 21
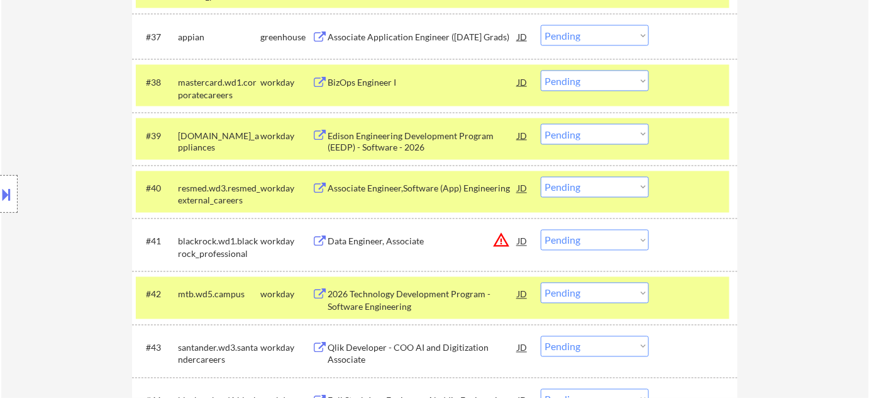
scroll to position [2193, 0]
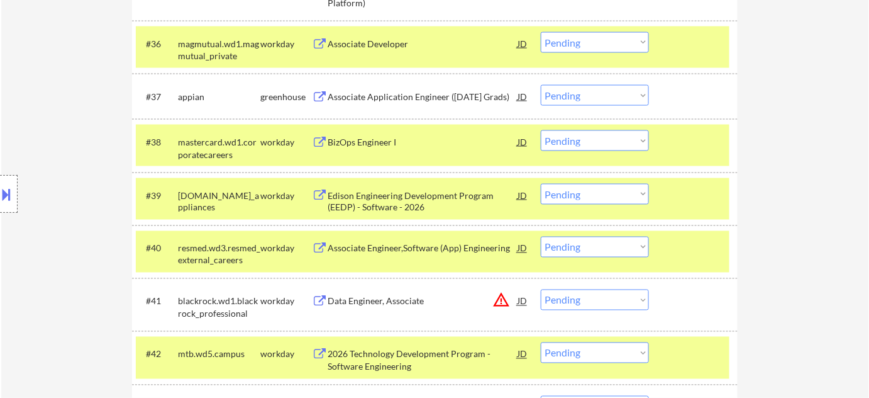
click at [383, 252] on div "Associate Engineer,Software (App) Engineering" at bounding box center [423, 248] width 190 height 13
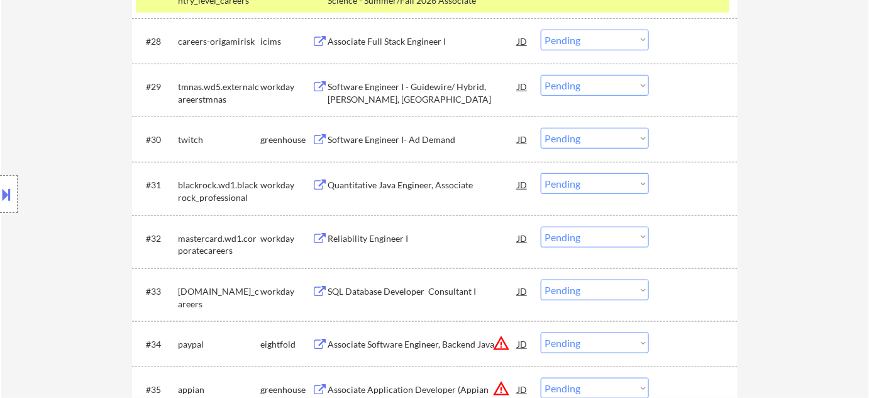
scroll to position [1793, 0]
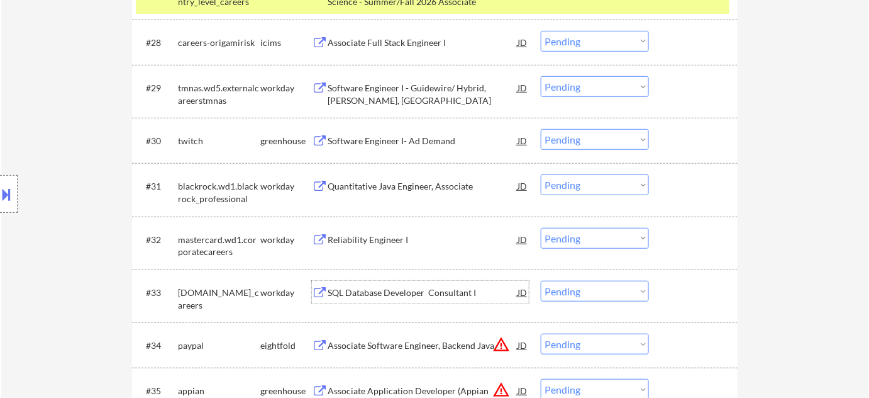
click at [421, 291] on div "SQL Database Developer Consultant I" at bounding box center [423, 292] width 190 height 13
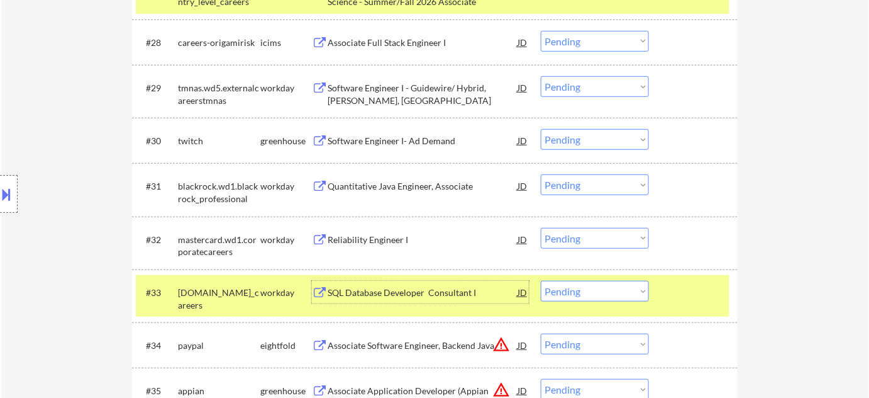
click at [552, 288] on select "Choose an option... Pending Applied Excluded (Questions) Excluded (Expired) Exc…" at bounding box center [595, 291] width 108 height 21
click at [541, 281] on select "Choose an option... Pending Applied Excluded (Questions) Excluded (Expired) Exc…" at bounding box center [595, 291] width 108 height 21
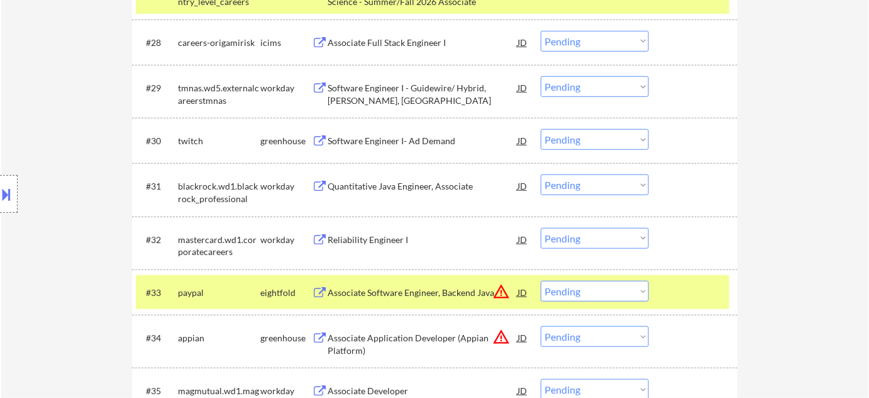
click at [419, 185] on div "Quantitative Java Engineer, Associate" at bounding box center [423, 186] width 190 height 13
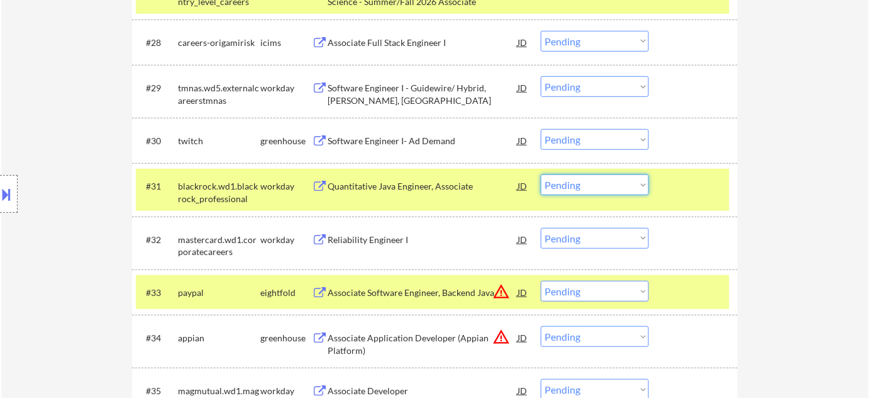
click at [606, 190] on select "Choose an option... Pending Applied Excluded (Questions) Excluded (Expired) Exc…" at bounding box center [595, 184] width 108 height 21
click at [541, 174] on select "Choose an option... Pending Applied Excluded (Questions) Excluded (Expired) Exc…" at bounding box center [595, 184] width 108 height 21
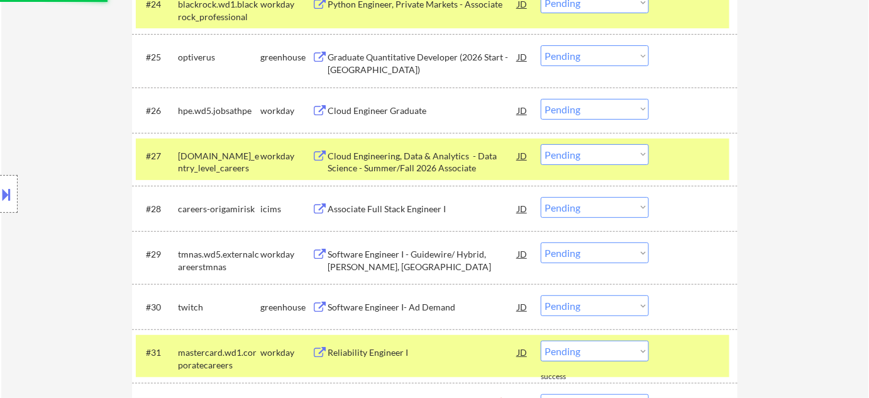
scroll to position [1621, 0]
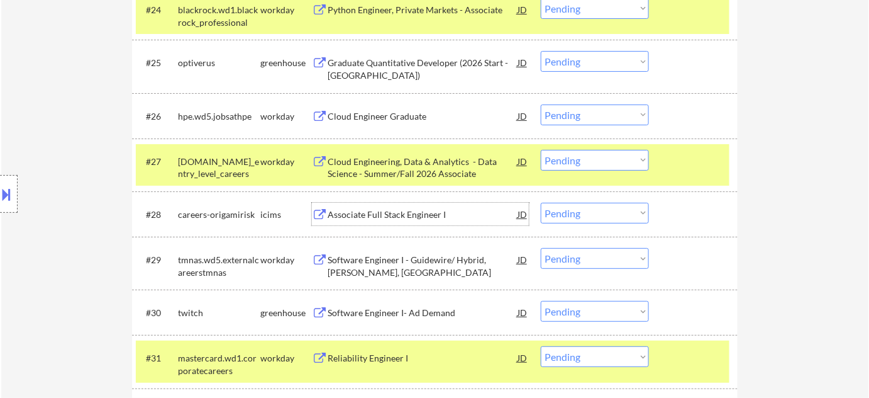
click at [384, 209] on div "Associate Full Stack Engineer I" at bounding box center [423, 214] width 190 height 13
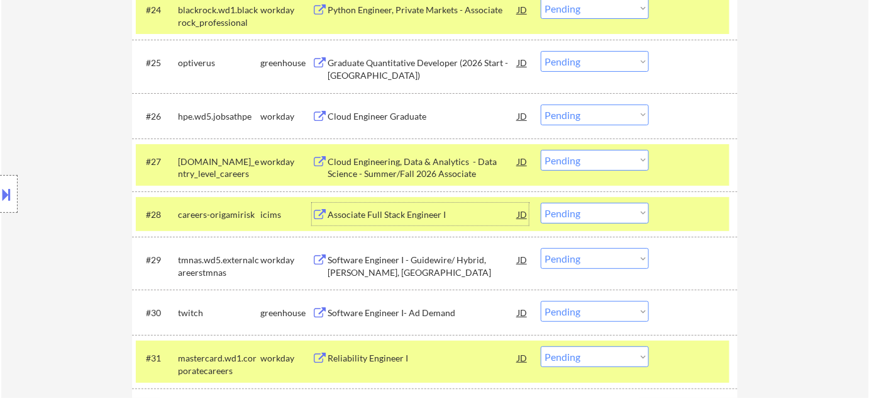
click at [577, 216] on select "Choose an option... Pending Applied Excluded (Questions) Excluded (Expired) Exc…" at bounding box center [595, 213] width 108 height 21
click at [541, 203] on select "Choose an option... Pending Applied Excluded (Questions) Excluded (Expired) Exc…" at bounding box center [595, 213] width 108 height 21
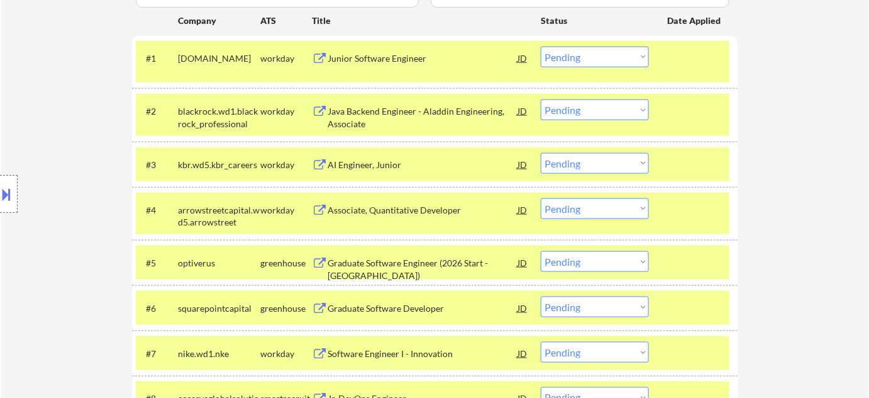
scroll to position [400, 0]
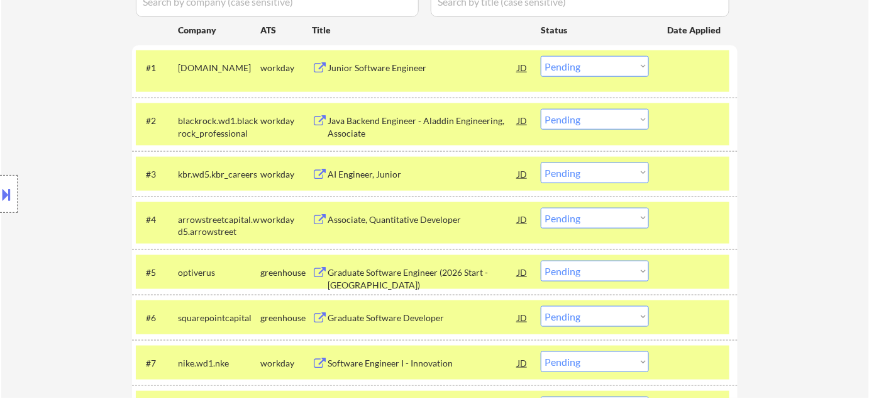
click at [380, 73] on div "Junior Software Engineer" at bounding box center [423, 68] width 190 height 13
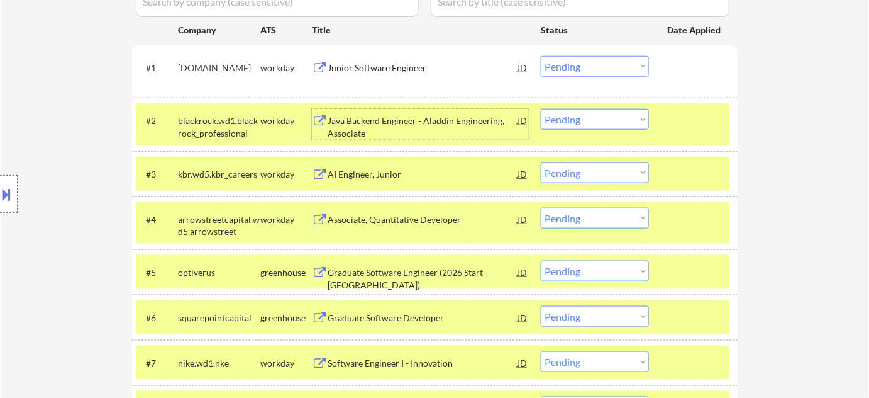
click at [372, 115] on div "Java Backend Engineer - Aladdin Engineering, Associate" at bounding box center [423, 127] width 190 height 25
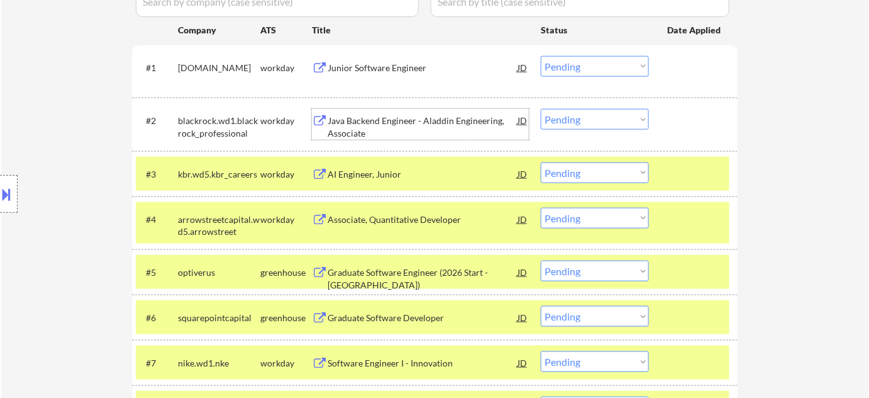
drag, startPoint x: 565, startPoint y: 65, endPoint x: 570, endPoint y: 75, distance: 10.7
click at [565, 65] on select "Choose an option... Pending Applied Excluded (Questions) Excluded (Expired) Exc…" at bounding box center [595, 66] width 108 height 21
click at [541, 56] on select "Choose an option... Pending Applied Excluded (Questions) Excluded (Expired) Exc…" at bounding box center [595, 66] width 108 height 21
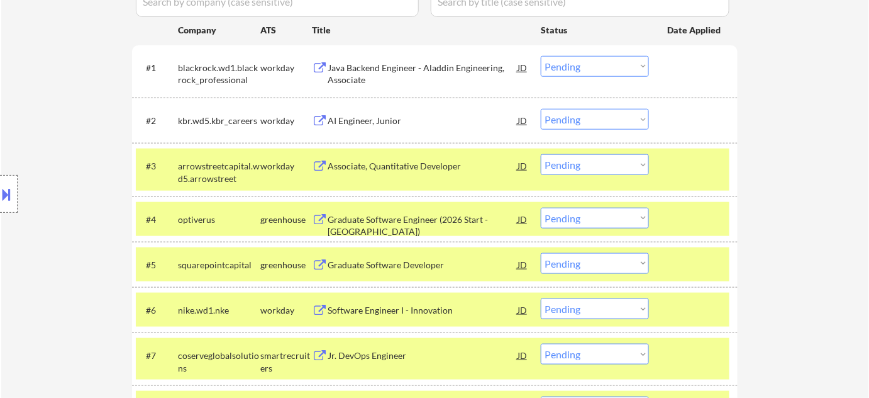
click at [372, 123] on div "AI Engineer, Junior" at bounding box center [423, 121] width 190 height 13
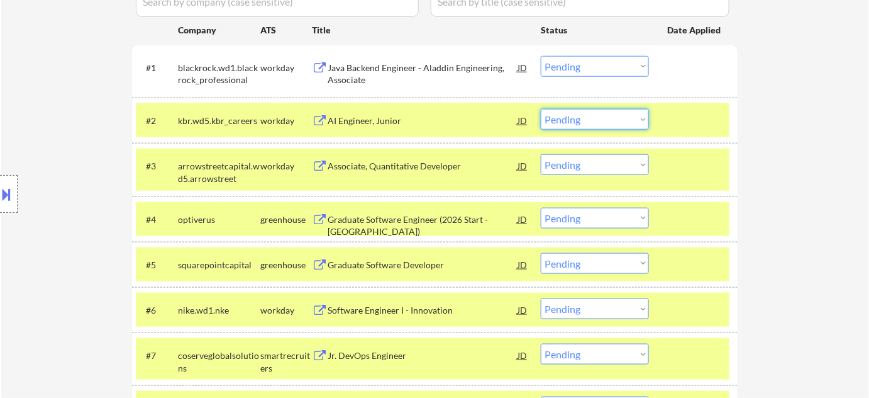
click at [576, 110] on select "Choose an option... Pending Applied Excluded (Questions) Excluded (Expired) Exc…" at bounding box center [595, 119] width 108 height 21
click at [541, 109] on select "Choose an option... Pending Applied Excluded (Questions) Excluded (Expired) Exc…" at bounding box center [595, 119] width 108 height 21
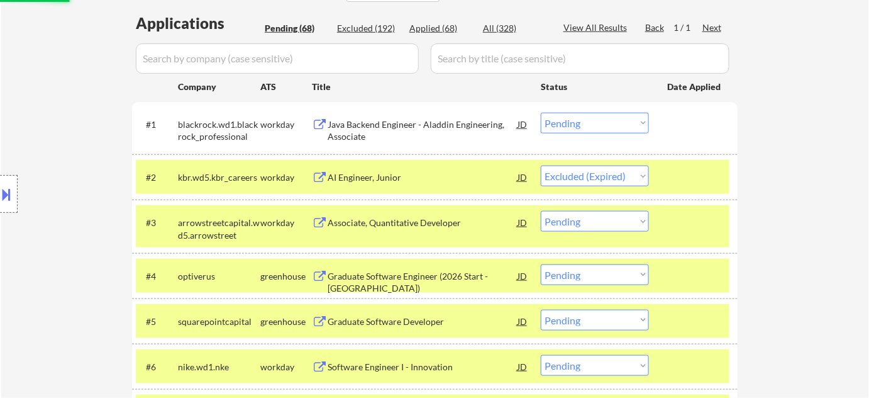
scroll to position [343, 0]
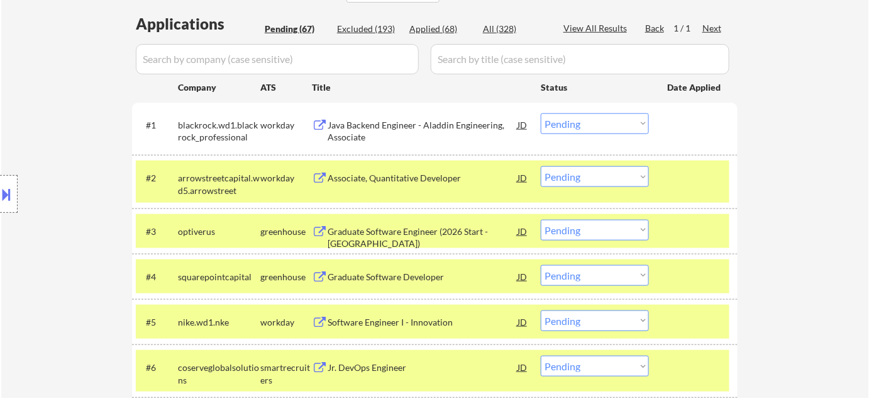
click at [340, 279] on div "Graduate Software Developer" at bounding box center [423, 277] width 190 height 13
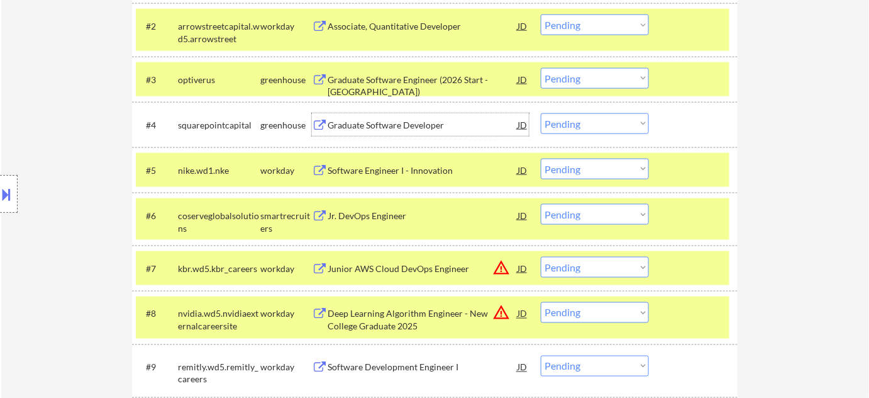
scroll to position [515, 0]
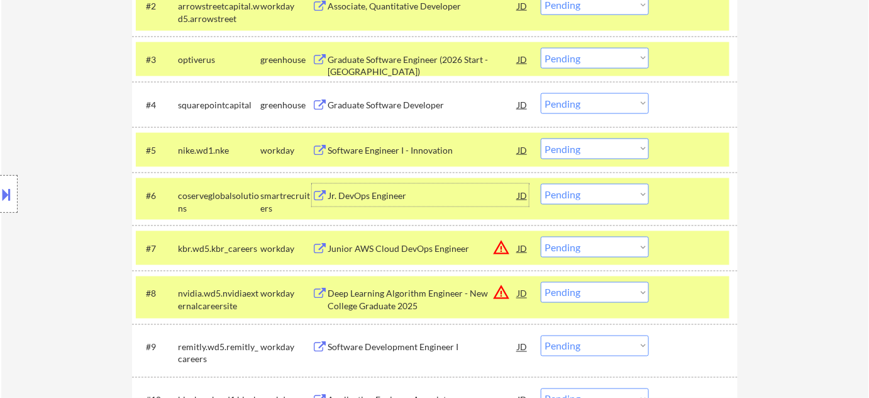
click at [369, 194] on div "Jr. DevOps Engineer" at bounding box center [423, 195] width 190 height 13
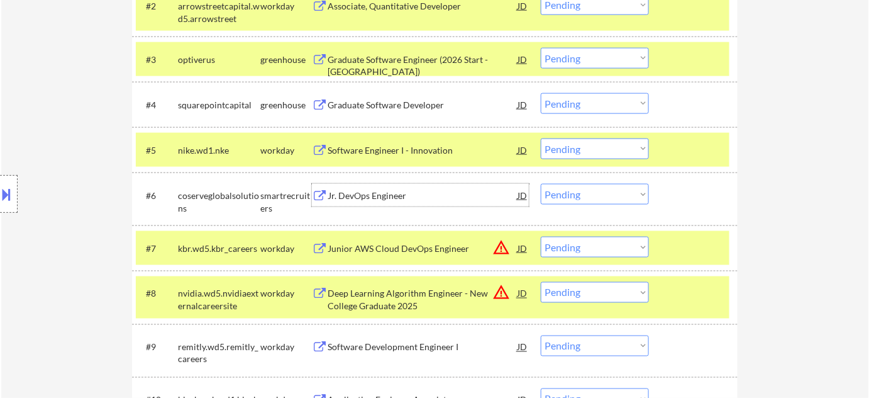
click at [579, 193] on select "Choose an option... Pending Applied Excluded (Questions) Excluded (Expired) Exc…" at bounding box center [595, 194] width 108 height 21
click at [541, 184] on select "Choose an option... Pending Applied Excluded (Questions) Excluded (Expired) Exc…" at bounding box center [595, 194] width 108 height 21
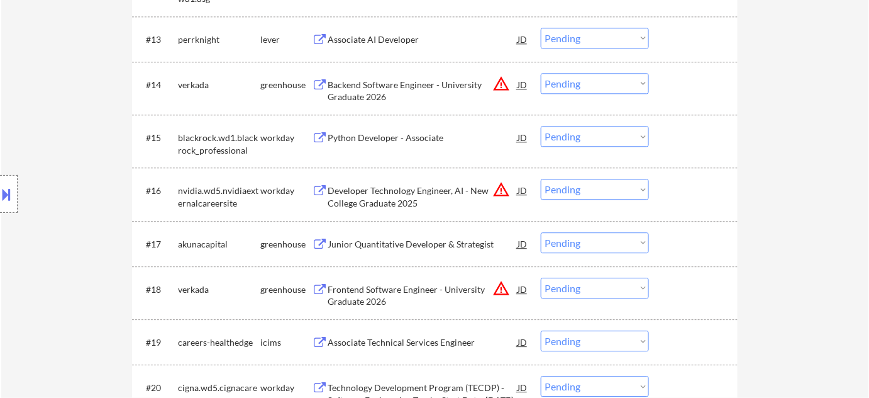
scroll to position [1029, 0]
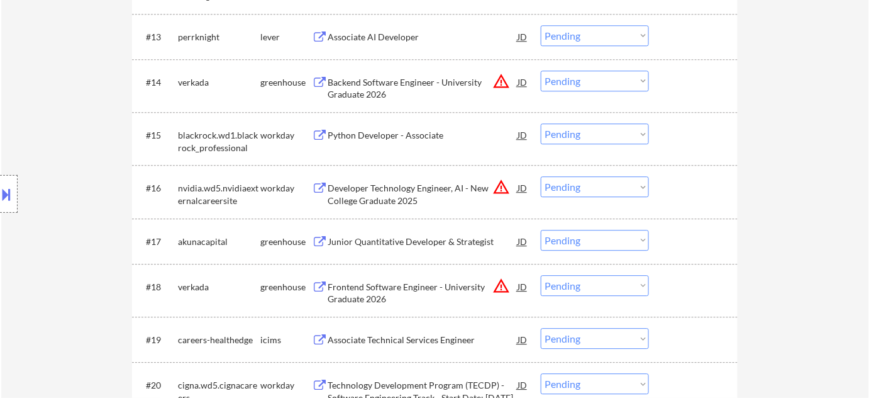
click at [355, 291] on div "Frontend Software Engineer - University Graduate 2026" at bounding box center [423, 293] width 190 height 25
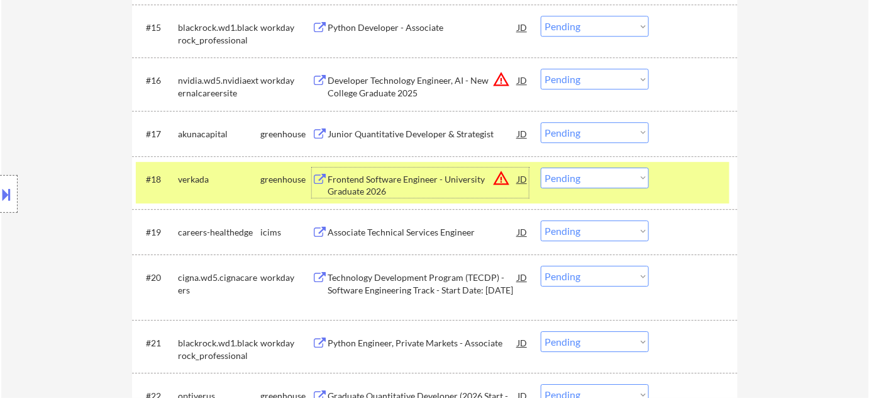
scroll to position [1144, 0]
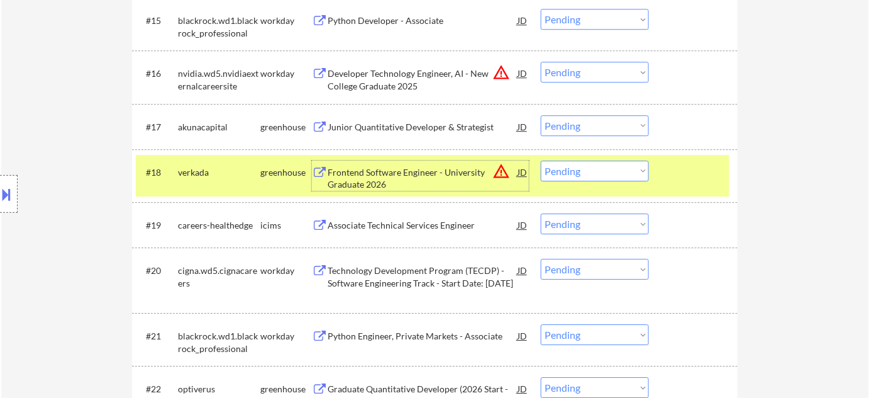
click at [554, 174] on select "Choose an option... Pending Applied Excluded (Questions) Excluded (Expired) Exc…" at bounding box center [595, 170] width 108 height 21
click at [541, 160] on select "Choose an option... Pending Applied Excluded (Questions) Excluded (Expired) Exc…" at bounding box center [595, 170] width 108 height 21
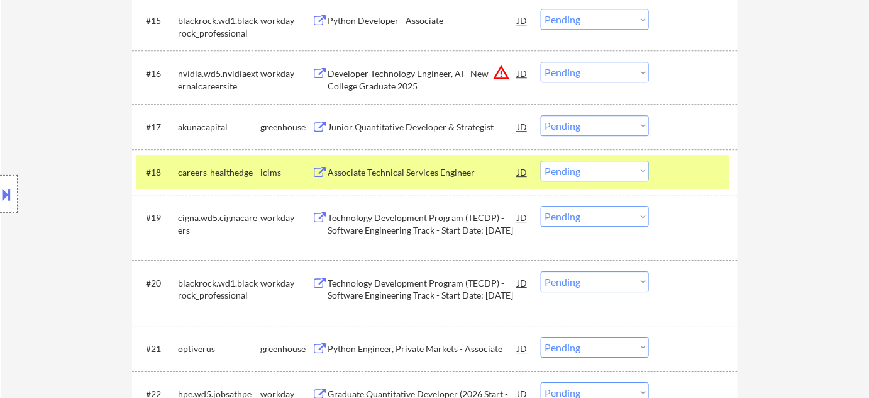
scroll to position [1201, 0]
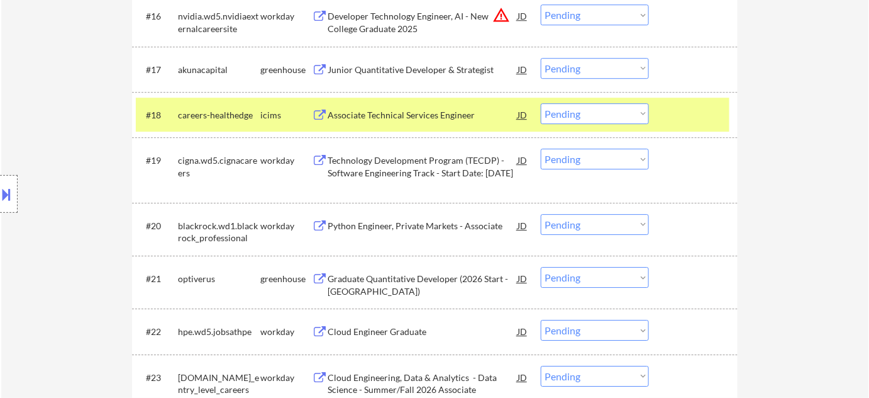
click at [416, 118] on div "Associate Technical Services Engineer" at bounding box center [423, 115] width 190 height 13
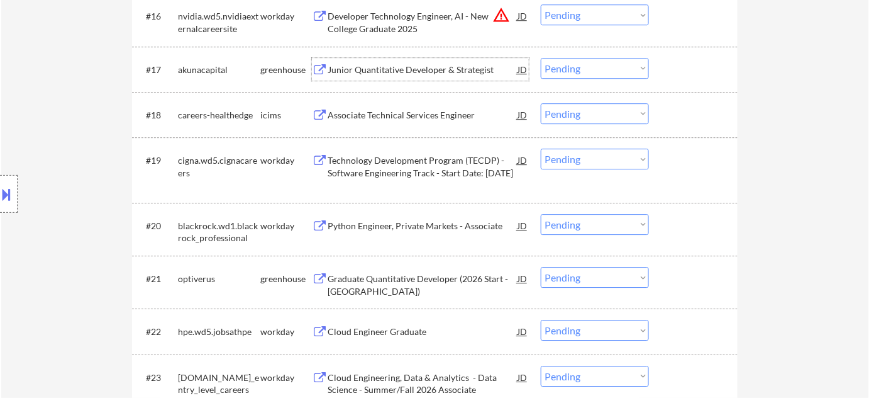
click at [399, 69] on div "Junior Quantitative Developer & Strategist" at bounding box center [423, 70] width 190 height 13
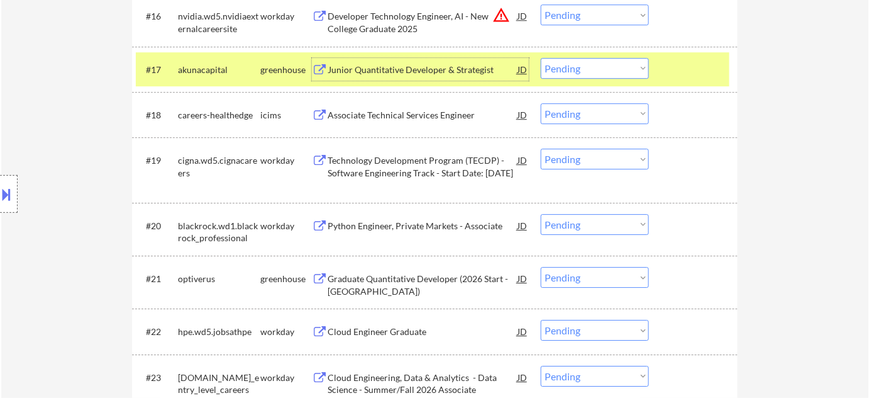
click at [580, 115] on select "Choose an option... Pending Applied Excluded (Questions) Excluded (Expired) Exc…" at bounding box center [595, 113] width 108 height 21
click at [541, 103] on select "Choose an option... Pending Applied Excluded (Questions) Excluded (Expired) Exc…" at bounding box center [595, 113] width 108 height 21
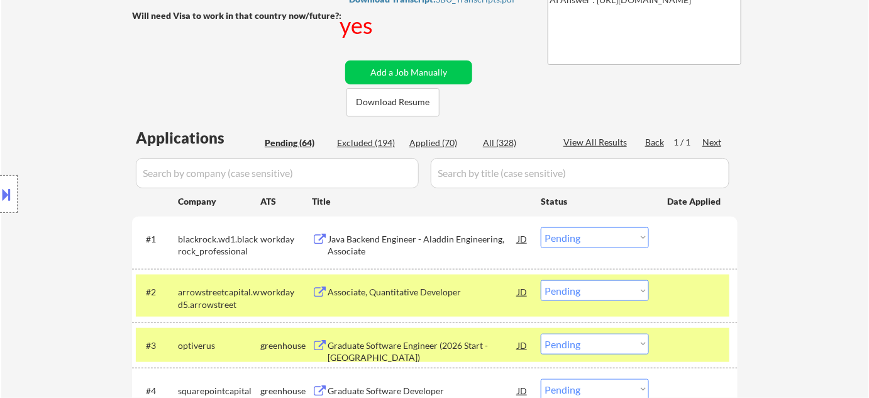
scroll to position [228, 0]
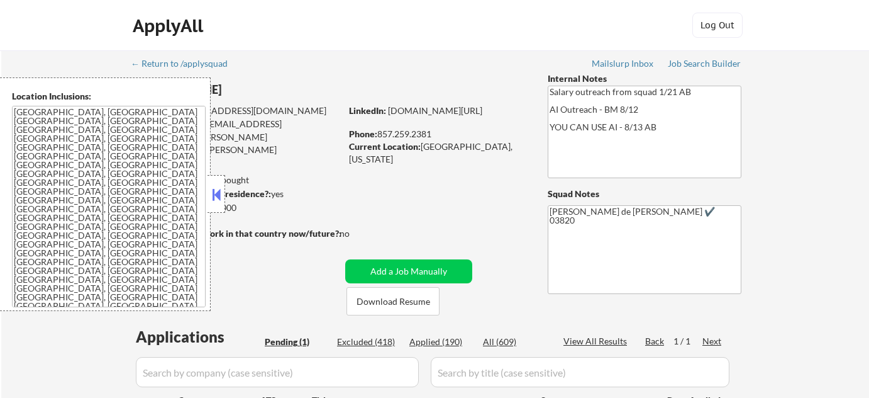
scroll to position [171, 0]
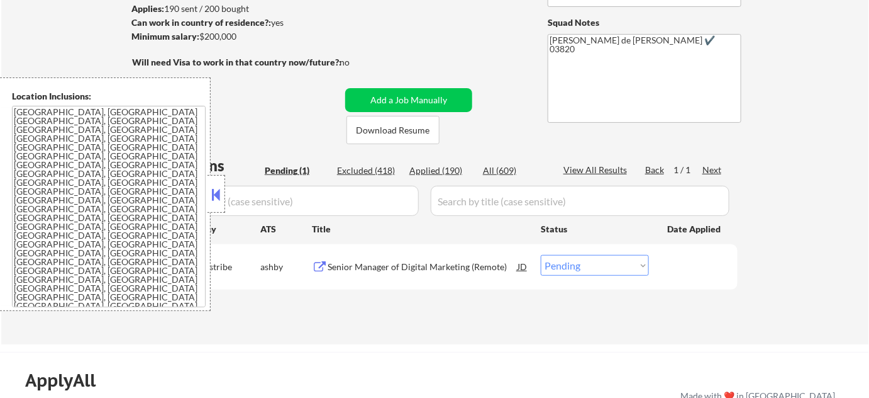
click at [215, 187] on button at bounding box center [217, 194] width 14 height 19
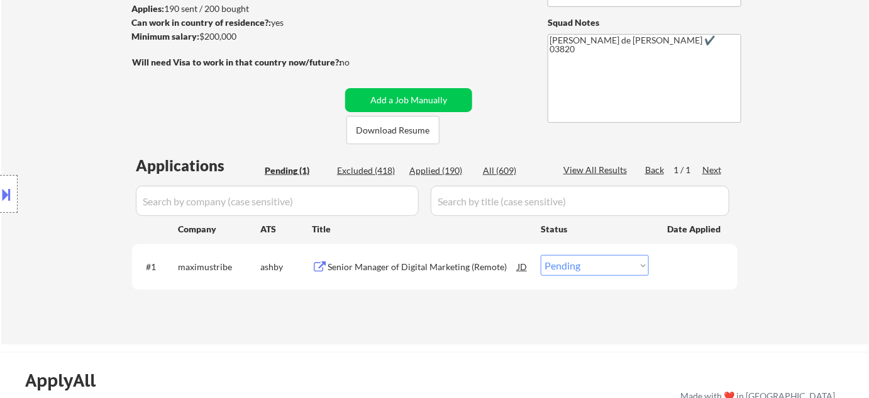
click at [423, 263] on div "Senior Manager of Digital Marketing (Remote)" at bounding box center [423, 266] width 190 height 13
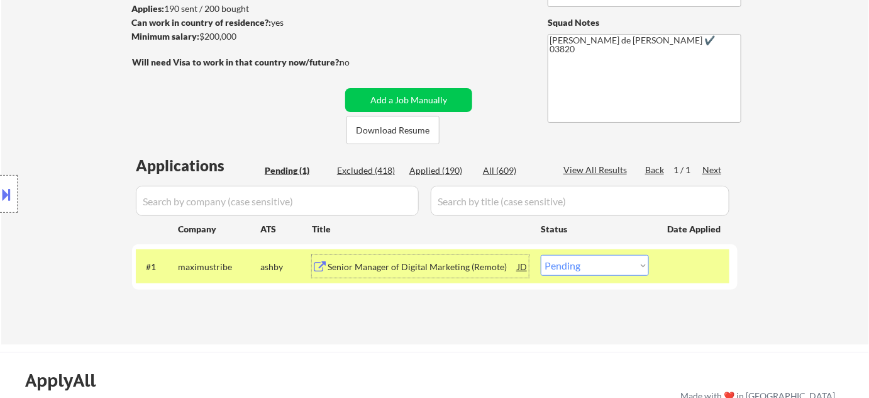
click at [570, 270] on select "Choose an option... Pending Applied Excluded (Questions) Excluded (Expired) Exc…" at bounding box center [595, 265] width 108 height 21
select select ""excluded__salary_""
click at [541, 255] on select "Choose an option... Pending Applied Excluded (Questions) Excluded (Expired) Exc…" at bounding box center [595, 265] width 108 height 21
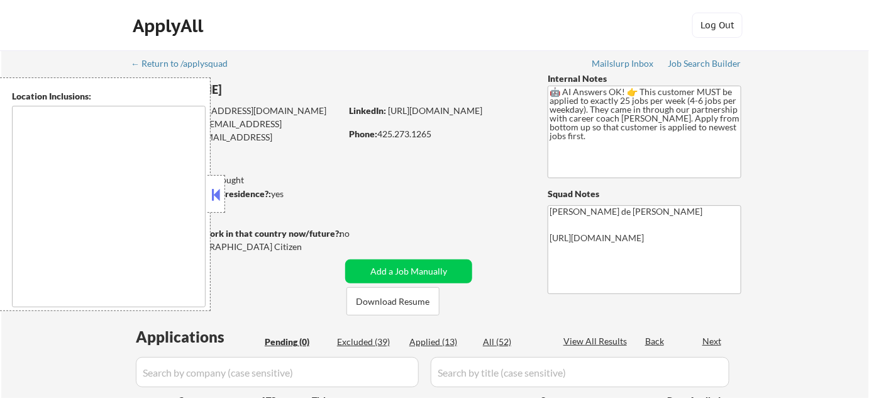
type textarea "remote"
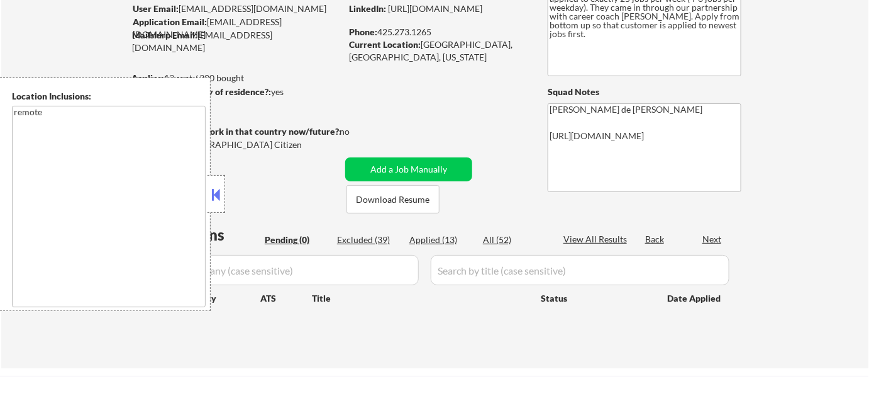
scroll to position [114, 0]
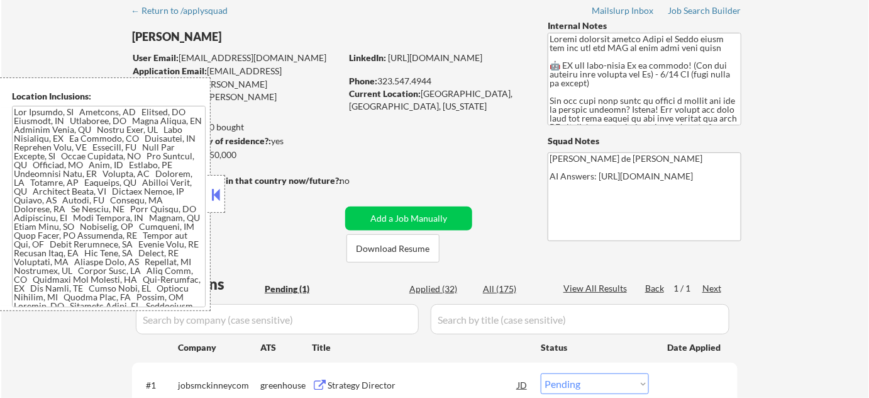
scroll to position [114, 0]
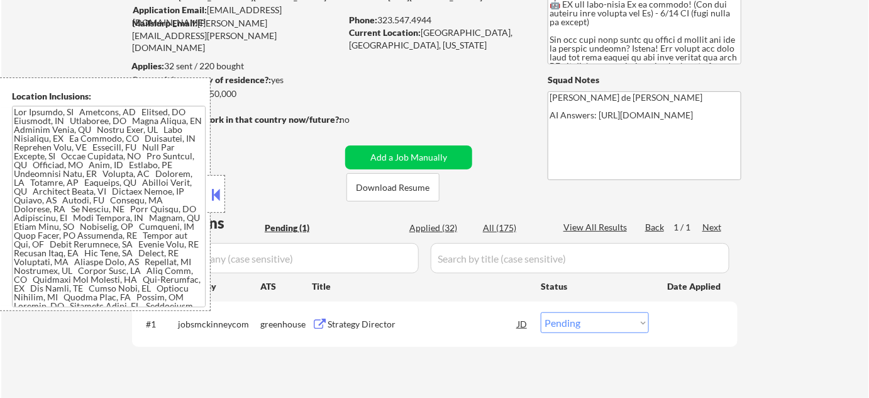
click at [213, 198] on button at bounding box center [217, 194] width 14 height 19
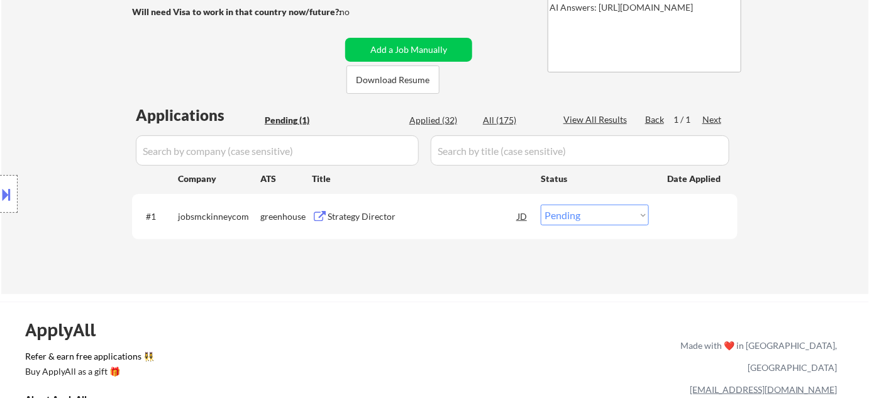
scroll to position [228, 0]
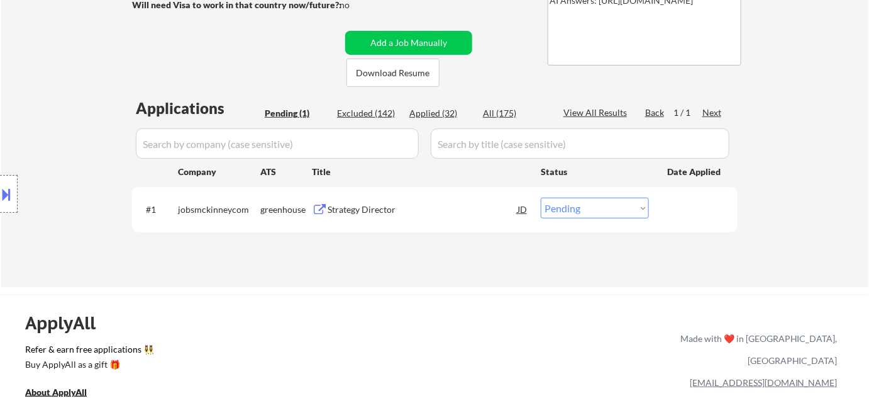
click at [360, 206] on div "Strategy Director" at bounding box center [423, 209] width 190 height 13
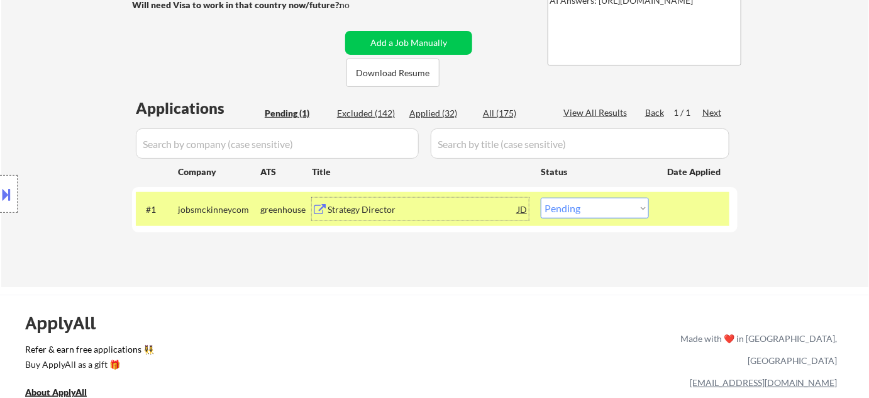
click at [561, 208] on select "Choose an option... Pending Applied Excluded (Questions) Excluded (Expired) Exc…" at bounding box center [595, 208] width 108 height 21
select select ""excluded__bad_match_""
click at [541, 198] on select "Choose an option... Pending Applied Excluded (Questions) Excluded (Expired) Exc…" at bounding box center [595, 208] width 108 height 21
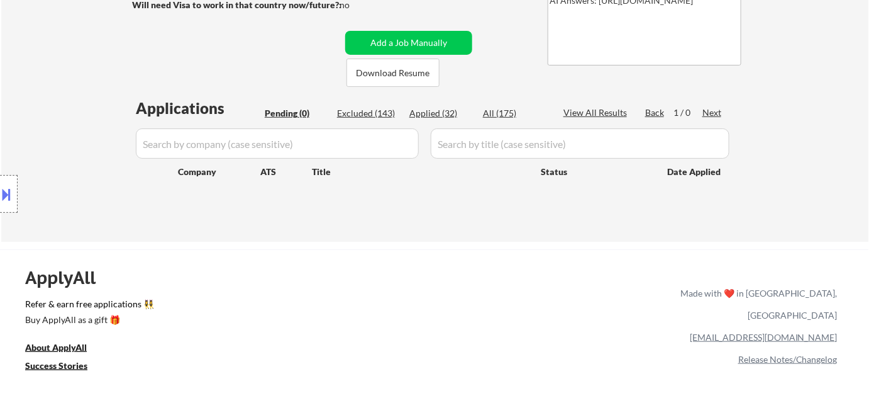
click at [431, 105] on div "Applications Pending (0) Excluded (143) Applied (32) All (175) View All Results…" at bounding box center [435, 158] width 606 height 120
click at [441, 113] on div "Applied (32)" at bounding box center [441, 113] width 63 height 13
click at [447, 107] on div "Applied (32)" at bounding box center [441, 113] width 63 height 13
select select ""applied""
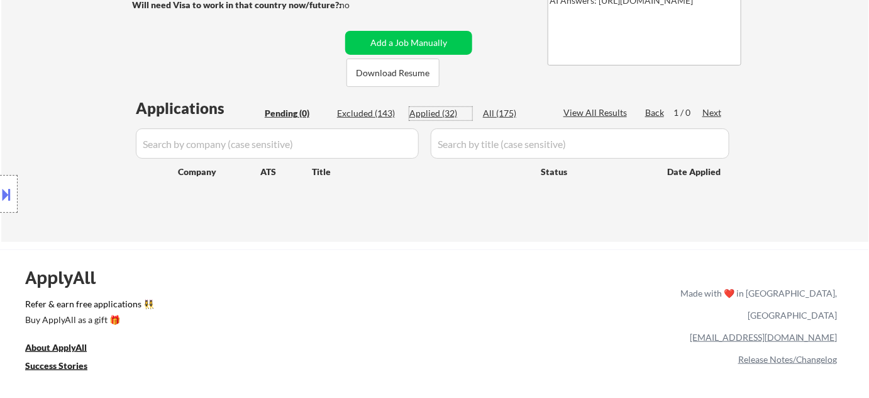
select select ""applied""
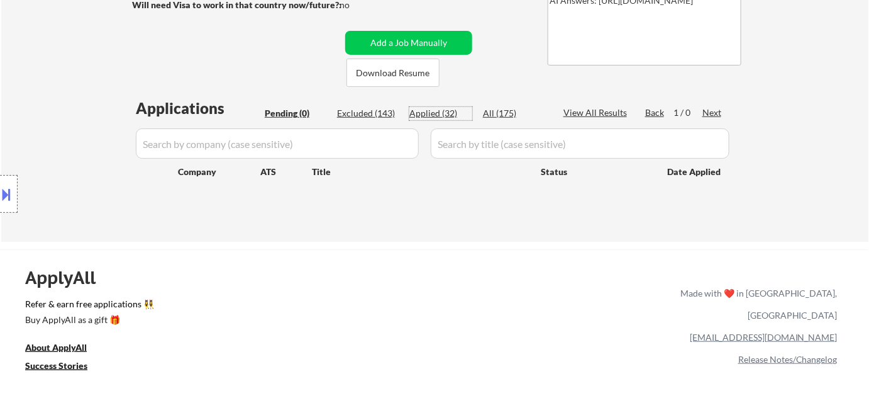
select select ""applied""
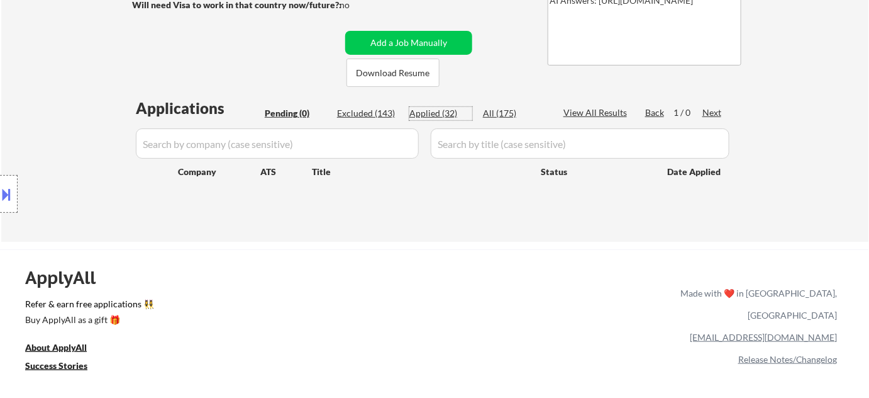
select select ""applied""
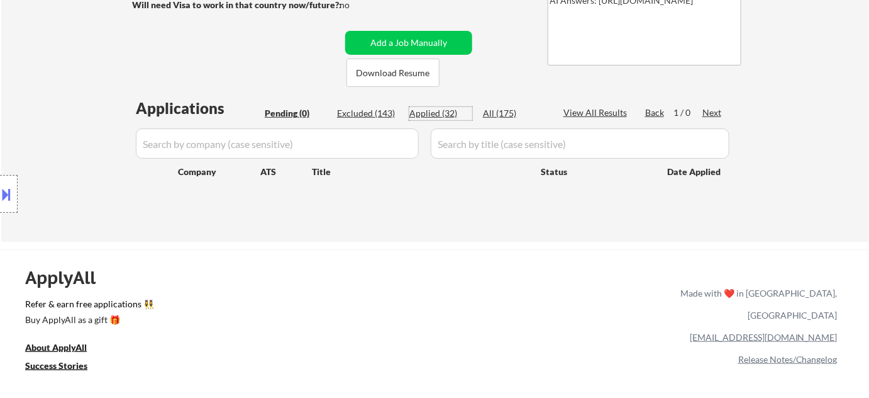
select select ""applied""
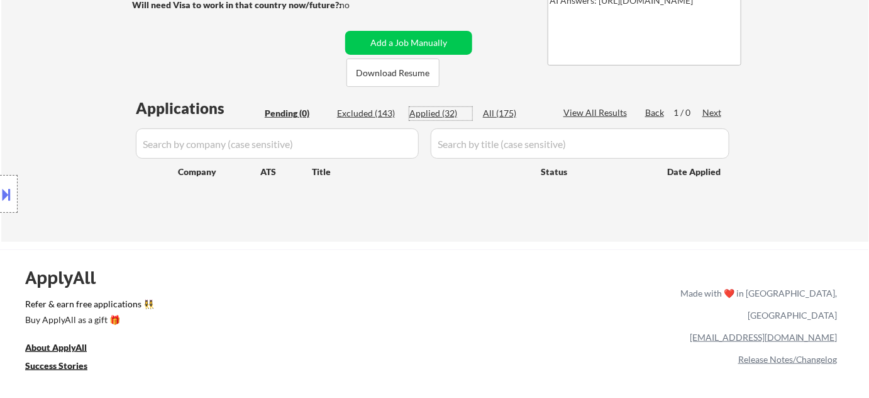
select select ""applied""
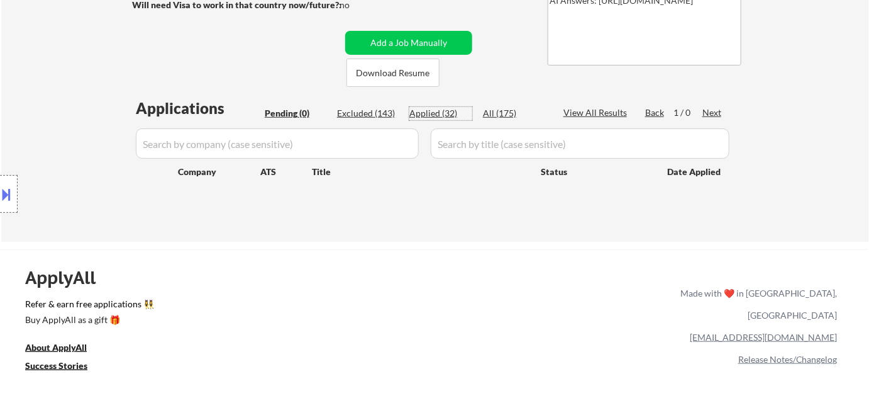
select select ""applied""
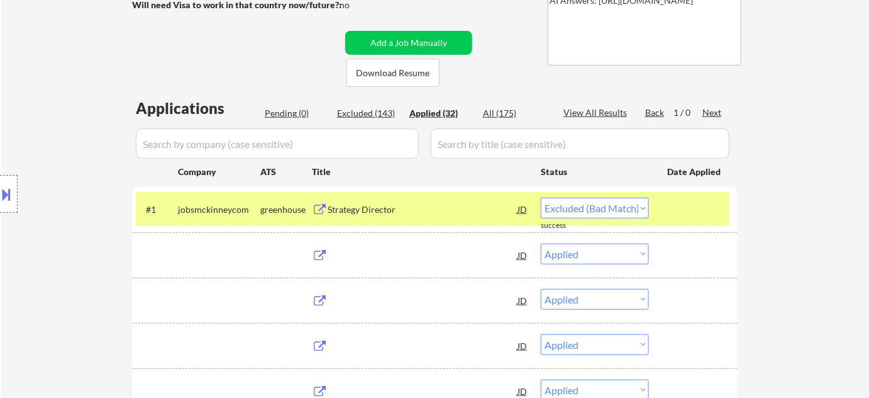
click at [444, 115] on div "Applied (32)" at bounding box center [441, 113] width 63 height 13
select select ""applied""
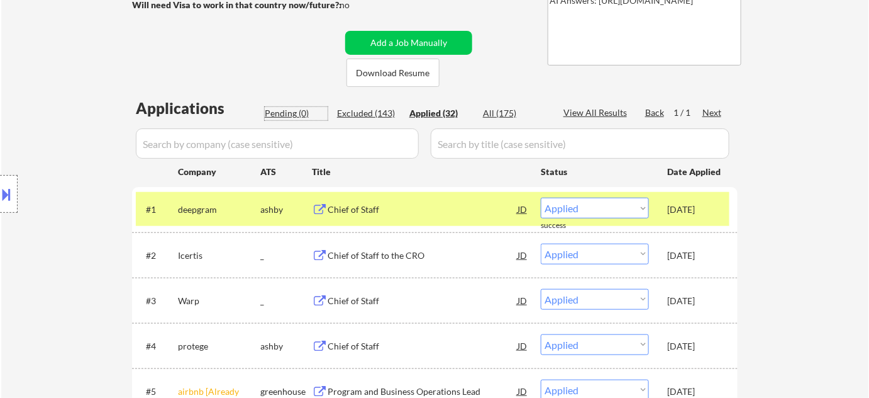
click at [297, 114] on div "Pending (0)" at bounding box center [296, 113] width 63 height 13
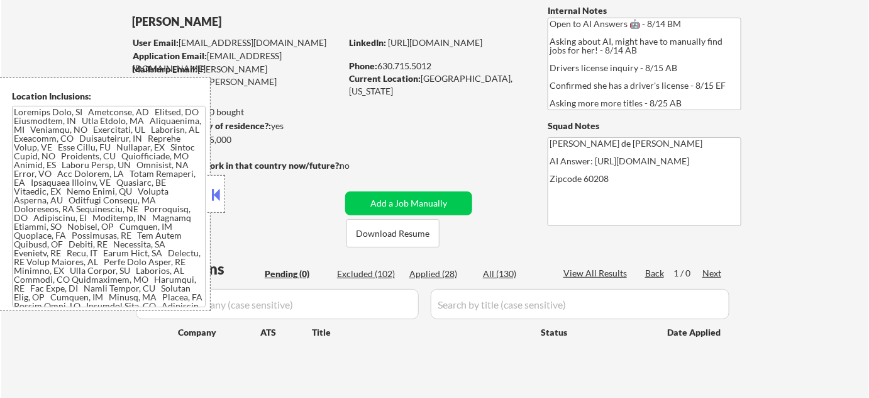
scroll to position [171, 0]
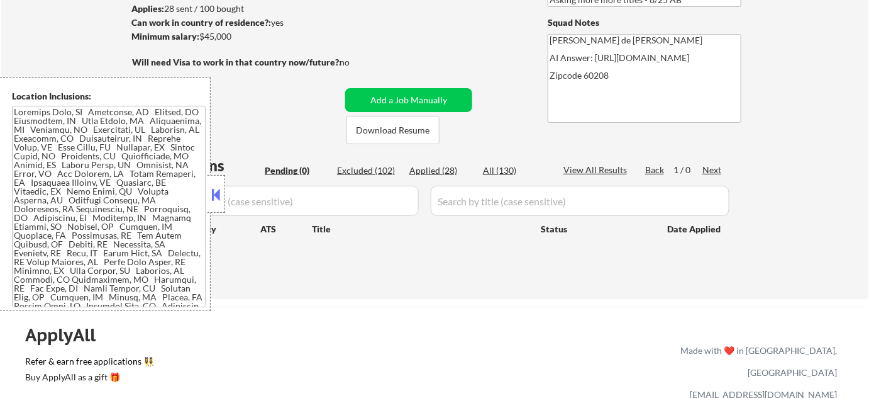
click at [215, 196] on button at bounding box center [217, 194] width 14 height 19
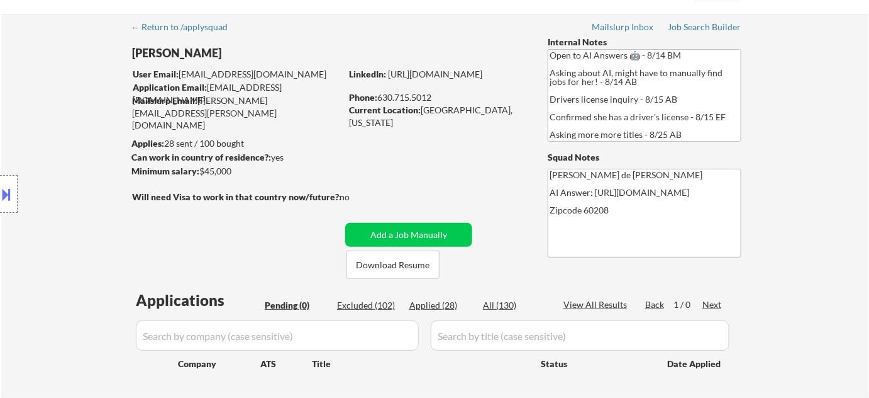
scroll to position [0, 0]
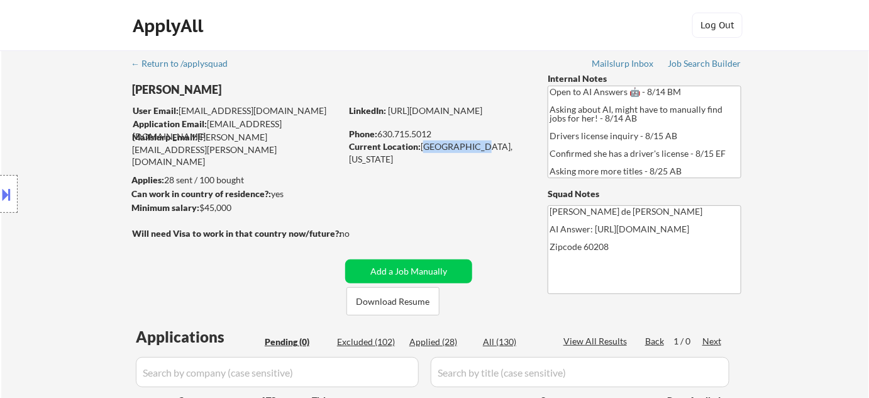
drag, startPoint x: 423, startPoint y: 145, endPoint x: 463, endPoint y: 146, distance: 40.3
click at [466, 147] on div "Current Location: [GEOGRAPHIC_DATA], [US_STATE]" at bounding box center [438, 152] width 178 height 25
copy div "Evanston, Il"
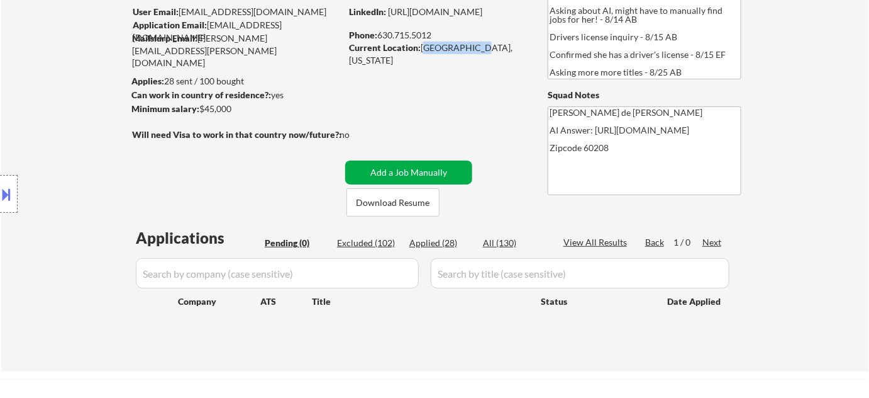
scroll to position [57, 0]
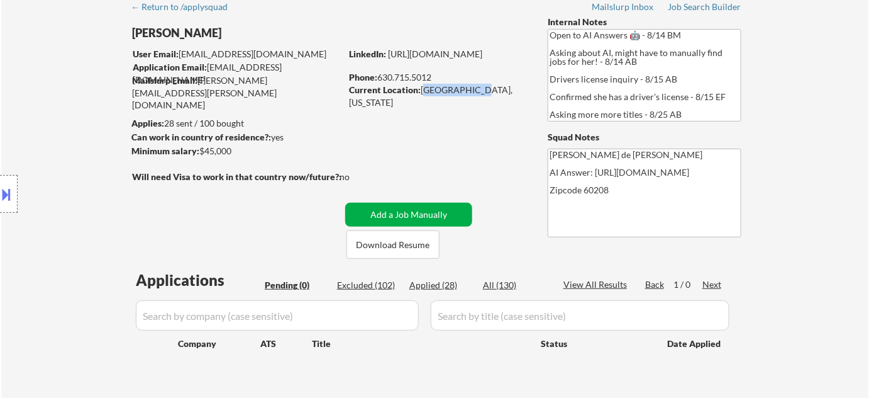
click at [389, 206] on button "Add a Job Manually" at bounding box center [408, 215] width 127 height 24
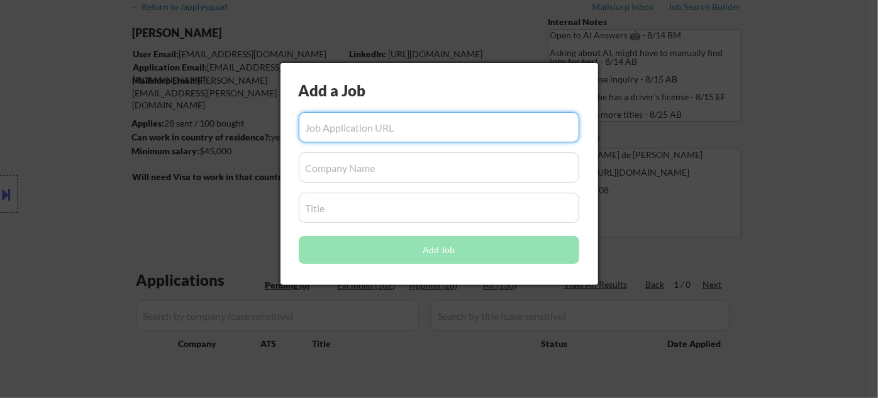
paste input "https://greenoceanpm.bamboohr.com/careers/76"
type input "https://greenoceanpm.bamboohr.com/careers/76"
click at [336, 176] on input "input" at bounding box center [439, 167] width 281 height 30
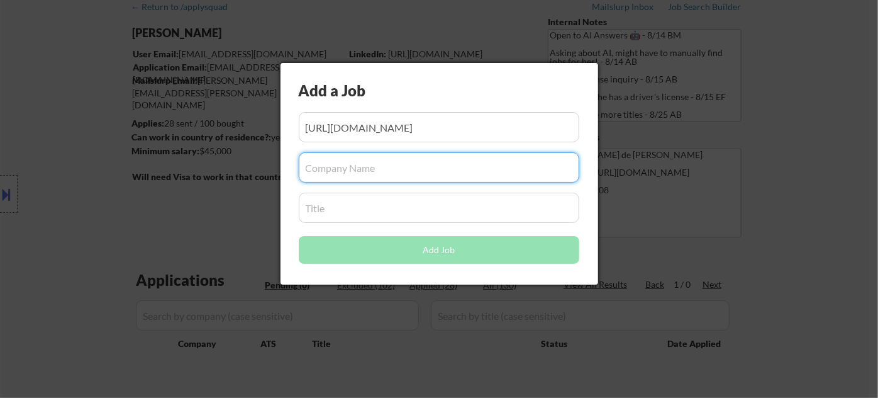
paste input "Green Ocean Property Management"
type input "Green Ocean Property Management"
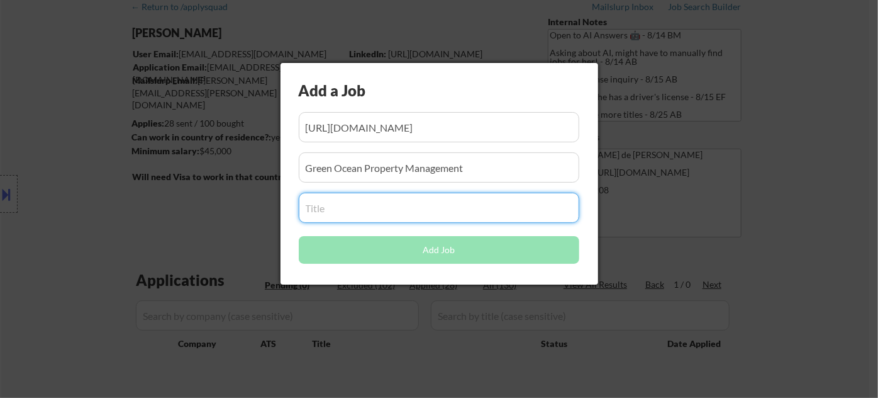
click at [353, 211] on input "input" at bounding box center [439, 208] width 281 height 30
paste input "Property Manager"
type input "Property Manager"
click at [463, 250] on button "Add Job" at bounding box center [439, 250] width 281 height 28
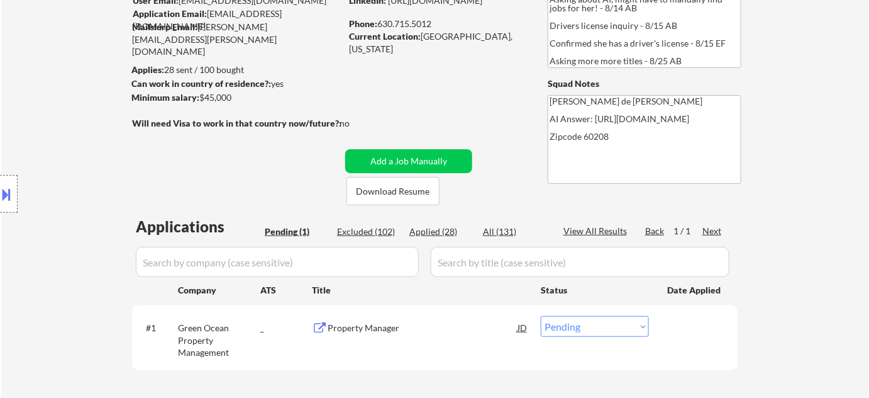
scroll to position [171, 0]
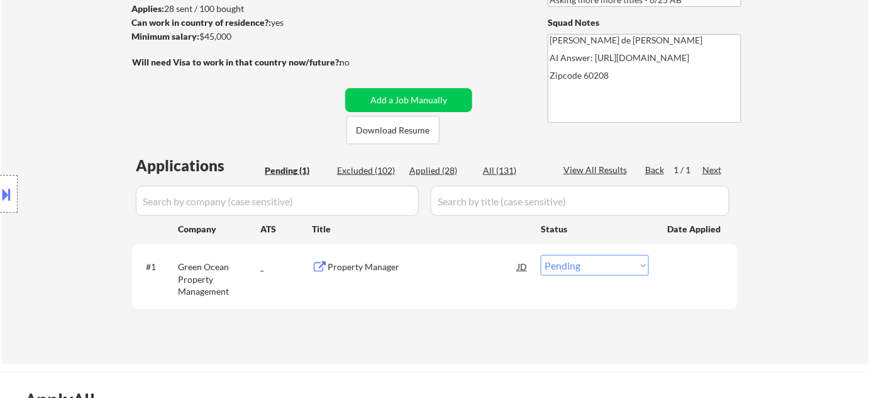
click at [609, 266] on select "Choose an option... Pending Applied Excluded (Questions) Excluded (Expired) Exc…" at bounding box center [595, 265] width 108 height 21
select select ""applied""
click at [541, 255] on select "Choose an option... Pending Applied Excluded (Questions) Excluded (Expired) Exc…" at bounding box center [595, 265] width 108 height 21
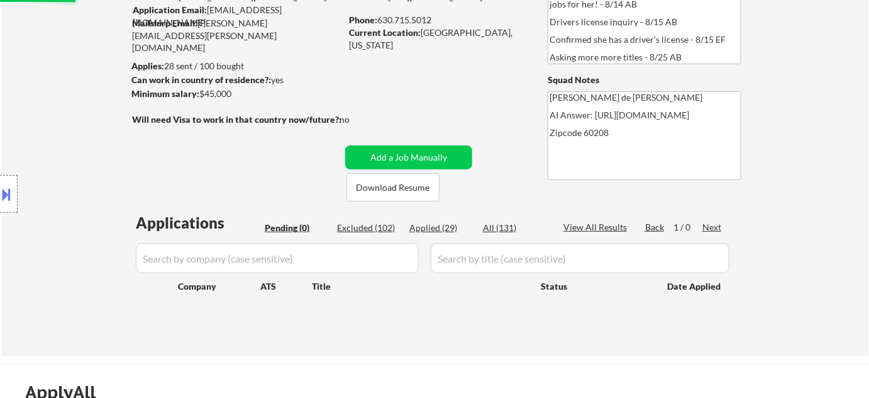
scroll to position [114, 0]
click at [439, 232] on div "Applied (29)" at bounding box center [441, 227] width 63 height 13
click at [444, 228] on div "Applied (29)" at bounding box center [441, 227] width 63 height 13
select select ""applied""
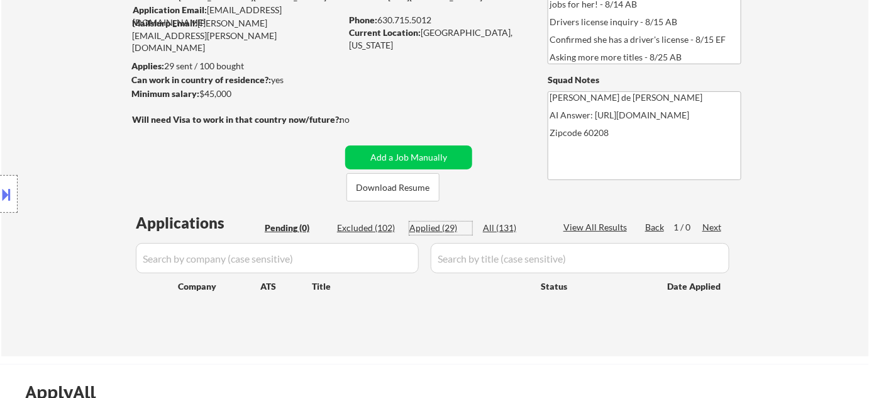
select select ""applied""
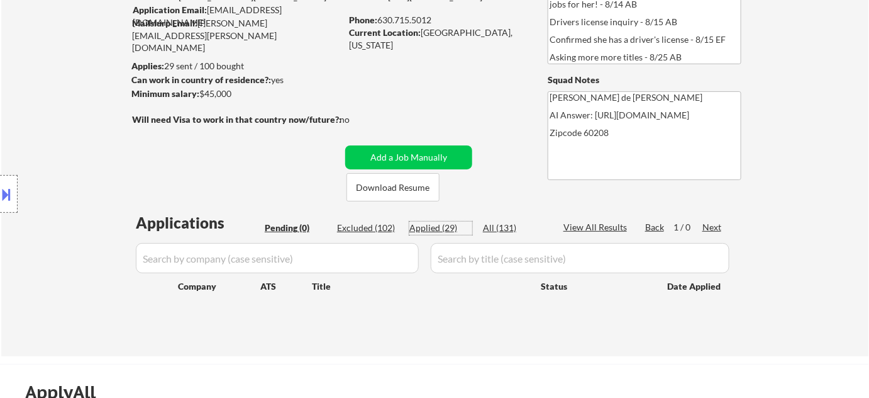
select select ""applied""
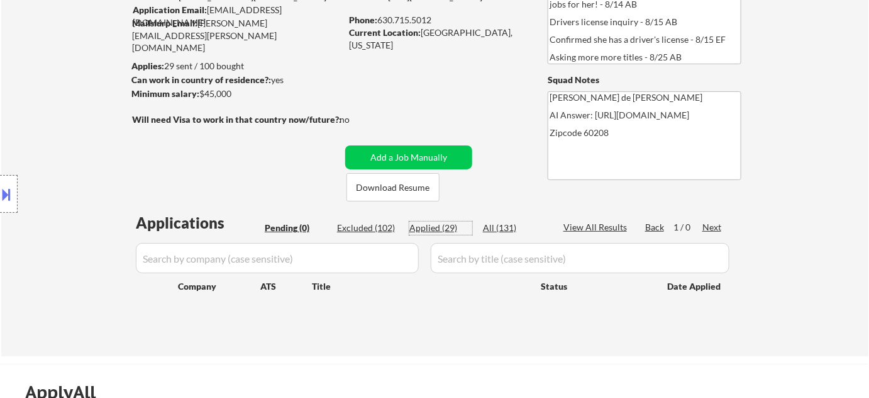
select select ""applied""
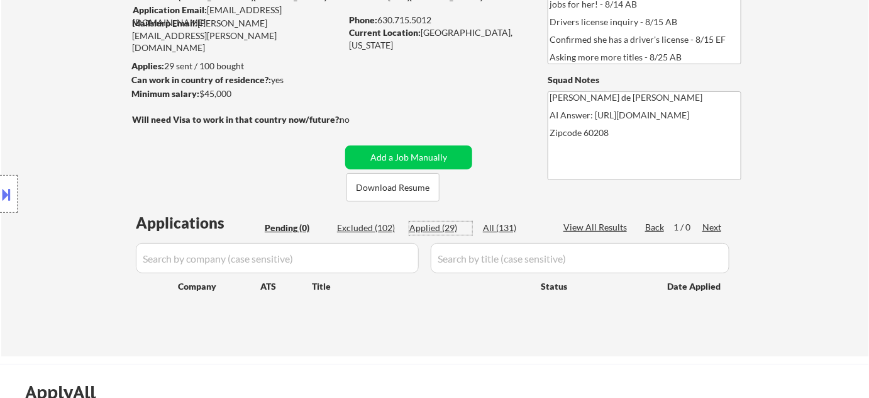
select select ""applied""
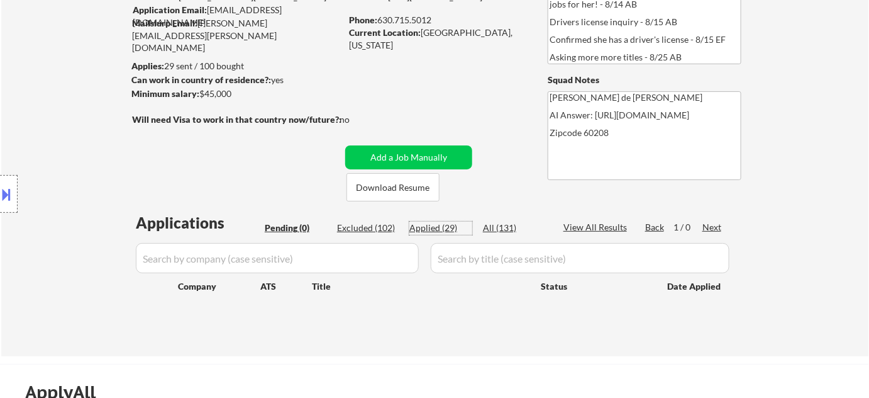
select select ""applied""
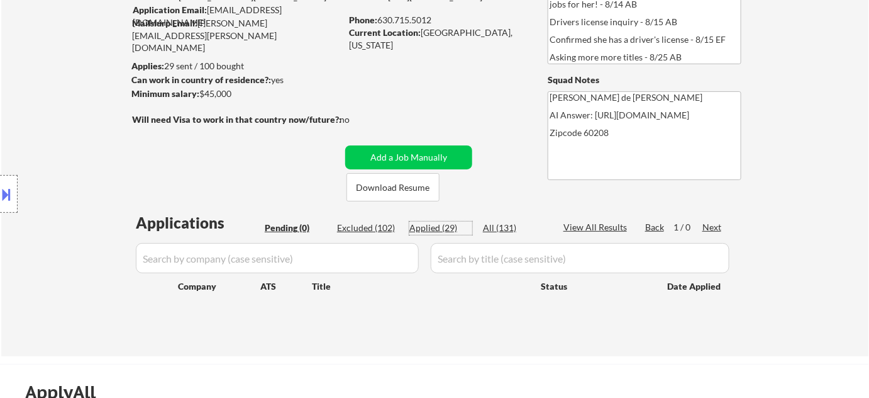
select select ""applied""
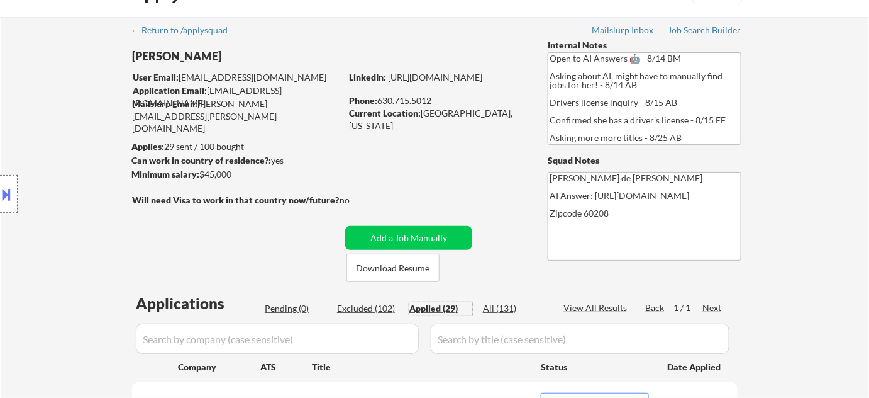
scroll to position [0, 0]
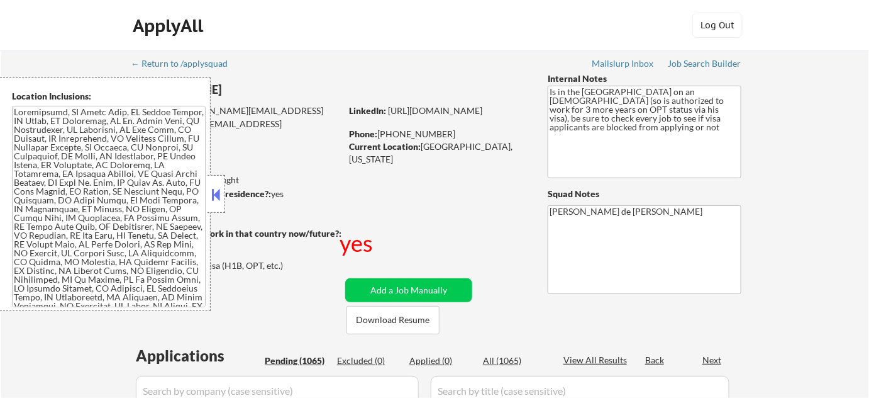
select select ""pending""
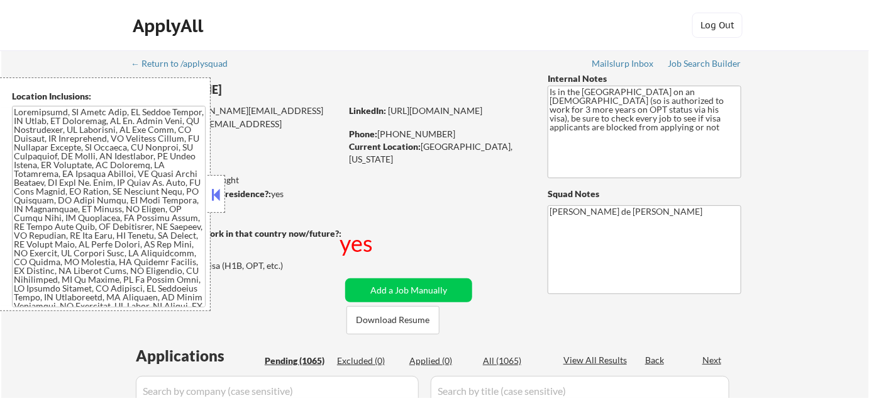
select select ""pending""
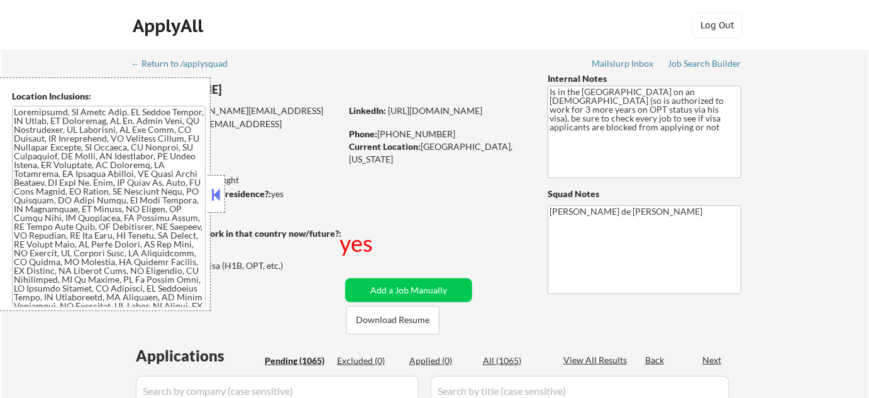
select select ""pending""
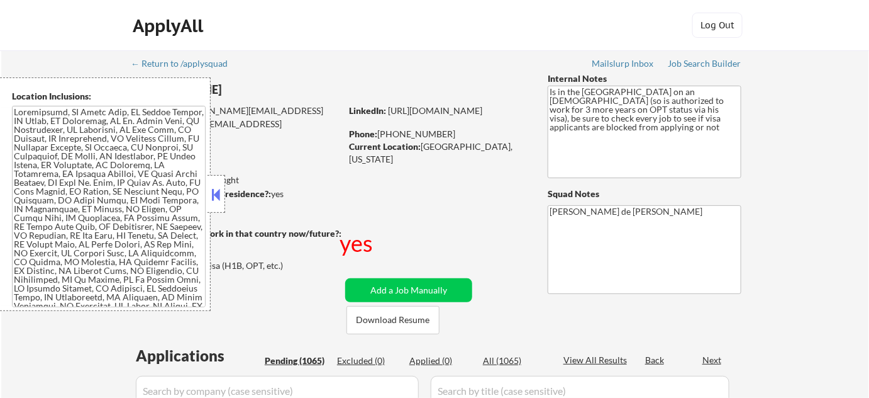
select select ""pending""
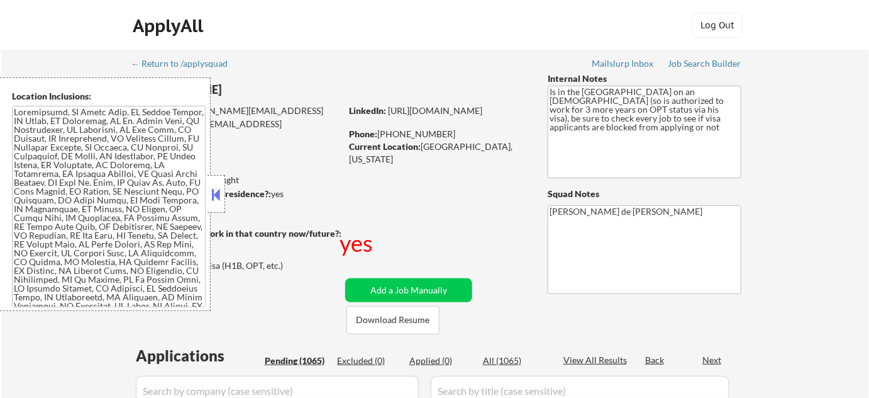
select select ""pending""
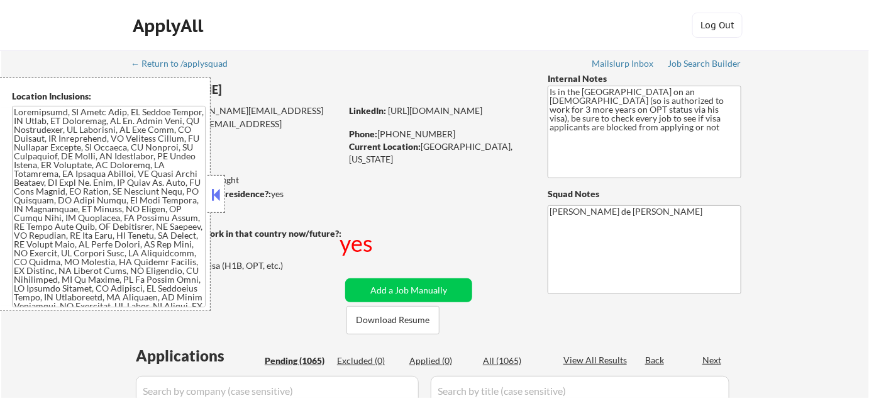
select select ""pending""
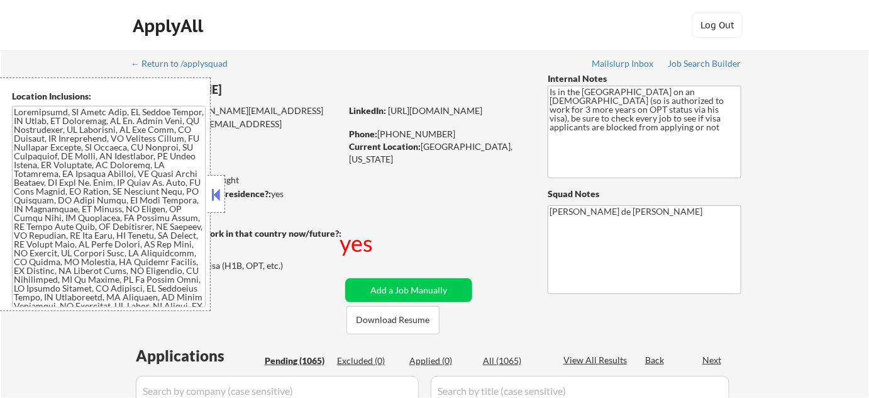
select select ""pending""
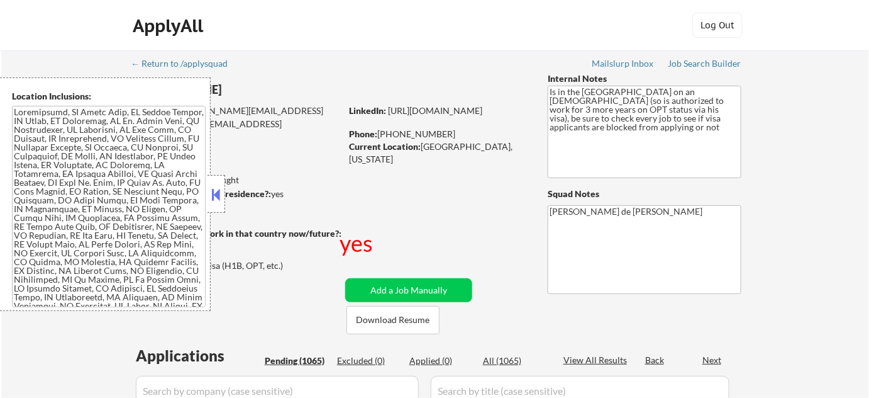
select select ""pending""
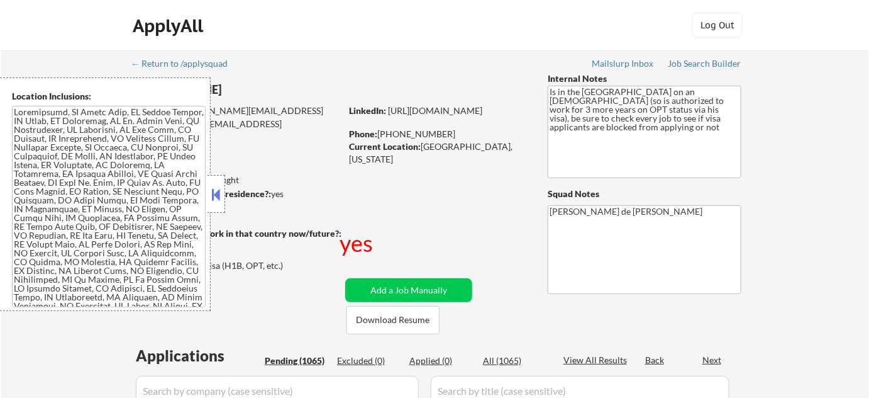
select select ""pending""
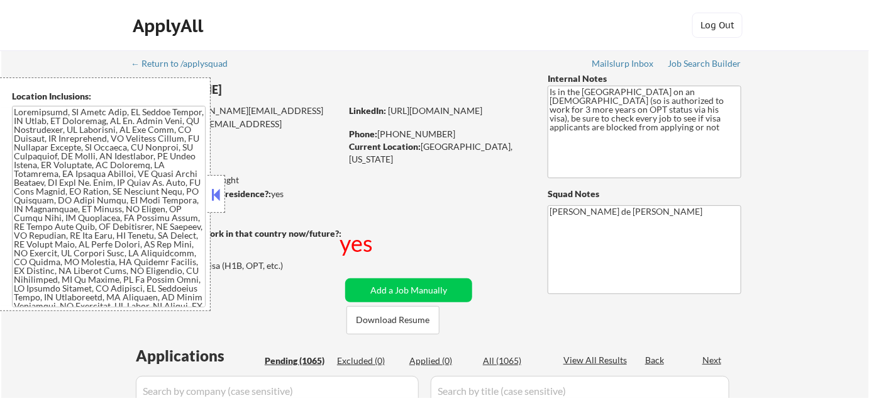
select select ""pending""
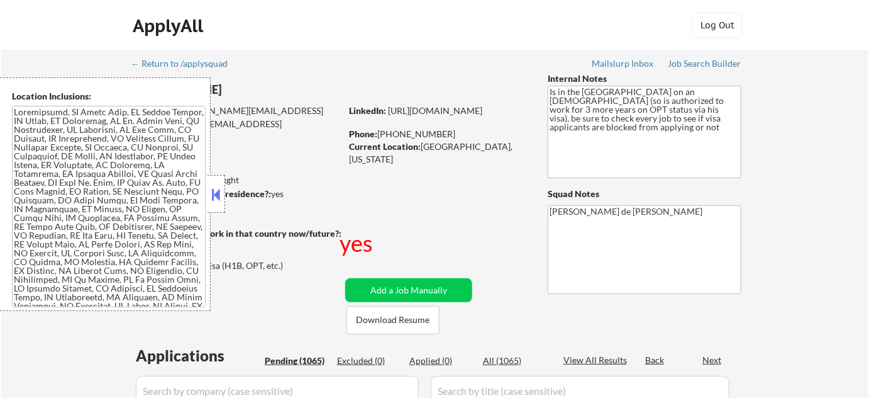
select select ""pending""
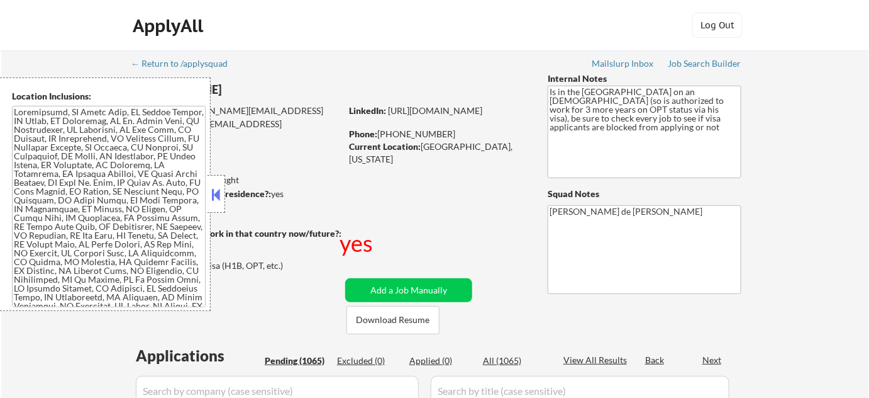
select select ""pending""
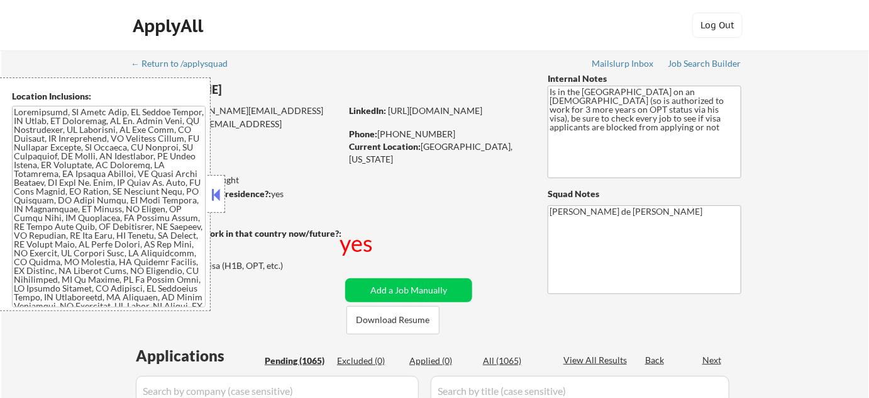
select select ""pending""
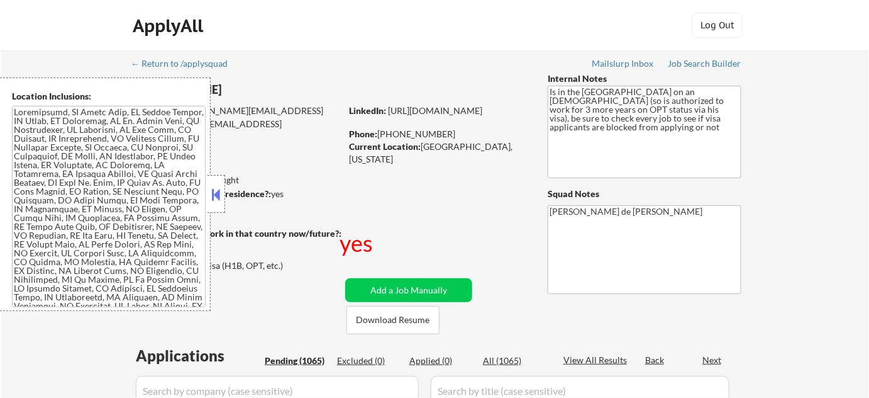
select select ""pending""
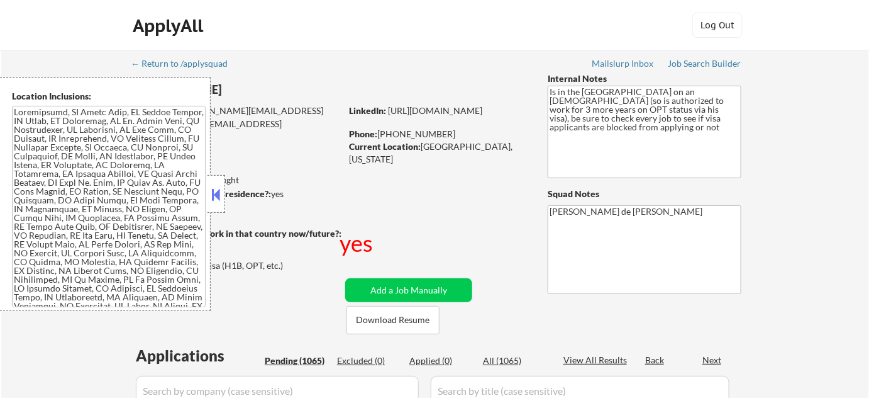
select select ""pending""
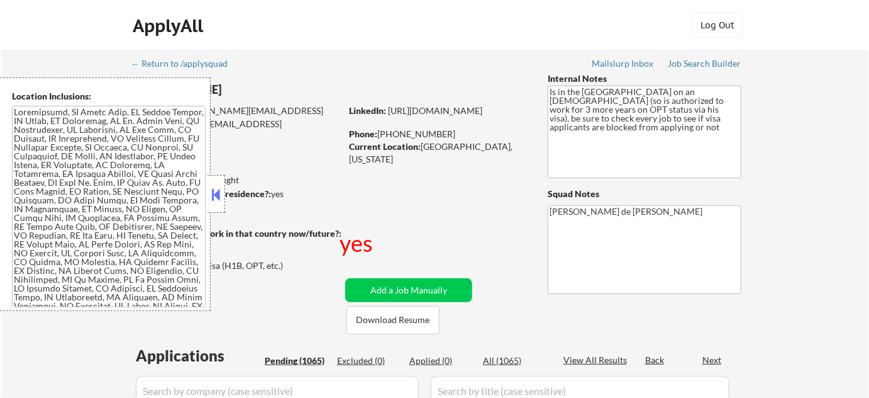
select select ""pending""
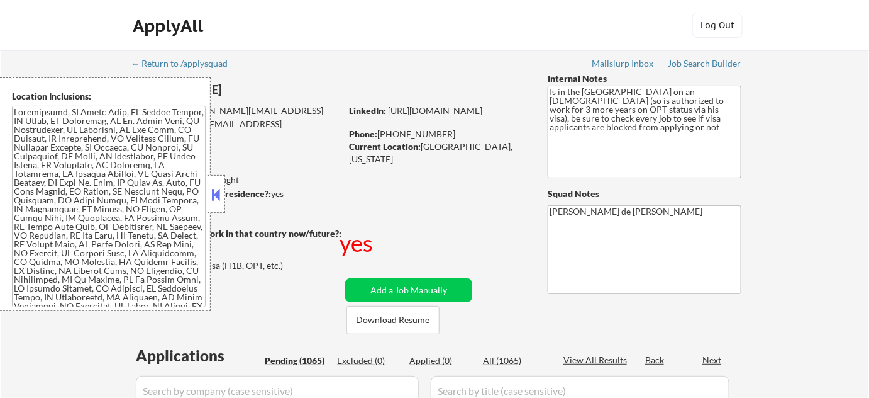
select select ""pending""
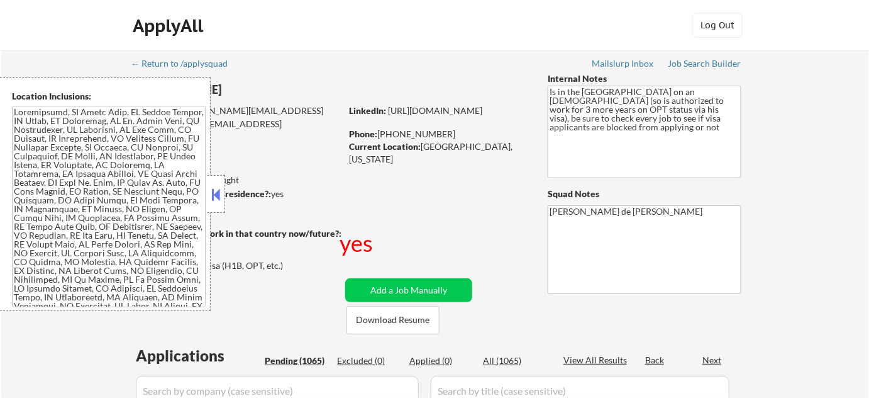
select select ""pending""
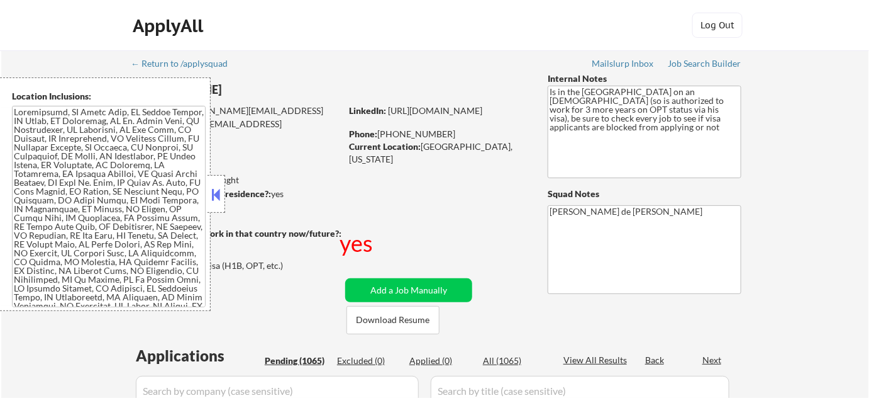
select select ""pending""
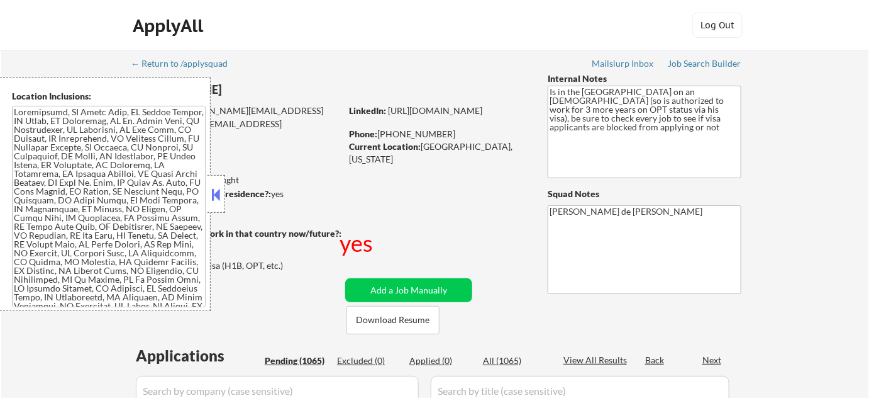
select select ""pending""
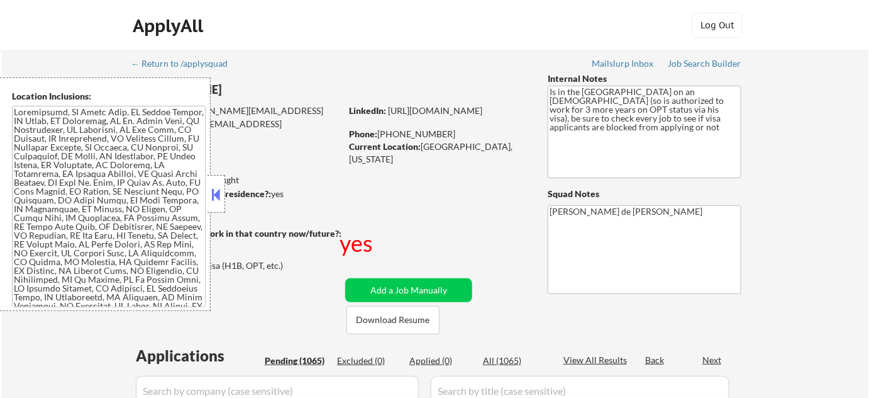
click at [218, 203] on button at bounding box center [217, 194] width 14 height 19
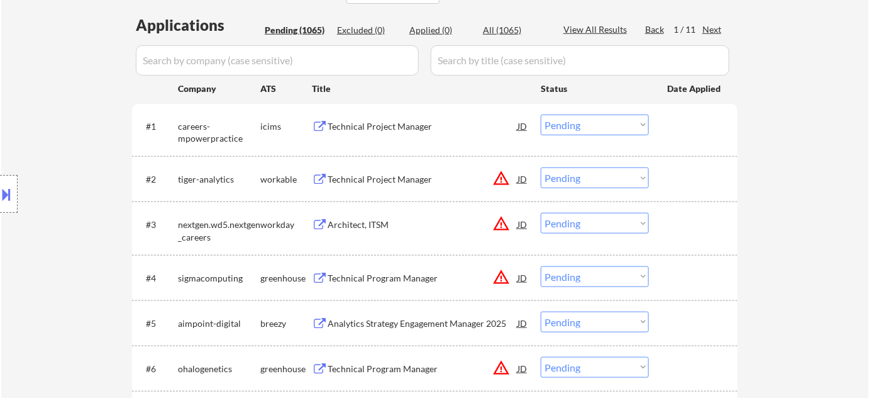
scroll to position [572, 0]
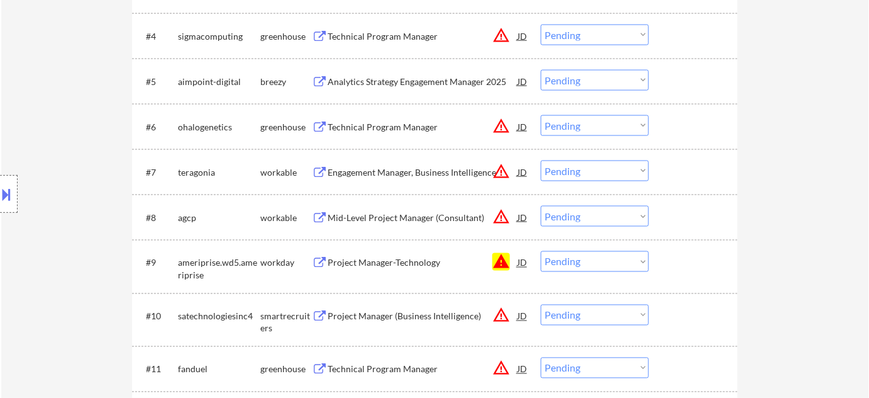
click at [595, 263] on select "Choose an option... Pending Applied Excluded (Questions) Excluded (Expired) Exc…" at bounding box center [595, 261] width 108 height 21
click at [541, 251] on select "Choose an option... Pending Applied Excluded (Questions) Excluded (Expired) Exc…" at bounding box center [595, 261] width 108 height 21
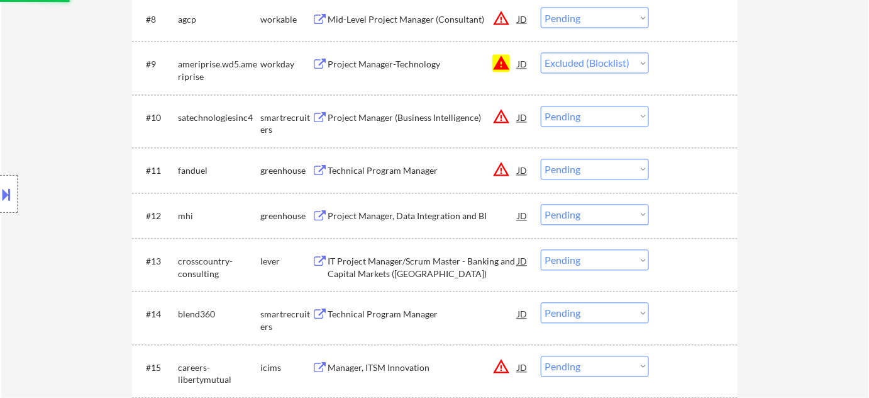
scroll to position [800, 0]
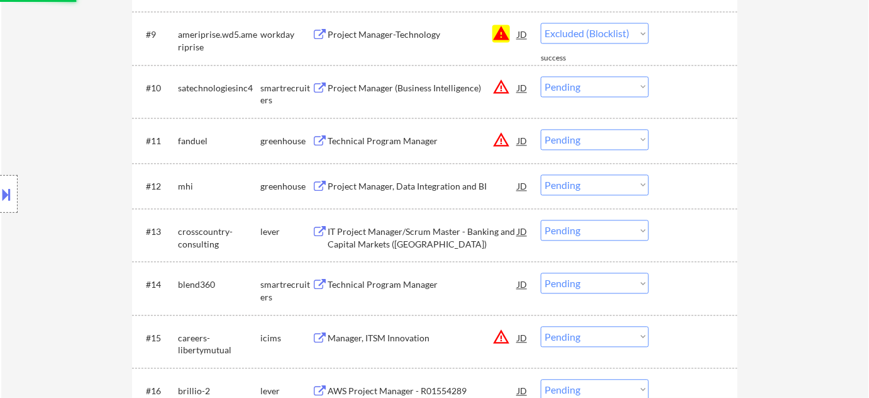
select select ""pending""
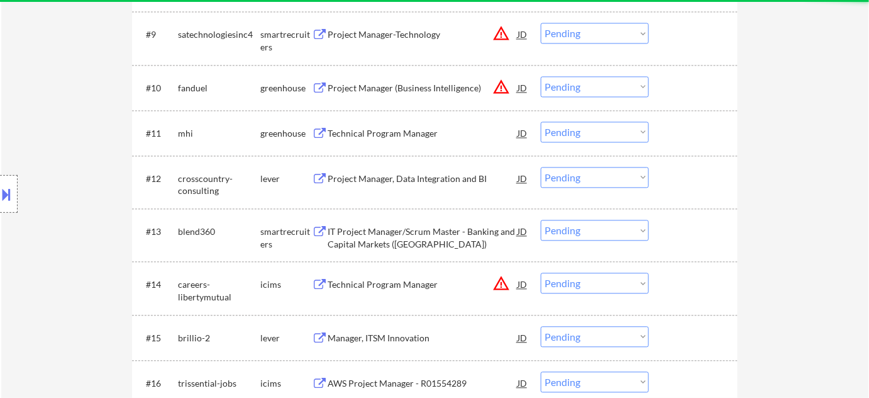
click at [11, 198] on button at bounding box center [7, 194] width 14 height 21
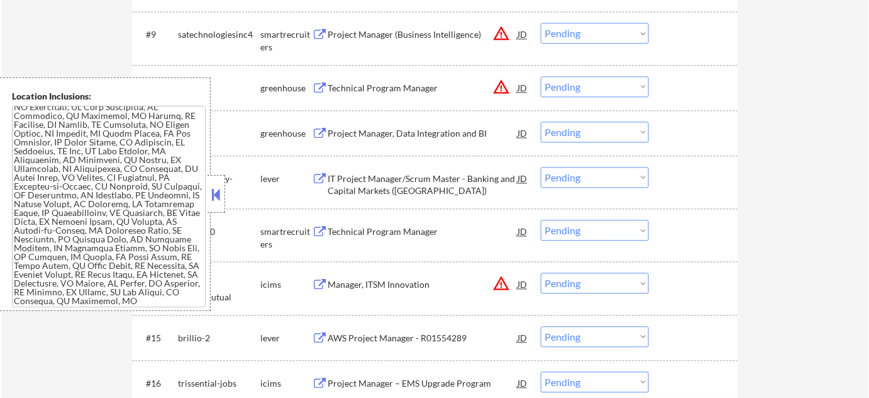
scroll to position [2920, 0]
click at [215, 198] on button at bounding box center [217, 194] width 14 height 19
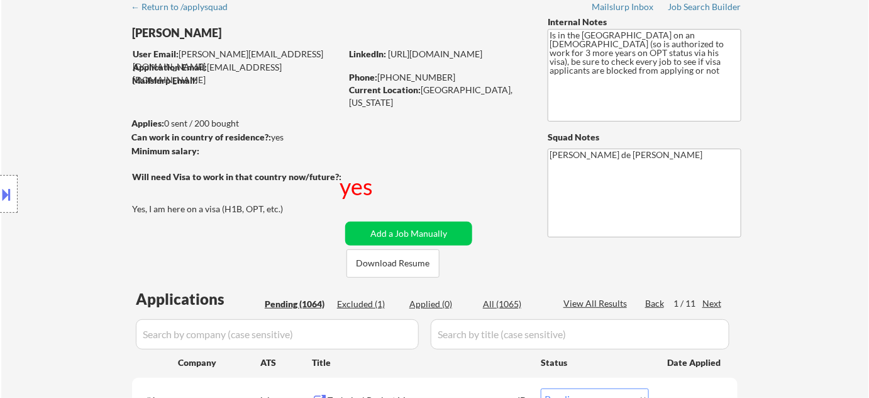
scroll to position [0, 0]
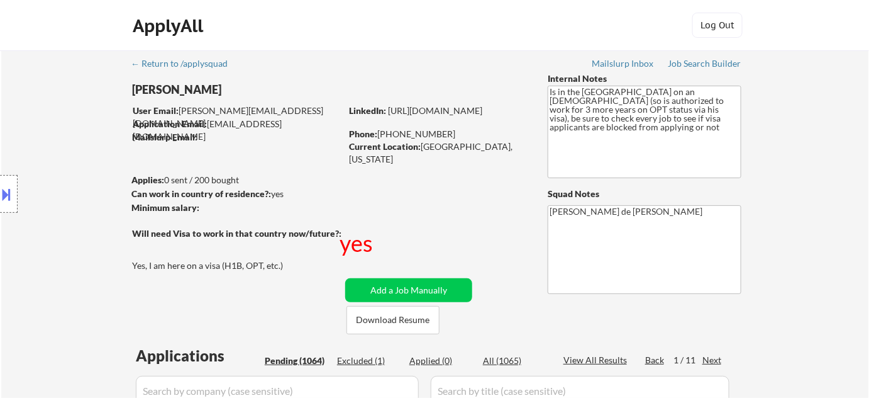
drag, startPoint x: 130, startPoint y: 87, endPoint x: 184, endPoint y: 92, distance: 54.3
click at [182, 92] on div "Location Inclusions:" at bounding box center [112, 193] width 225 height 233
drag, startPoint x: 210, startPoint y: 89, endPoint x: 135, endPoint y: 88, distance: 74.2
click at [140, 90] on div "Location Inclusions:" at bounding box center [112, 193] width 225 height 233
drag, startPoint x: 135, startPoint y: 83, endPoint x: 230, endPoint y: 85, distance: 95.0
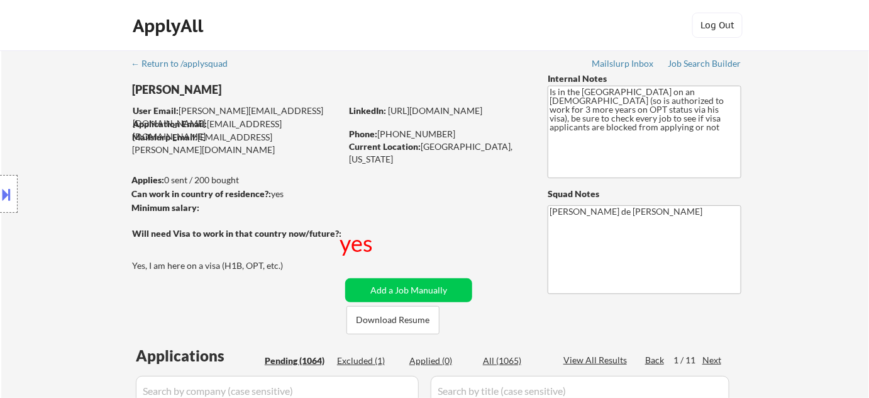
click at [232, 85] on body "← Return to /applysquad Mailslurp Inbox Job Search Builder [PERSON_NAME] User E…" at bounding box center [434, 199] width 869 height 398
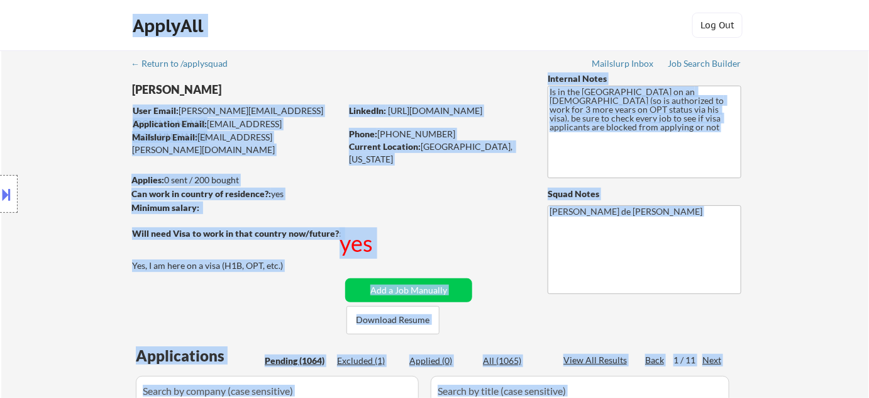
click at [91, 150] on div "Location Inclusions:" at bounding box center [112, 193] width 225 height 233
click at [172, 213] on div "Location Inclusions:" at bounding box center [112, 193] width 225 height 233
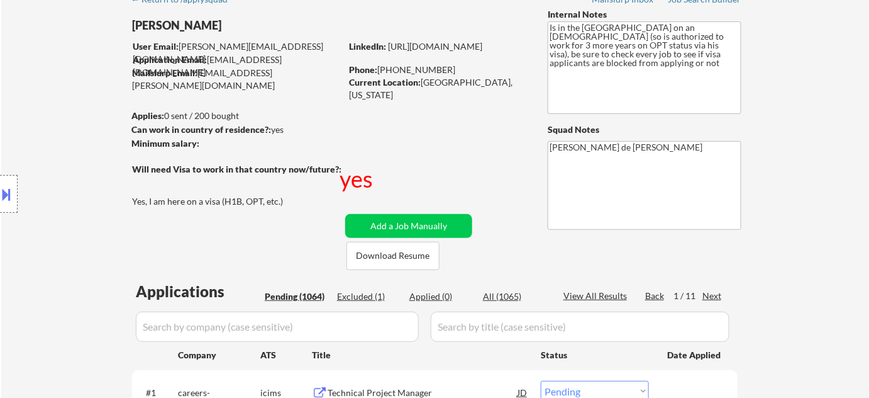
scroll to position [57, 0]
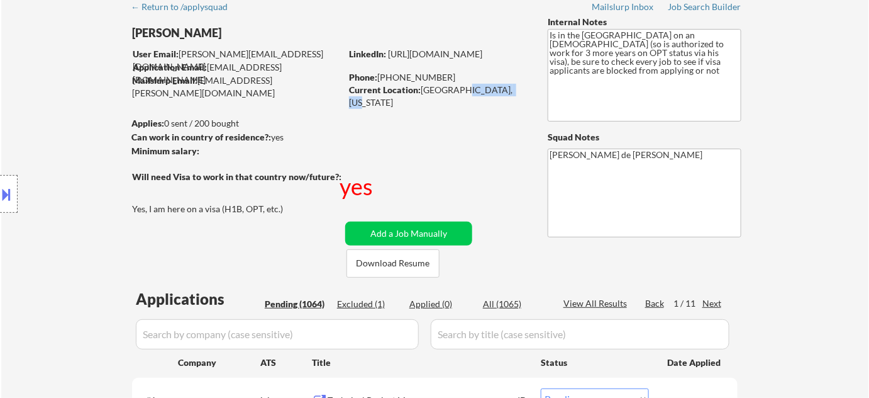
drag, startPoint x: 453, startPoint y: 86, endPoint x: 510, endPoint y: 90, distance: 56.8
click at [510, 90] on div "Current Location: [GEOGRAPHIC_DATA], [US_STATE]" at bounding box center [438, 96] width 178 height 25
copy div "[US_STATE]"
click at [4, 193] on button at bounding box center [7, 194] width 14 height 21
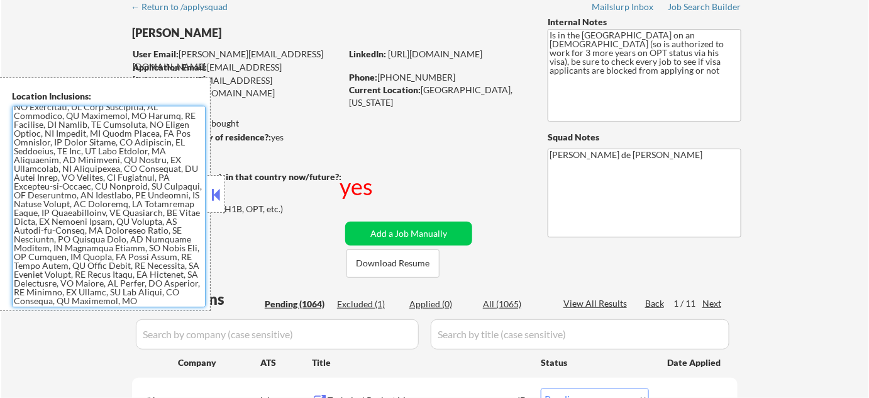
click at [45, 201] on textarea at bounding box center [109, 206] width 194 height 201
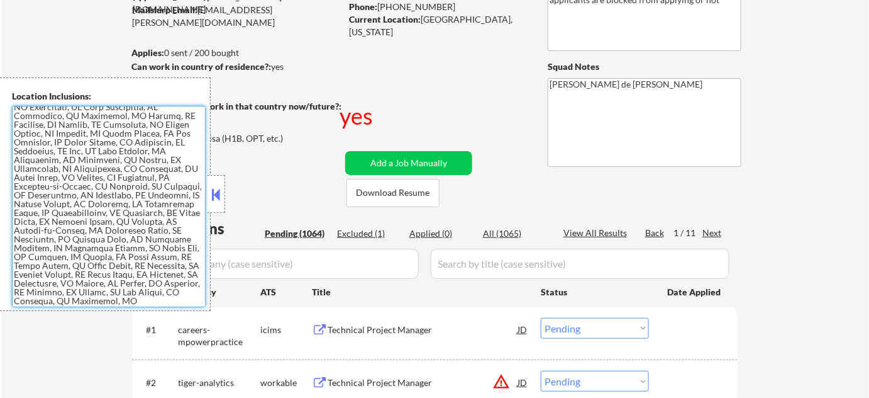
scroll to position [228, 0]
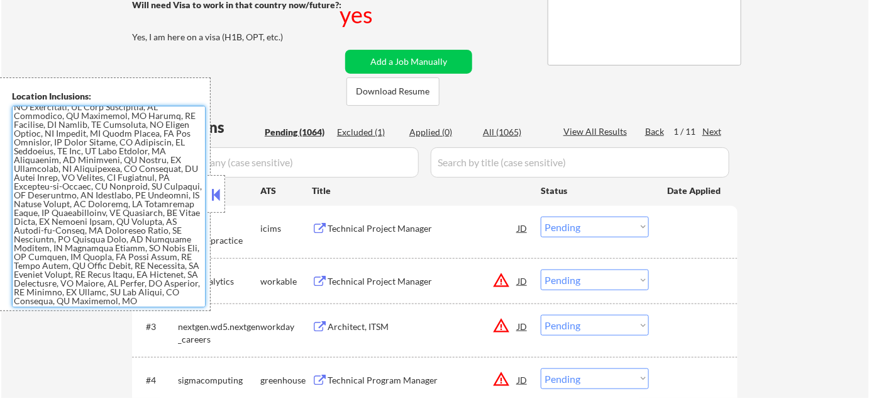
click at [216, 189] on button at bounding box center [217, 194] width 14 height 19
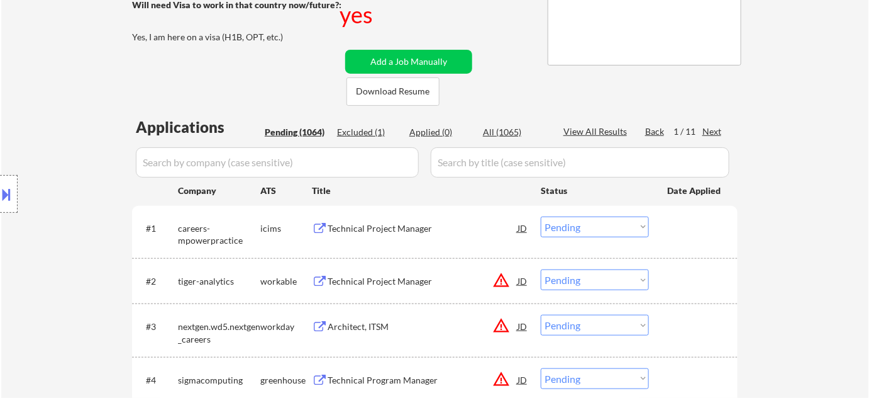
click at [7, 199] on button at bounding box center [7, 194] width 14 height 21
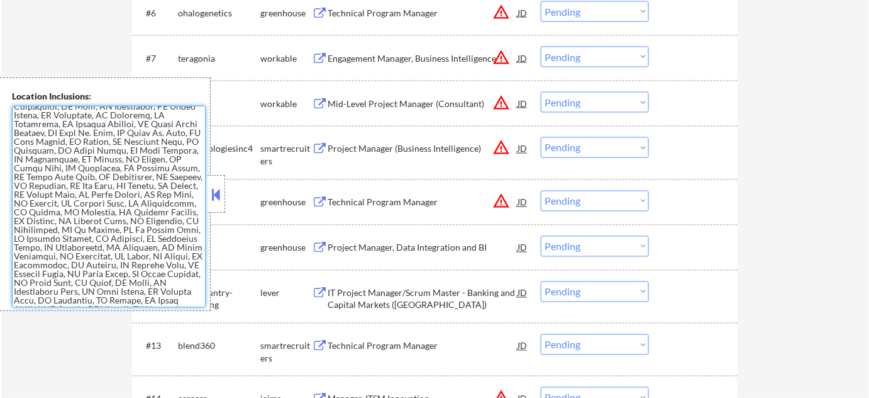
scroll to position [0, 0]
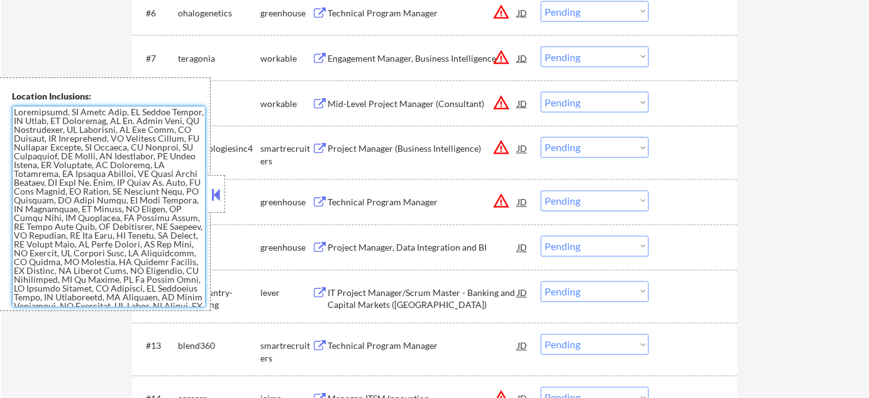
click at [121, 189] on textarea at bounding box center [109, 206] width 194 height 201
click at [218, 194] on button at bounding box center [217, 194] width 14 height 19
